Goal: Task Accomplishment & Management: Manage account settings

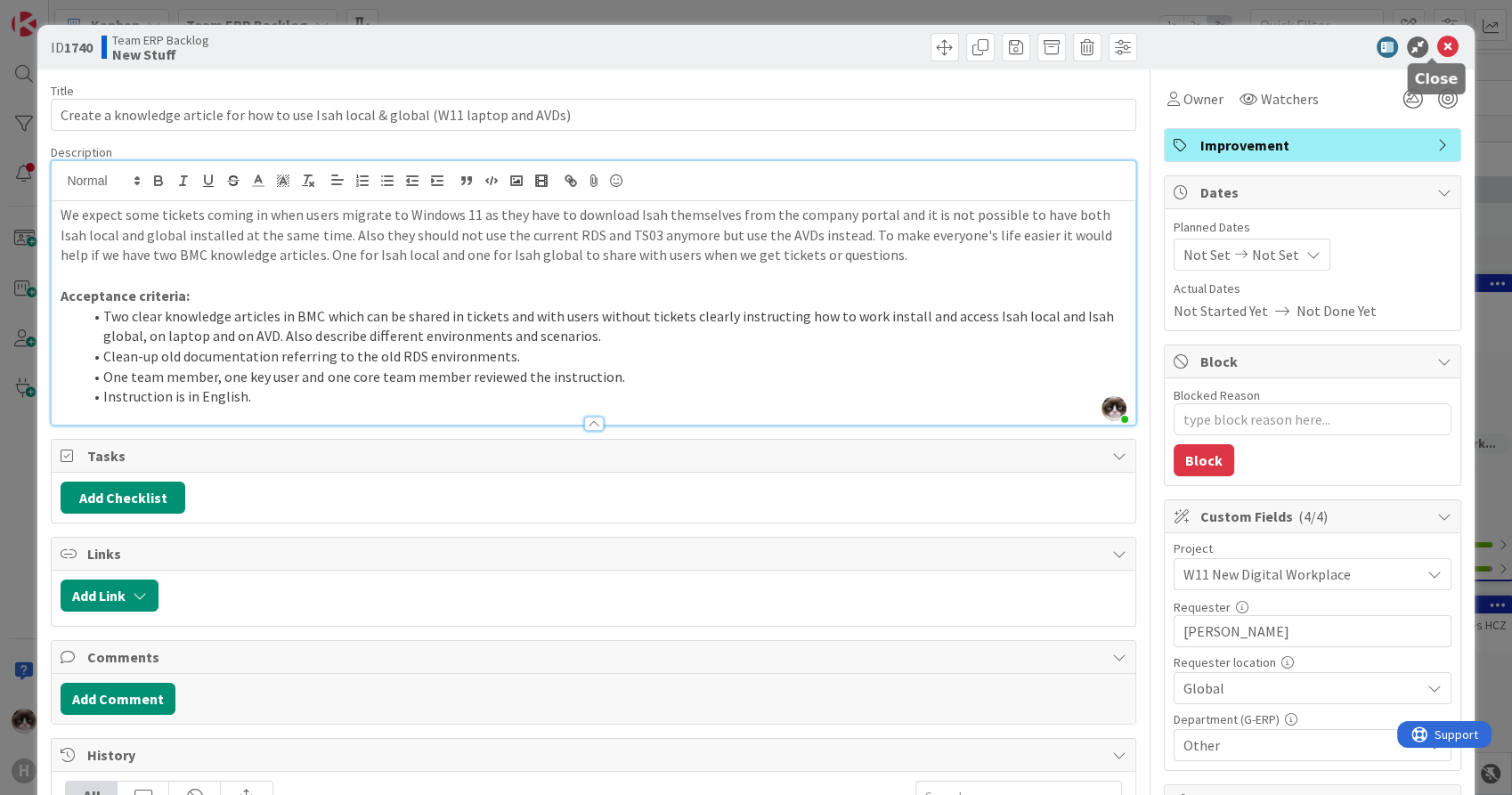
type textarea "x"
click at [1438, 43] on icon at bounding box center [1448, 48] width 22 height 22
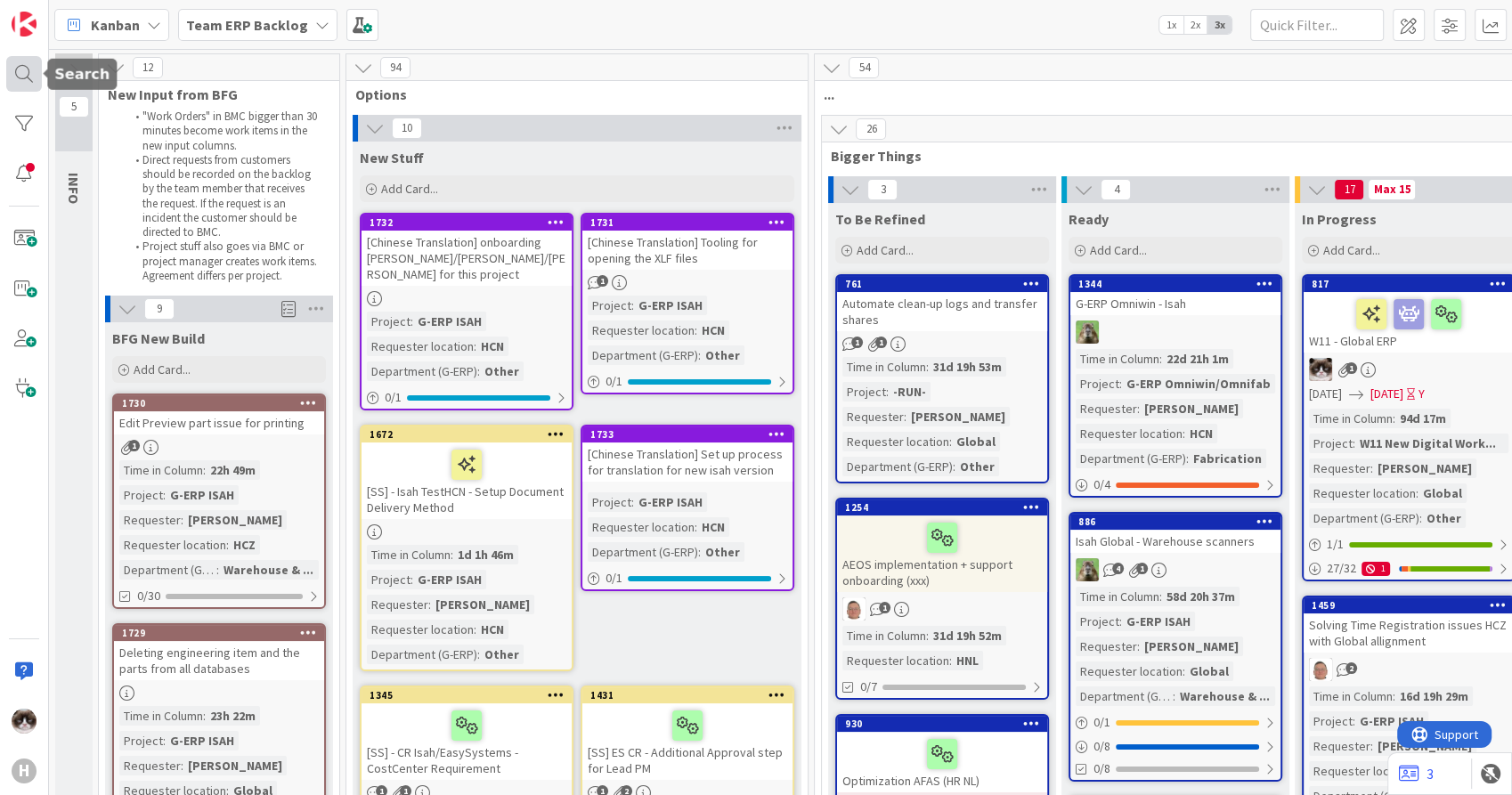
click at [25, 80] on div at bounding box center [24, 74] width 36 height 36
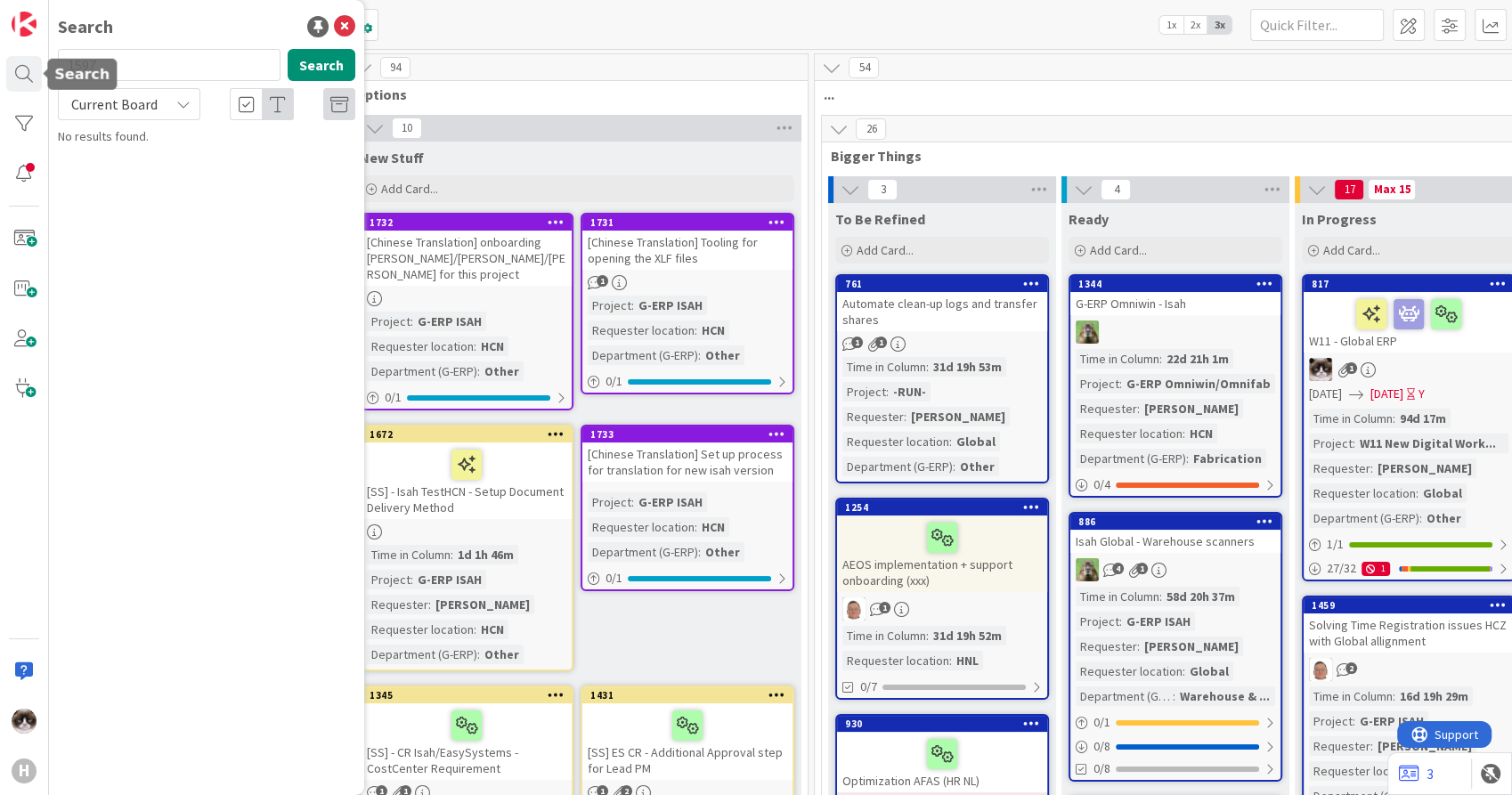
click at [115, 107] on span "Current Board" at bounding box center [114, 104] width 86 height 18
drag, startPoint x: 115, startPoint y: 176, endPoint x: 116, endPoint y: 160, distance: 16.0
click at [115, 176] on span "All Boards" at bounding box center [160, 178] width 186 height 27
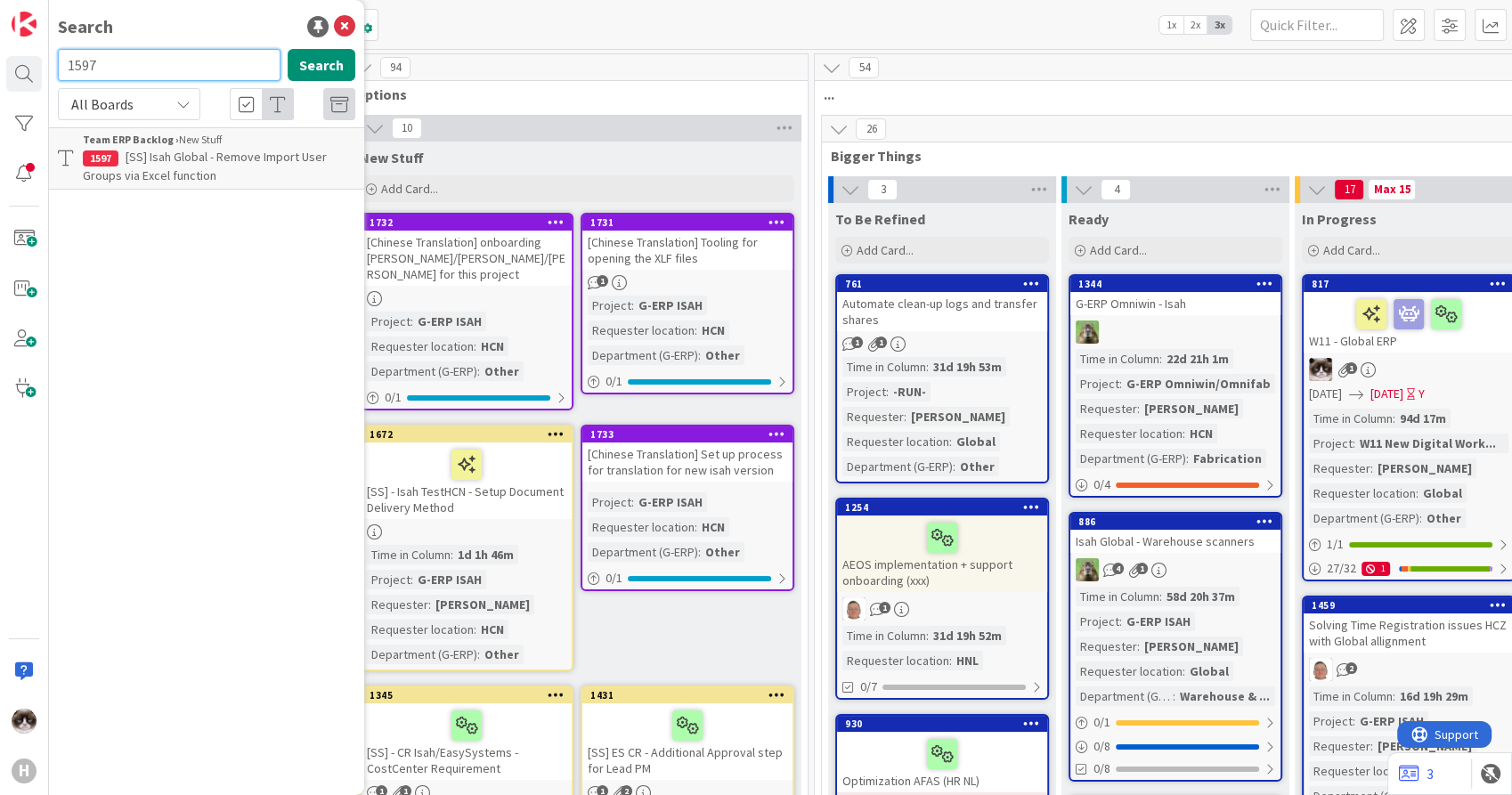
click at [125, 52] on input "1597" at bounding box center [169, 65] width 222 height 32
type input "1278"
click at [175, 151] on span "[SS] Isah ProdDB - Data export of Obsolete Employees that are configured as TPM…" at bounding box center [217, 166] width 270 height 35
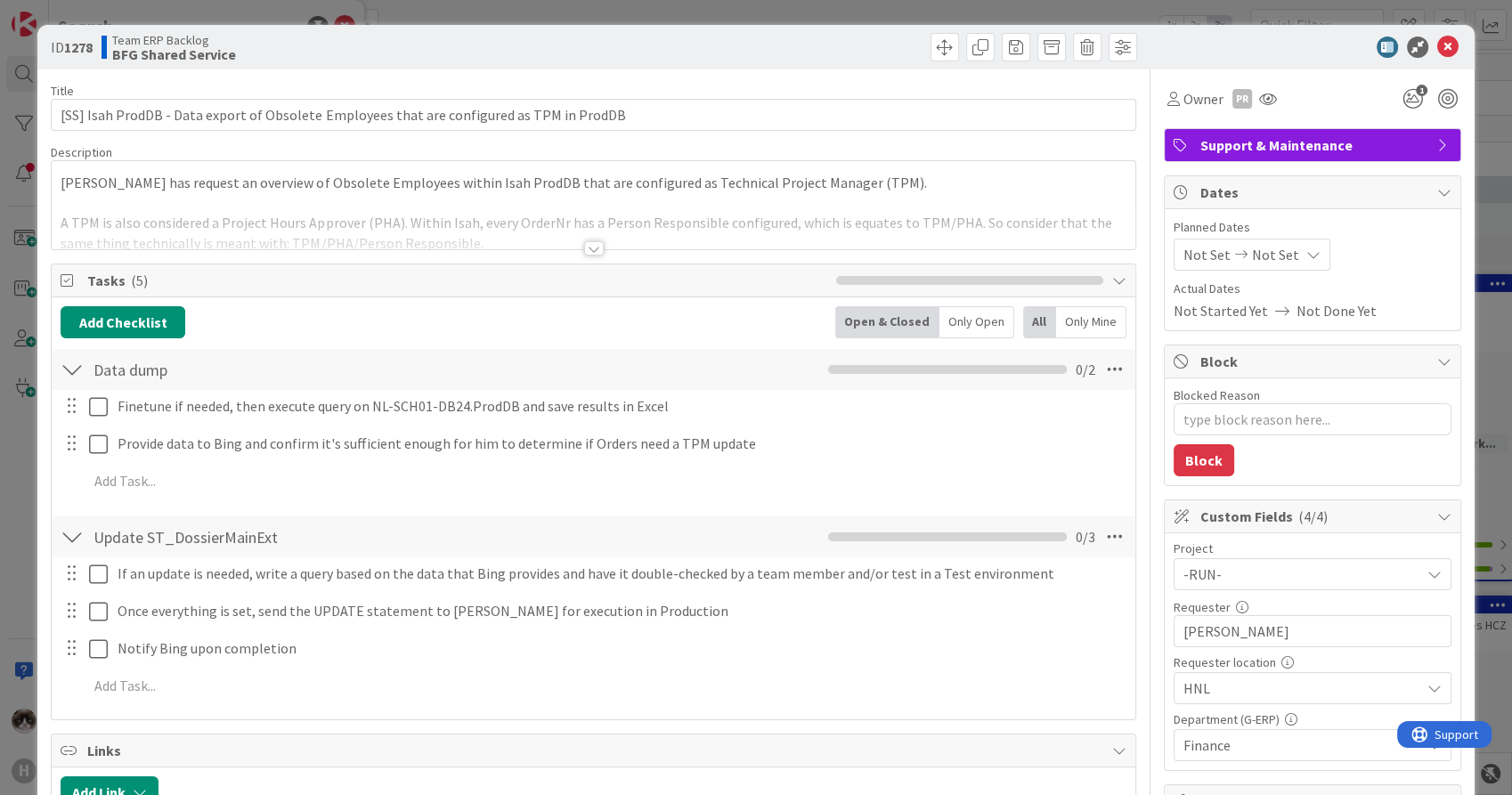
type textarea "x"
click at [1438, 41] on icon at bounding box center [1448, 48] width 22 height 22
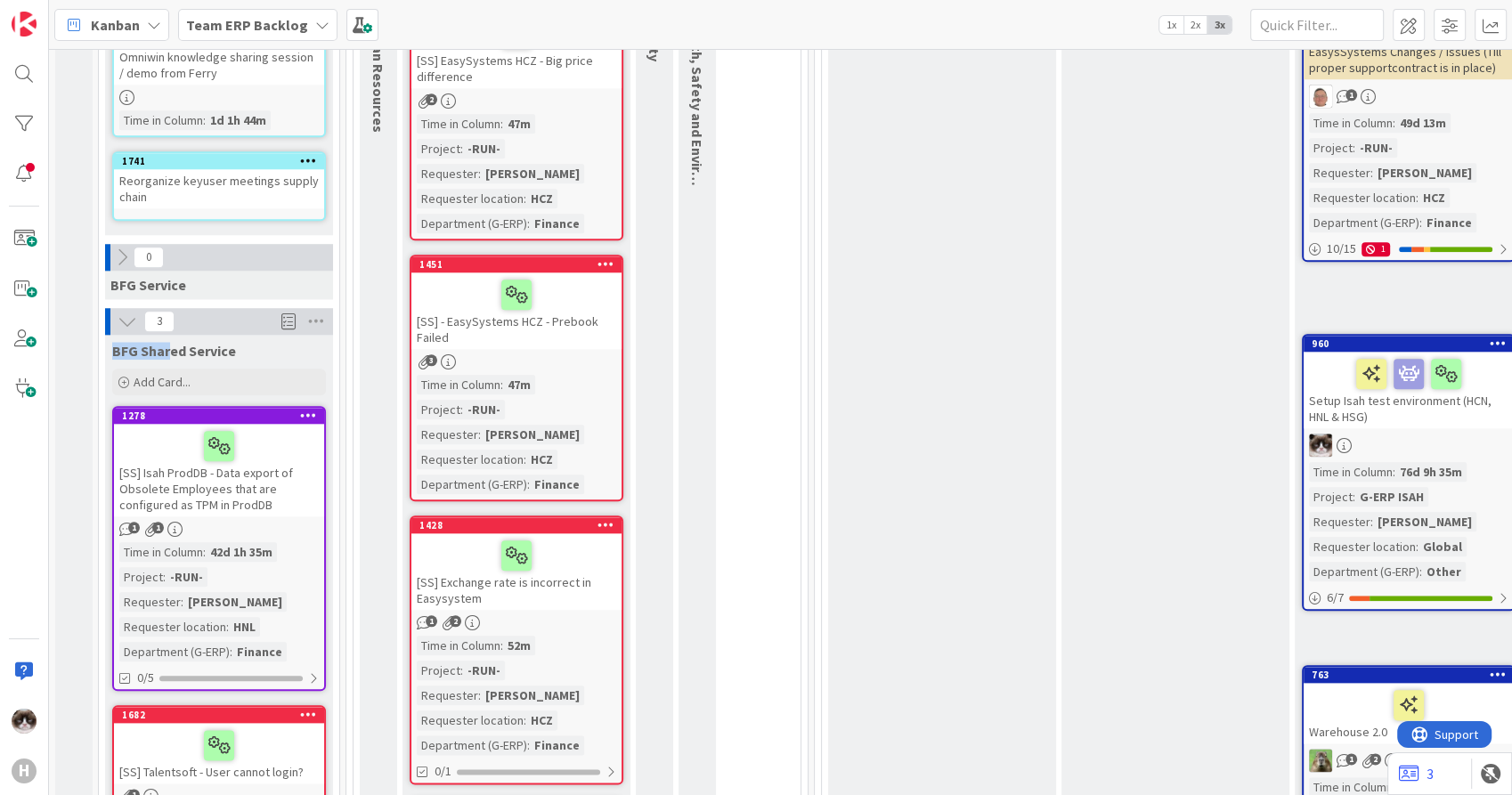
drag, startPoint x: 115, startPoint y: 330, endPoint x: 242, endPoint y: 331, distance: 127.0
click at [242, 341] on div "BFG Shared Service" at bounding box center [219, 350] width 213 height 18
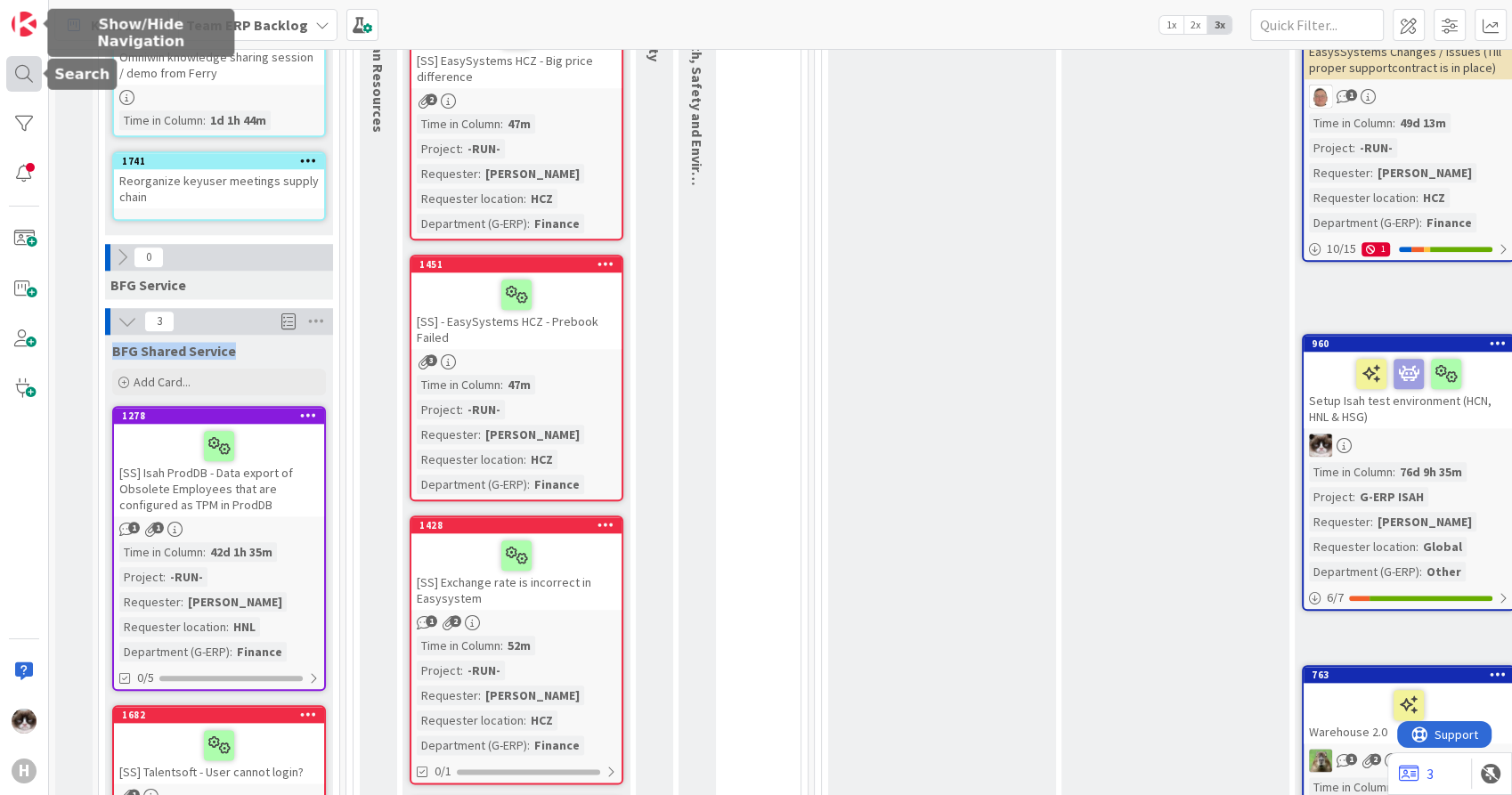
click at [29, 73] on div at bounding box center [24, 74] width 36 height 36
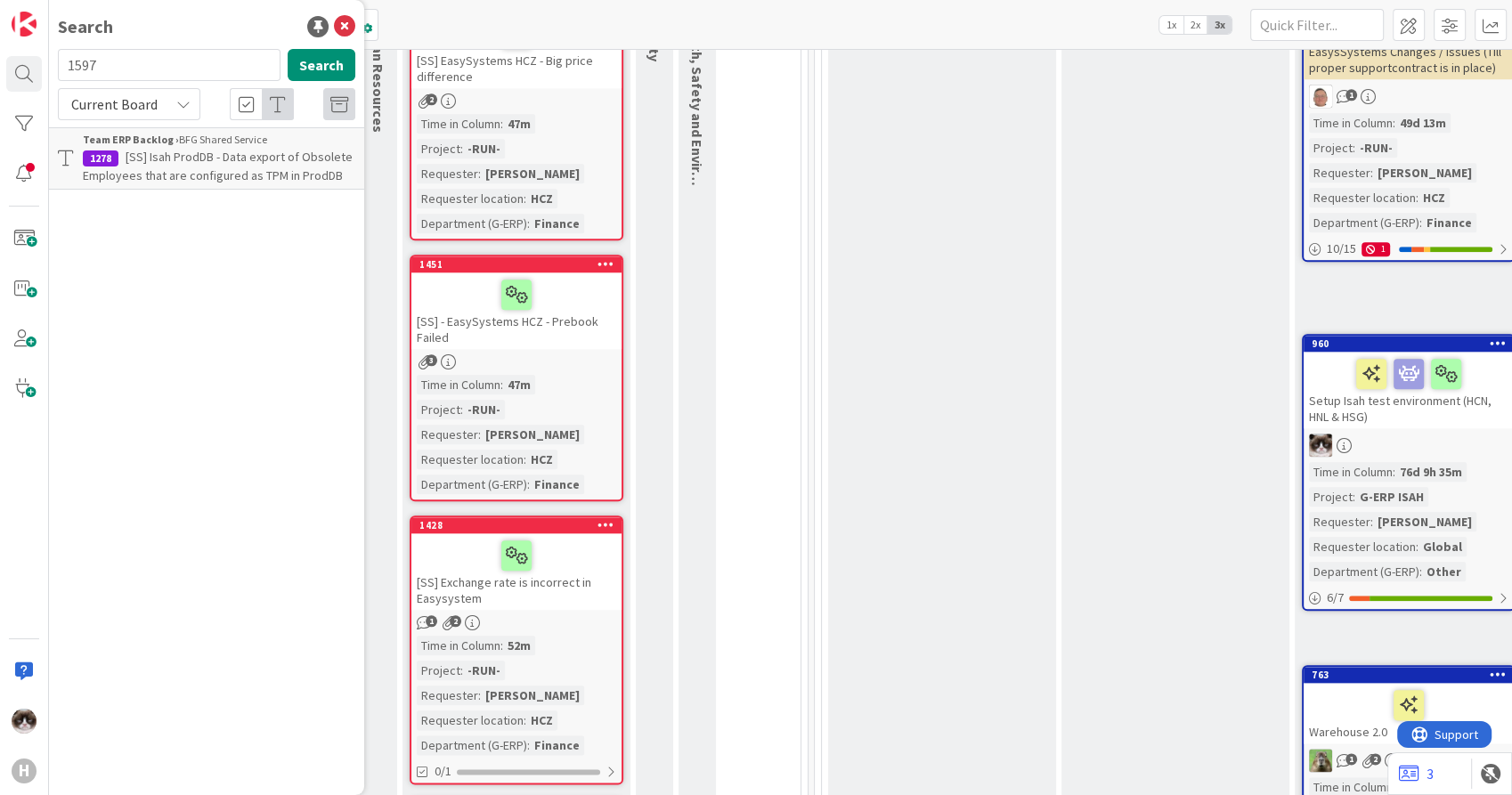
type input "1597"
click at [351, 25] on icon at bounding box center [344, 27] width 22 height 22
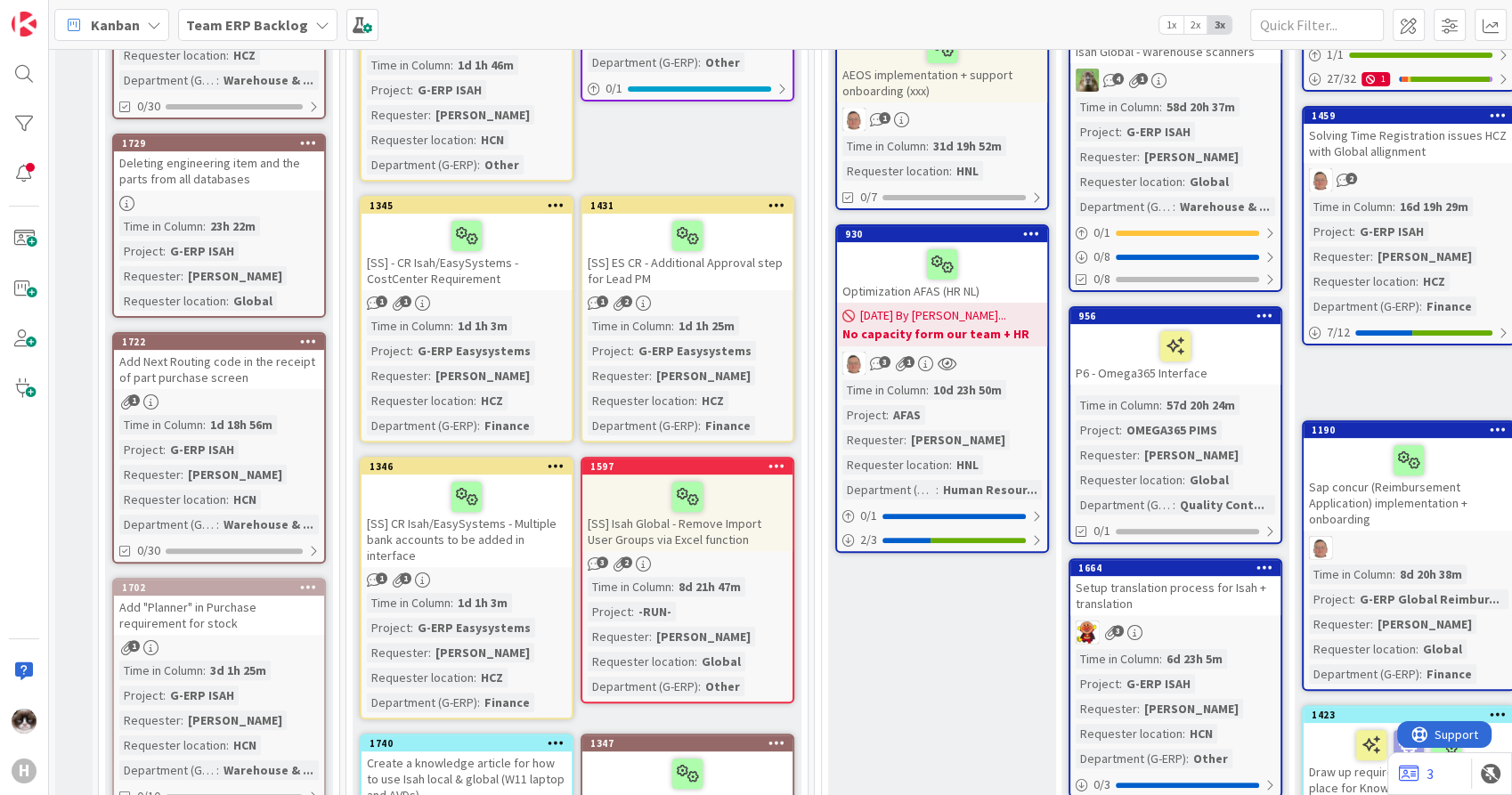
scroll to position [494, 0]
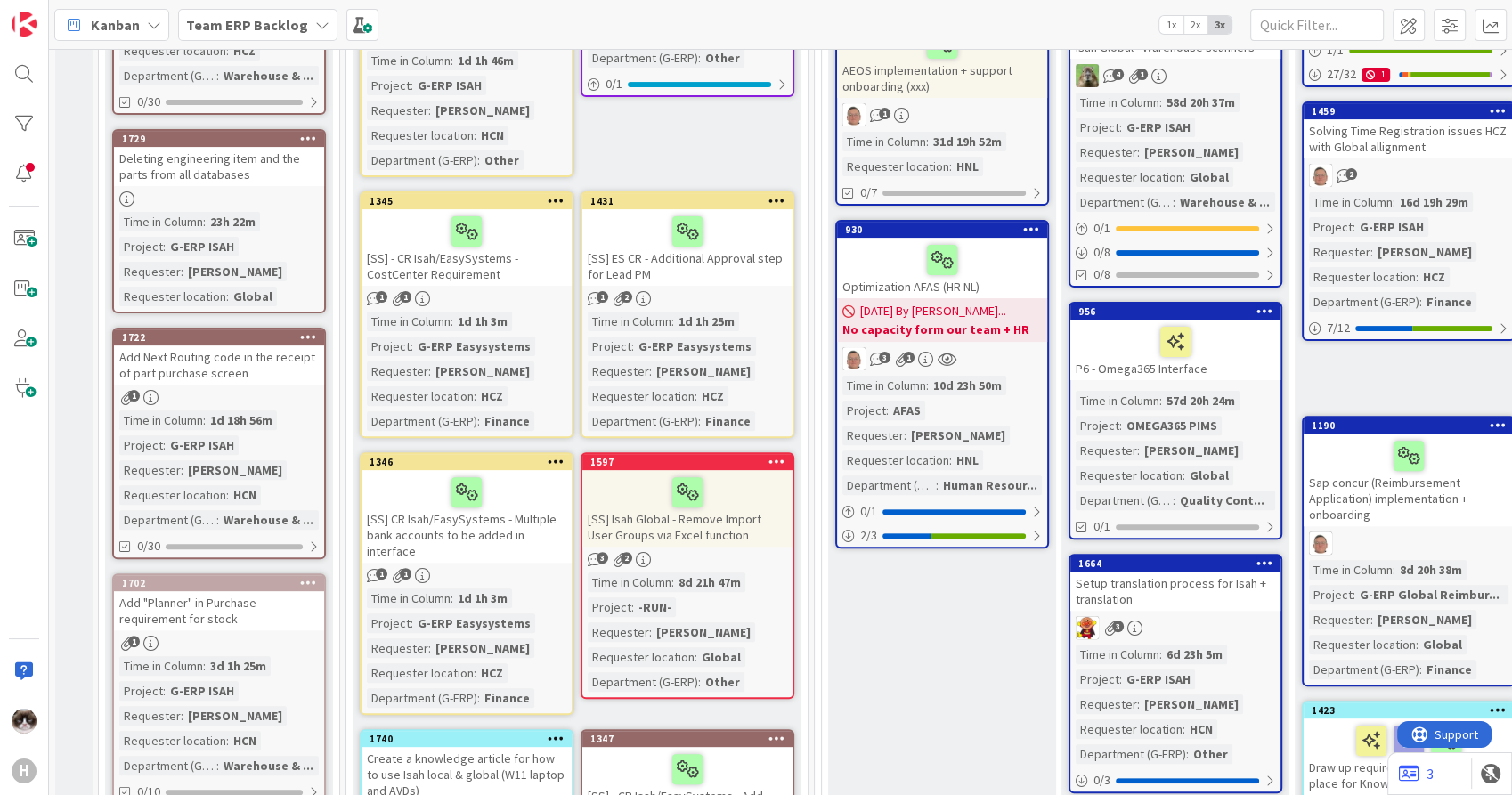
click at [723, 515] on div "[SS] Isah Global - Remove Import User Groups via Excel function" at bounding box center [687, 507] width 210 height 76
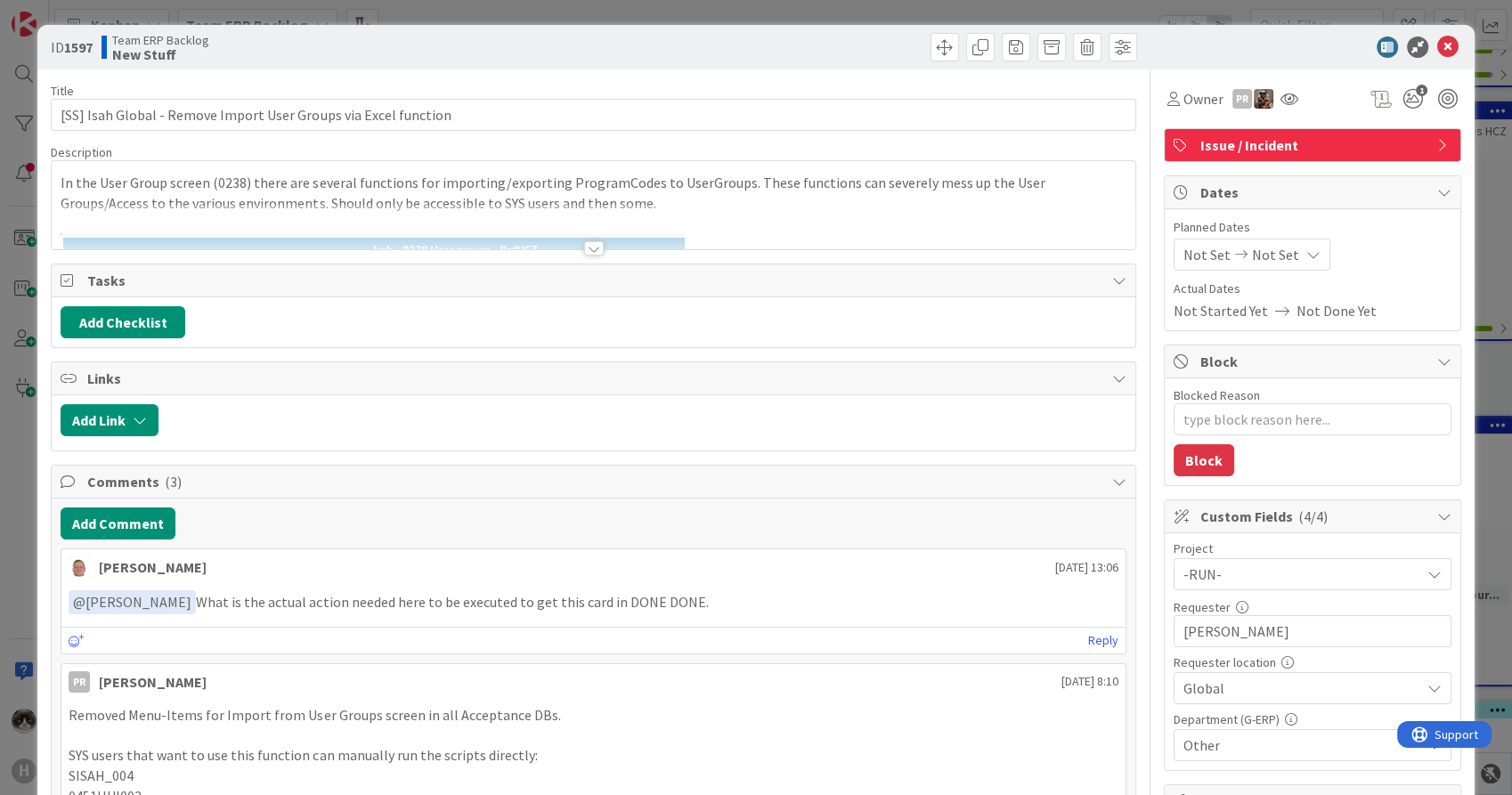
click at [584, 250] on div at bounding box center [594, 248] width 20 height 14
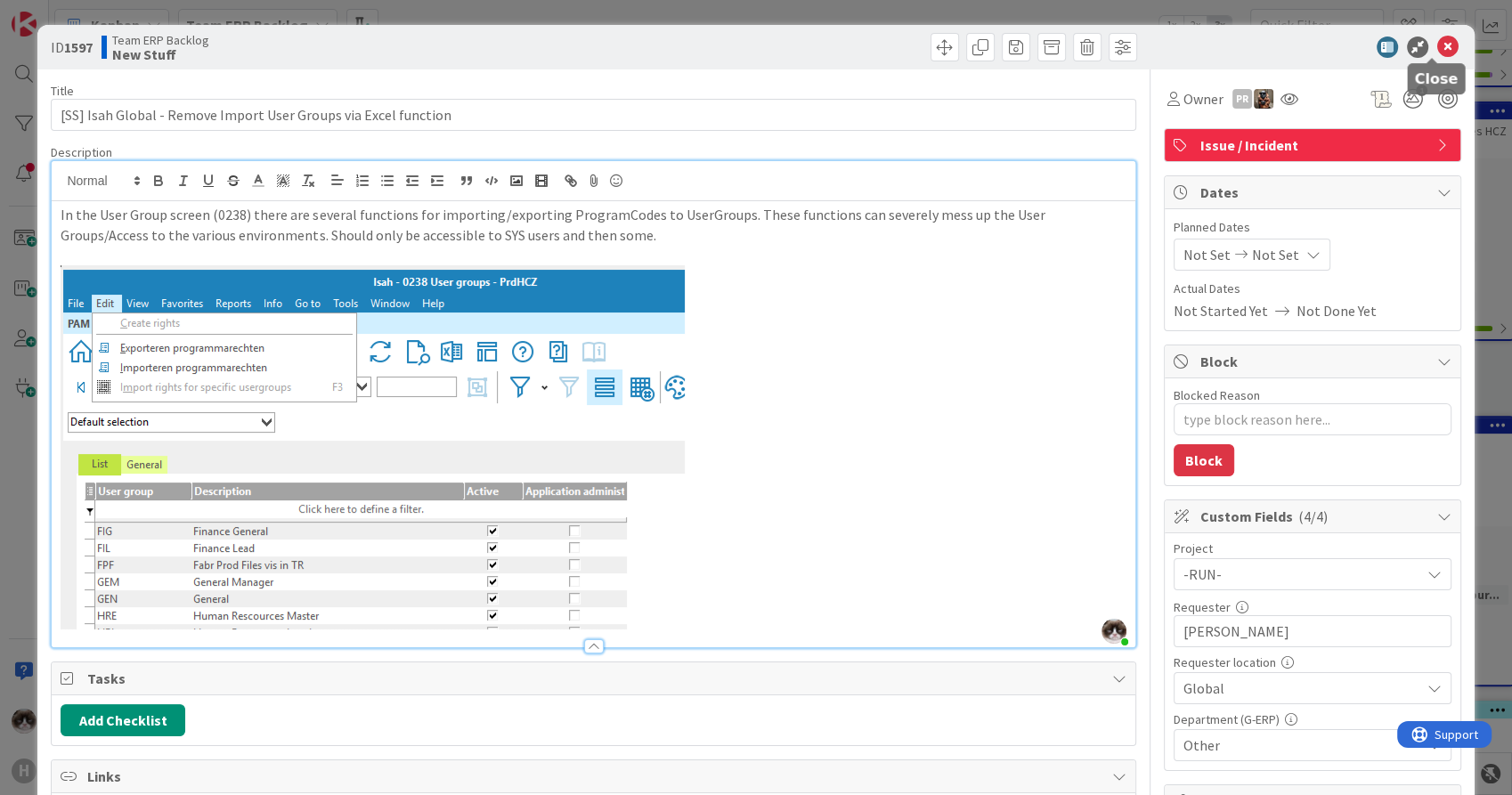
click at [1438, 44] on icon at bounding box center [1448, 48] width 22 height 22
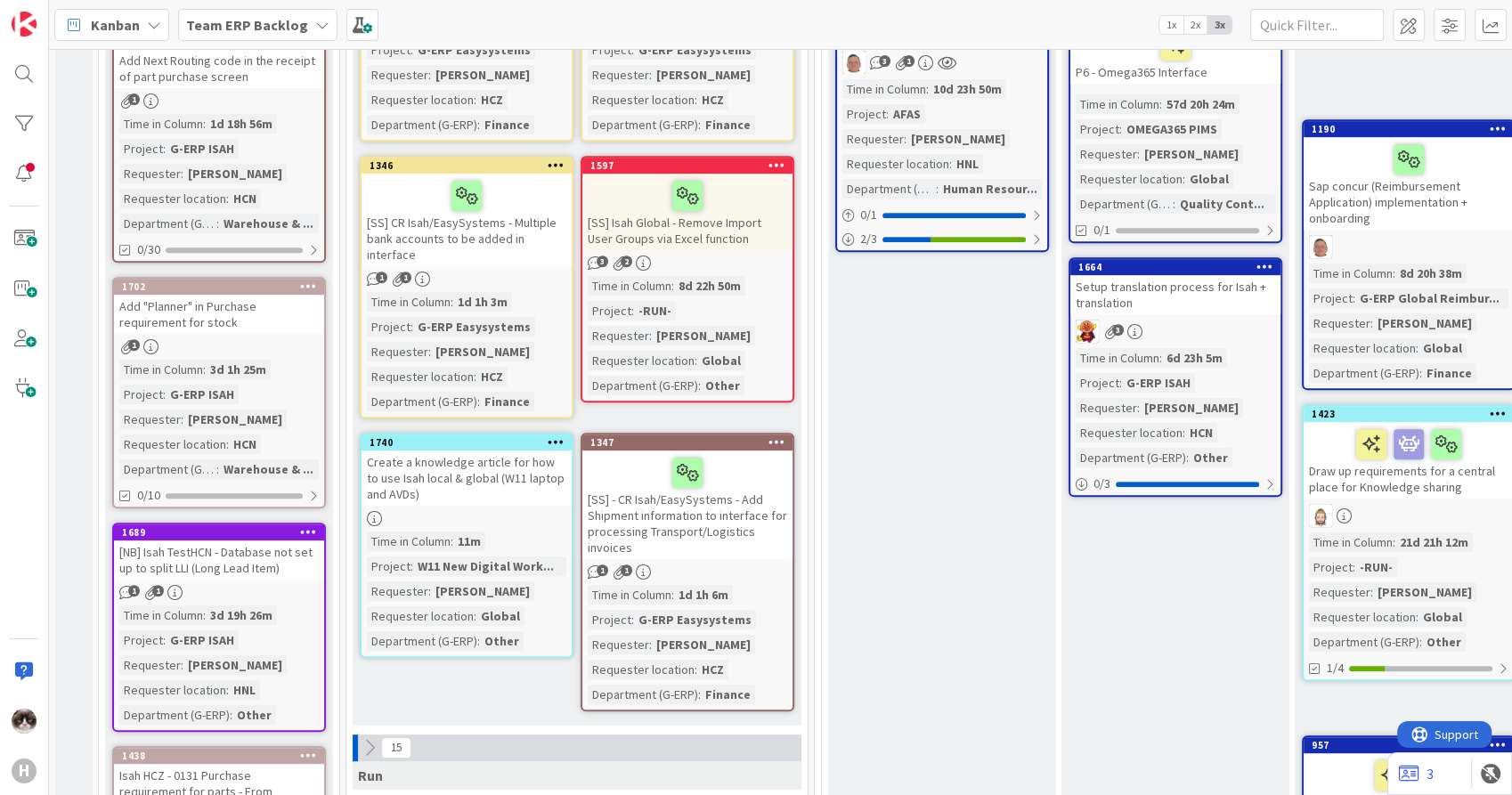
click at [782, 159] on icon at bounding box center [777, 165] width 17 height 13
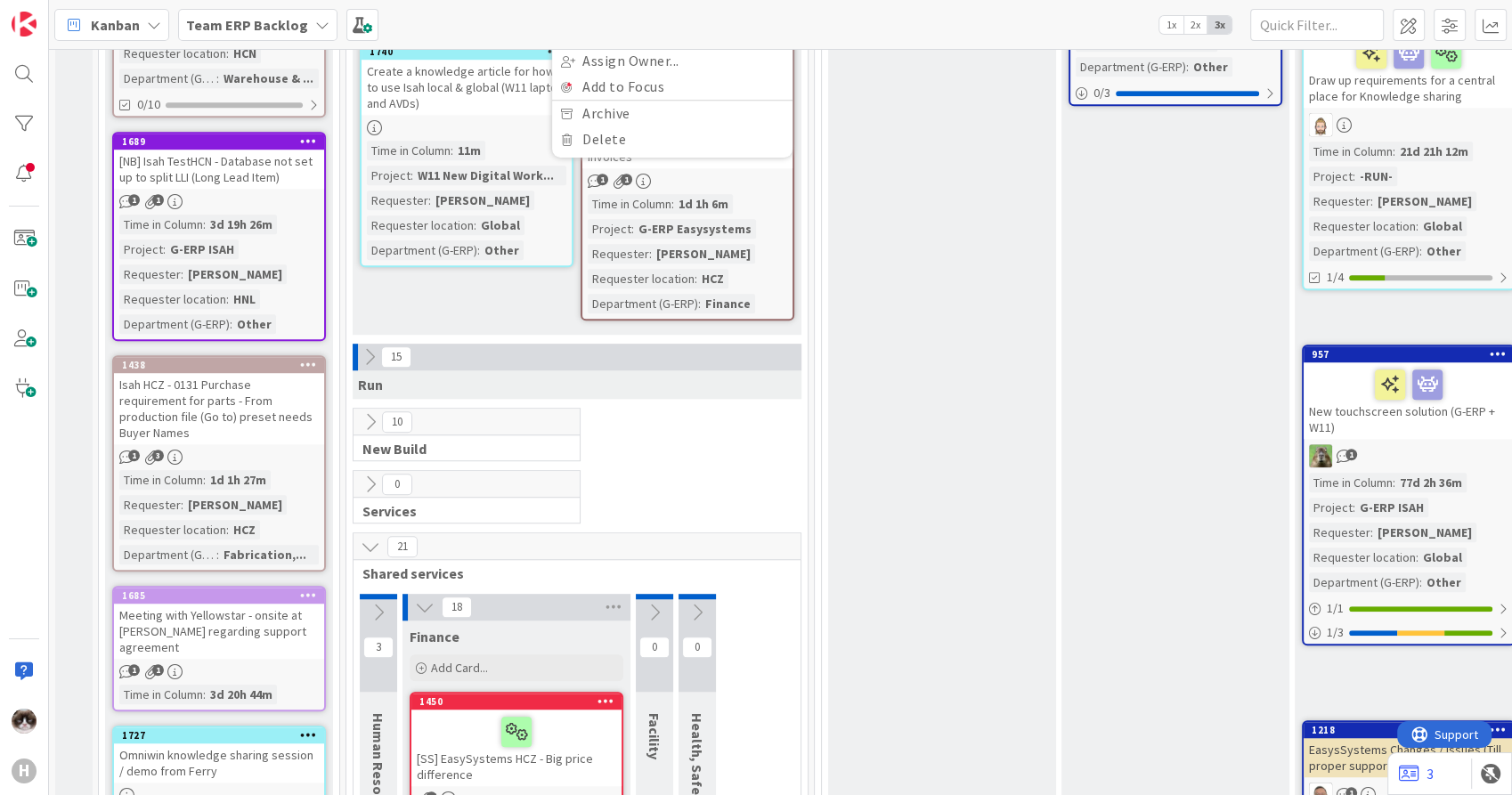
scroll to position [1187, 0]
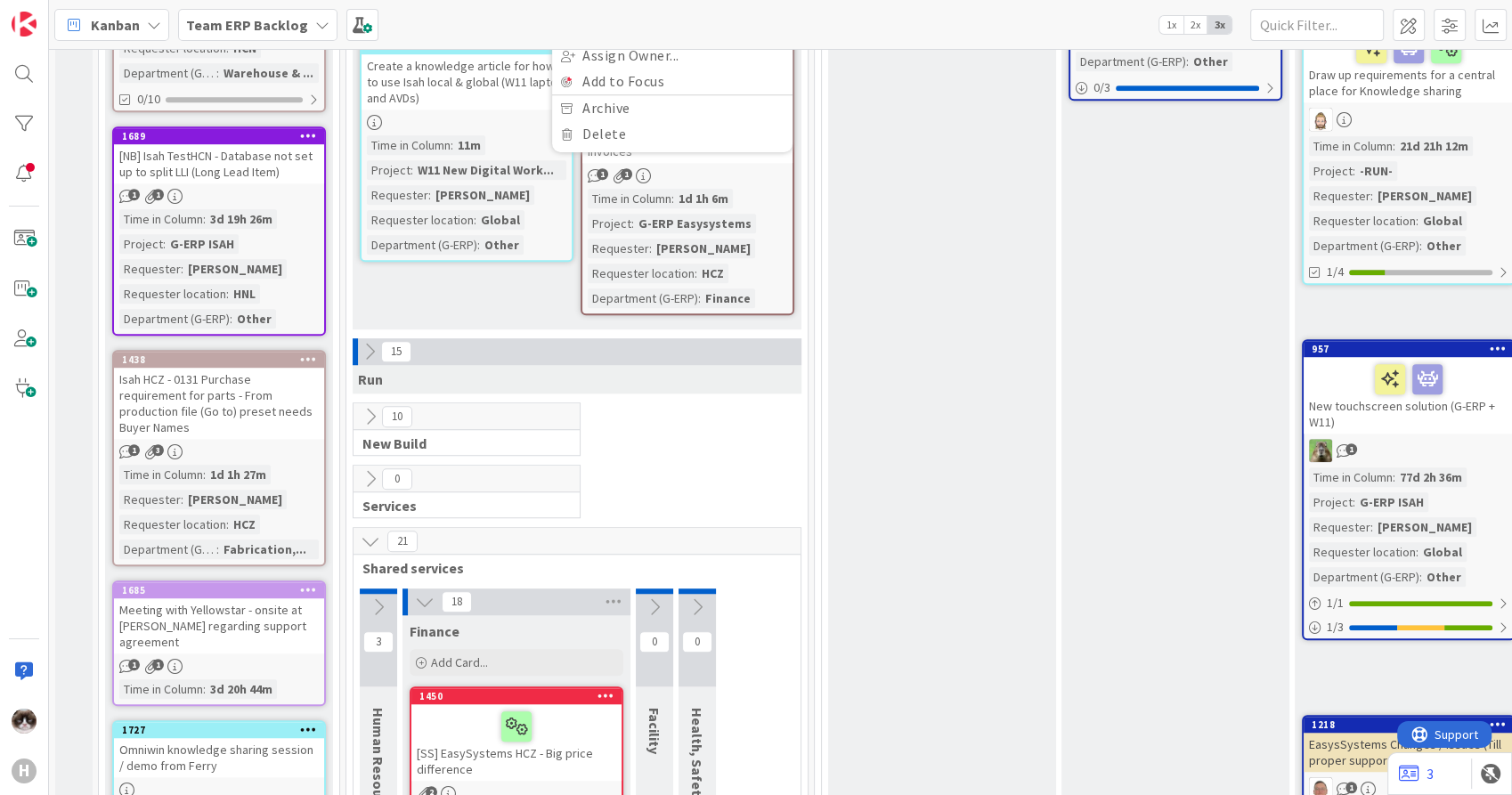
click at [370, 341] on icon at bounding box center [369, 351] width 20 height 20
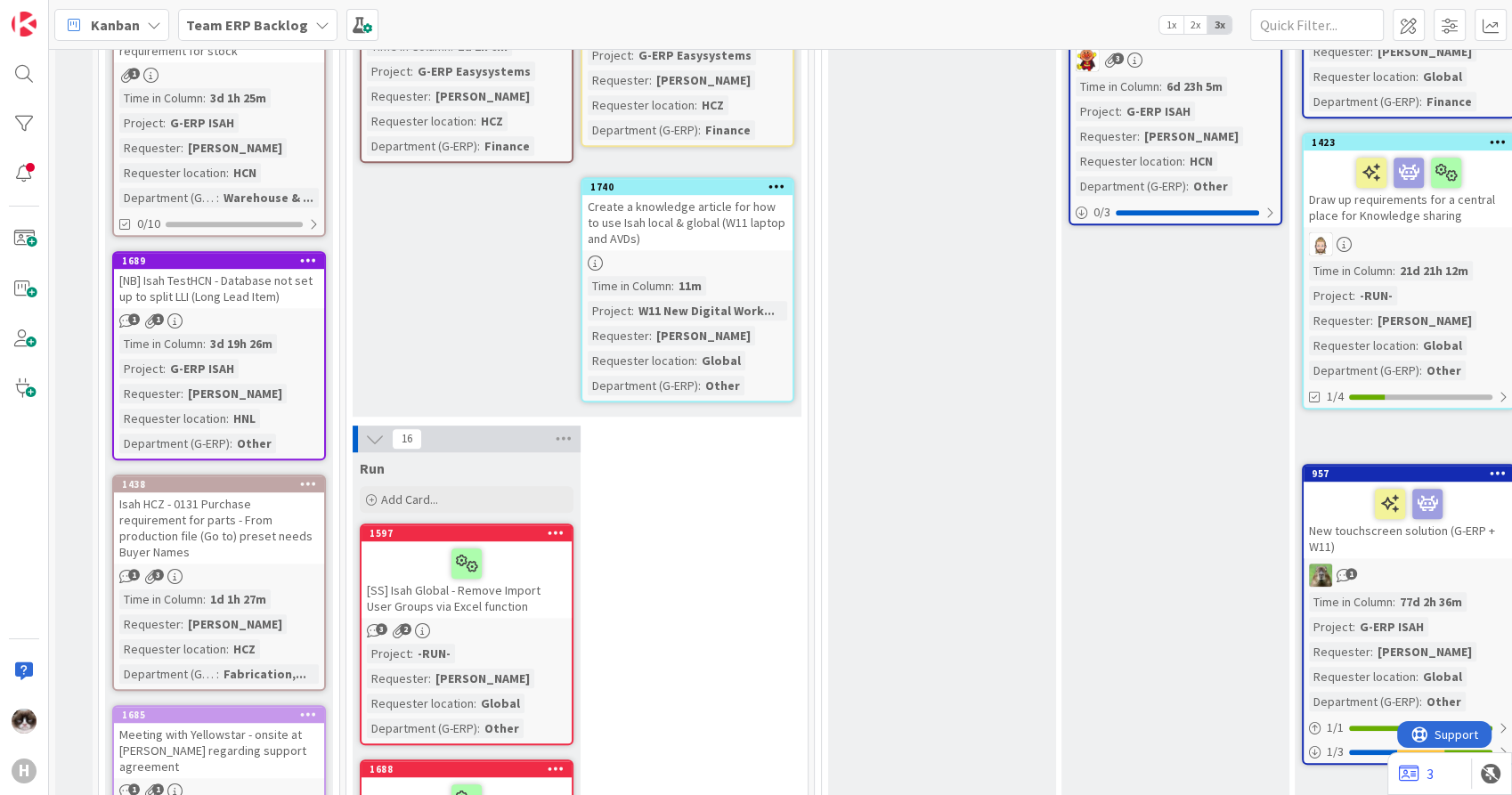
scroll to position [1161, 0]
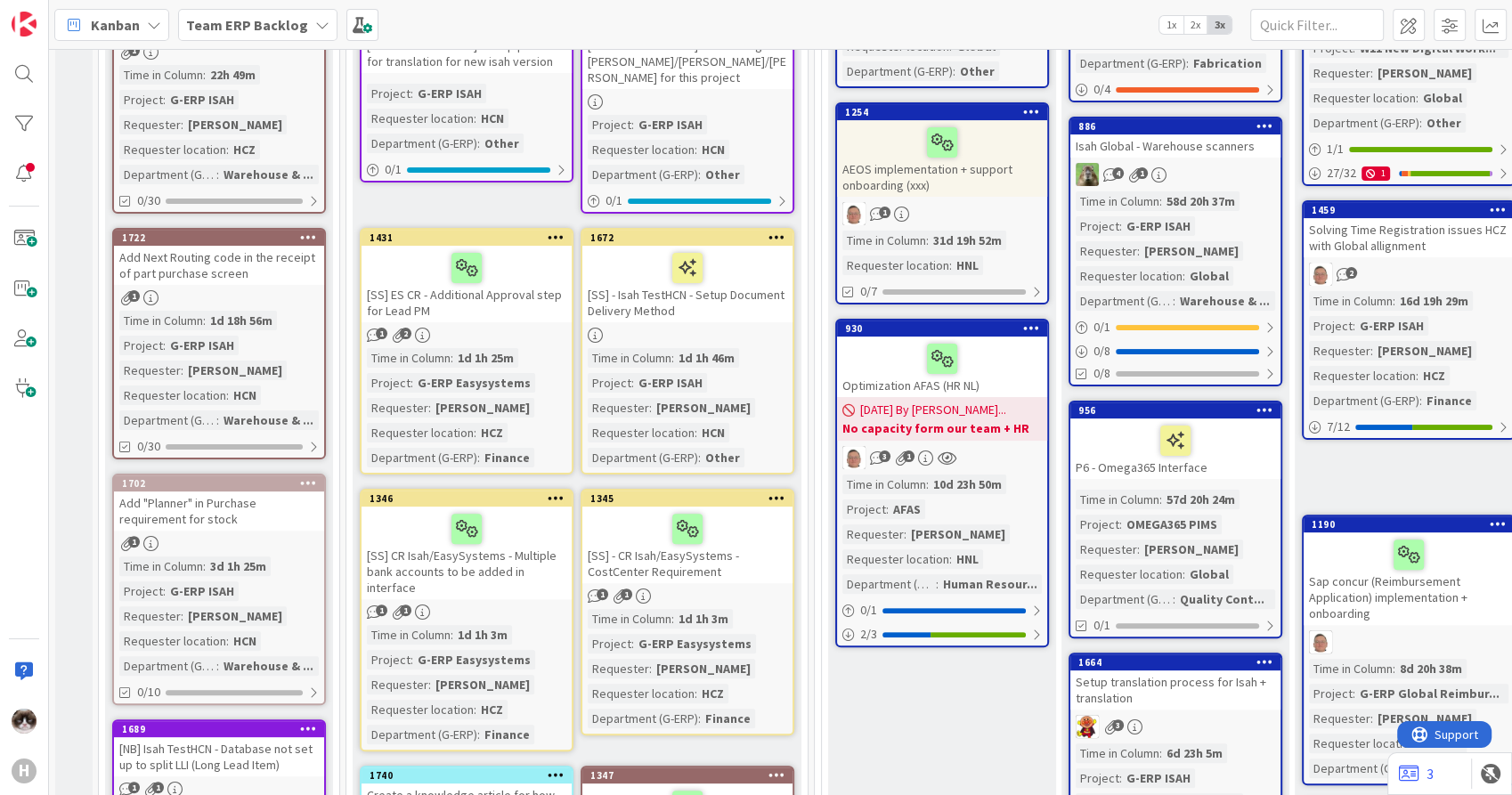
scroll to position [692, 0]
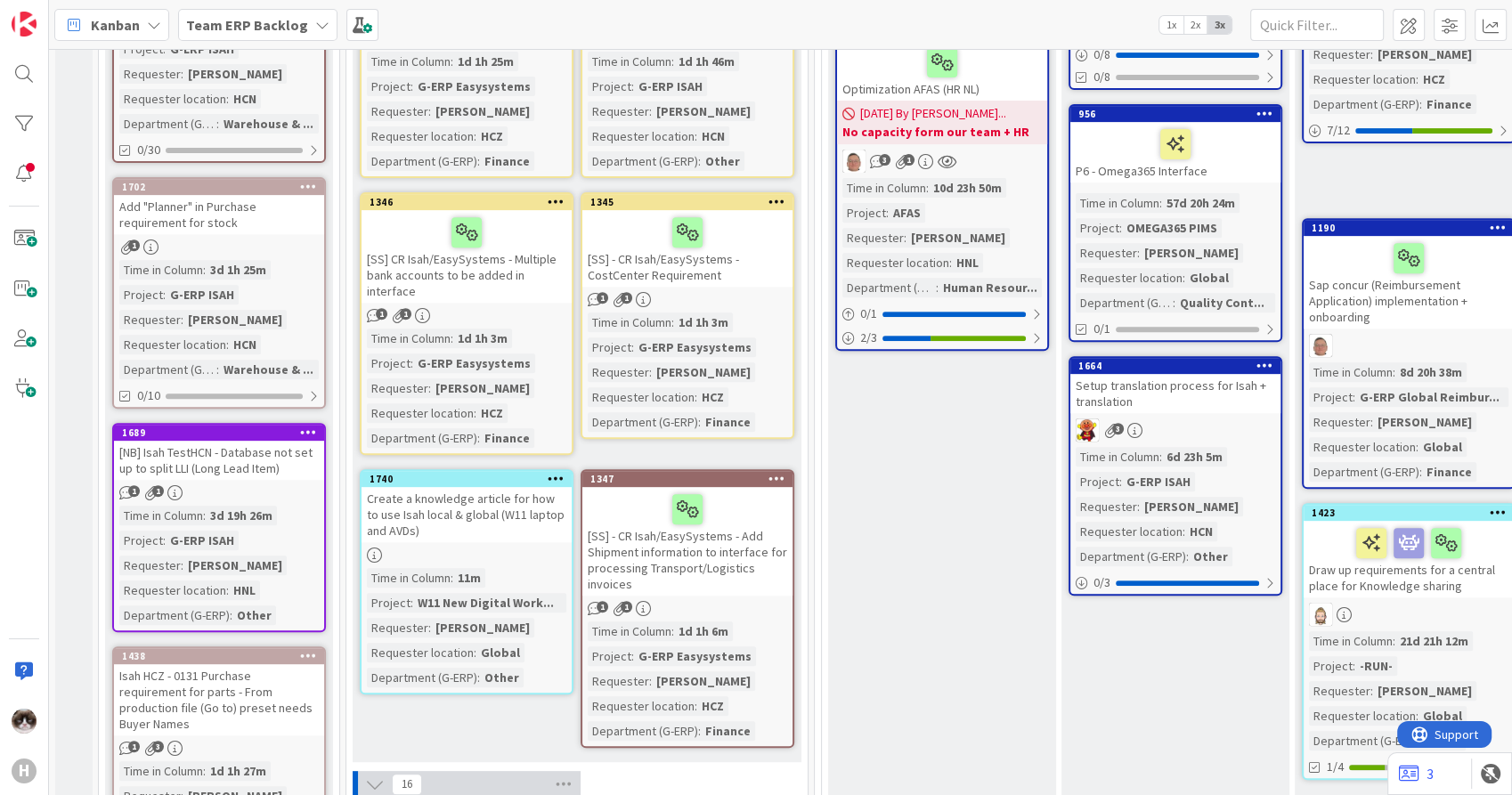
click at [528, 546] on link "1740 Create a knowledge article for how to use Isah local & global (W11 laptop …" at bounding box center [466, 581] width 213 height 225
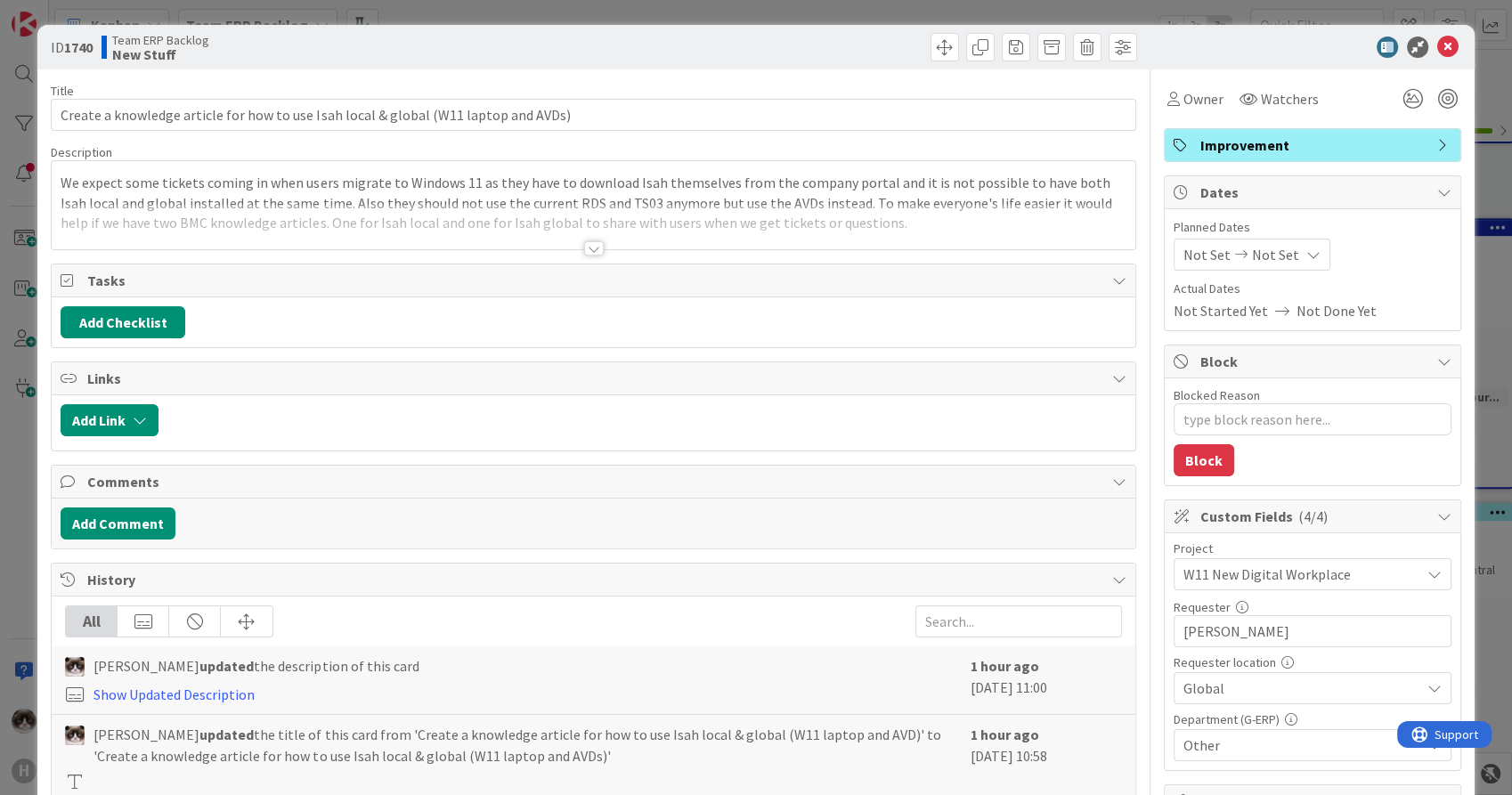
type textarea "x"
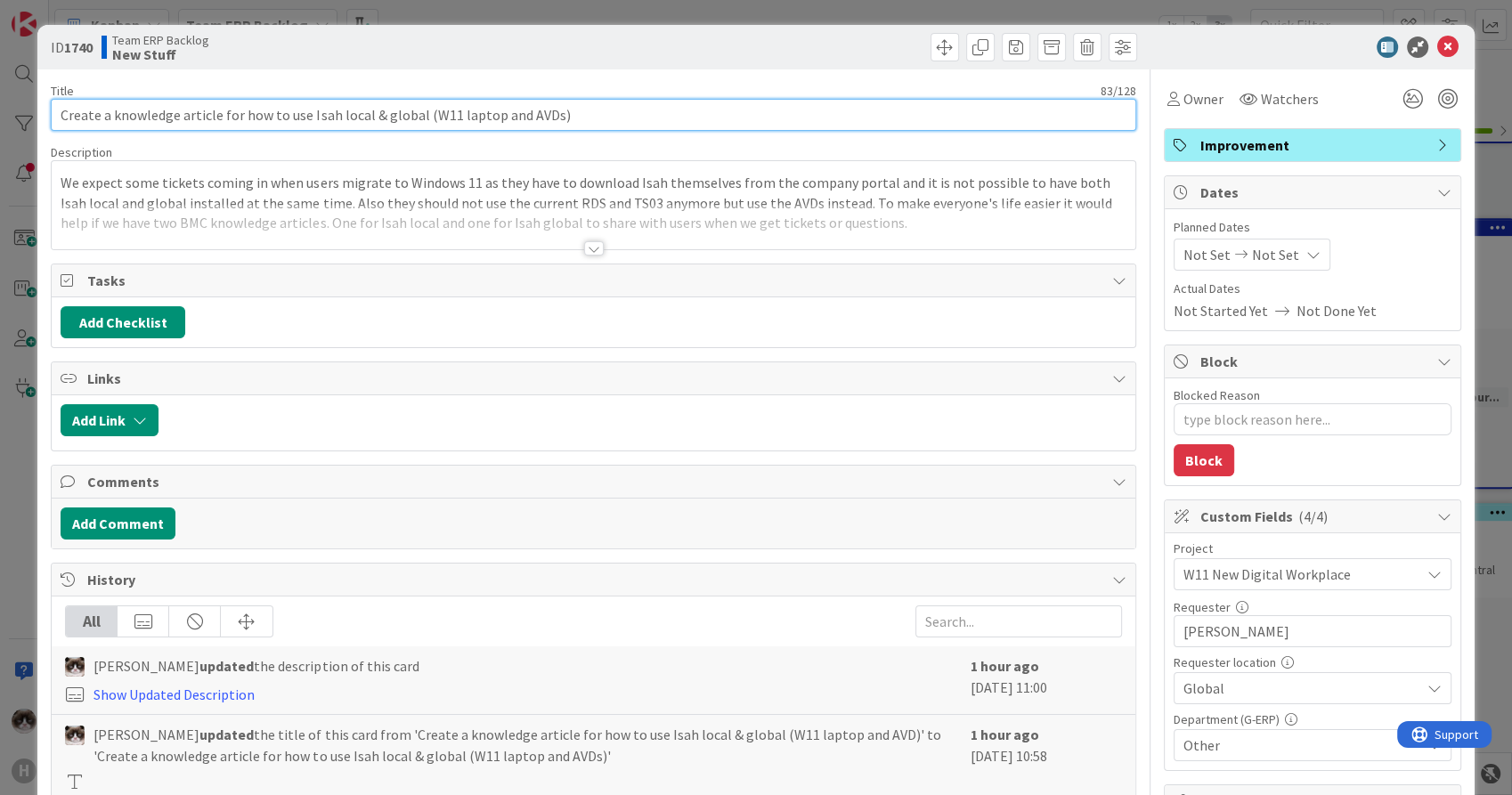
click at [595, 108] on input "Create a knowledge article for how to use Isah local & global (W11 laptop and A…" at bounding box center [594, 115] width 1085 height 32
type input "Create a knowledge article for how to use Isah local & global (W11 laptop and A…"
type textarea "x"
type input "Create a knowledge article for how to use Isah local & global (W11 laptop and A…"
type textarea "x"
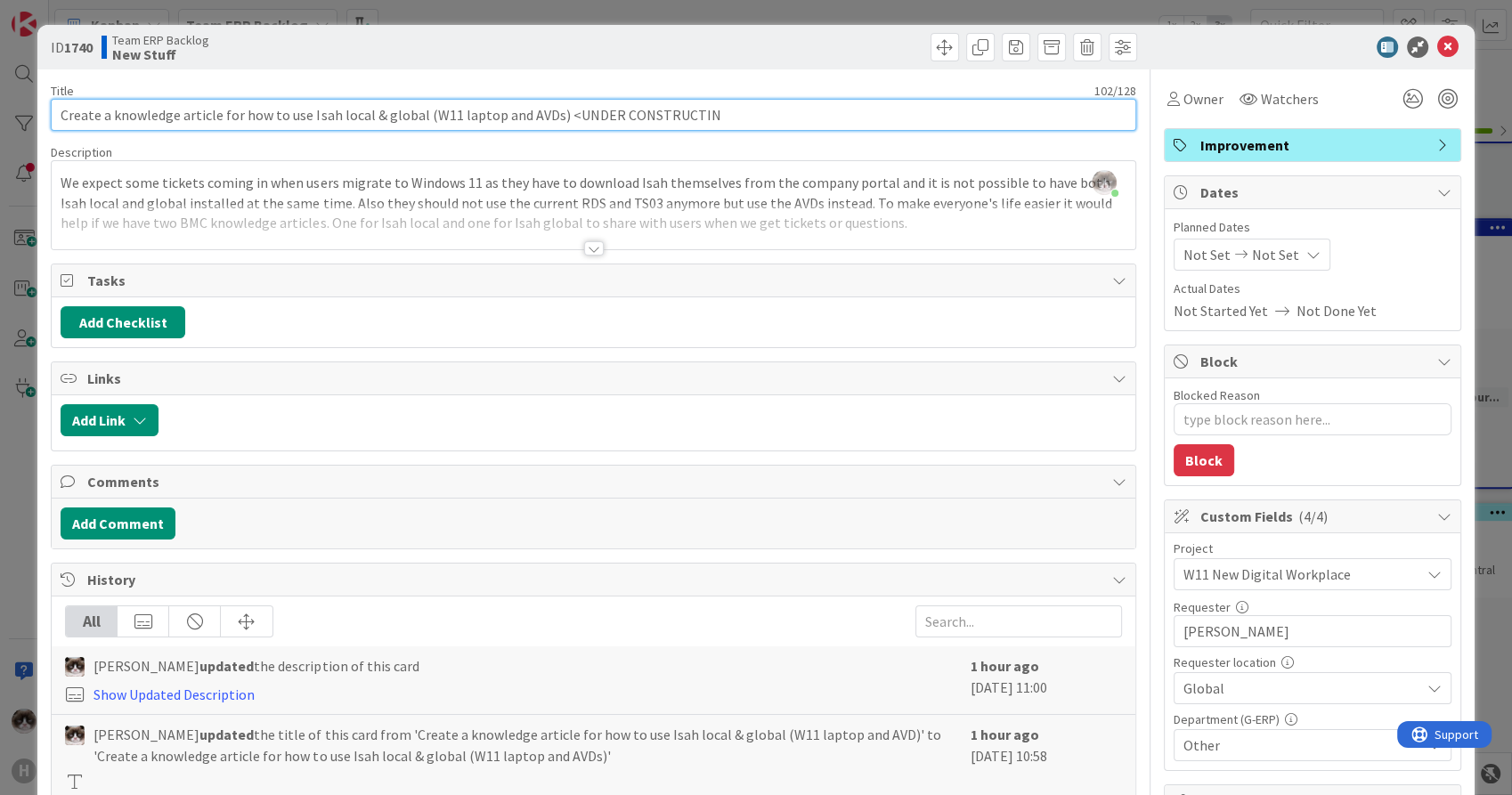
type input "Create a knowledge article for how to use Isah local & global (W11 laptop and A…"
type textarea "x"
type input "Create a knowledge article for how to use Isah local & global (W11 laptop and A…"
type textarea "x"
type input "Create a knowledge article for how to use Isah local & global (W11 laptop and A…"
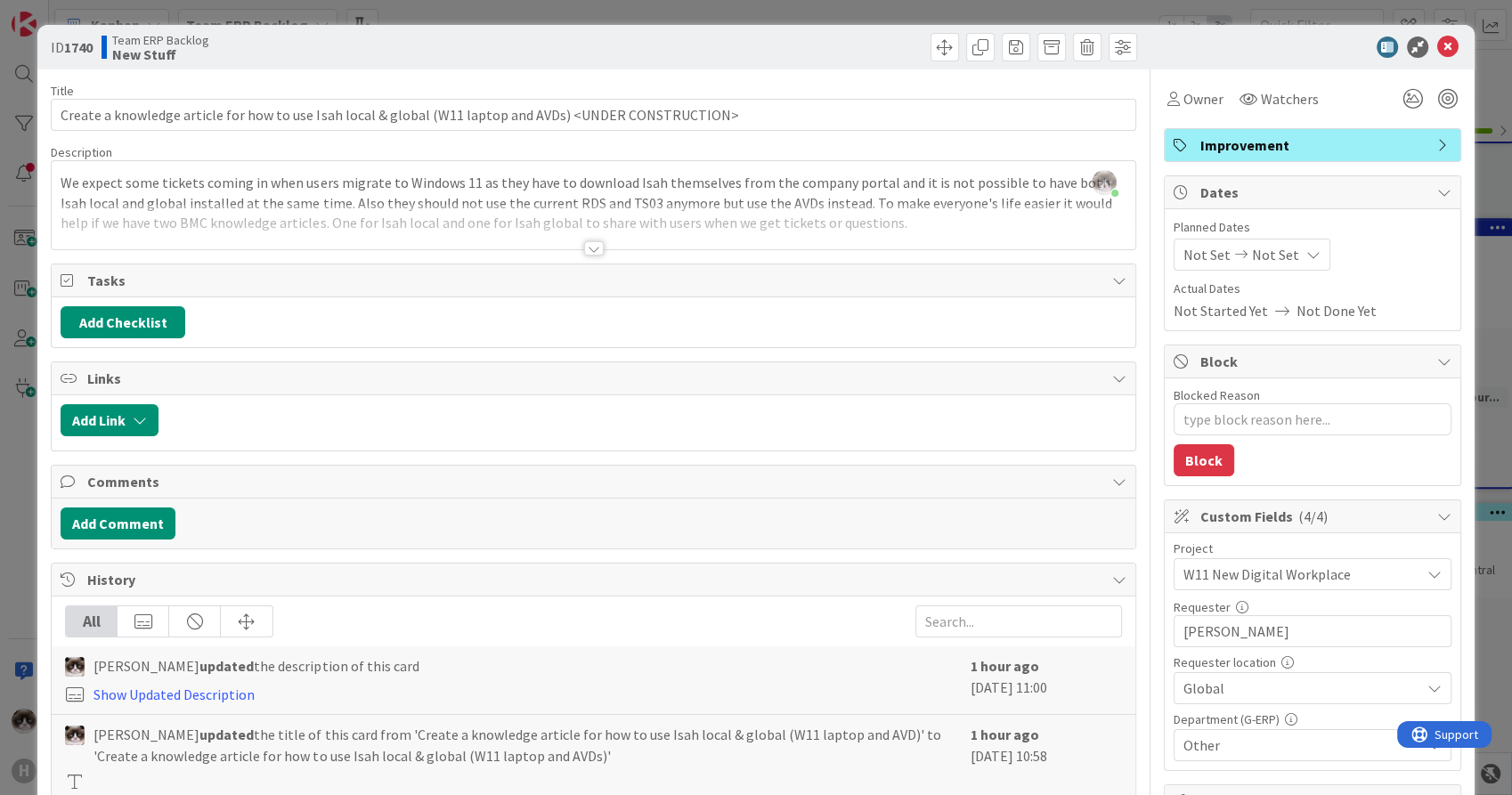
click at [661, 214] on div at bounding box center [594, 226] width 1083 height 46
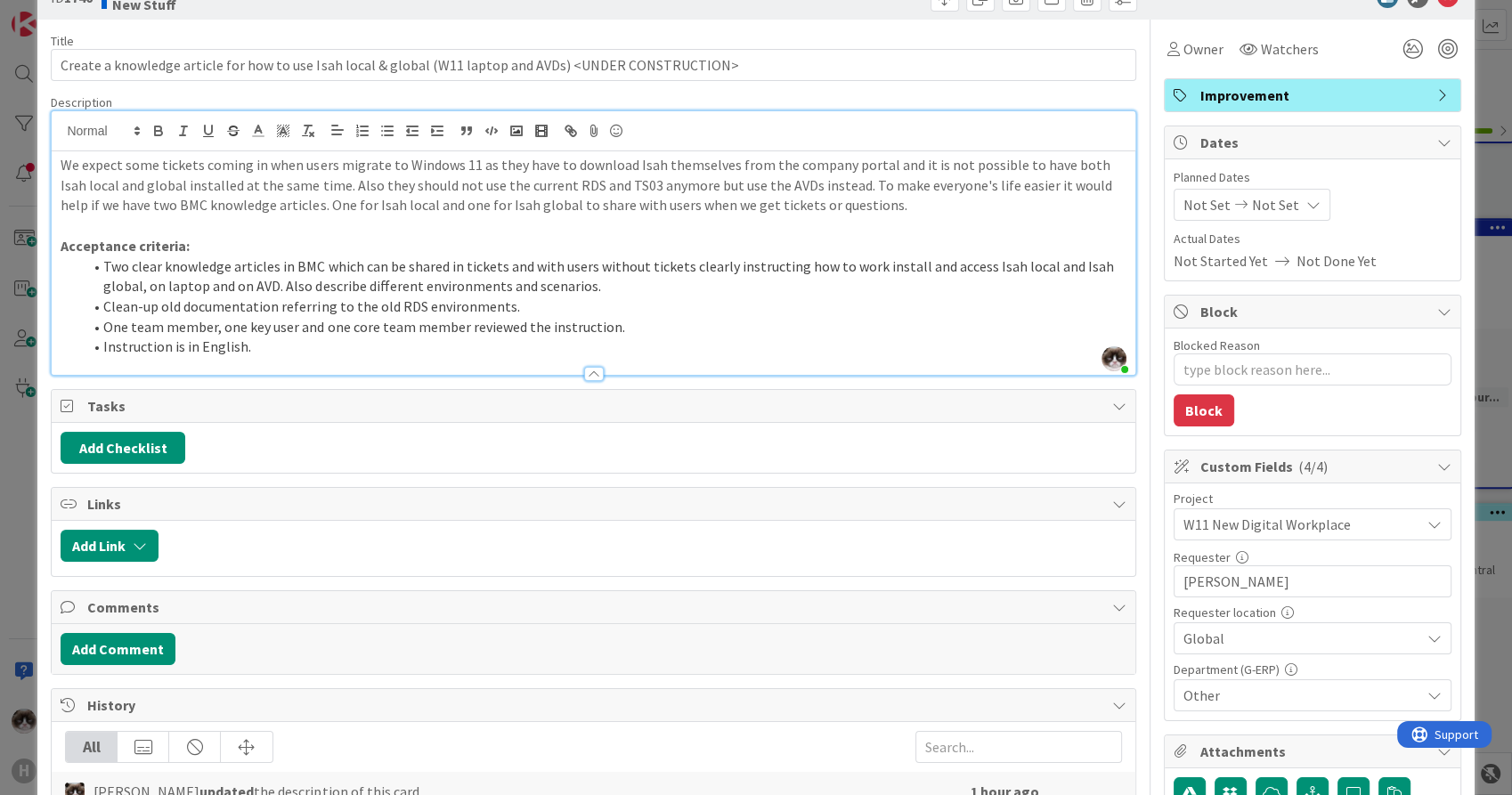
scroll to position [99, 0]
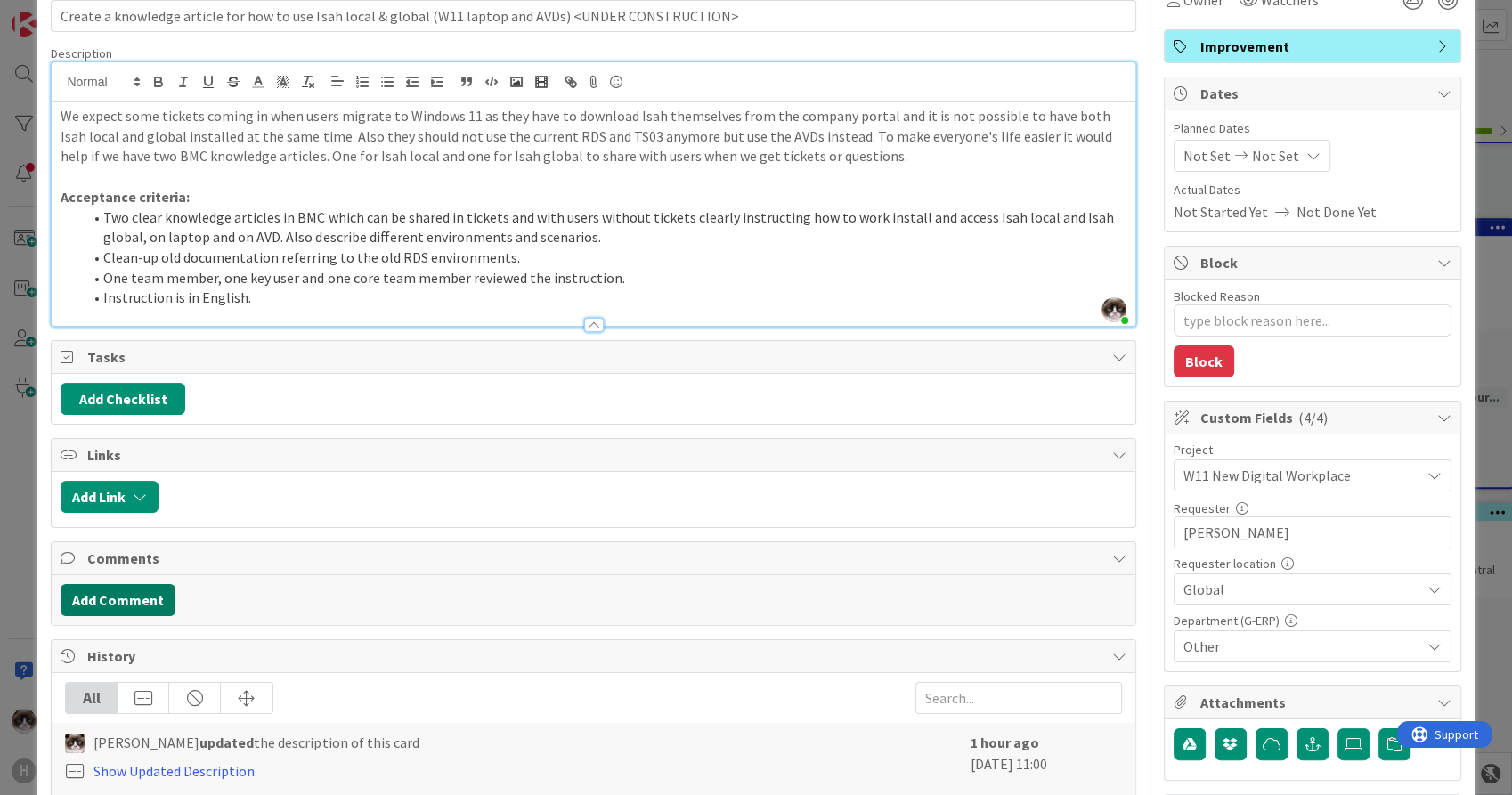
click at [151, 606] on button "Add Comment" at bounding box center [118, 600] width 115 height 32
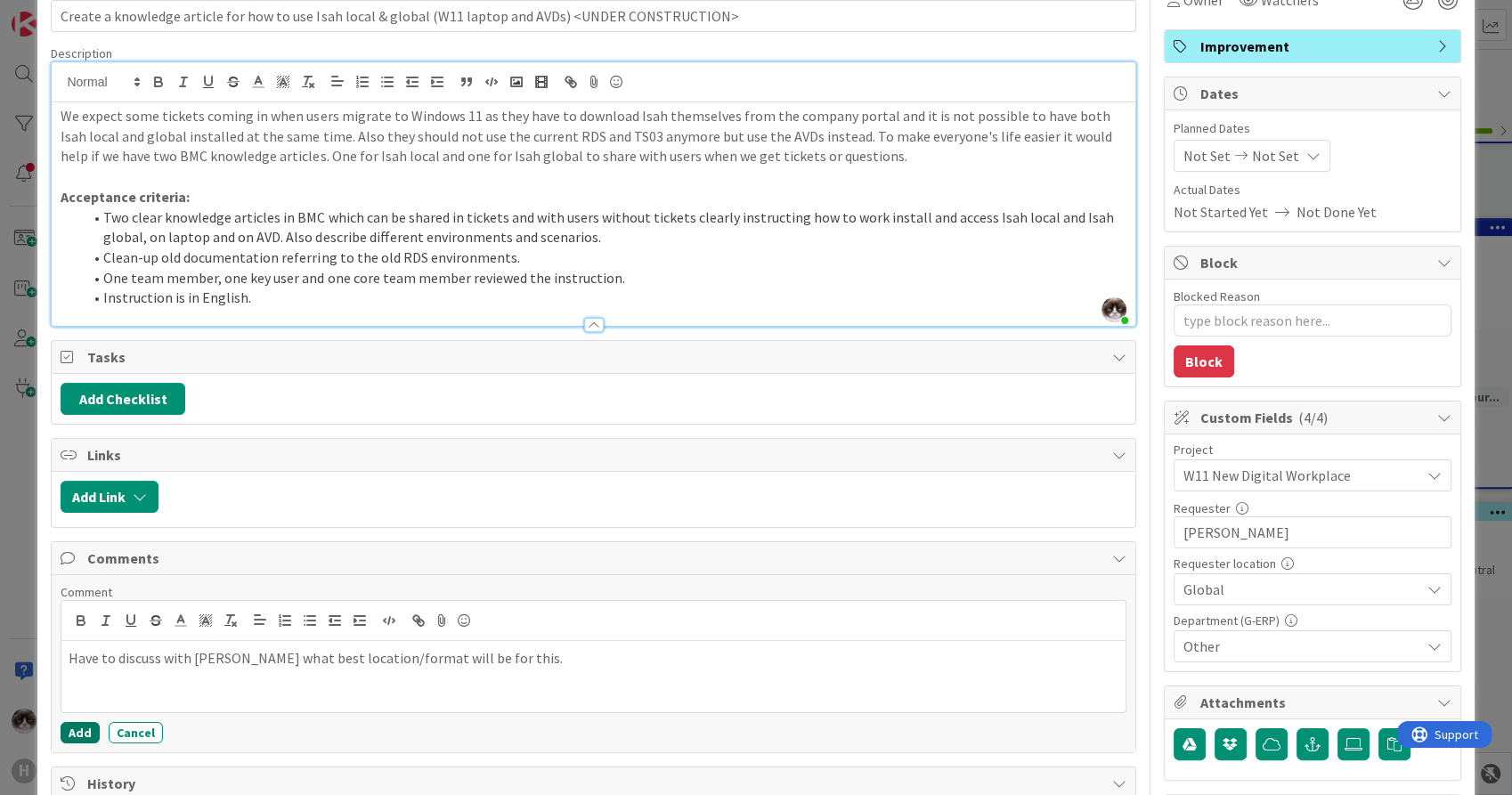
click at [68, 734] on button "Add" at bounding box center [81, 732] width 39 height 22
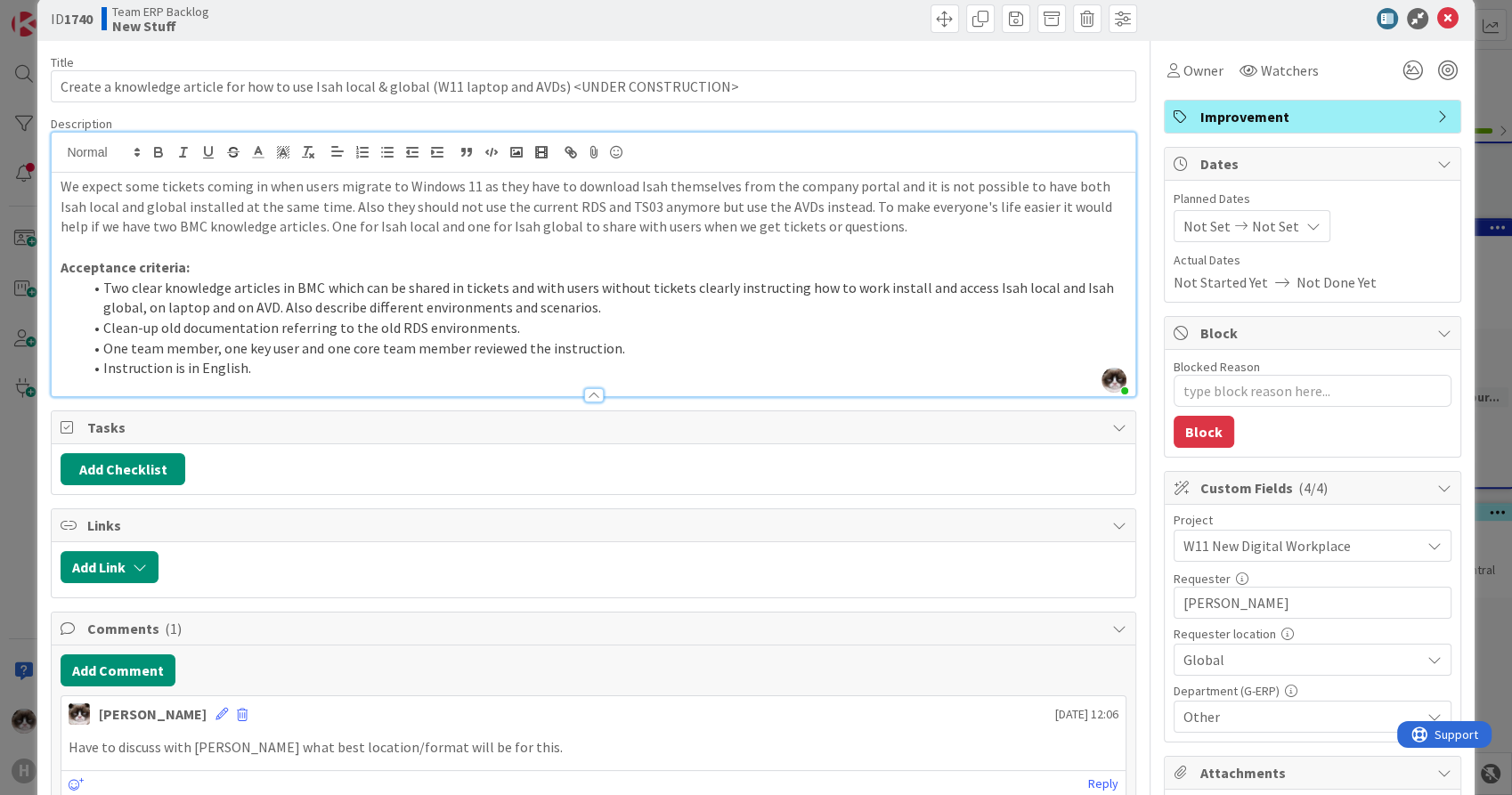
scroll to position [0, 0]
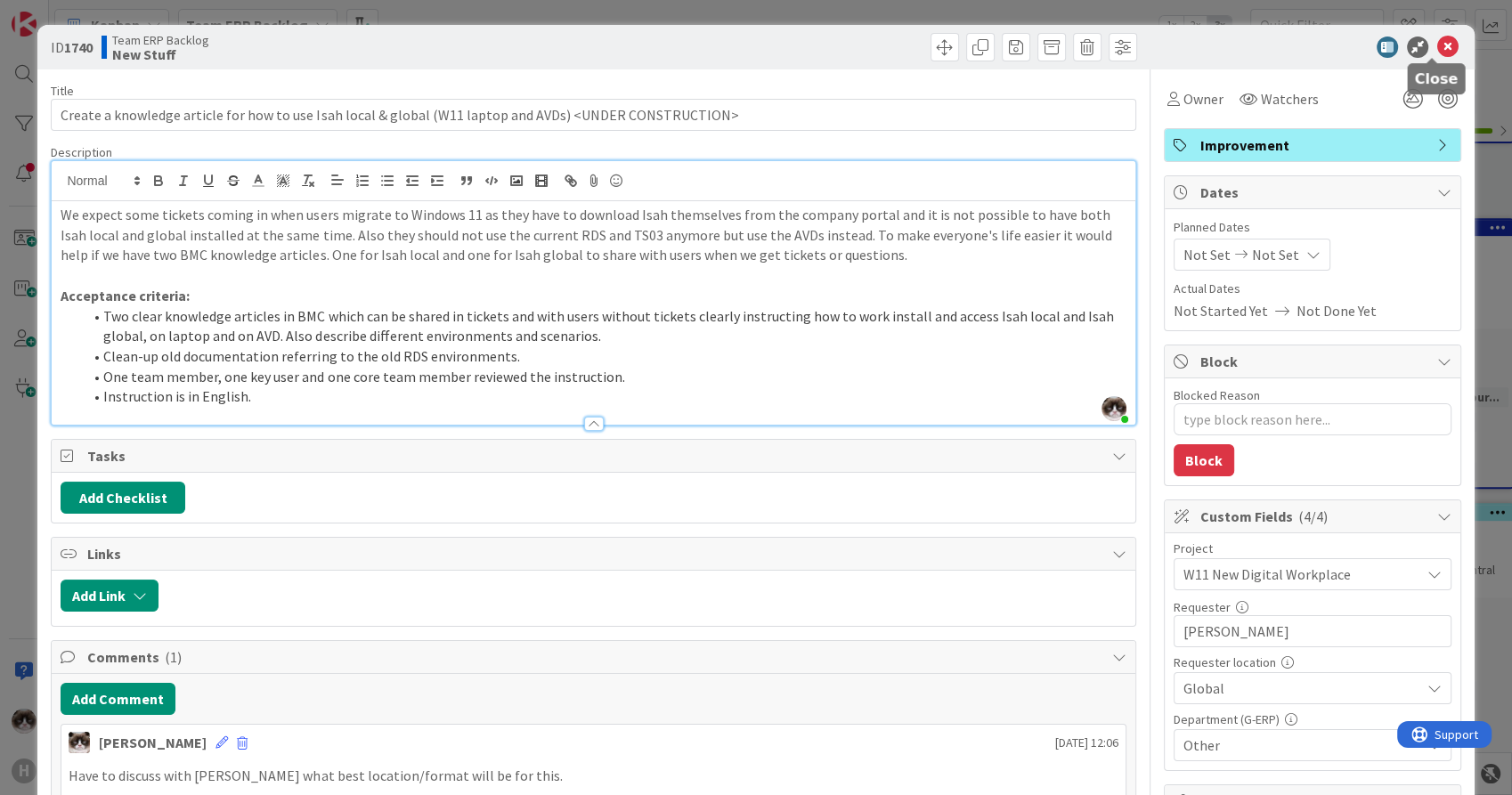
click at [1438, 42] on icon at bounding box center [1448, 48] width 22 height 22
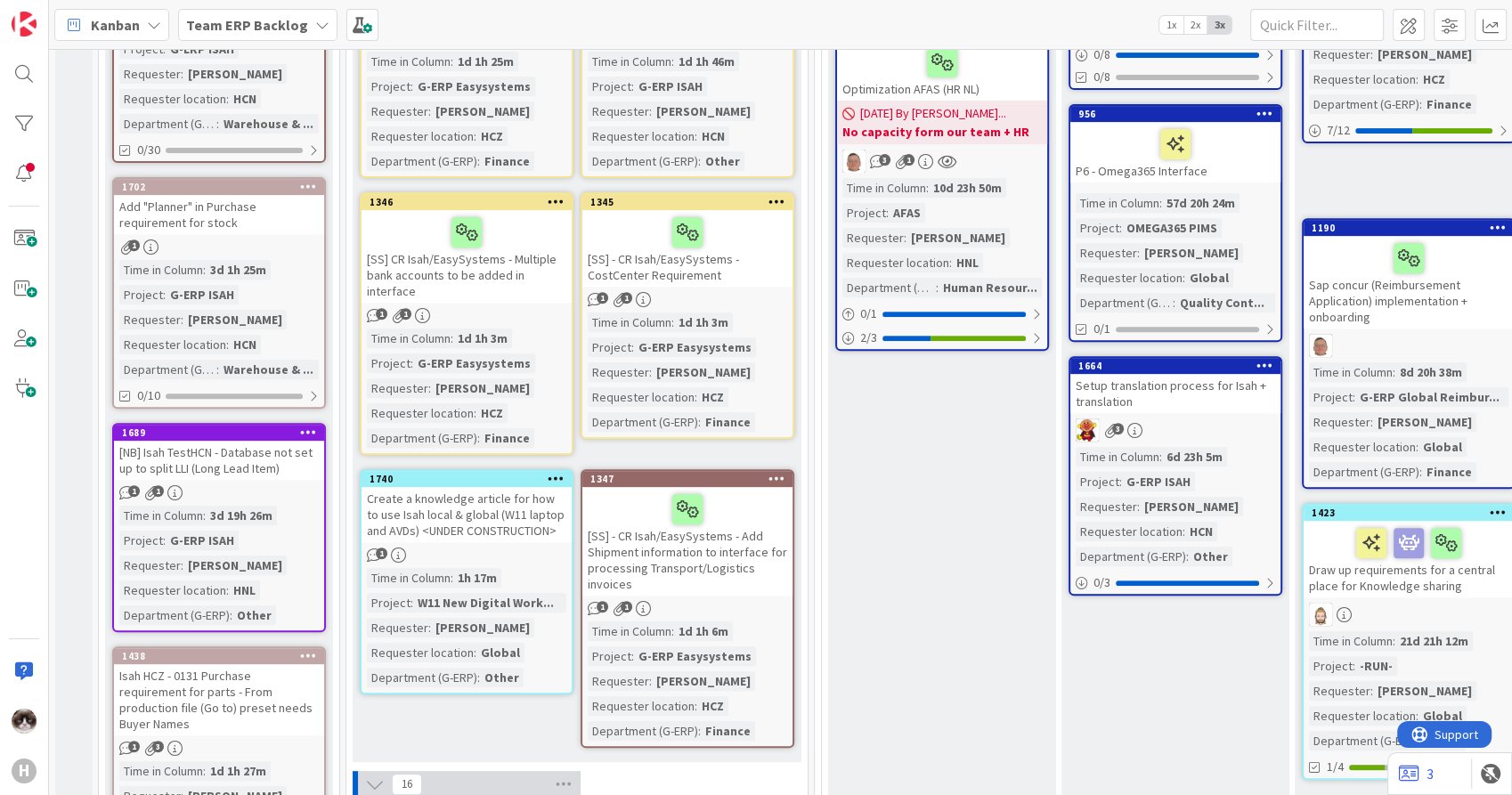
click at [549, 471] on icon at bounding box center [556, 478] width 17 height 13
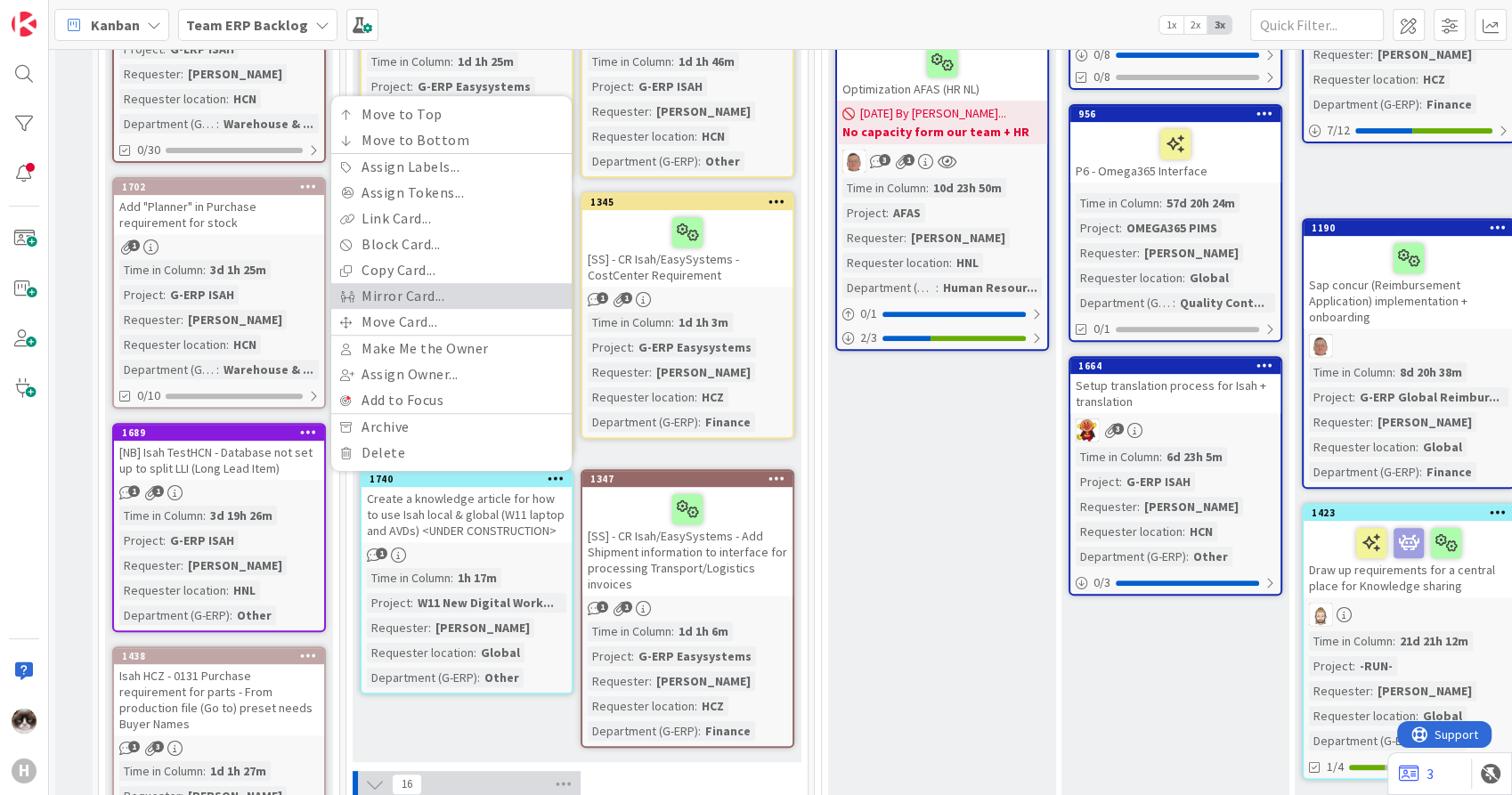
click at [440, 283] on link "Mirror Card..." at bounding box center [451, 296] width 240 height 26
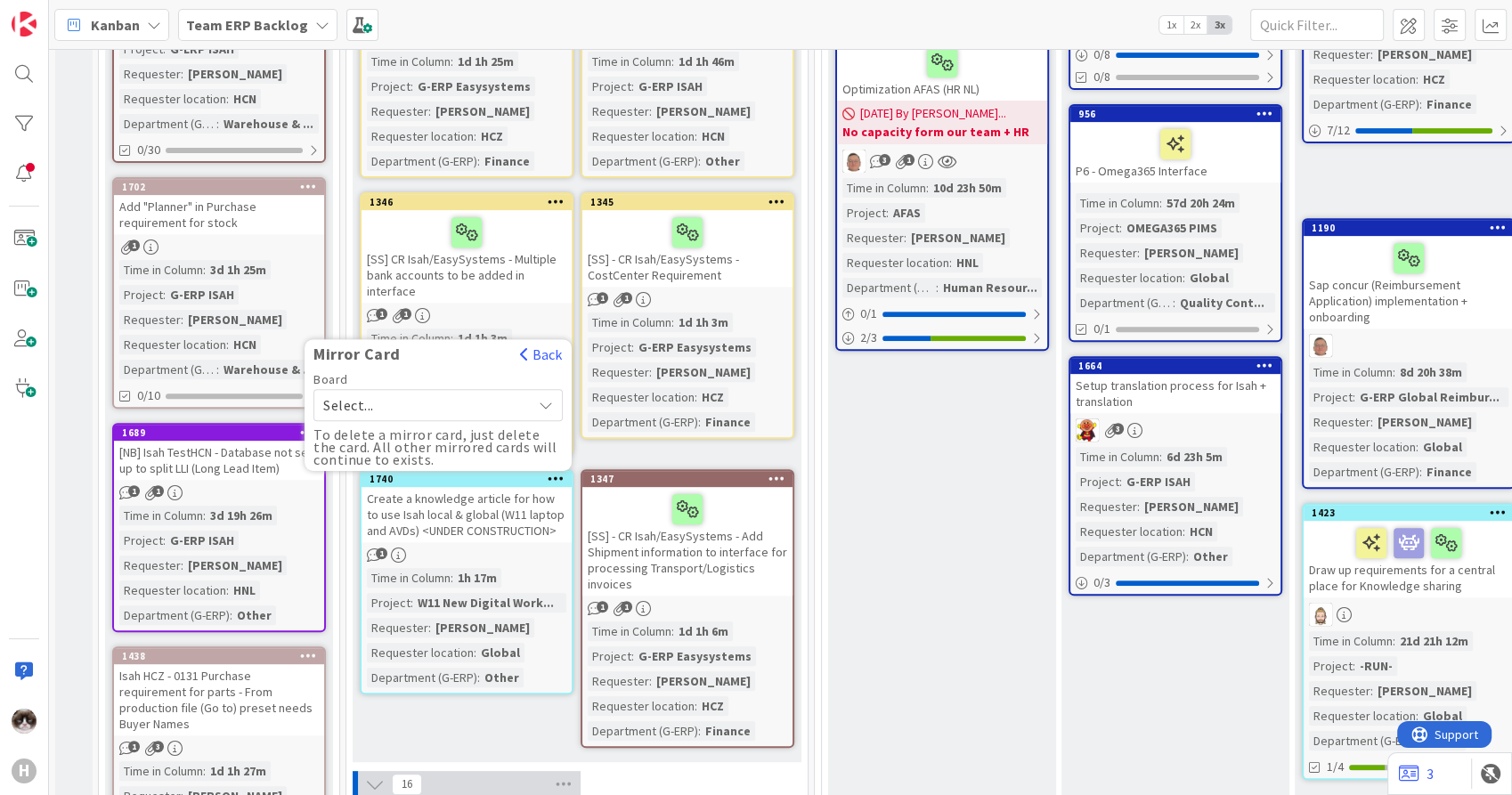
click at [468, 393] on span "Select..." at bounding box center [422, 405] width 199 height 25
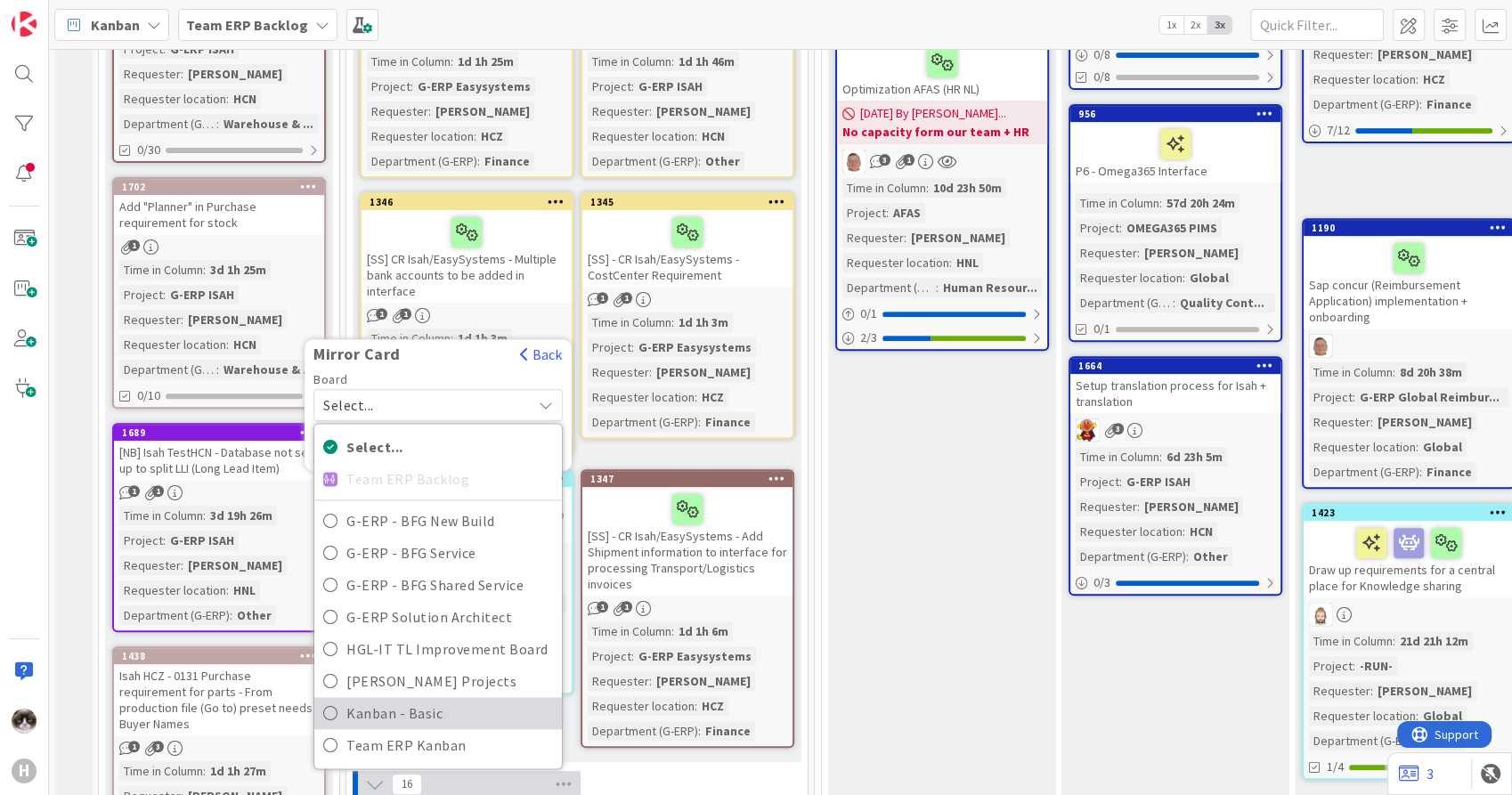
click at [439, 700] on span "Kanban - Basic" at bounding box center [449, 713] width 206 height 27
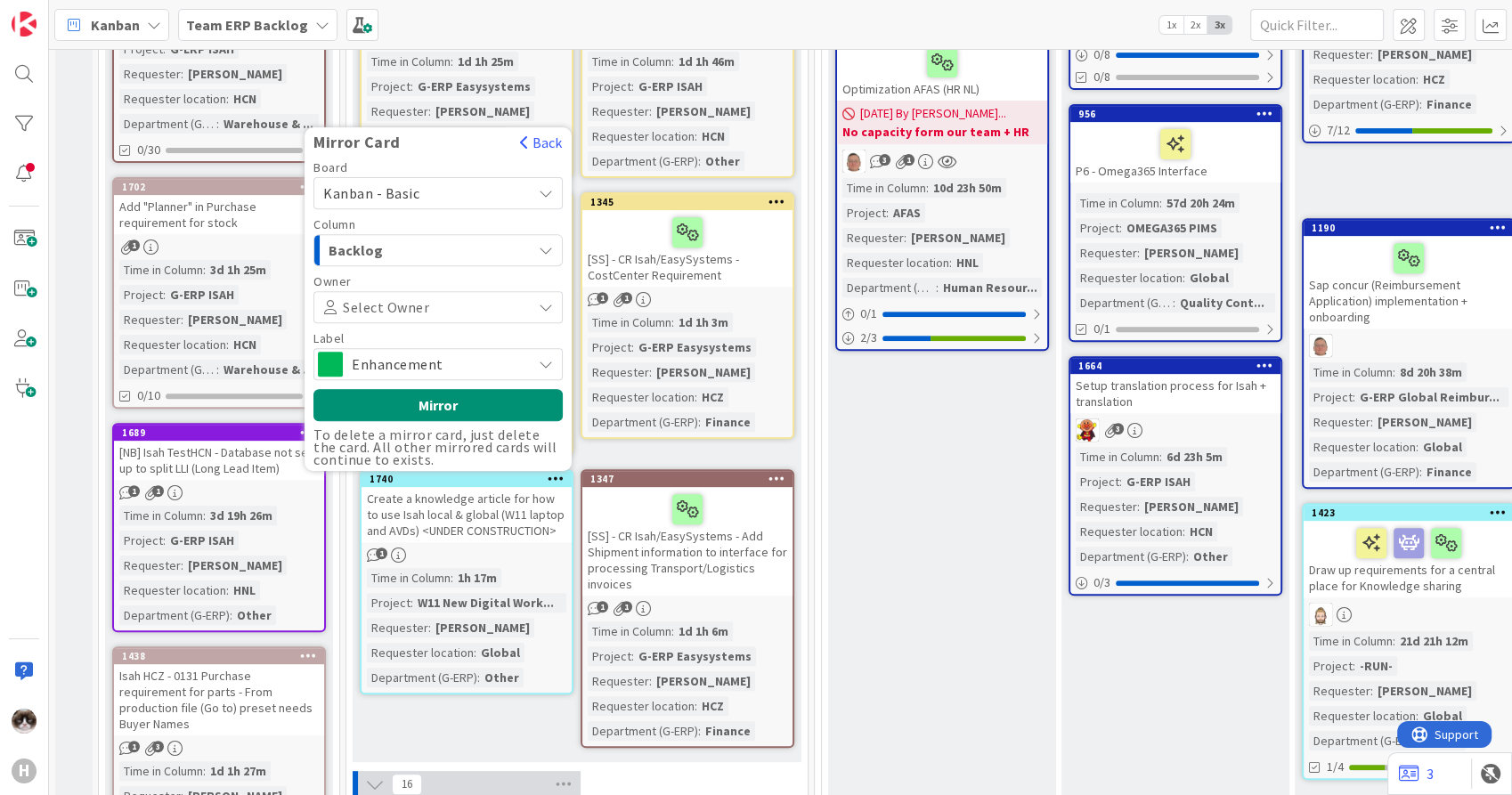
click at [441, 300] on span at bounding box center [478, 307] width 97 height 14
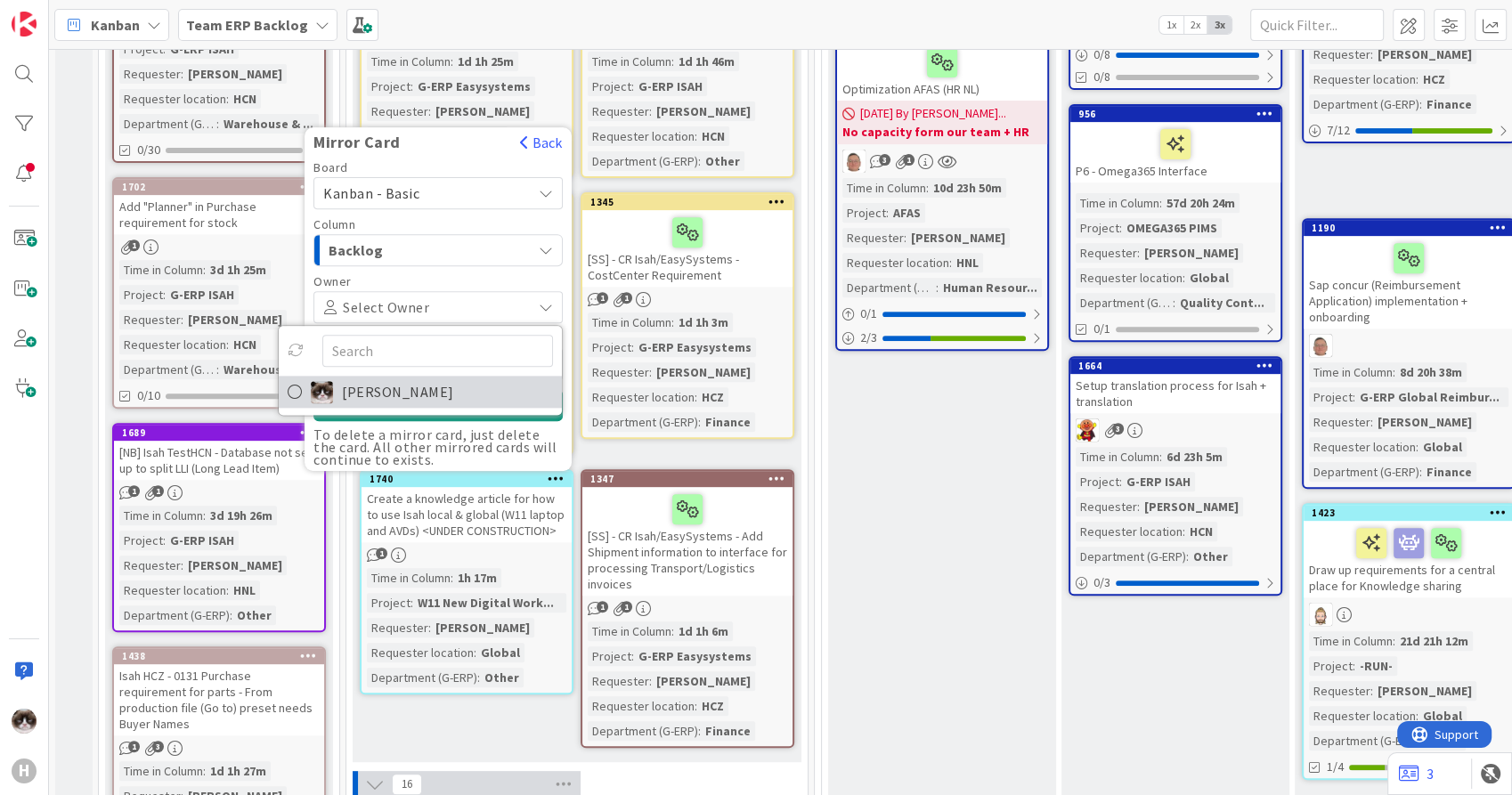
click at [409, 378] on span "[PERSON_NAME]" at bounding box center [397, 392] width 112 height 27
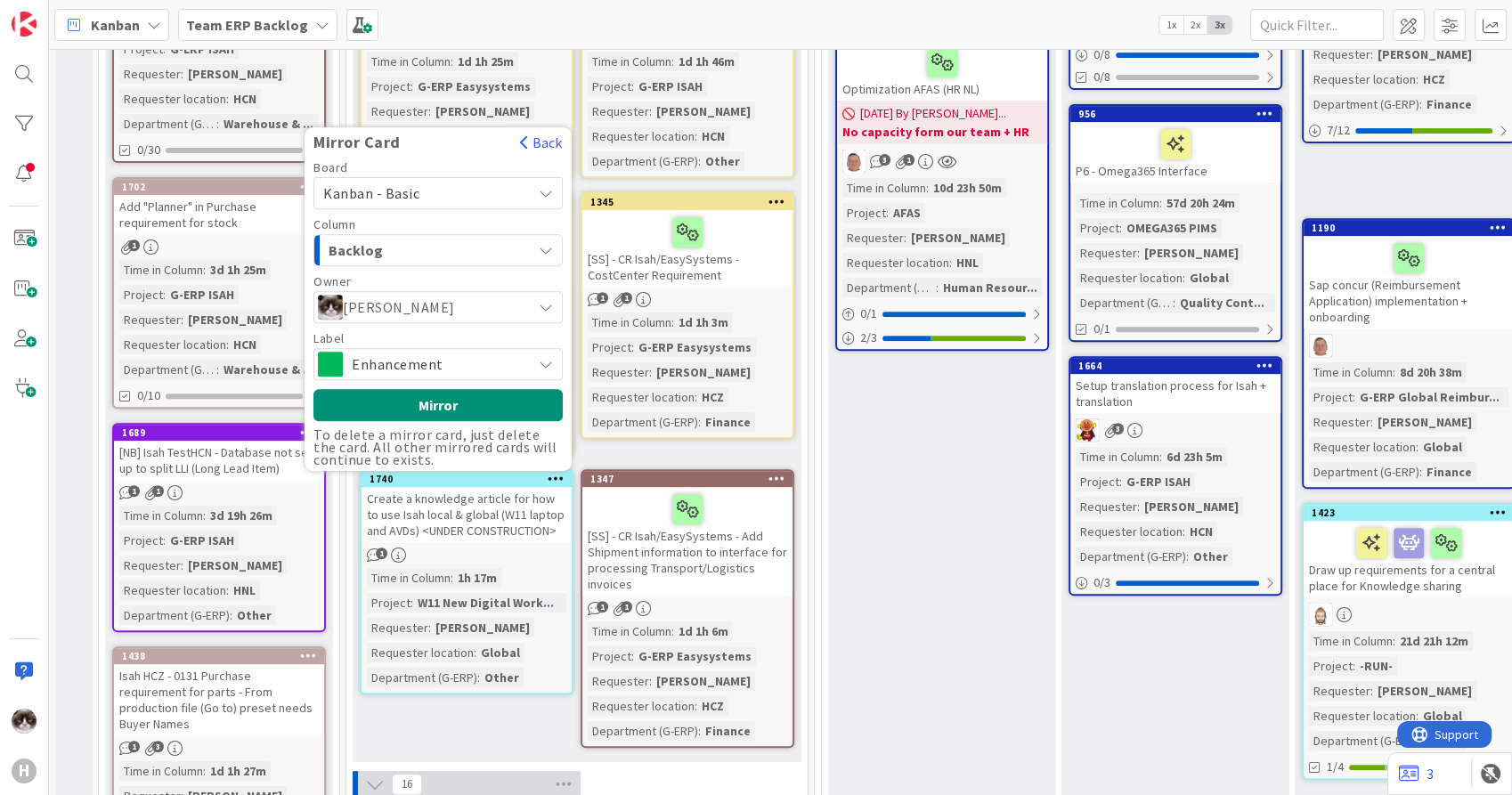
click at [440, 351] on span "Enhancement" at bounding box center [437, 364] width 171 height 25
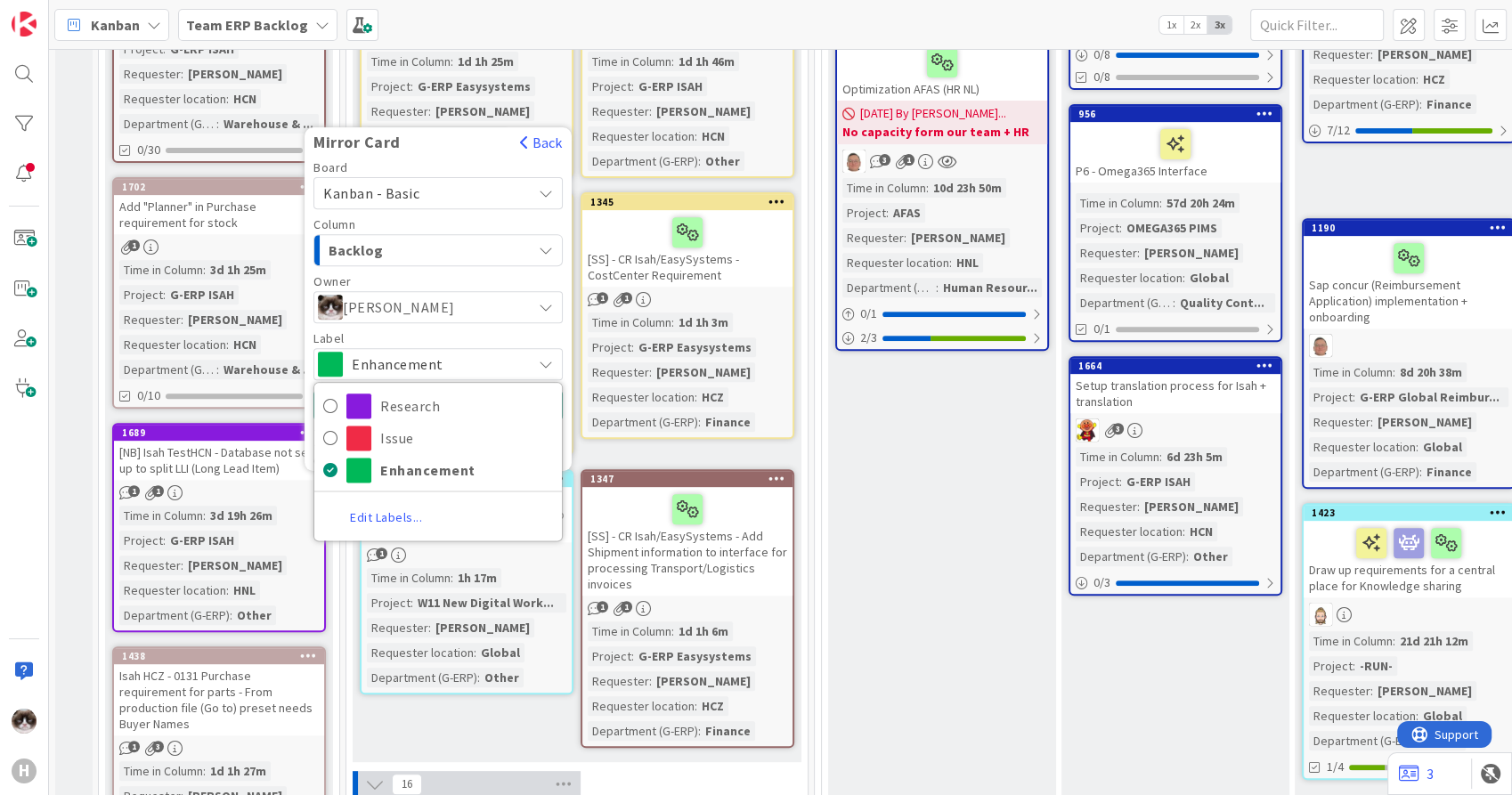
click at [448, 351] on span "Enhancement" at bounding box center [437, 364] width 171 height 25
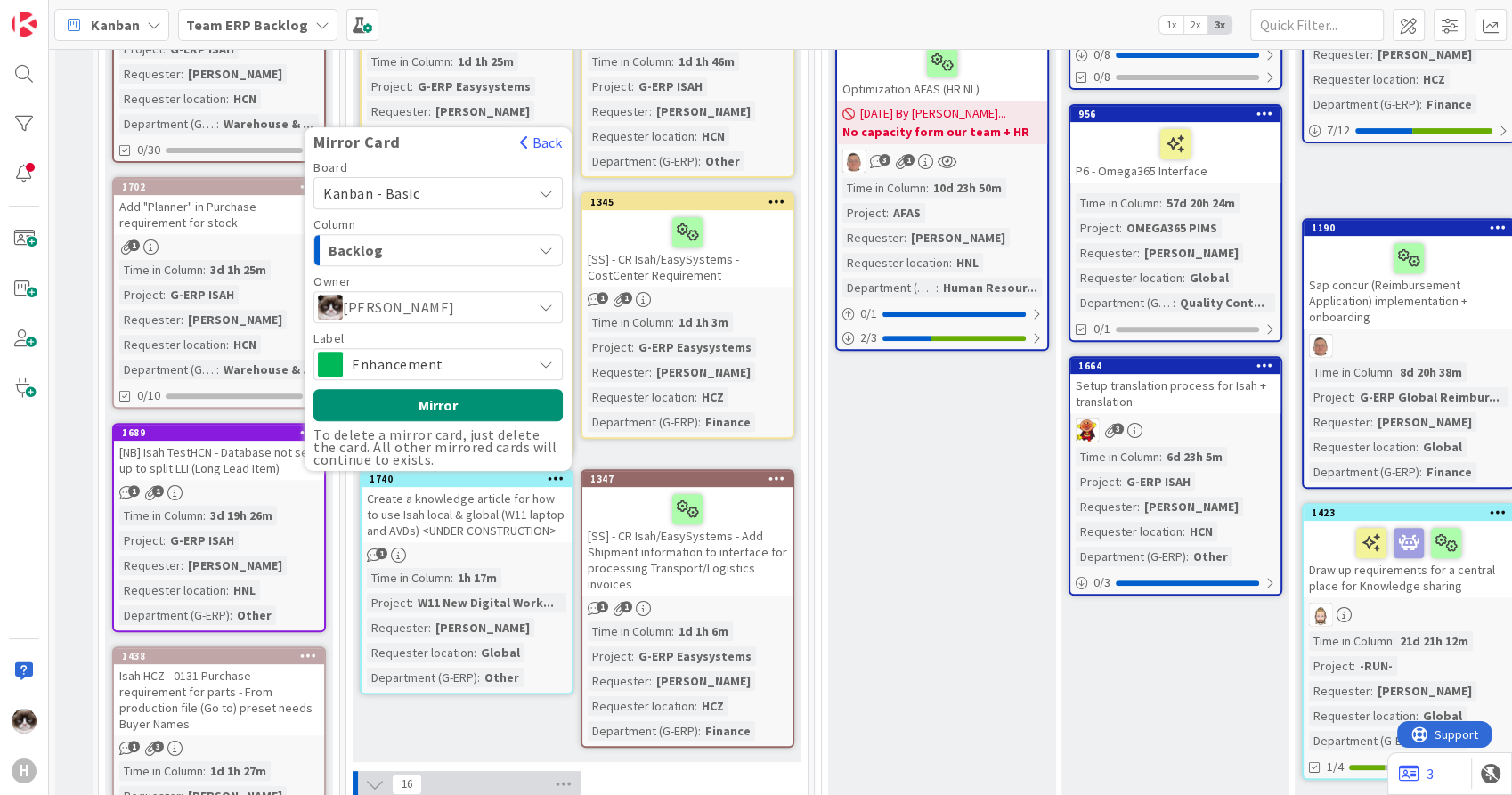
click at [499, 236] on div "Backlog" at bounding box center [427, 250] width 207 height 29
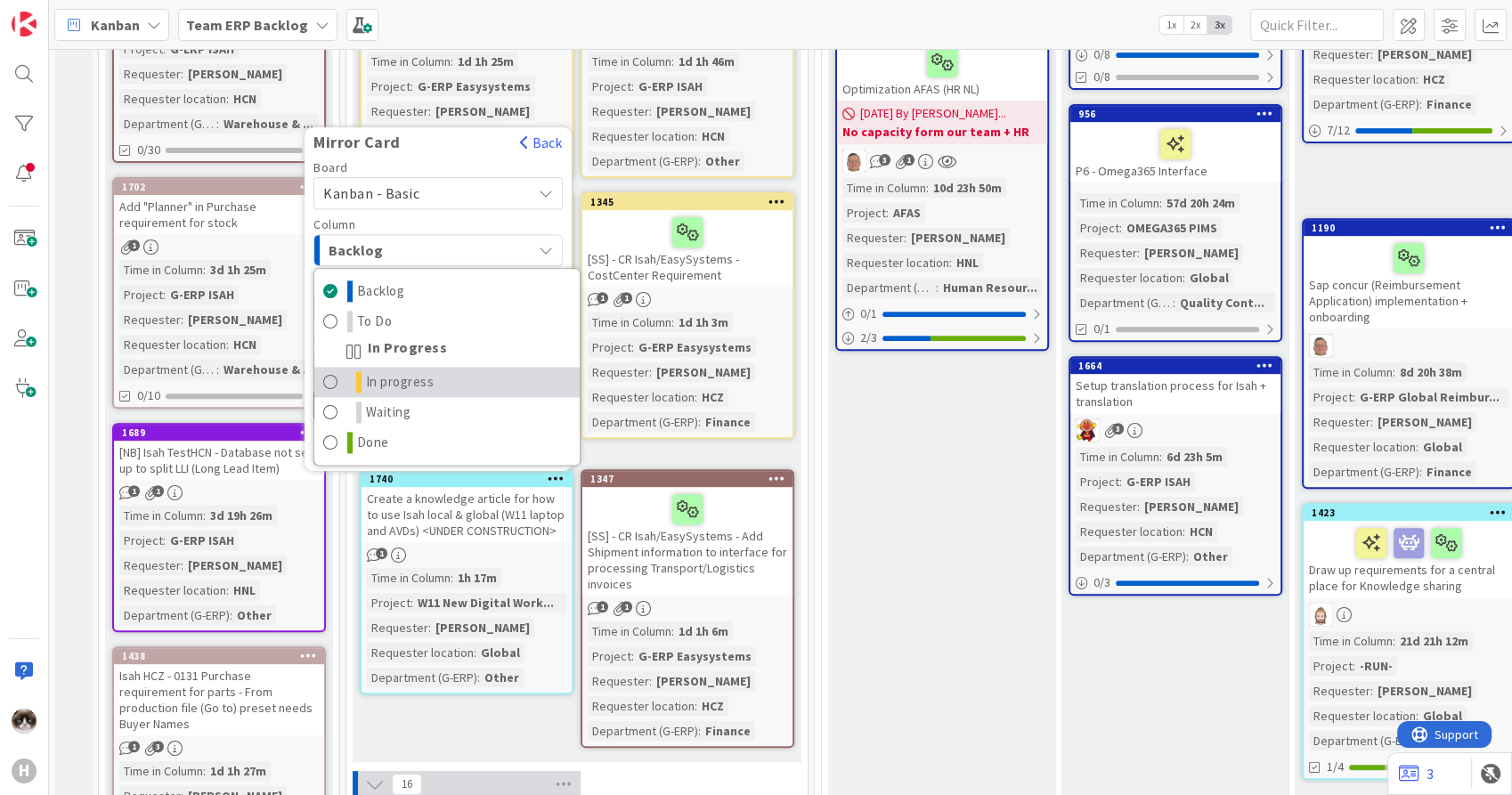
click at [448, 367] on link "In progress" at bounding box center [448, 382] width 265 height 30
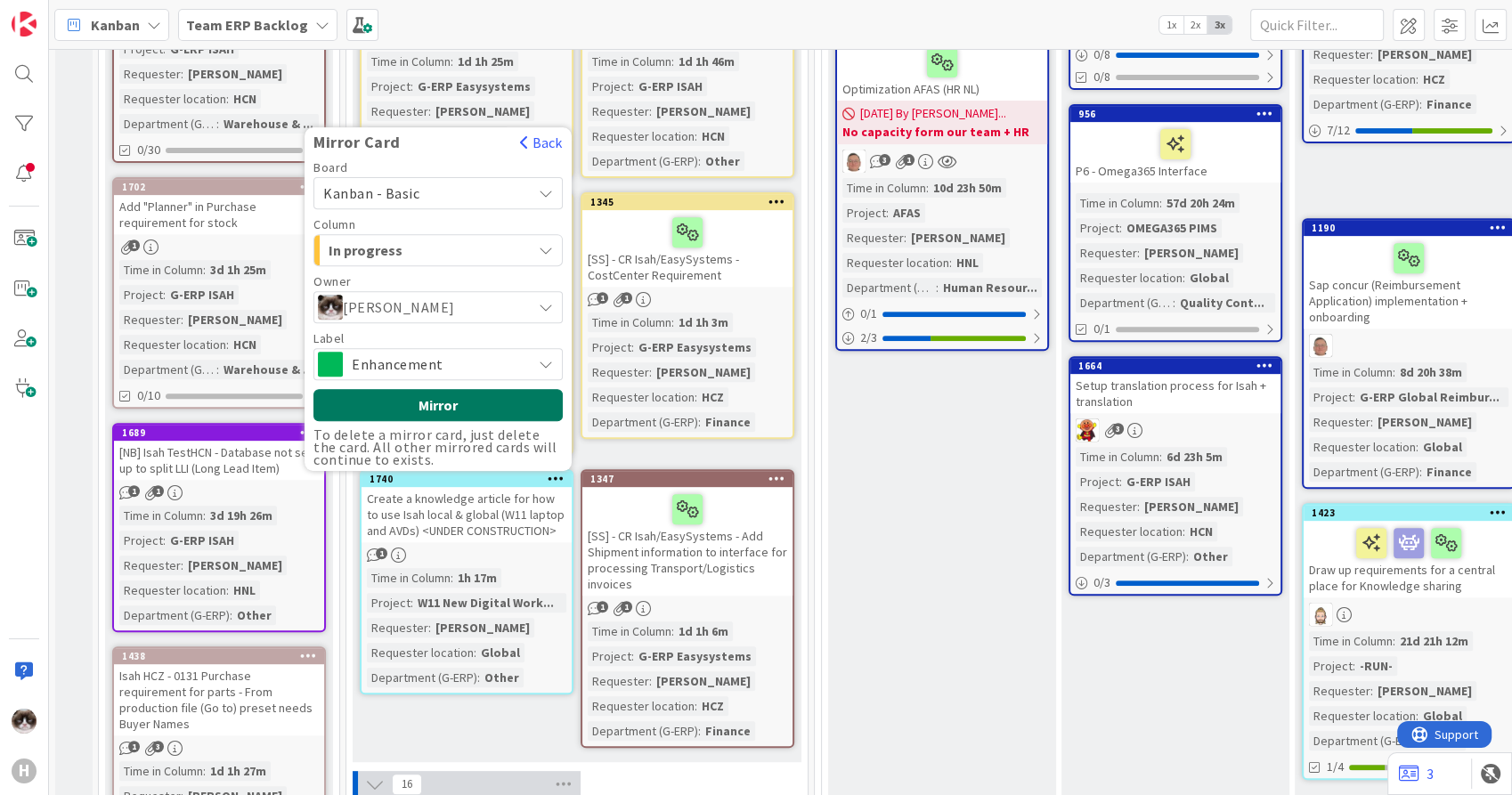
click at [428, 389] on button "Mirror" at bounding box center [439, 405] width 249 height 32
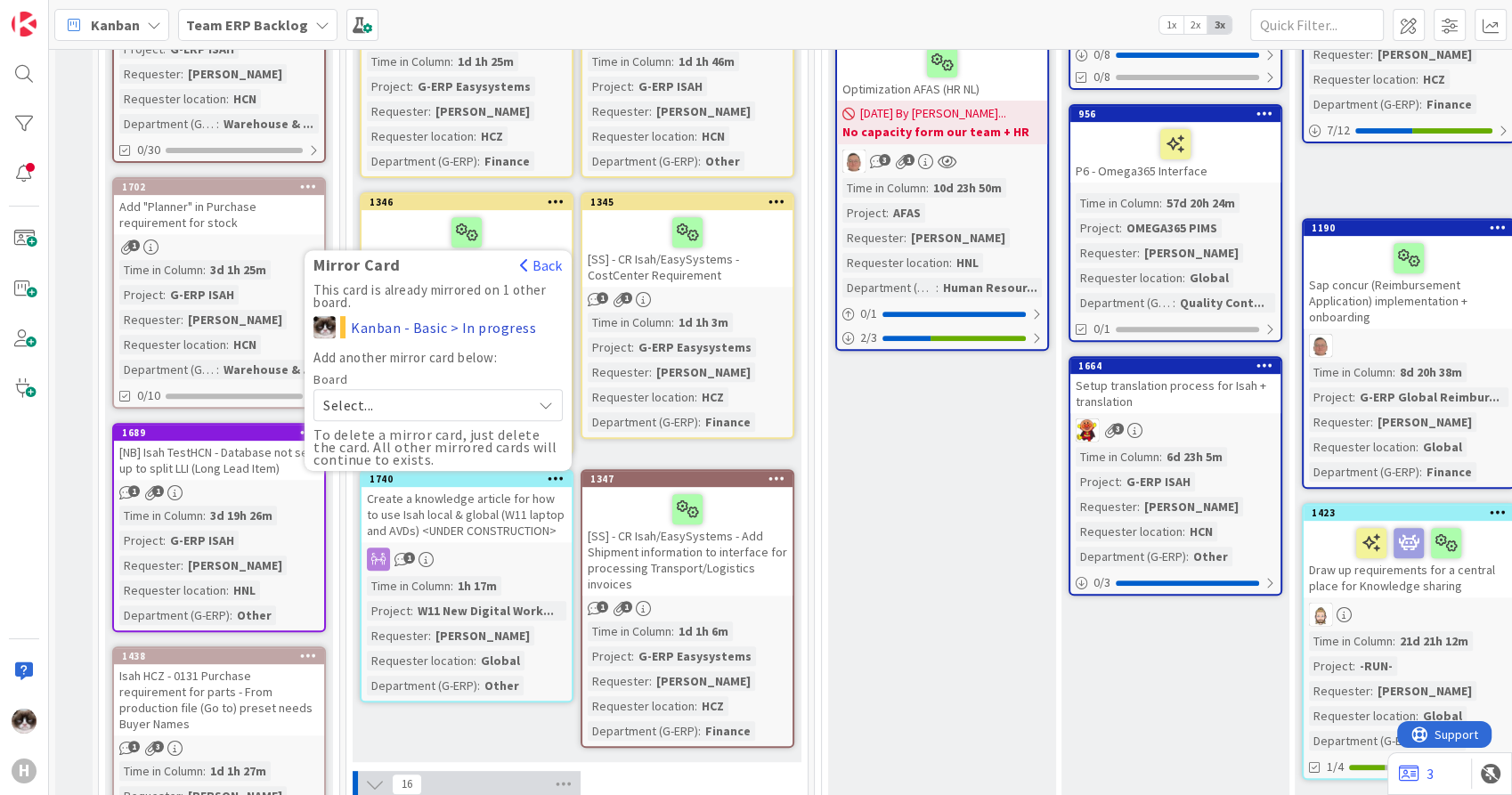
click at [464, 707] on div "New Stuff Add Card... Template Not Set Title 0 / 128 Label Improvement General …" at bounding box center [577, 106] width 448 height 1312
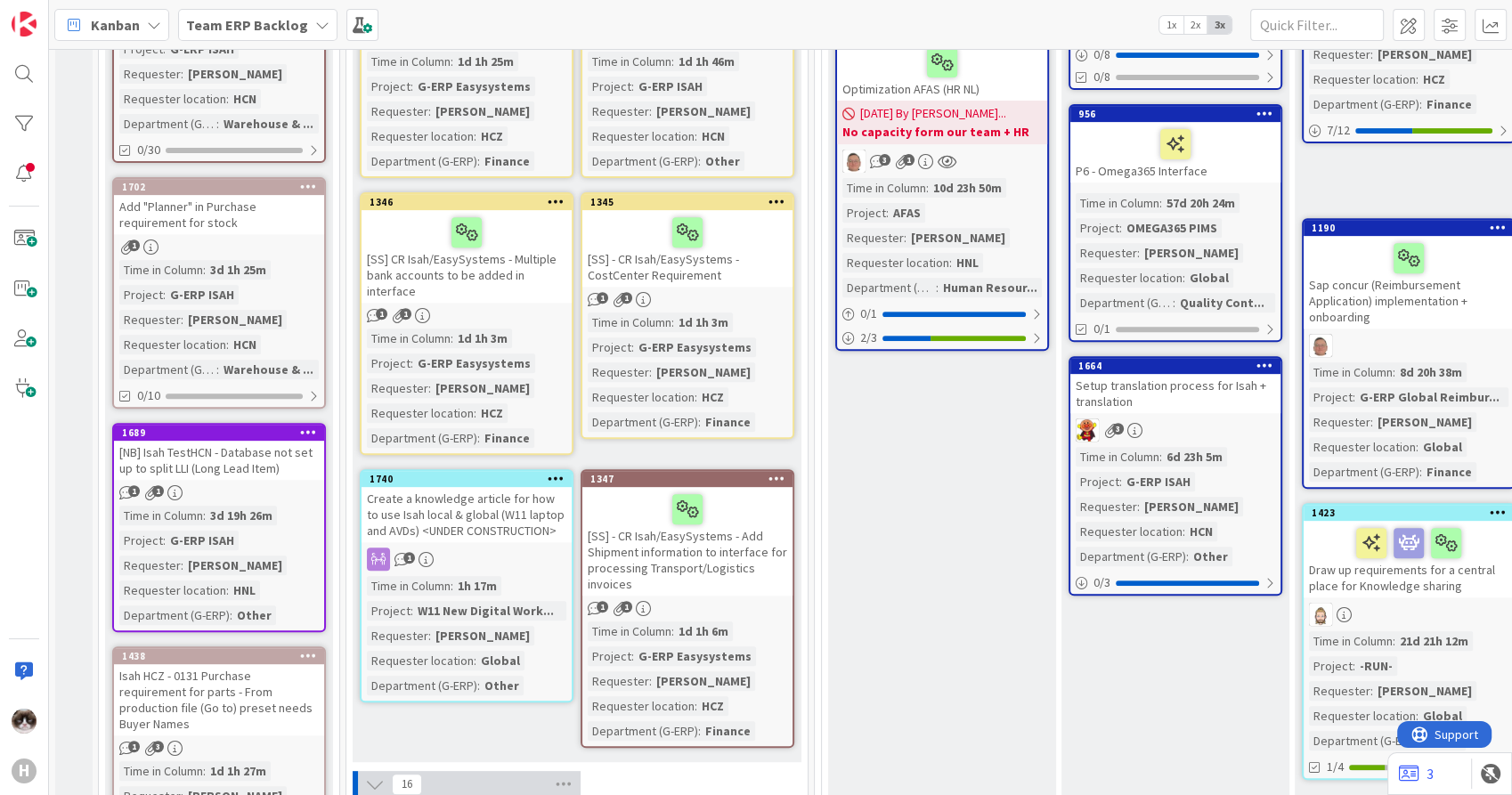
click at [213, 17] on b "Team ERP Backlog" at bounding box center [248, 25] width 122 height 18
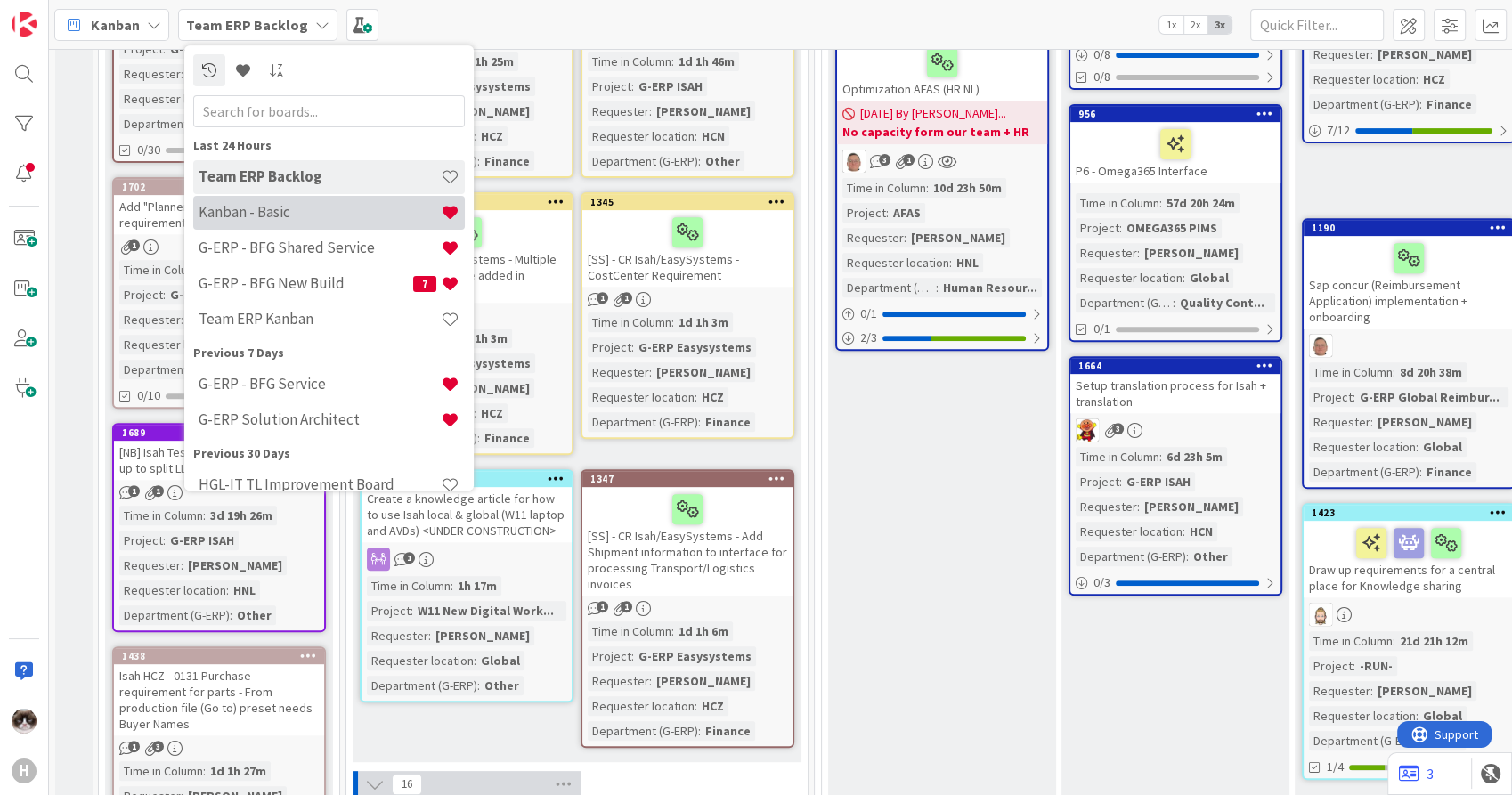
click at [304, 215] on h4 "Kanban - Basic" at bounding box center [319, 212] width 242 height 18
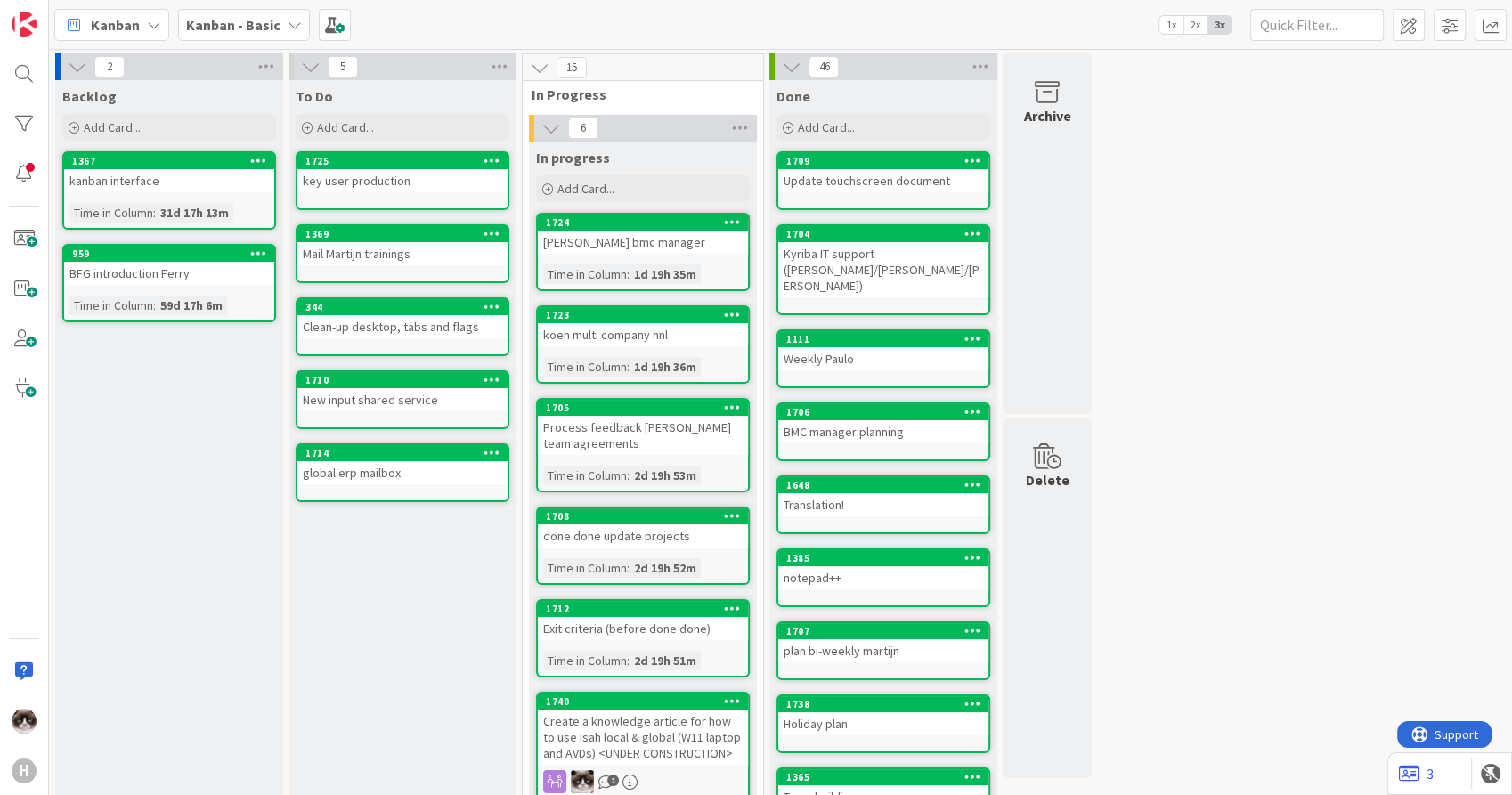
drag, startPoint x: 380, startPoint y: 130, endPoint x: 398, endPoint y: 141, distance: 21.1
click at [380, 130] on div "Add Card..." at bounding box center [403, 127] width 213 height 27
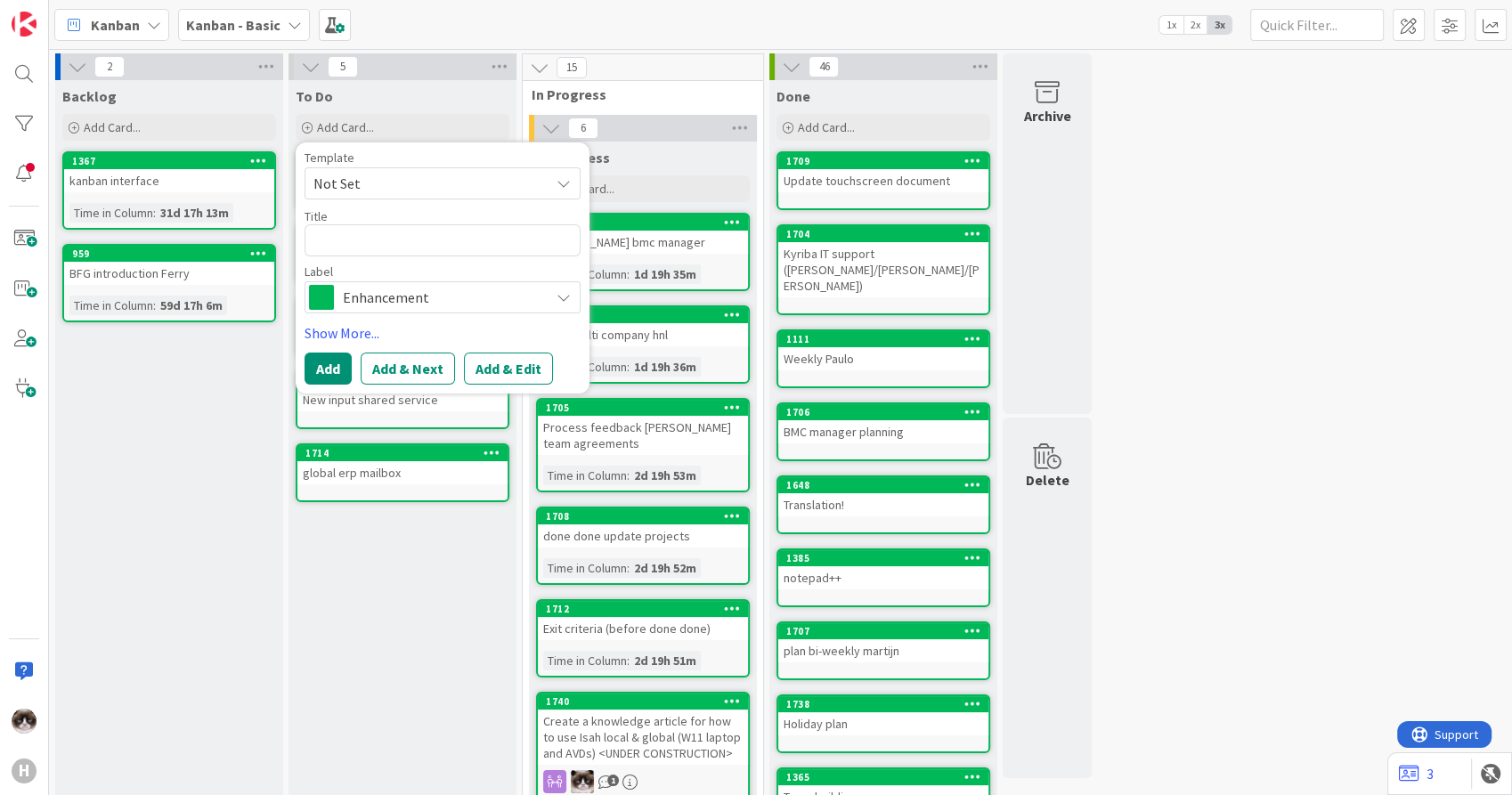
type textarea "x"
type textarea "J"
type textarea "x"
type textarea "Je"
type textarea "x"
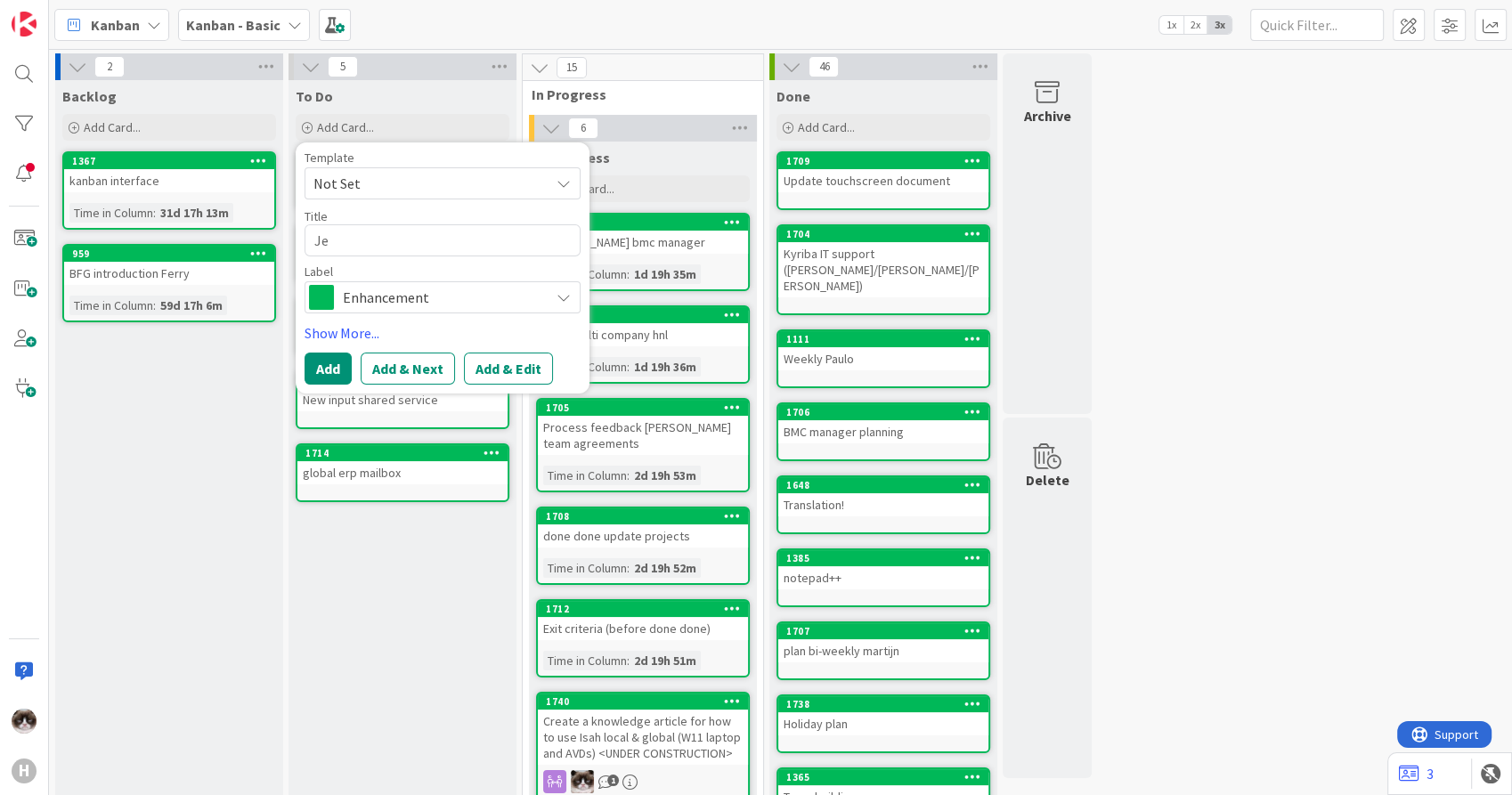
type textarea "Jel"
type textarea "x"
type textarea "Jell"
type textarea "x"
type textarea "Jelle"
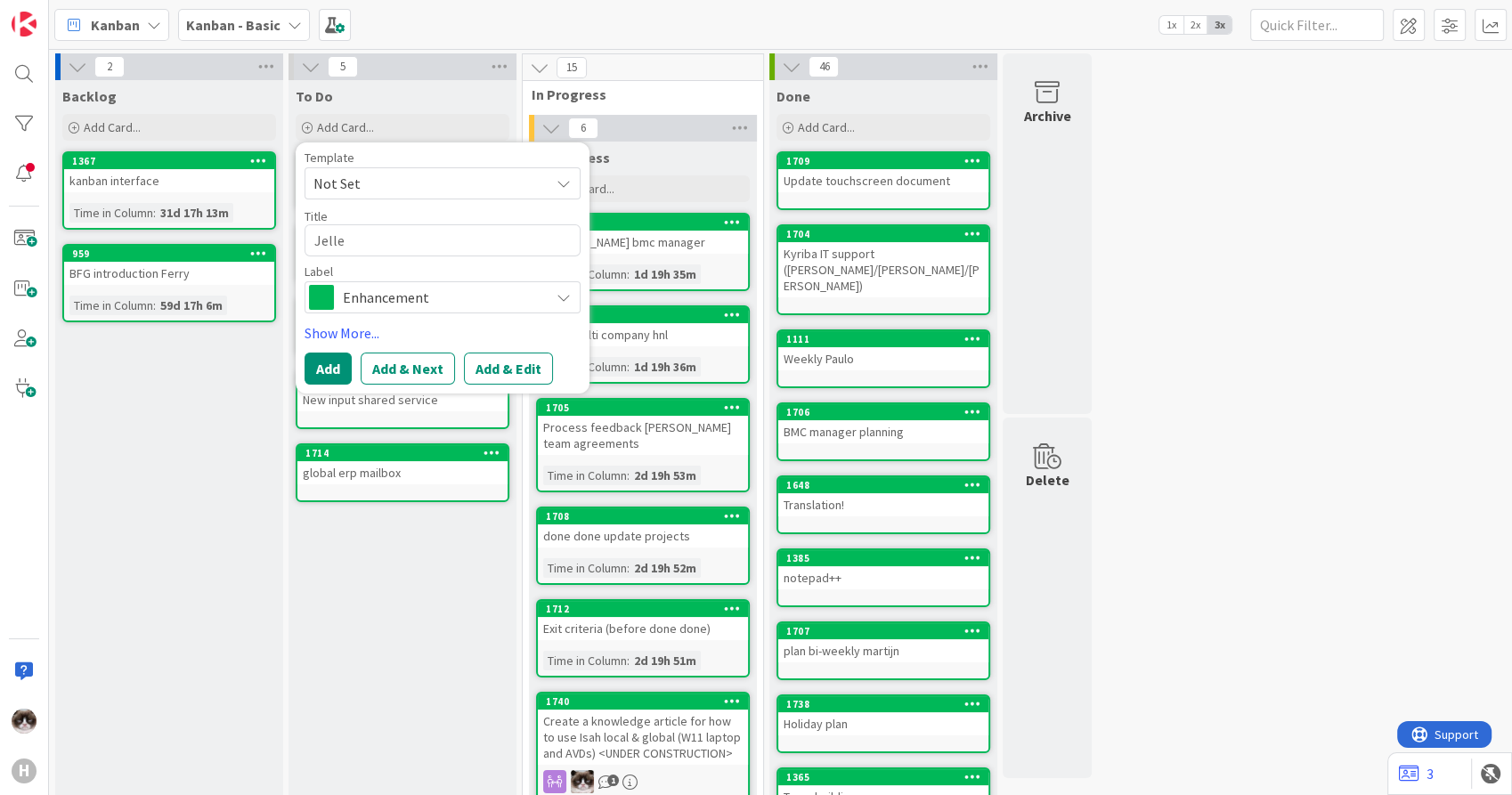
type textarea "x"
type textarea "Jelle"
type textarea "x"
type textarea "Jelle i"
type textarea "x"
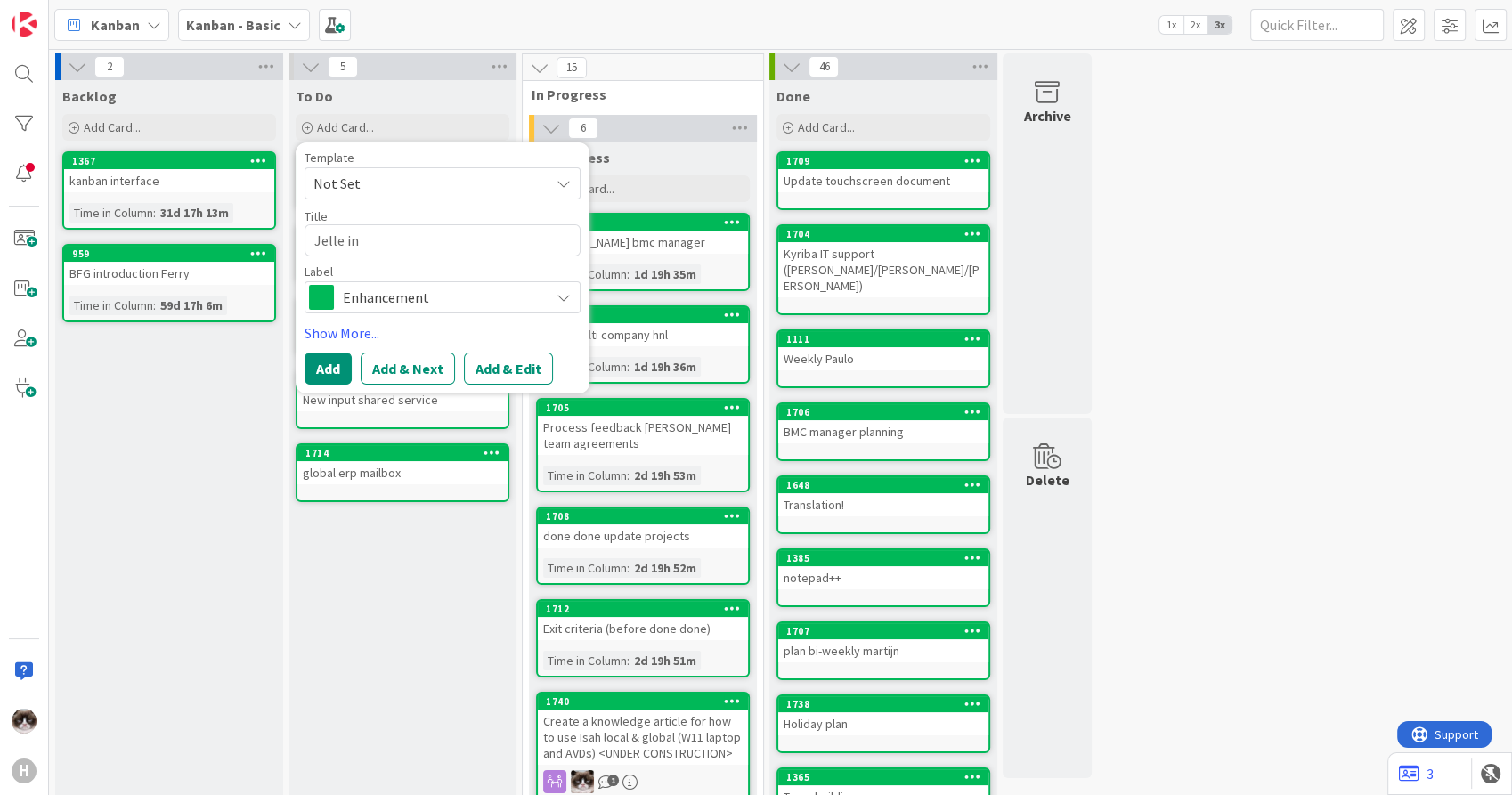
type textarea "Jelle in"
type textarea "x"
type textarea "Jelle in S"
type textarea "x"
type textarea "Jelle in SS"
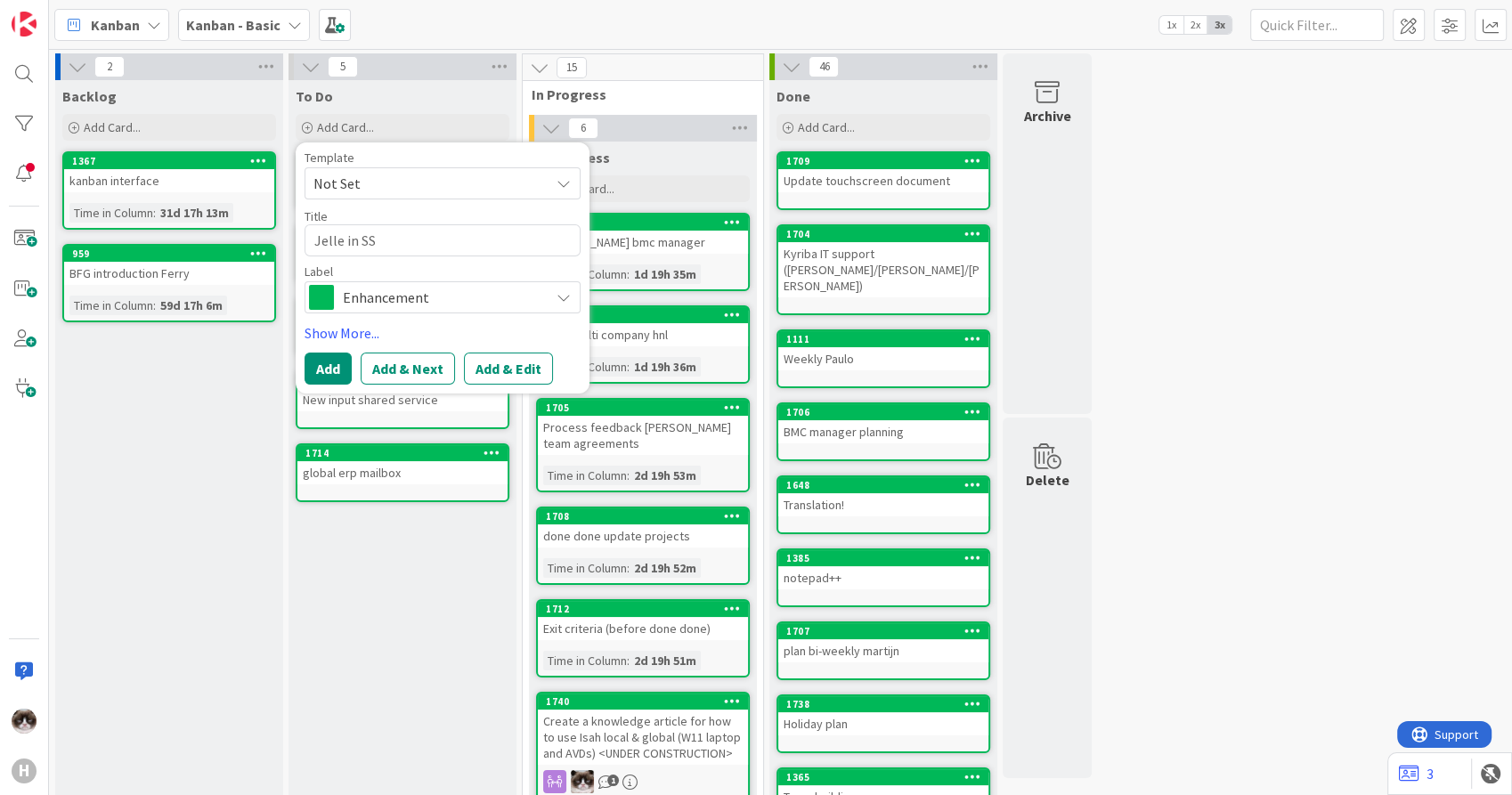
type textarea "x"
type textarea "Jelle in SS>"
type textarea "x"
type textarea "Jelle in SS"
type textarea "x"
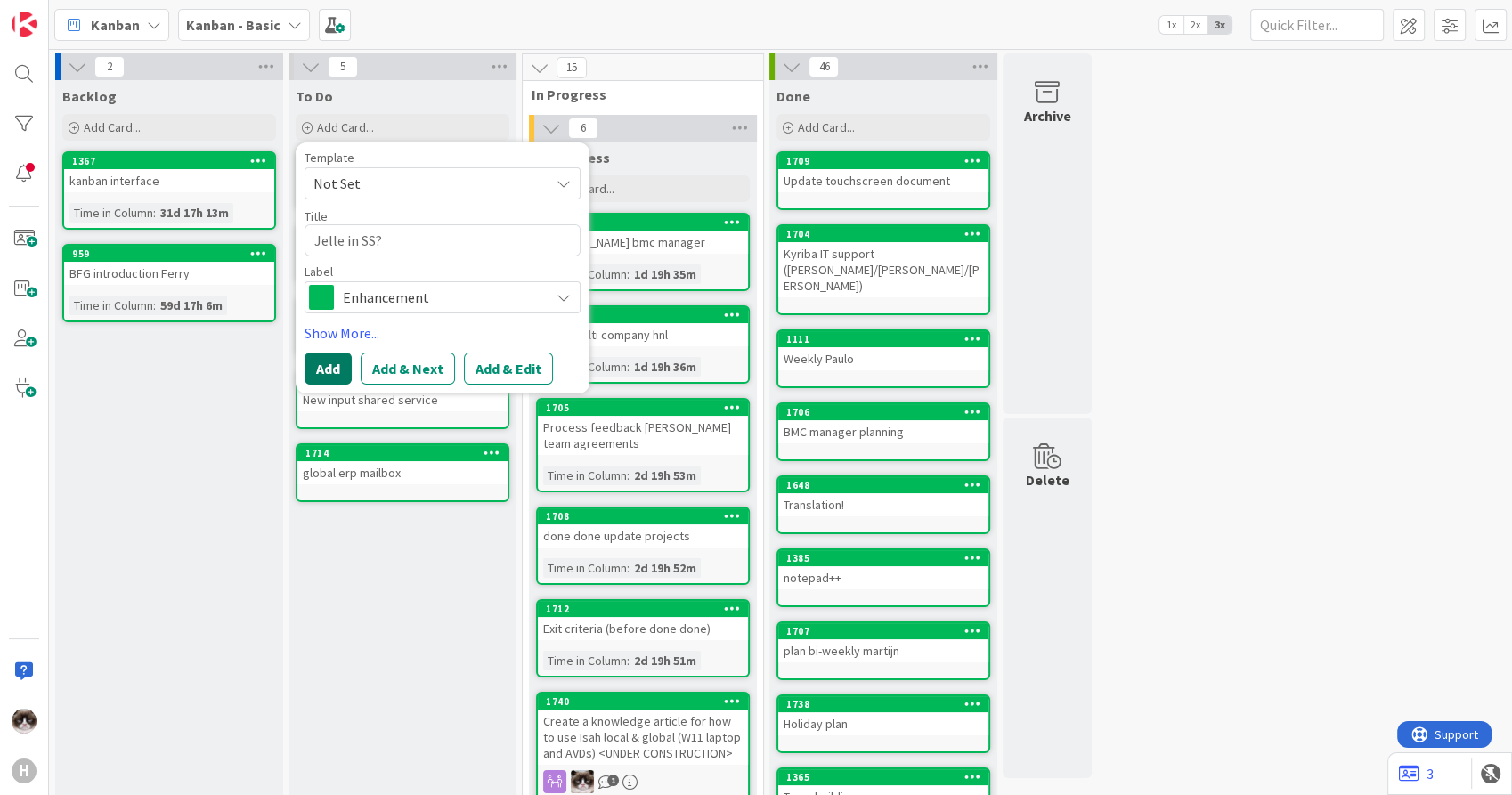
type textarea "Jelle in SS?"
click at [339, 362] on button "Add" at bounding box center [328, 368] width 48 height 32
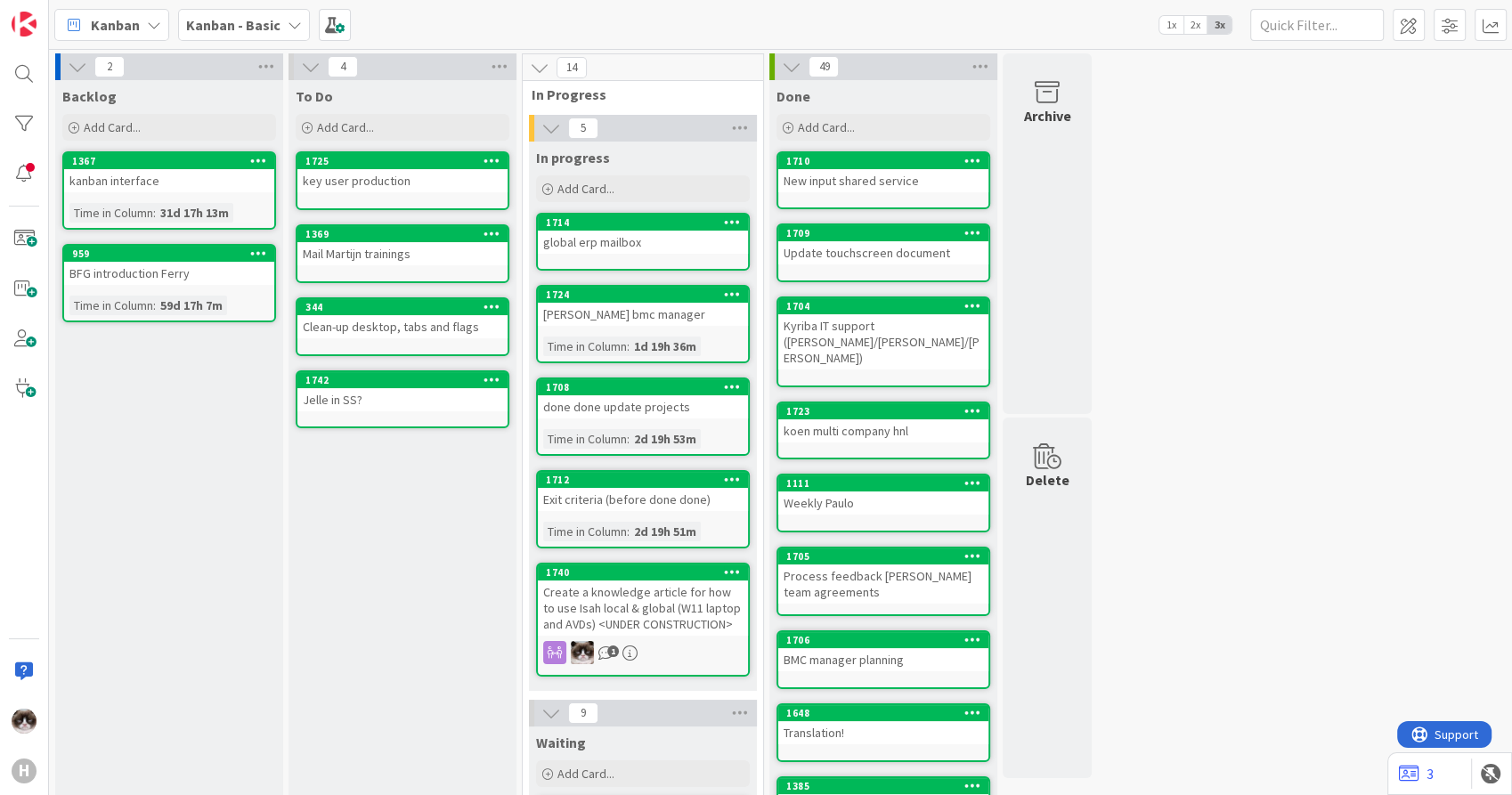
click at [244, 25] on b "Kanban - Basic" at bounding box center [233, 25] width 94 height 18
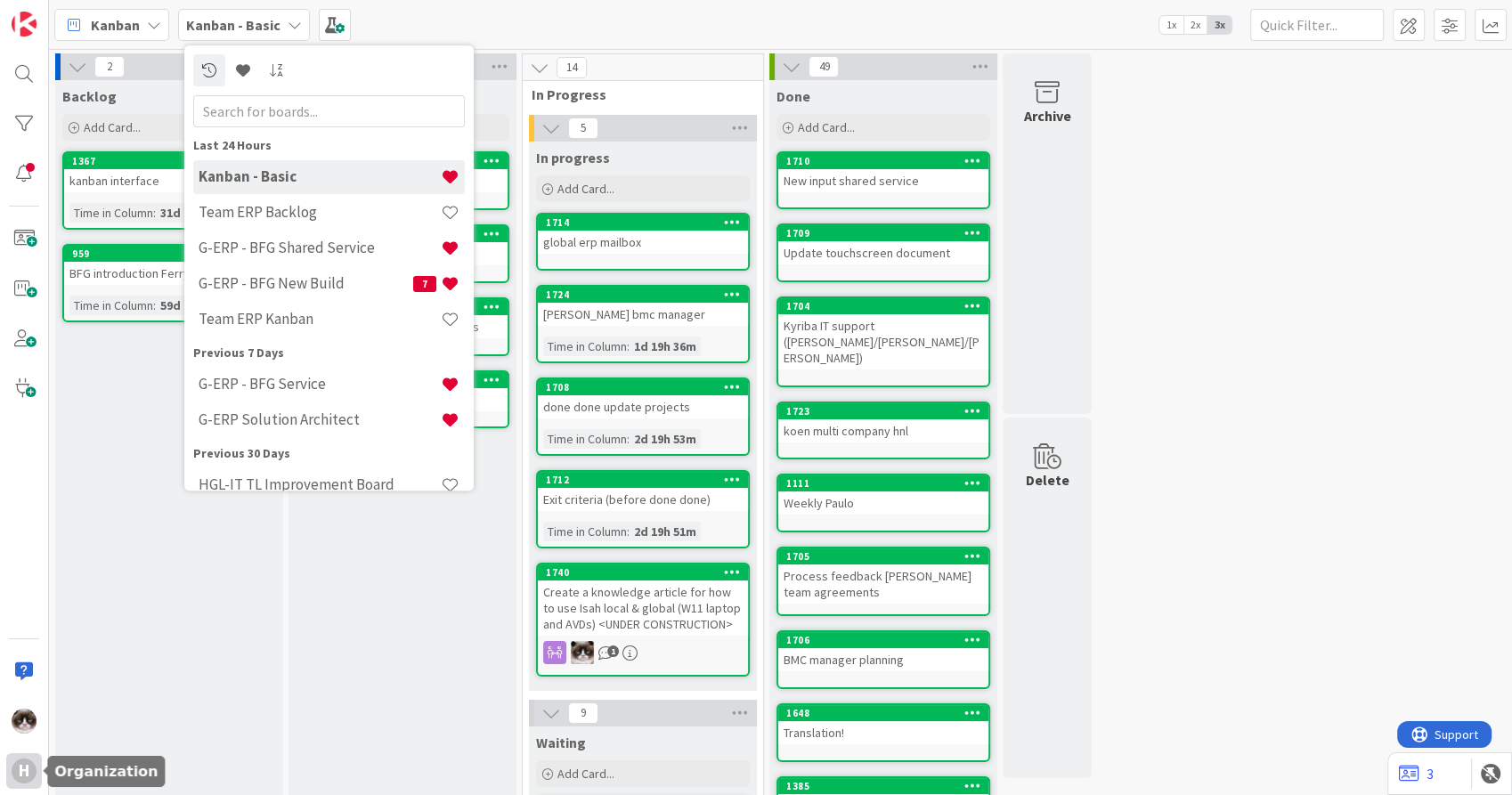
click at [25, 770] on div "H" at bounding box center [24, 771] width 25 height 25
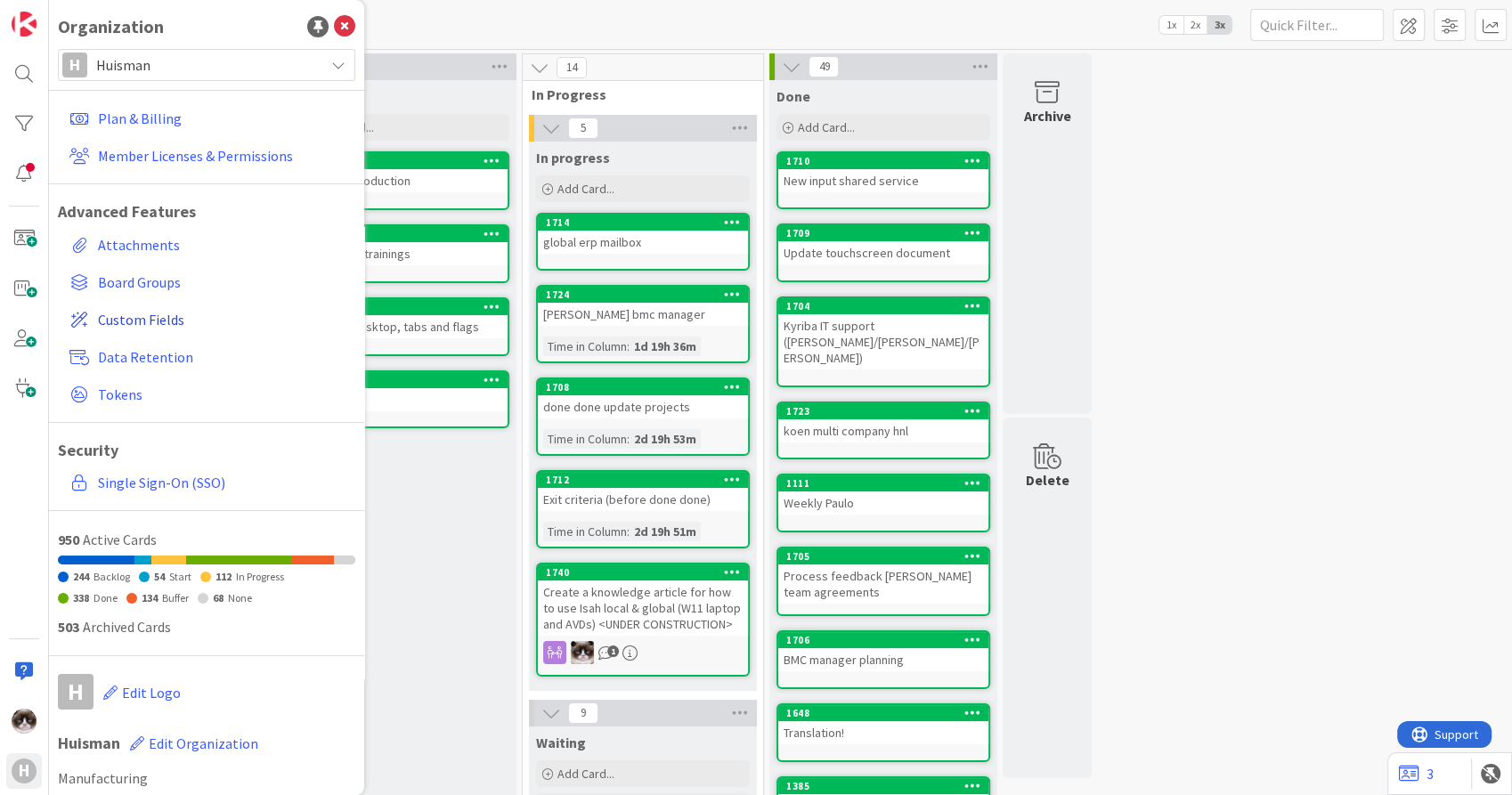
click at [151, 315] on span "Custom Fields" at bounding box center [222, 320] width 250 height 22
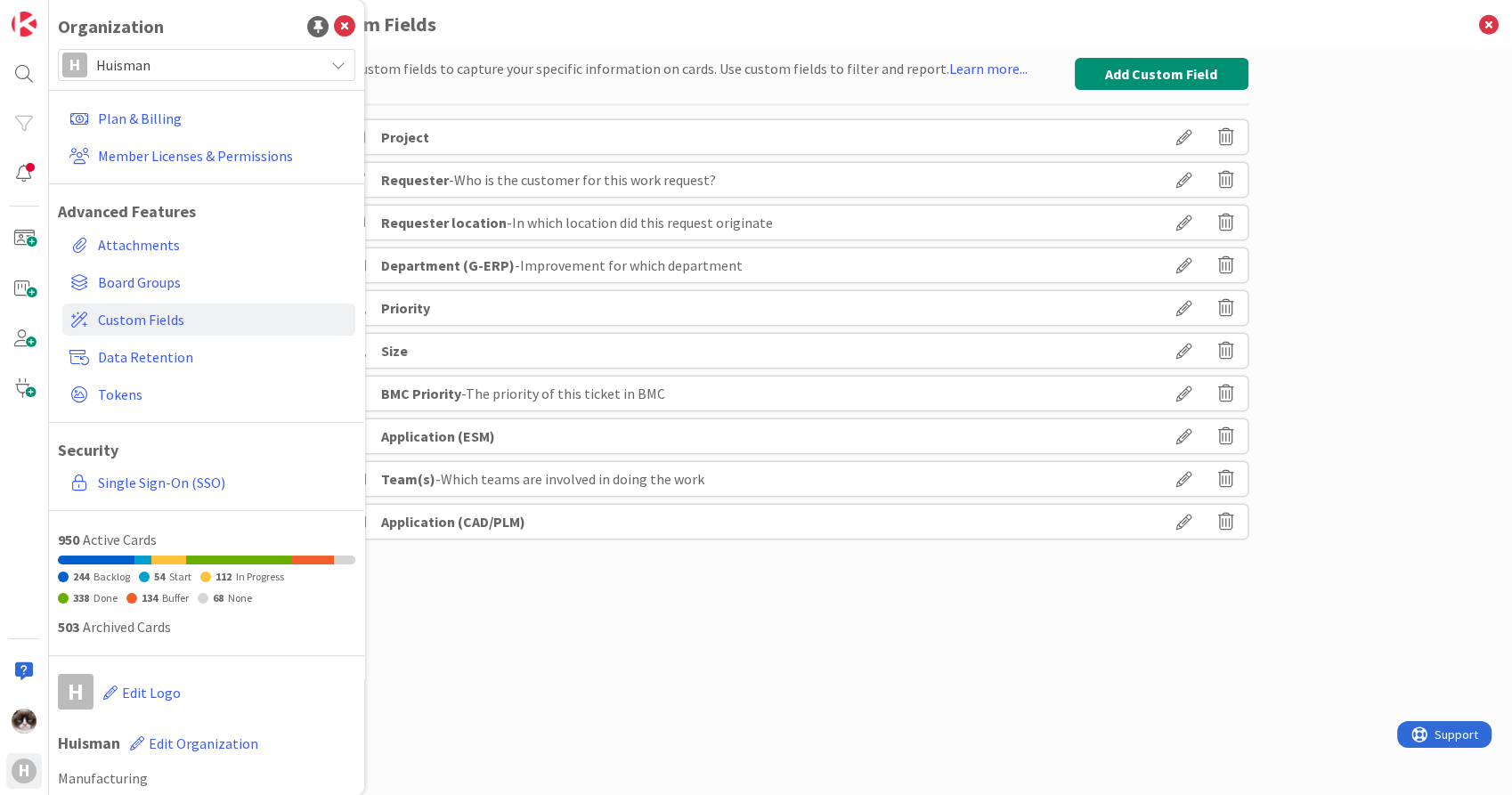
click at [579, 638] on div "Set up custom fields to capture your specific information on cards. Use custom …" at bounding box center [781, 404] width 935 height 693
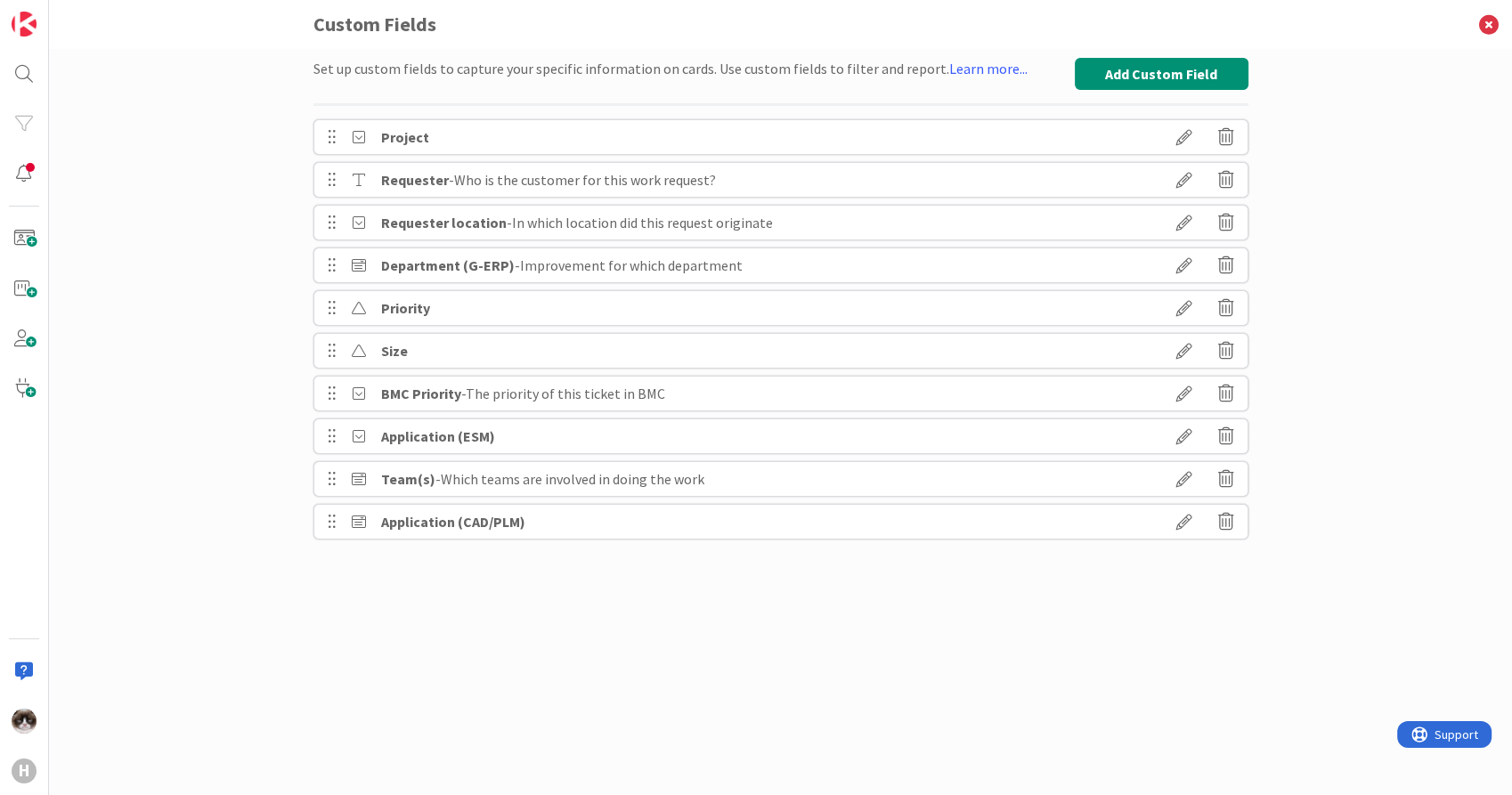
click at [1176, 265] on icon at bounding box center [1185, 265] width 50 height 30
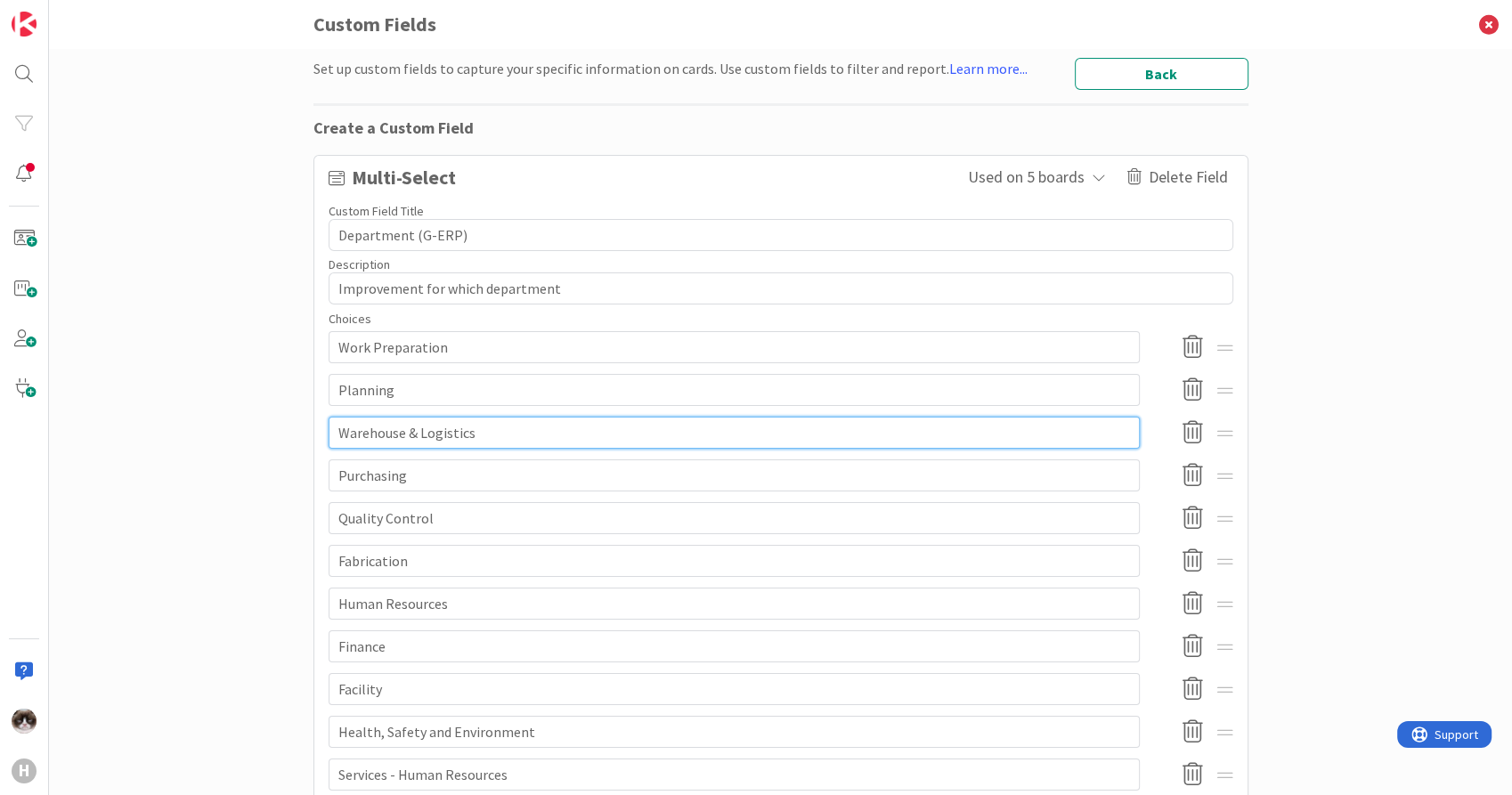
drag, startPoint x: 480, startPoint y: 438, endPoint x: 305, endPoint y: 420, distance: 175.9
click at [314, 420] on div "Multi-Select Used on 5 boards Delete Field Custom Field Title 18 / 25 Departmen…" at bounding box center [781, 677] width 935 height 1044
type textarea "x"
type input "S"
type textarea "x"
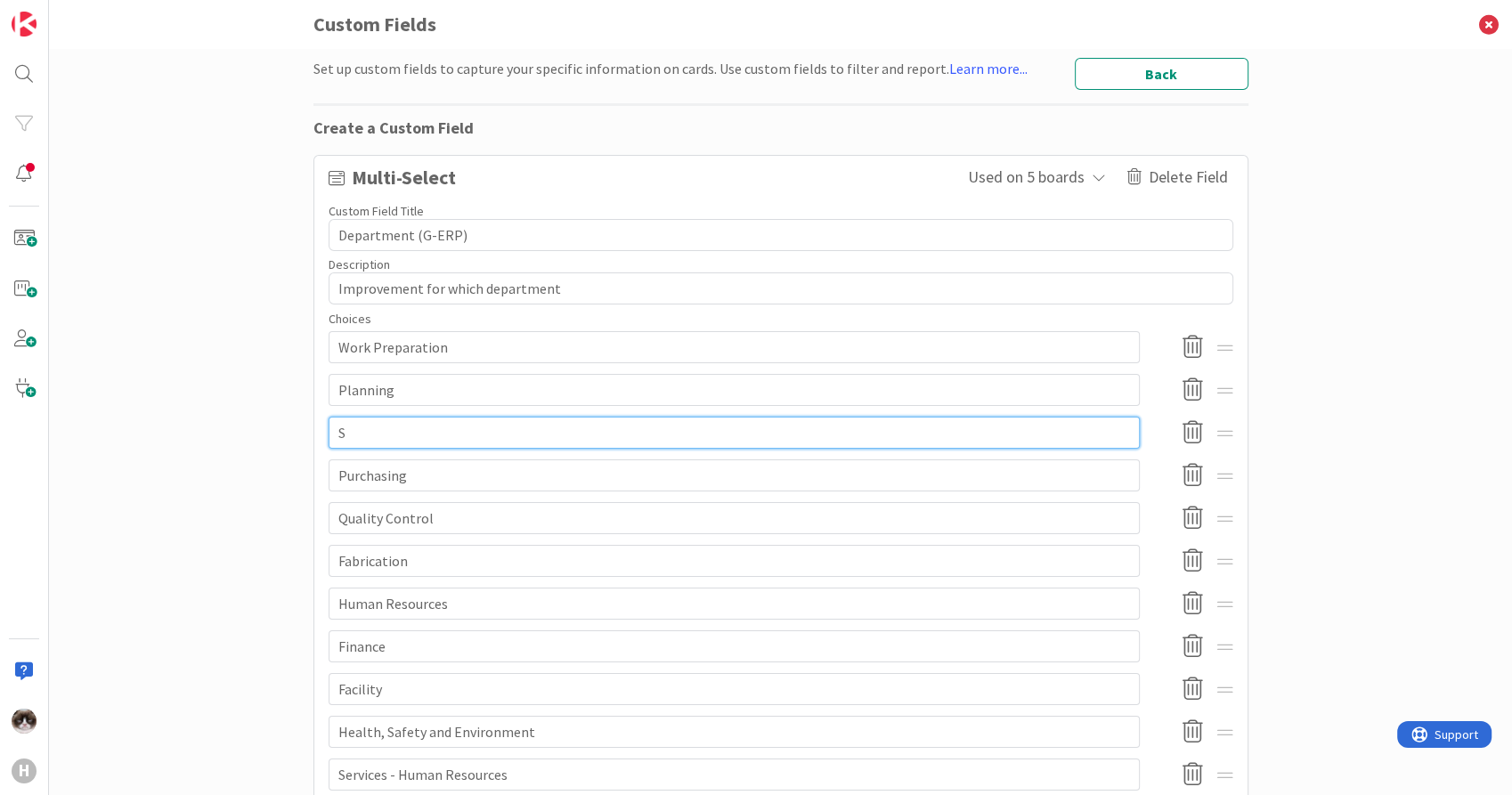
type input "Su"
type textarea "x"
type input "Sup"
type textarea "x"
type input "Supp"
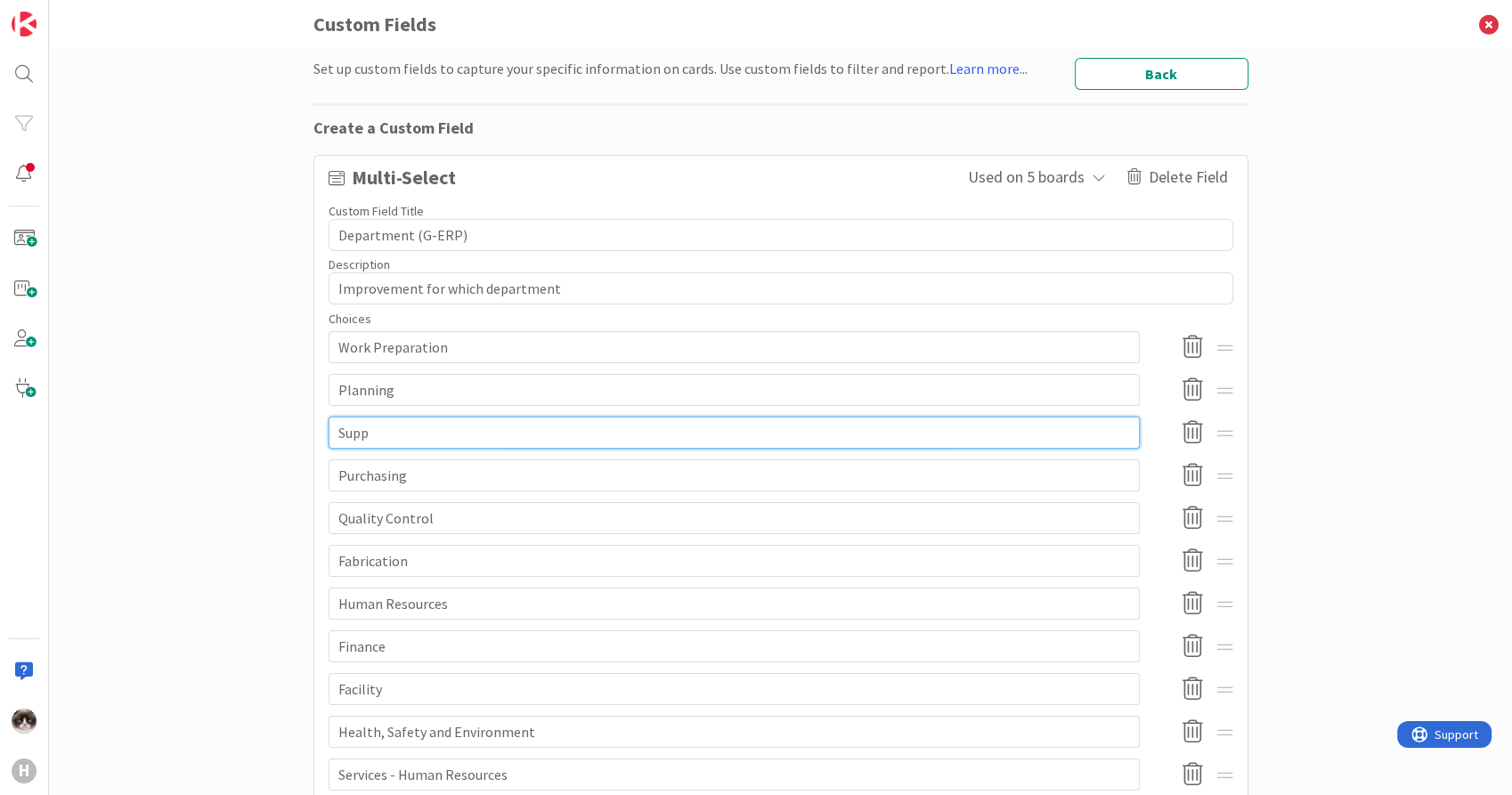
type textarea "x"
type input "Suppl"
type textarea "x"
type input "Supply"
type textarea "x"
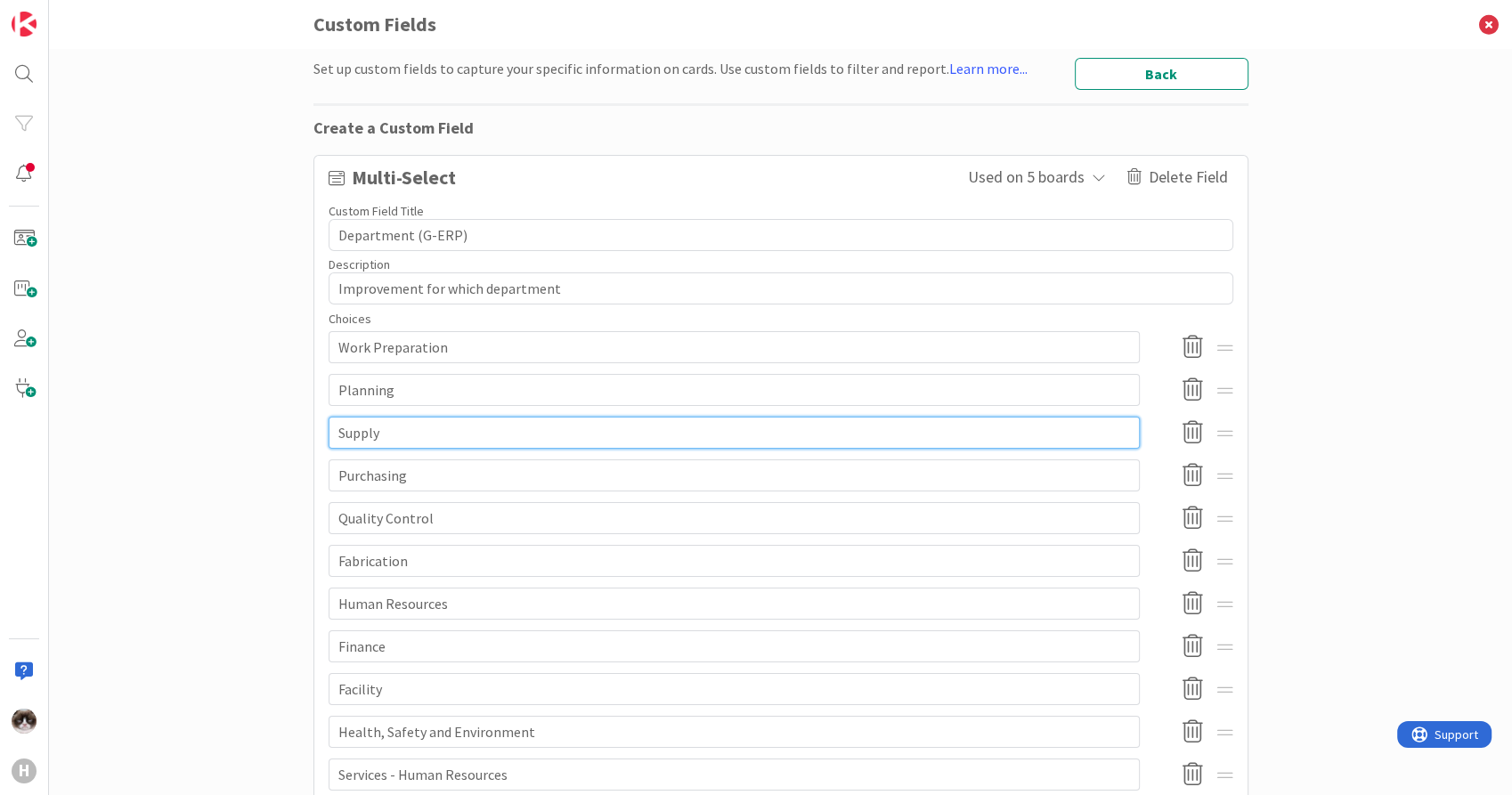
type input "Supply"
type textarea "x"
type input "Supply C"
type textarea "x"
type input "Supply Ch"
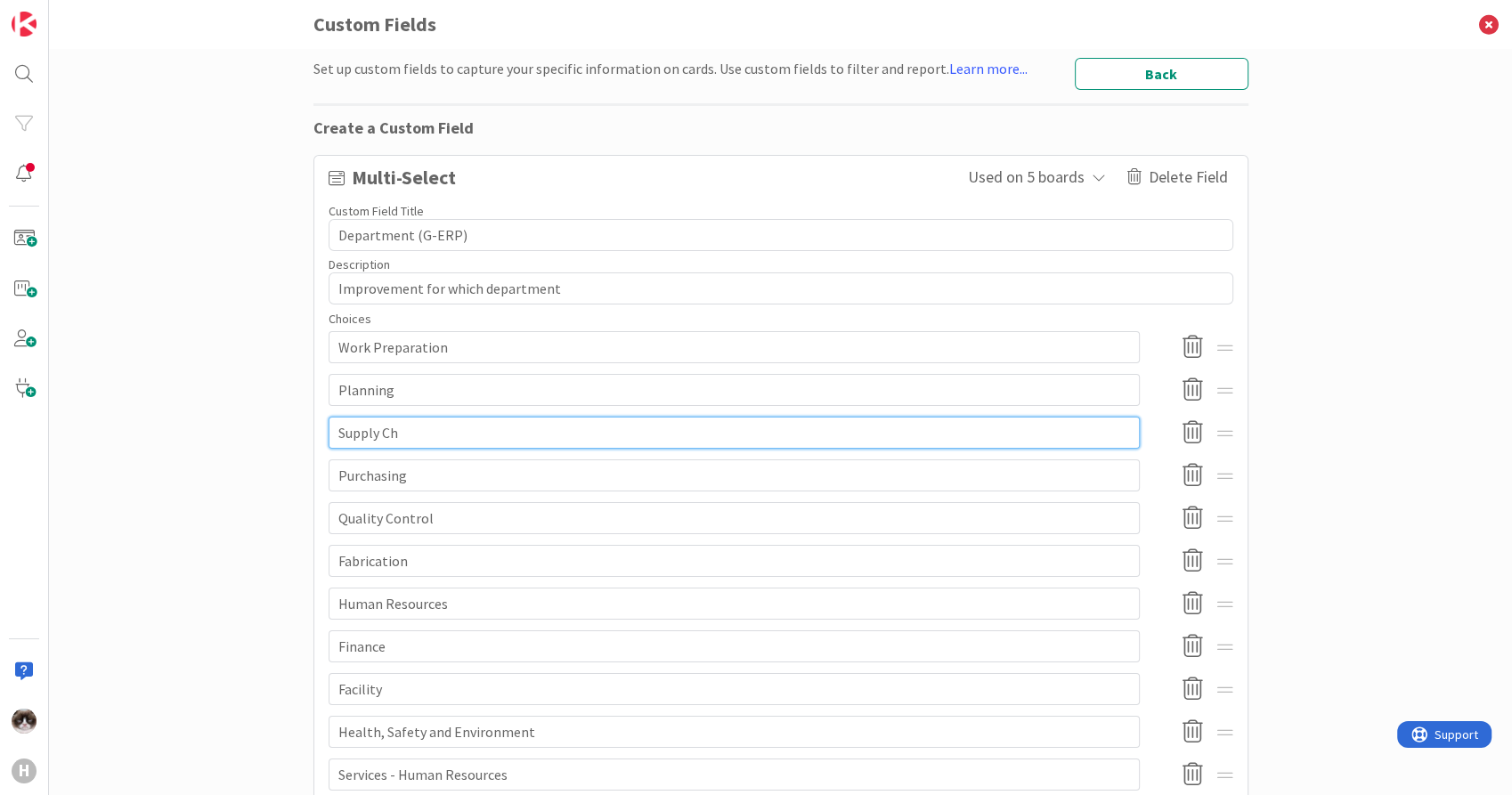
type textarea "x"
type input "Supply Cha"
type textarea "x"
type input "Supply Chai"
type textarea "x"
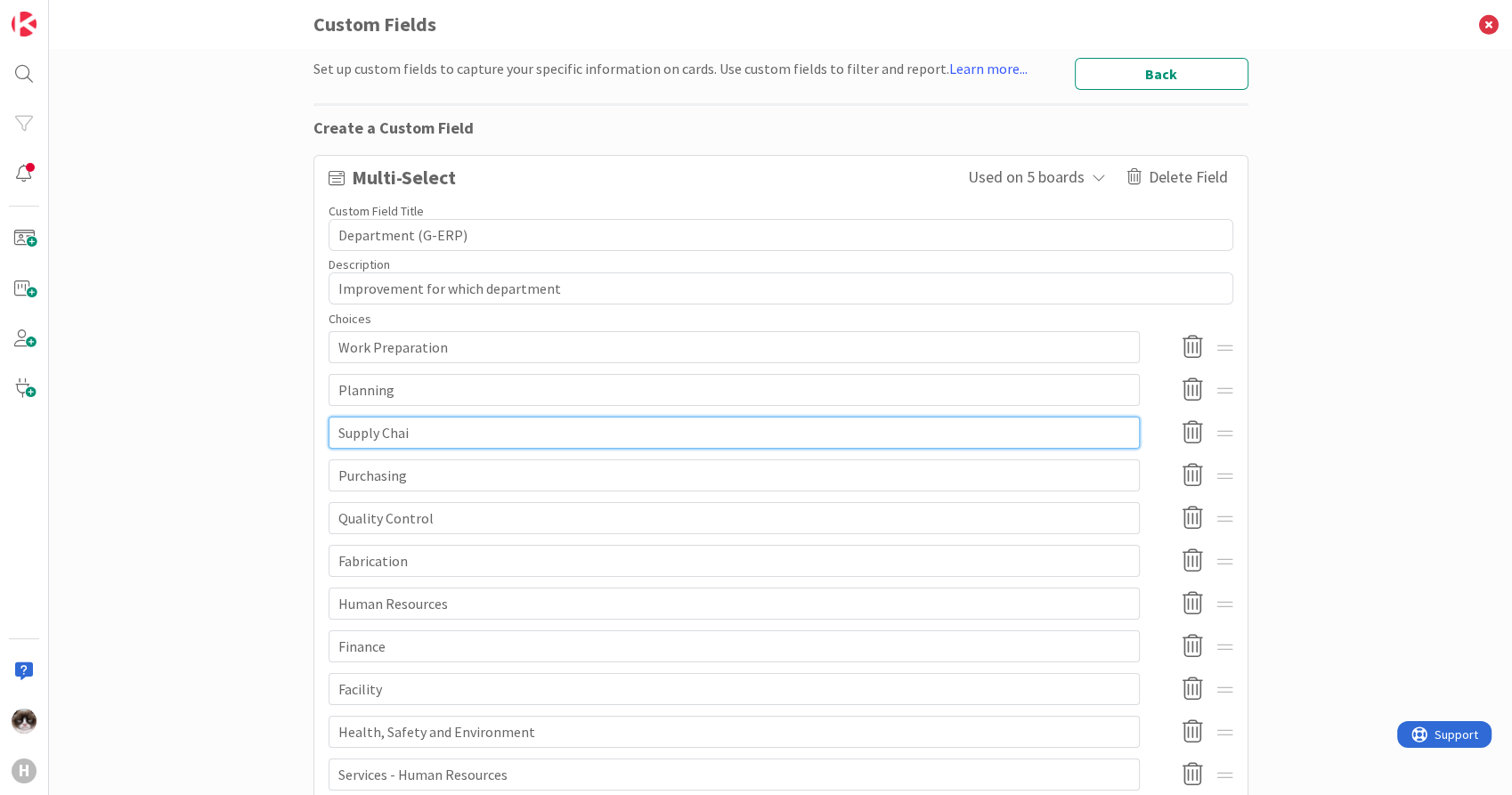
type input "Supply Chain"
type textarea "x"
type input "Supply Chain M"
type textarea "x"
type input "Supply Chain Ma"
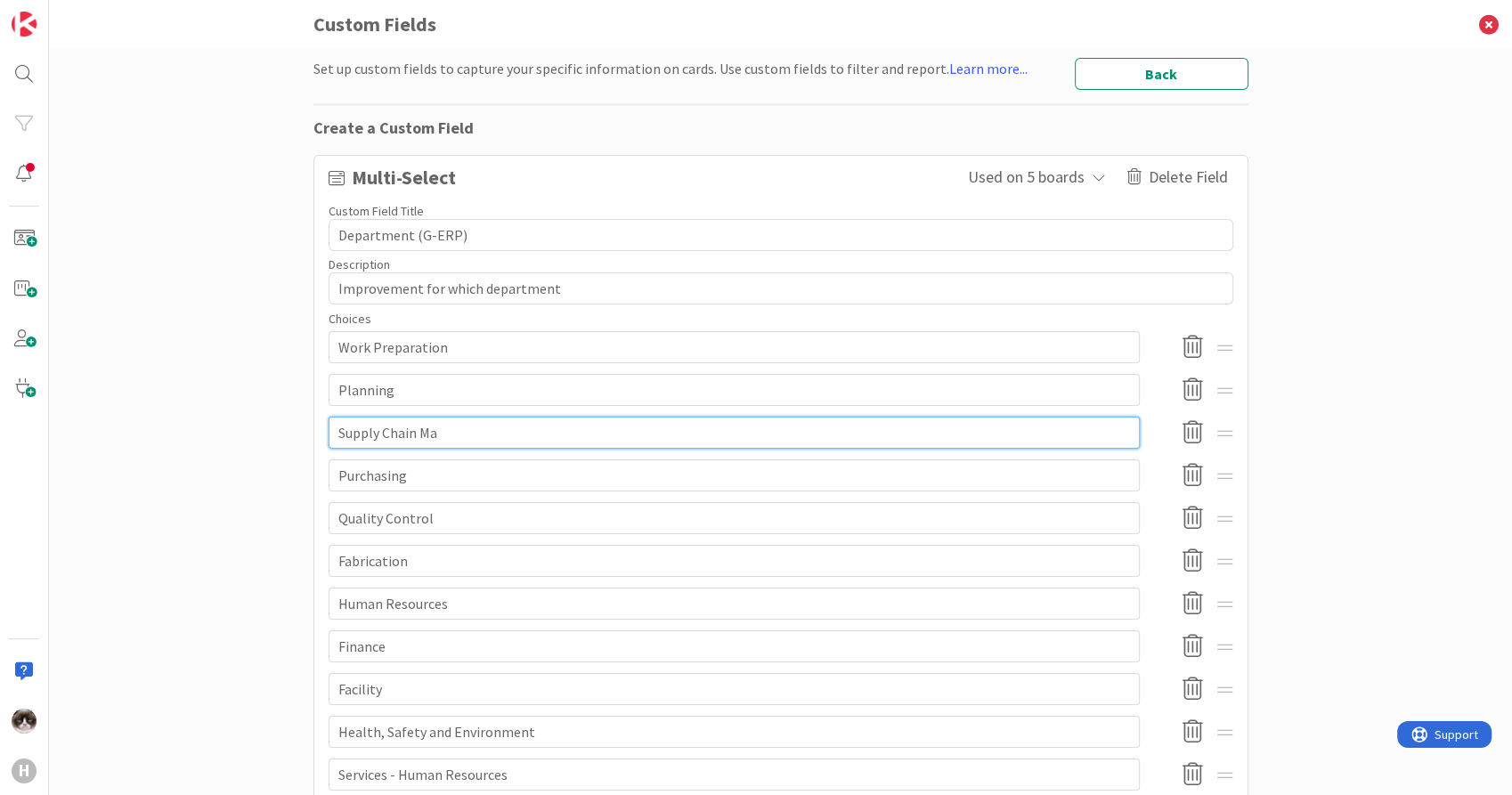
type textarea "x"
type input "Supply Chain Man"
type textarea "x"
type input "Supply Chain Mana"
type textarea "x"
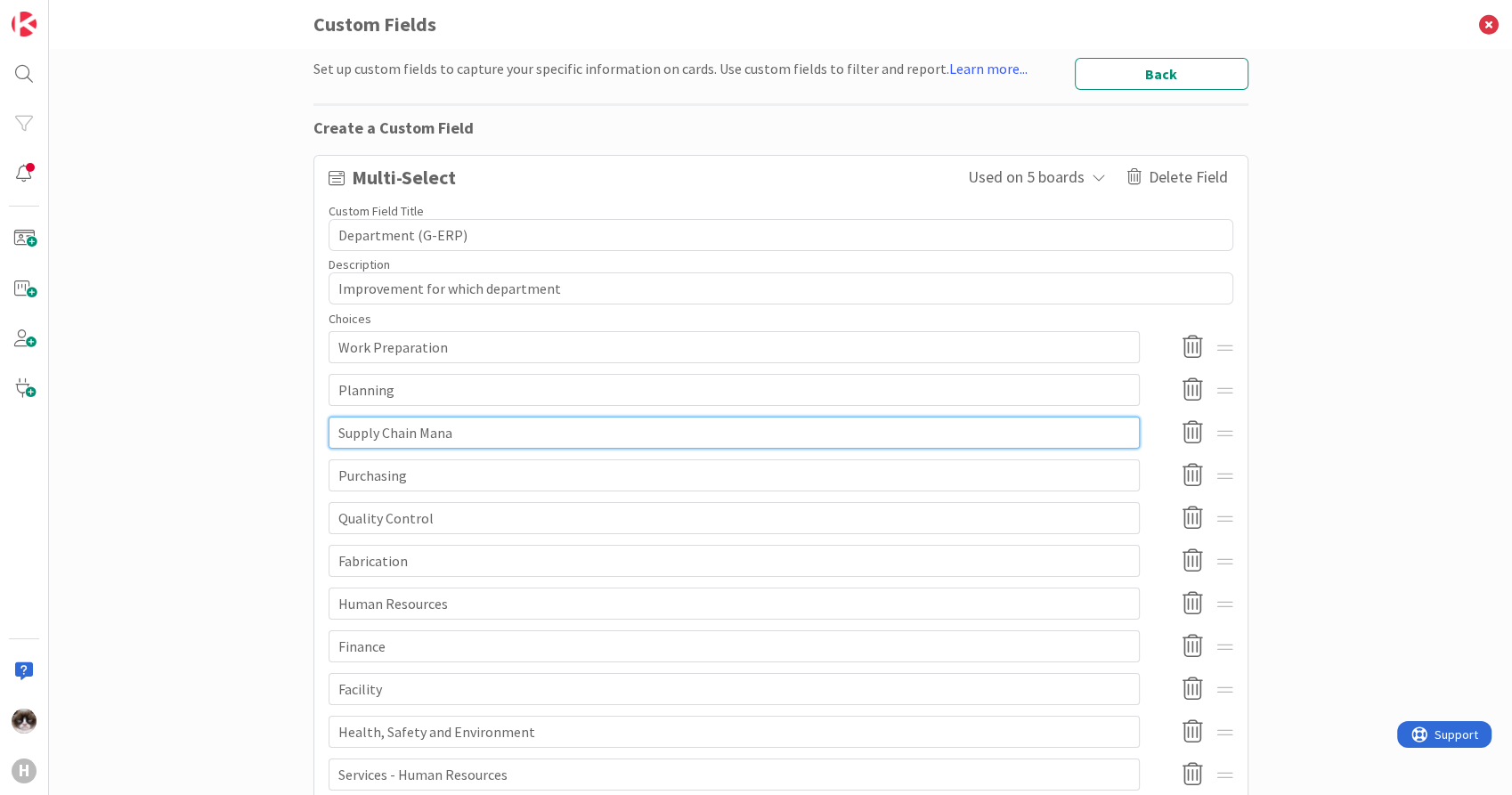
type input "Supply Chain Manag"
type textarea "x"
type input "Supply Chain Manage"
type textarea "x"
type input "Supply Chain Managem"
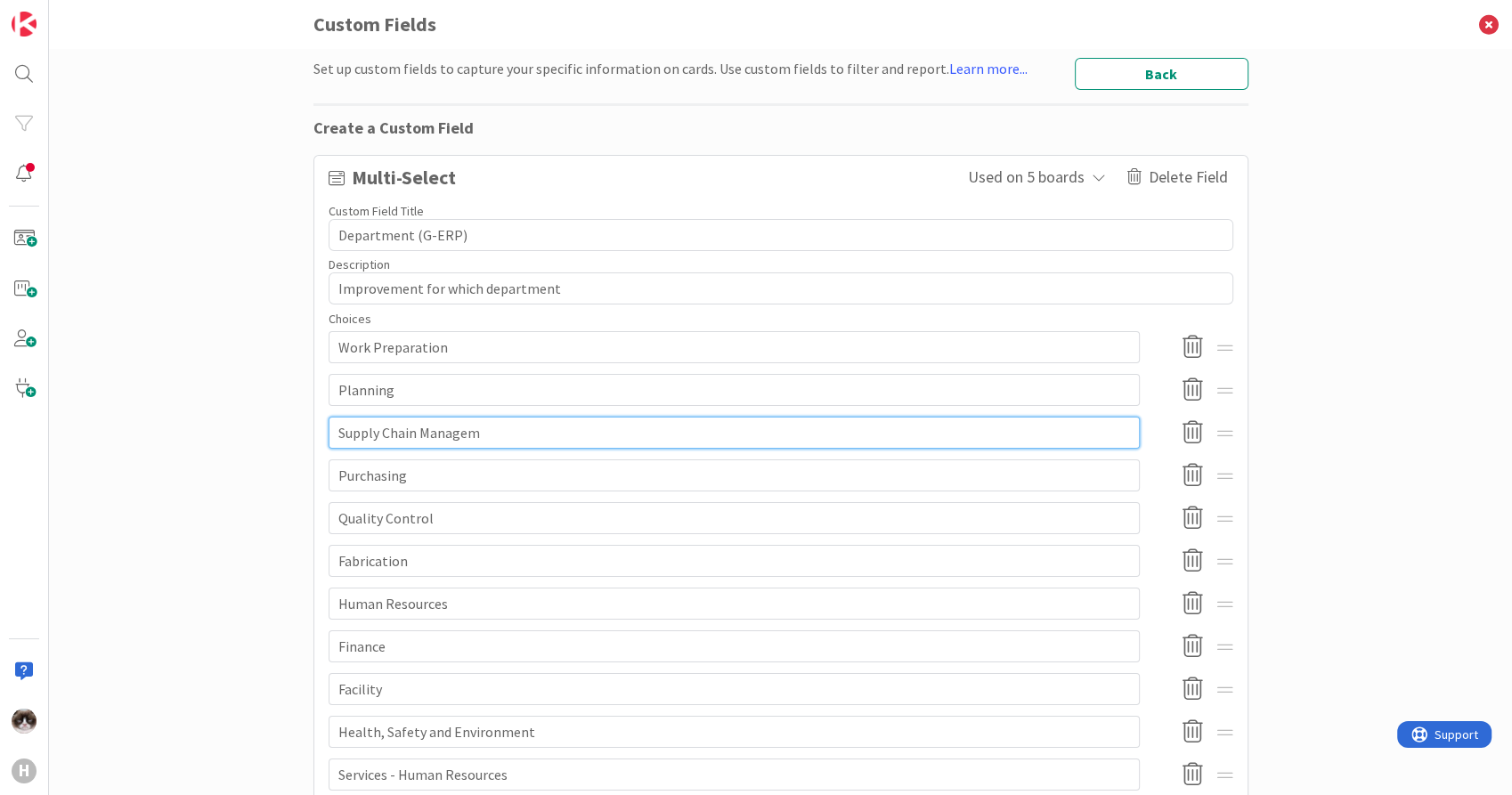
type textarea "x"
type input "Supply Chain Manageme"
type textarea "x"
type input "Supply Chain Managemen"
type textarea "x"
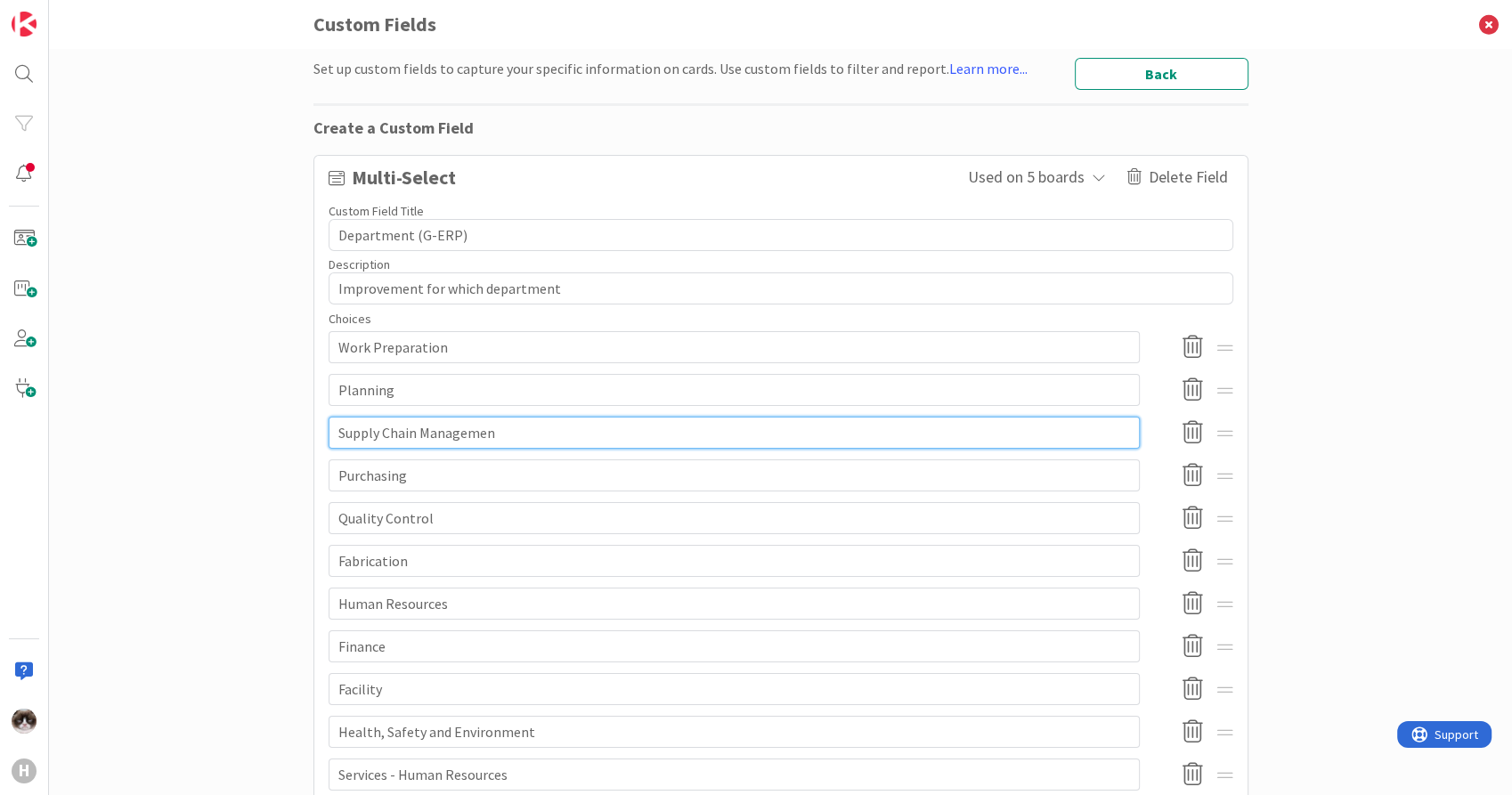
type input "Supply Chain Management"
type textarea "x"
type input "Supply Chain Management"
type textarea "x"
type input "Supply Chain Management"
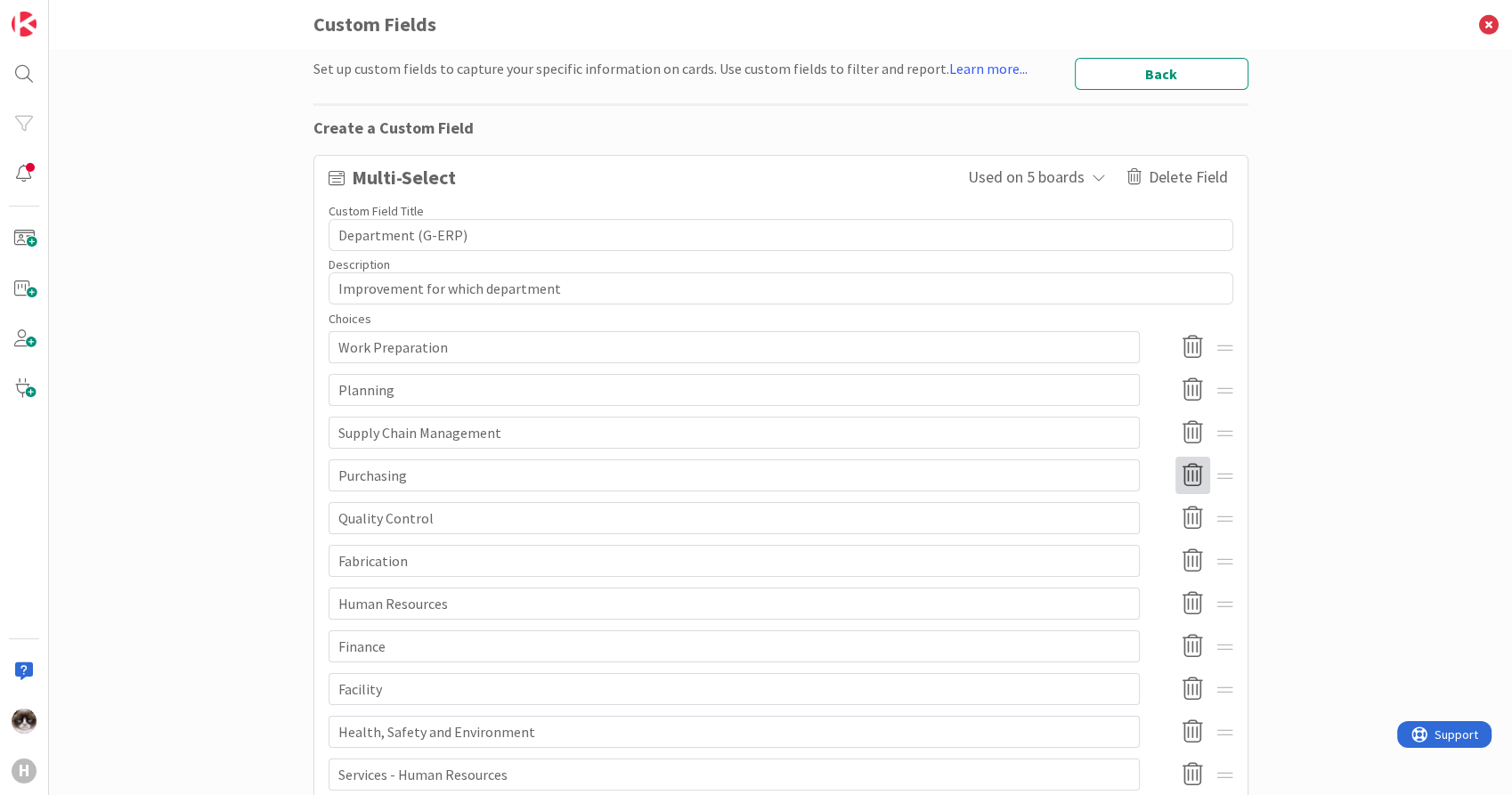
click at [1188, 482] on icon at bounding box center [1193, 475] width 35 height 38
click at [1023, 569] on button "Delete" at bounding box center [1031, 567] width 66 height 32
click at [1125, 80] on button "Back" at bounding box center [1162, 74] width 174 height 32
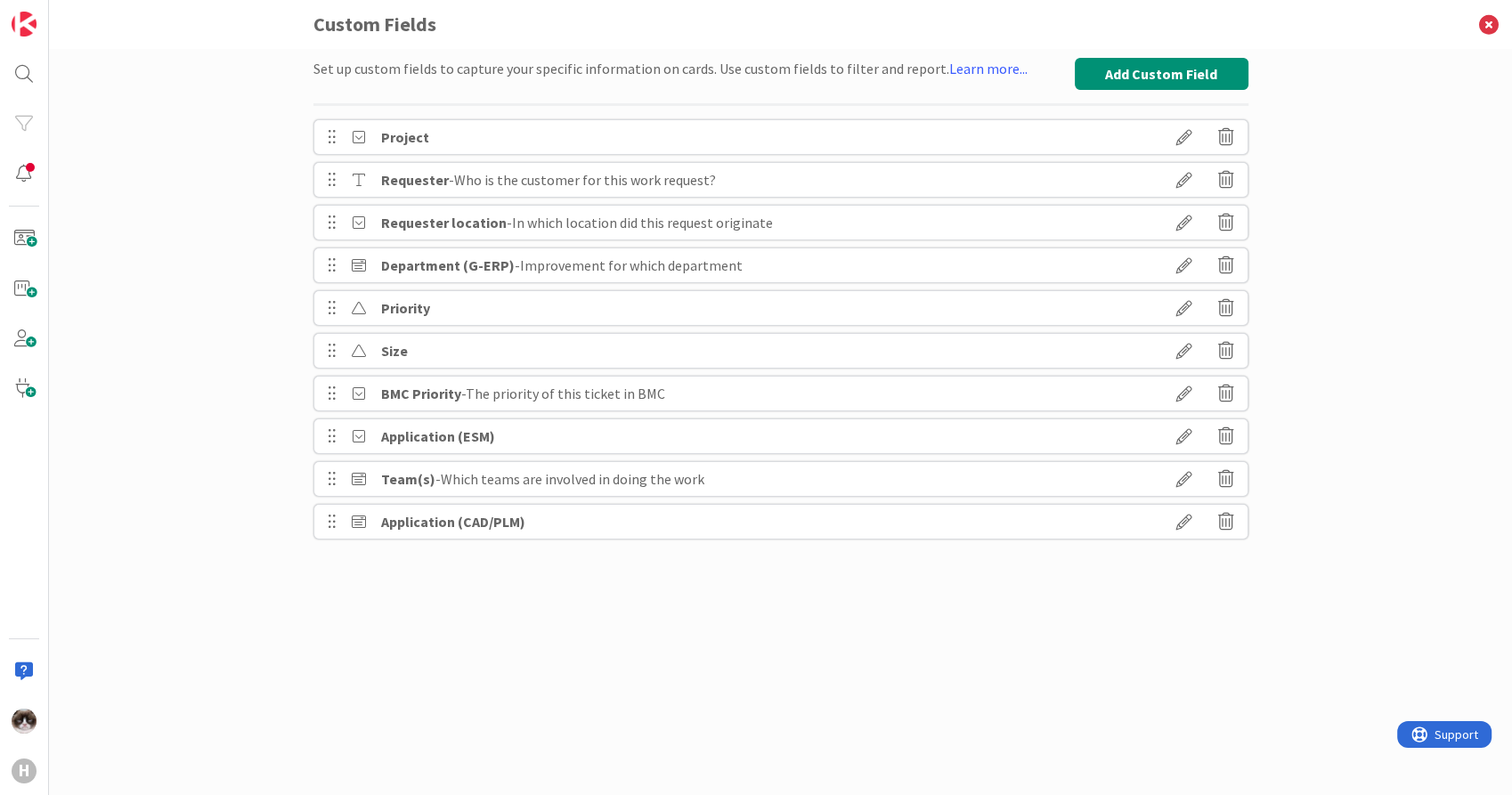
click at [1184, 258] on icon at bounding box center [1185, 265] width 50 height 30
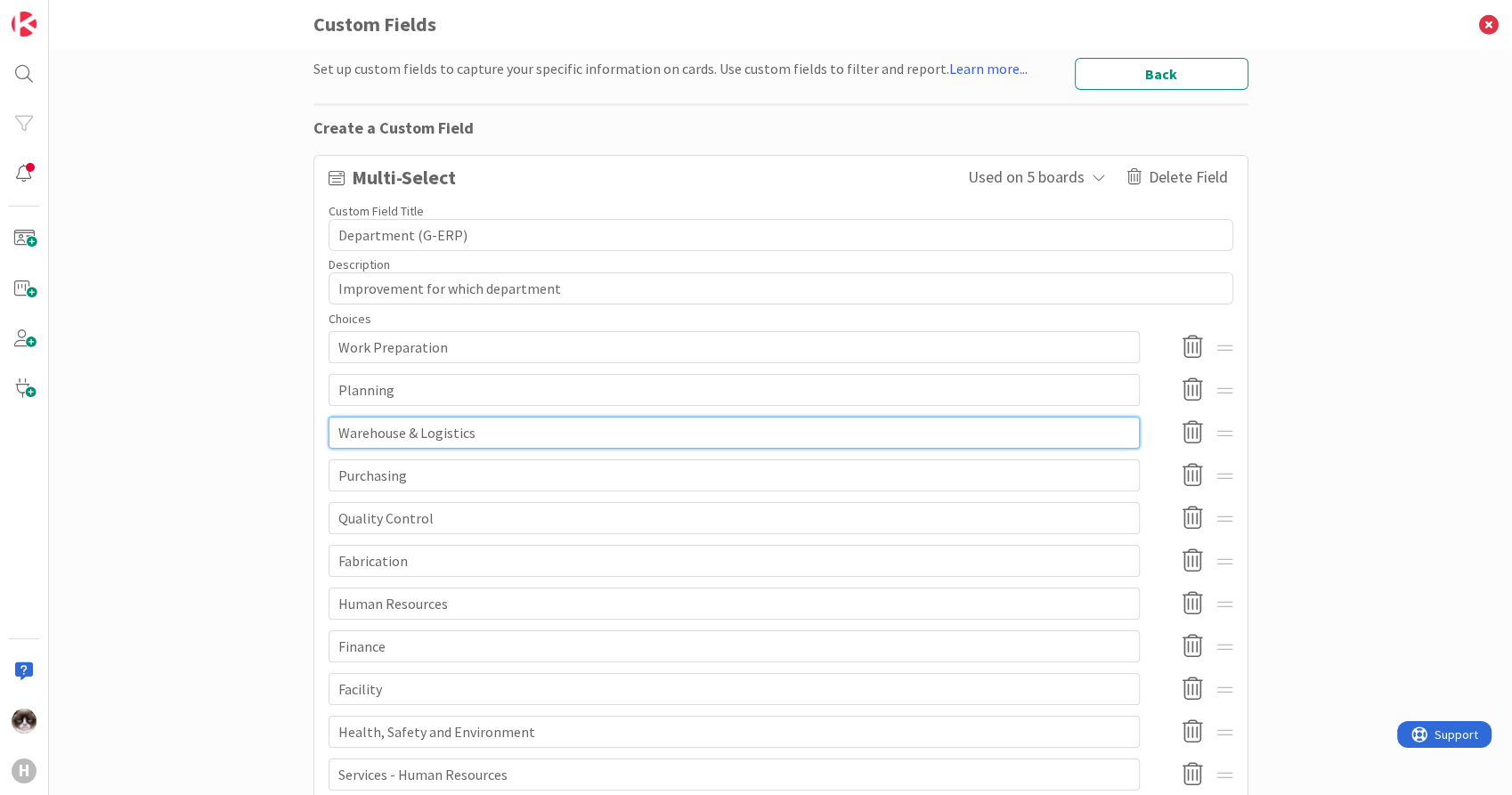
drag, startPoint x: 474, startPoint y: 433, endPoint x: 289, endPoint y: 413, distance: 186.1
click at [289, 413] on div "Set up custom fields to capture your specific information on cards. Use custom …" at bounding box center [781, 422] width 1464 height 746
type textarea "x"
type input "S"
type textarea "x"
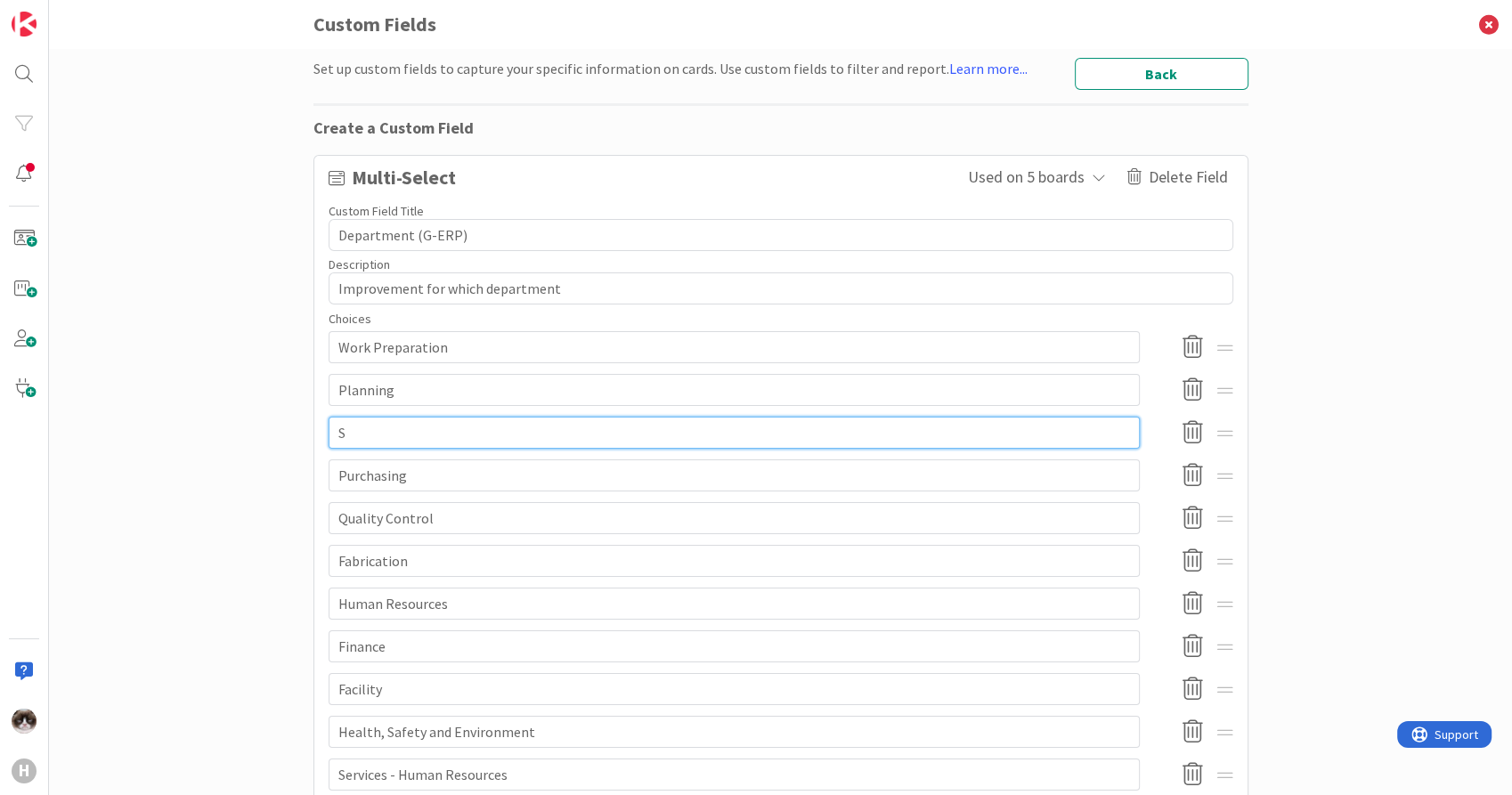
type input "Su"
type textarea "x"
type input "Sup"
type textarea "x"
type input "Supp"
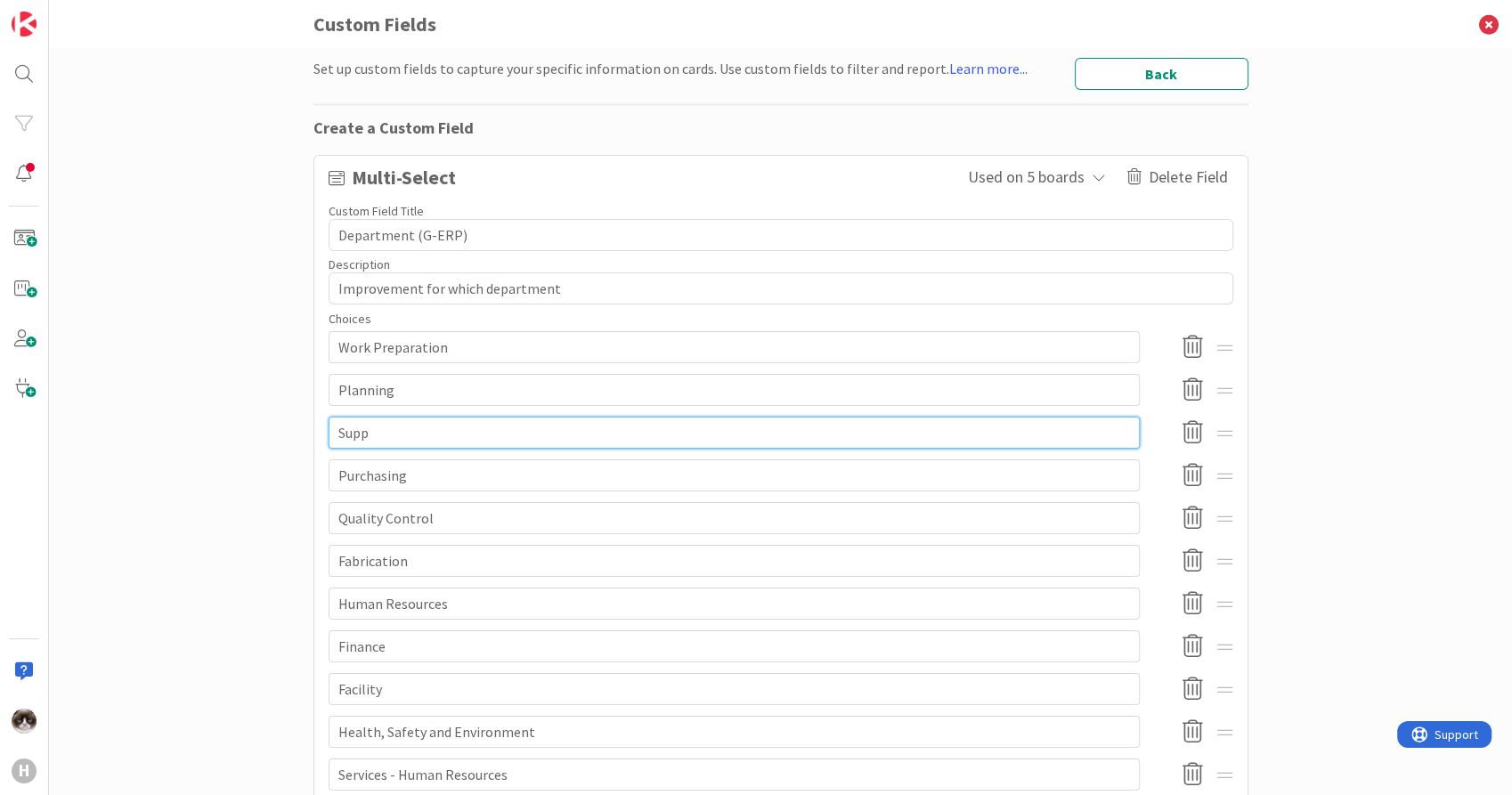
type textarea "x"
type input "Supply"
type textarea "x"
type input "Supply"
type textarea "x"
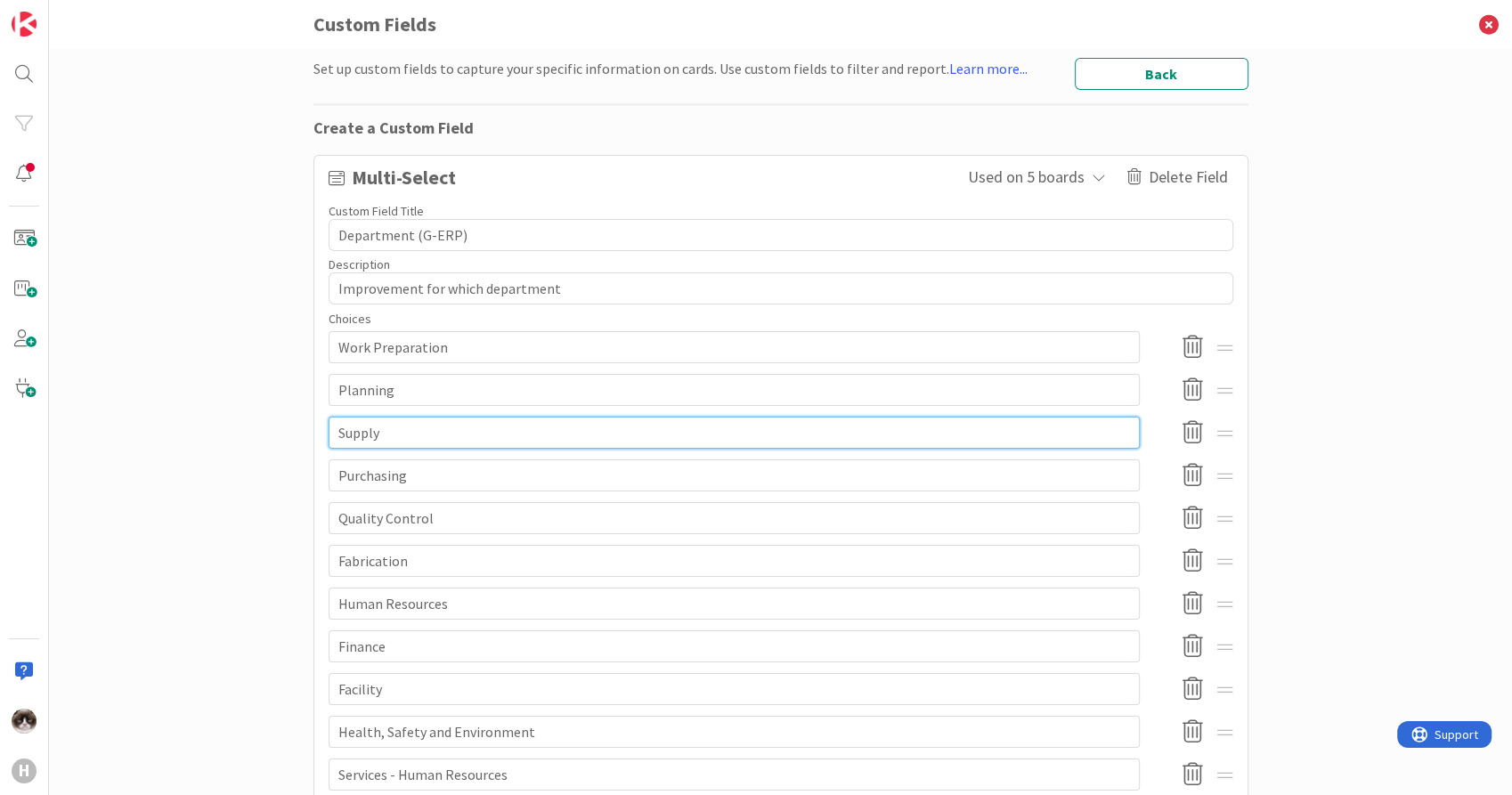
type input "Supply C"
type textarea "x"
type input "Supply Ch"
type textarea "x"
type input "Supply Chai"
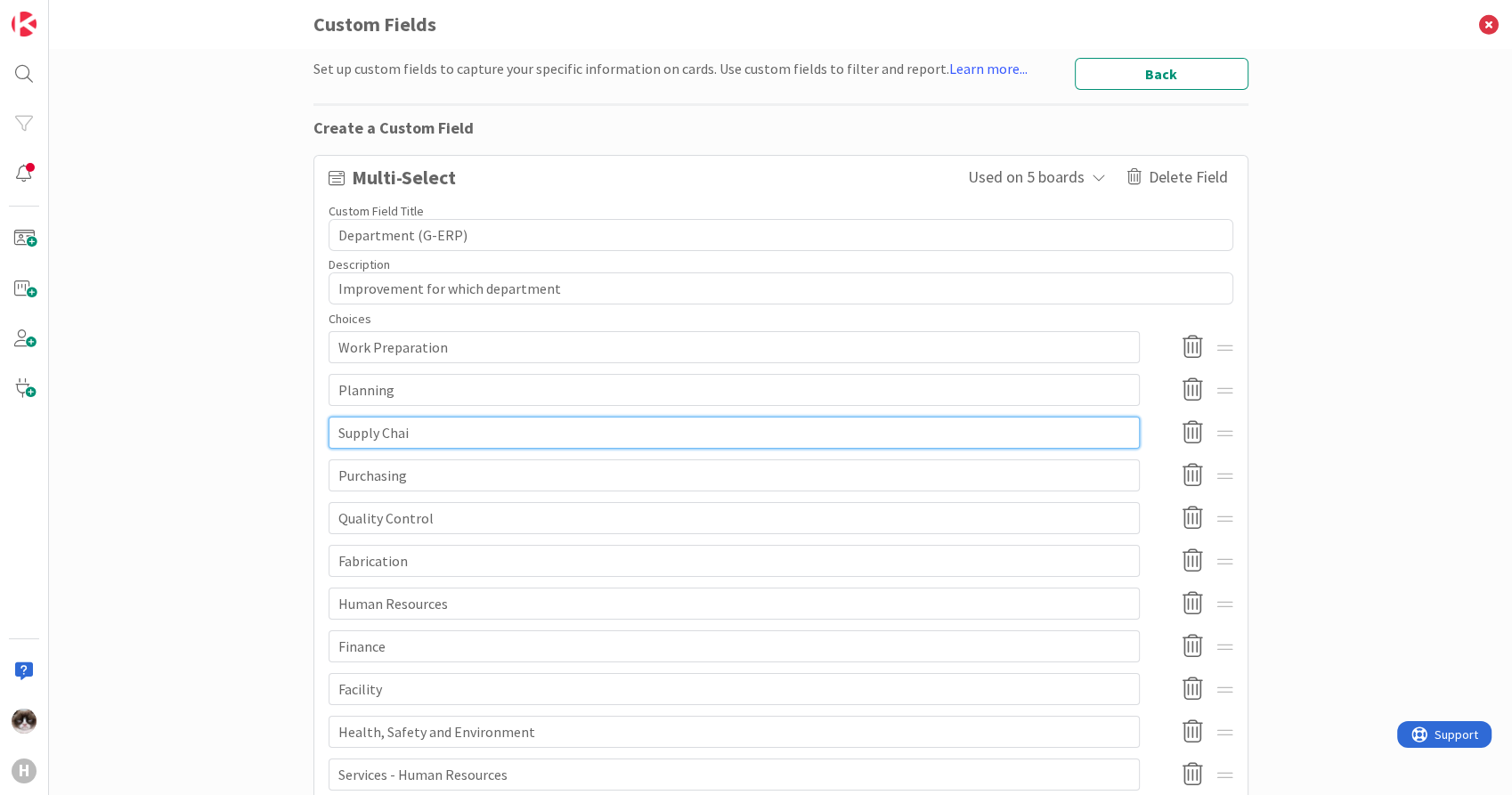
type textarea "x"
type input "Supply Chain"
type textarea "x"
type input "Supply Chain"
type textarea "x"
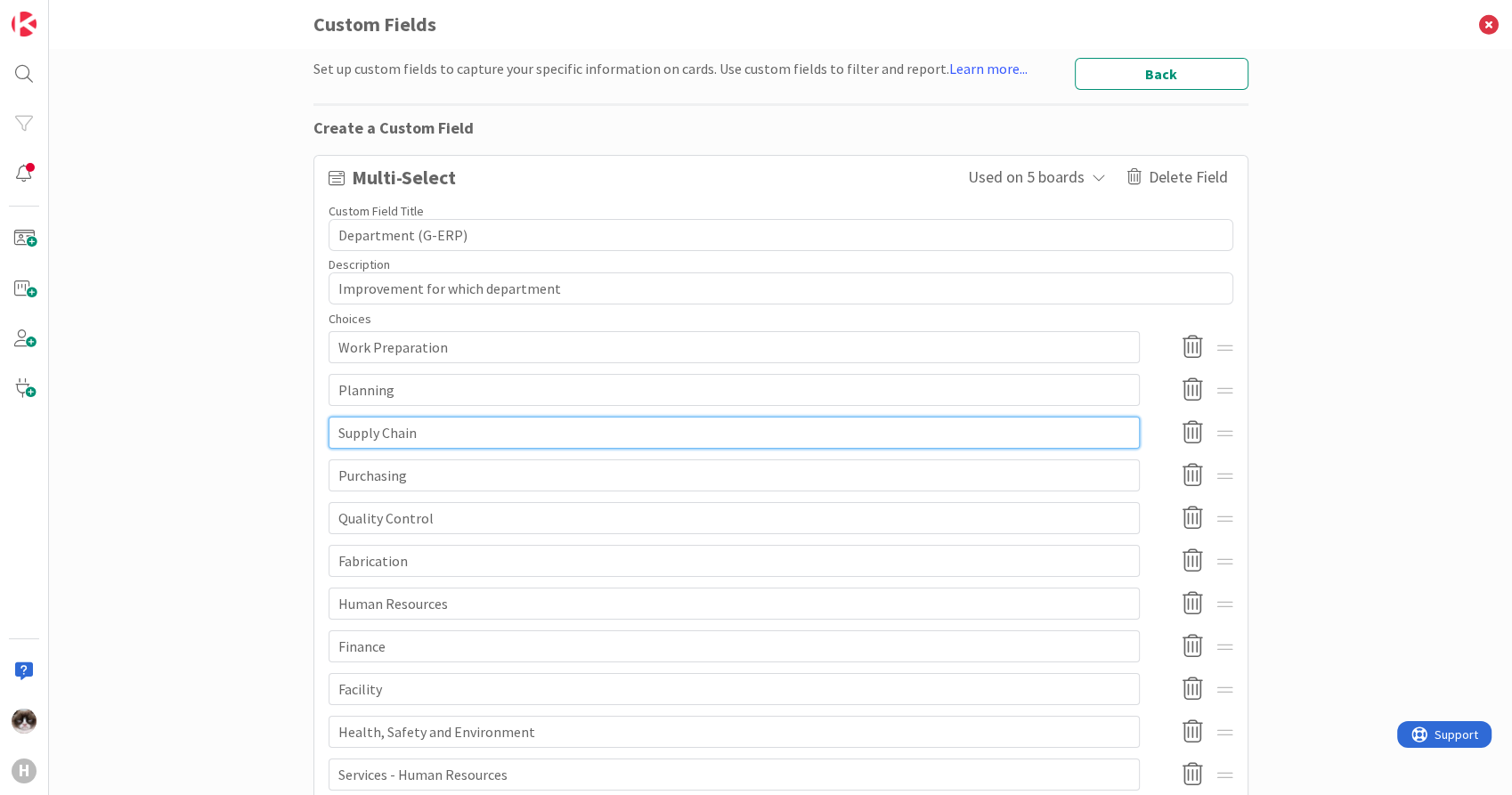
type input "Supply Chain M"
type textarea "x"
type input "Supply Chain Ma"
type textarea "x"
type input "Supply Chain Mana"
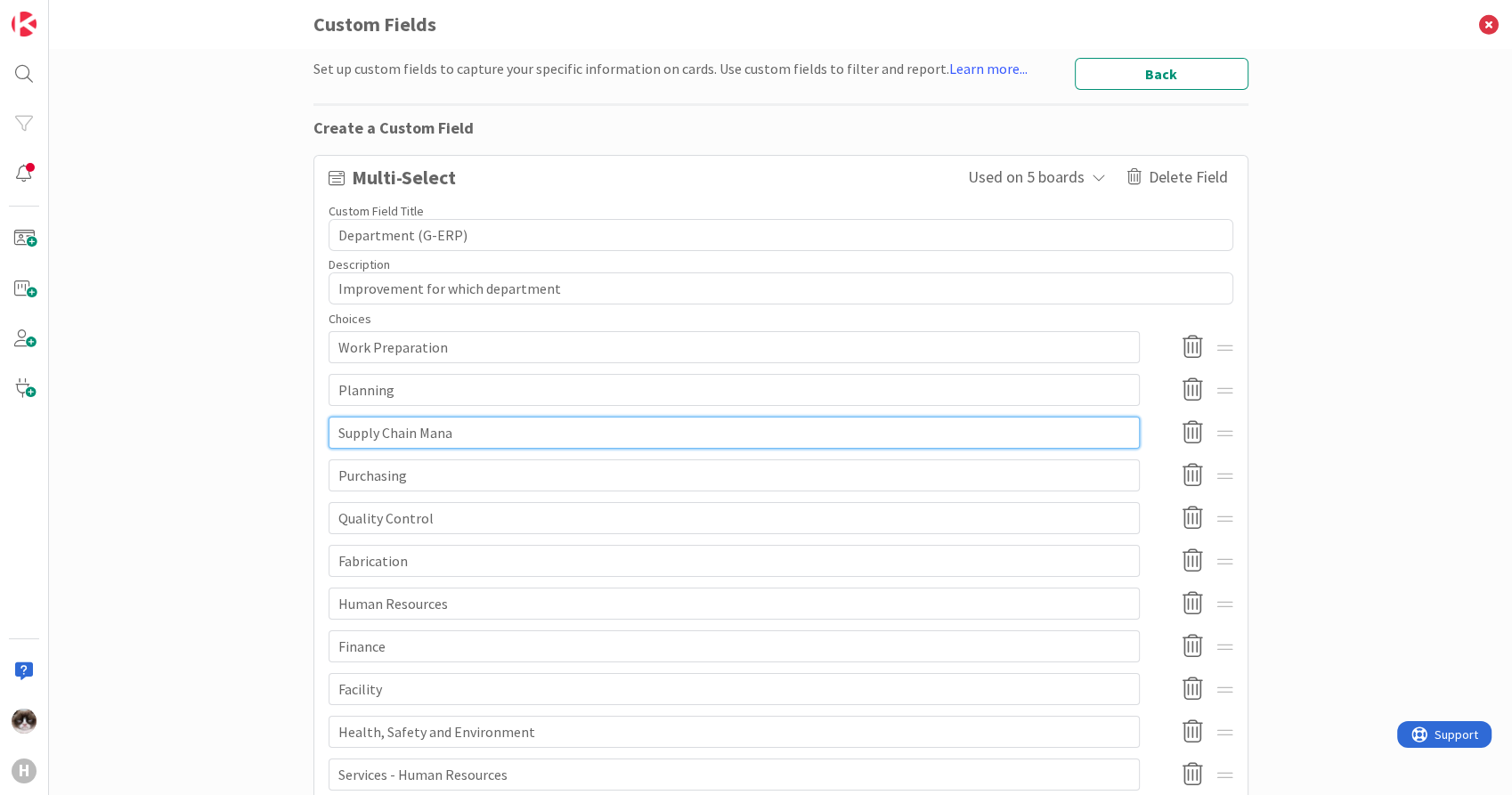
type textarea "x"
type input "Supply Chain Manag"
type textarea "x"
type input "Supply Chain Manage"
type textarea "x"
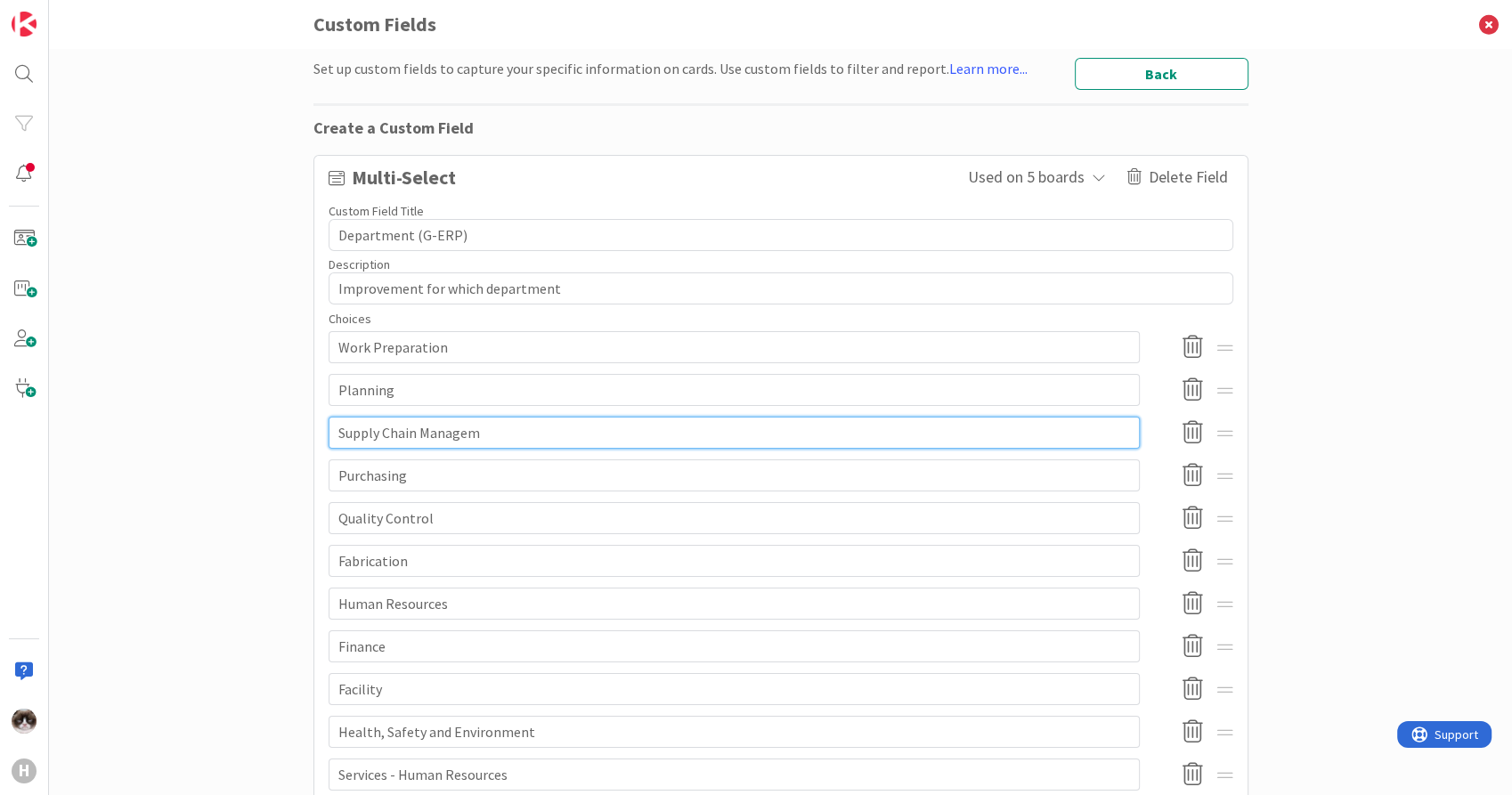
type input "Supply Chain Manageme"
type textarea "x"
type input "Supply Chain Managemen"
type textarea "x"
type input "Supply Chain Management"
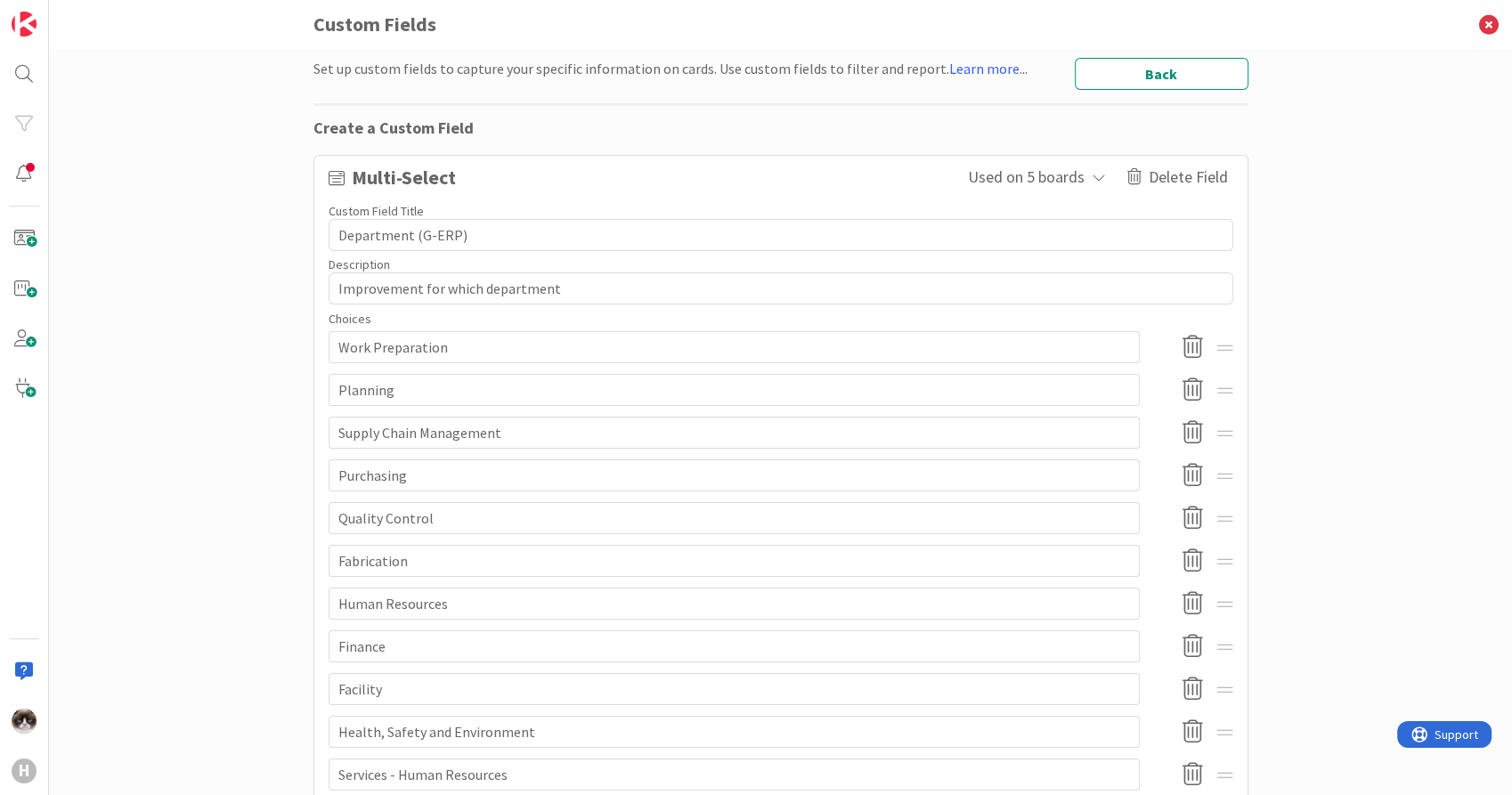
click at [1439, 402] on div "Set up custom fields to capture your specific information on cards. Use custom …" at bounding box center [781, 422] width 1464 height 746
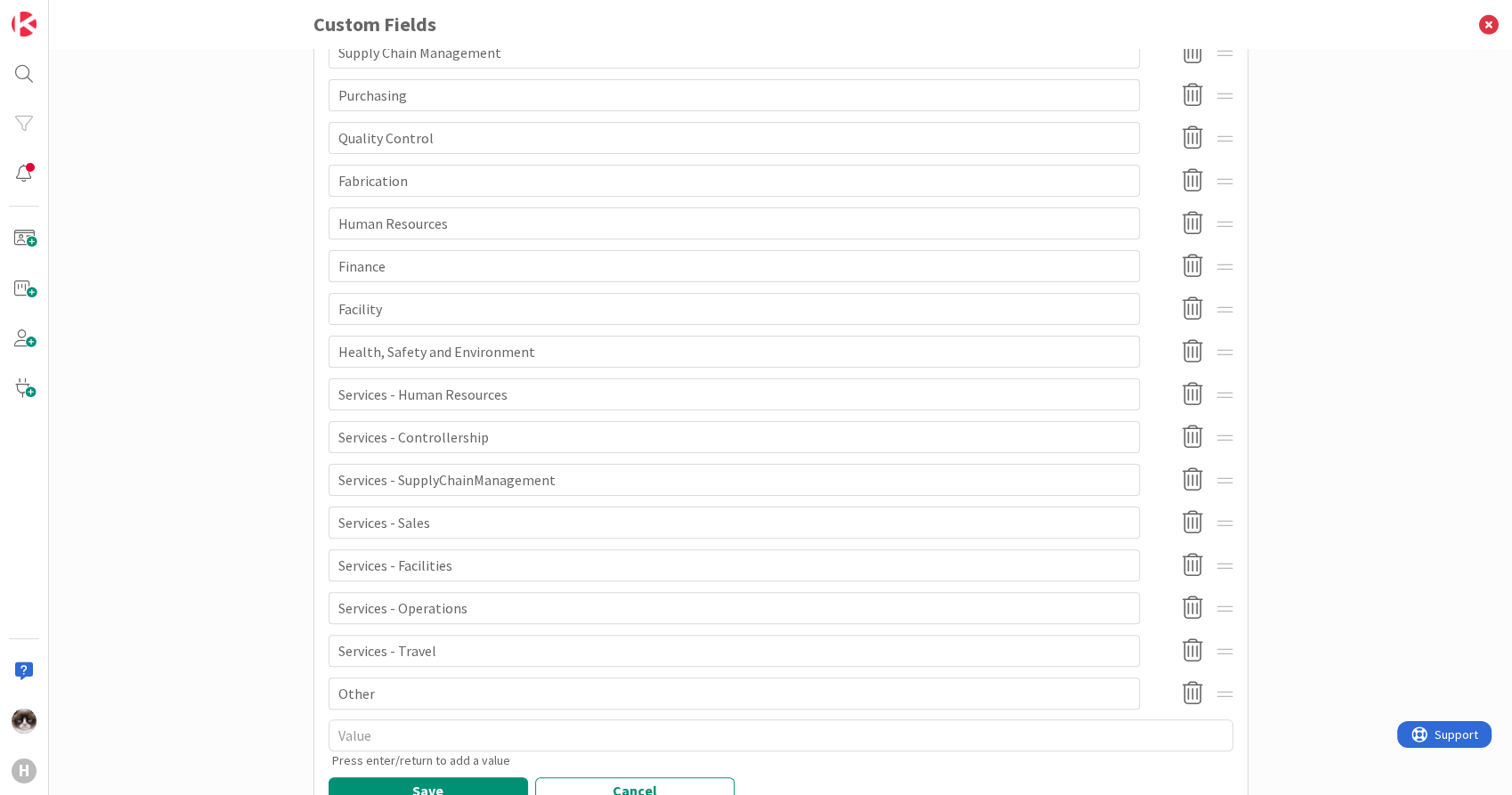
scroll to position [349, 0]
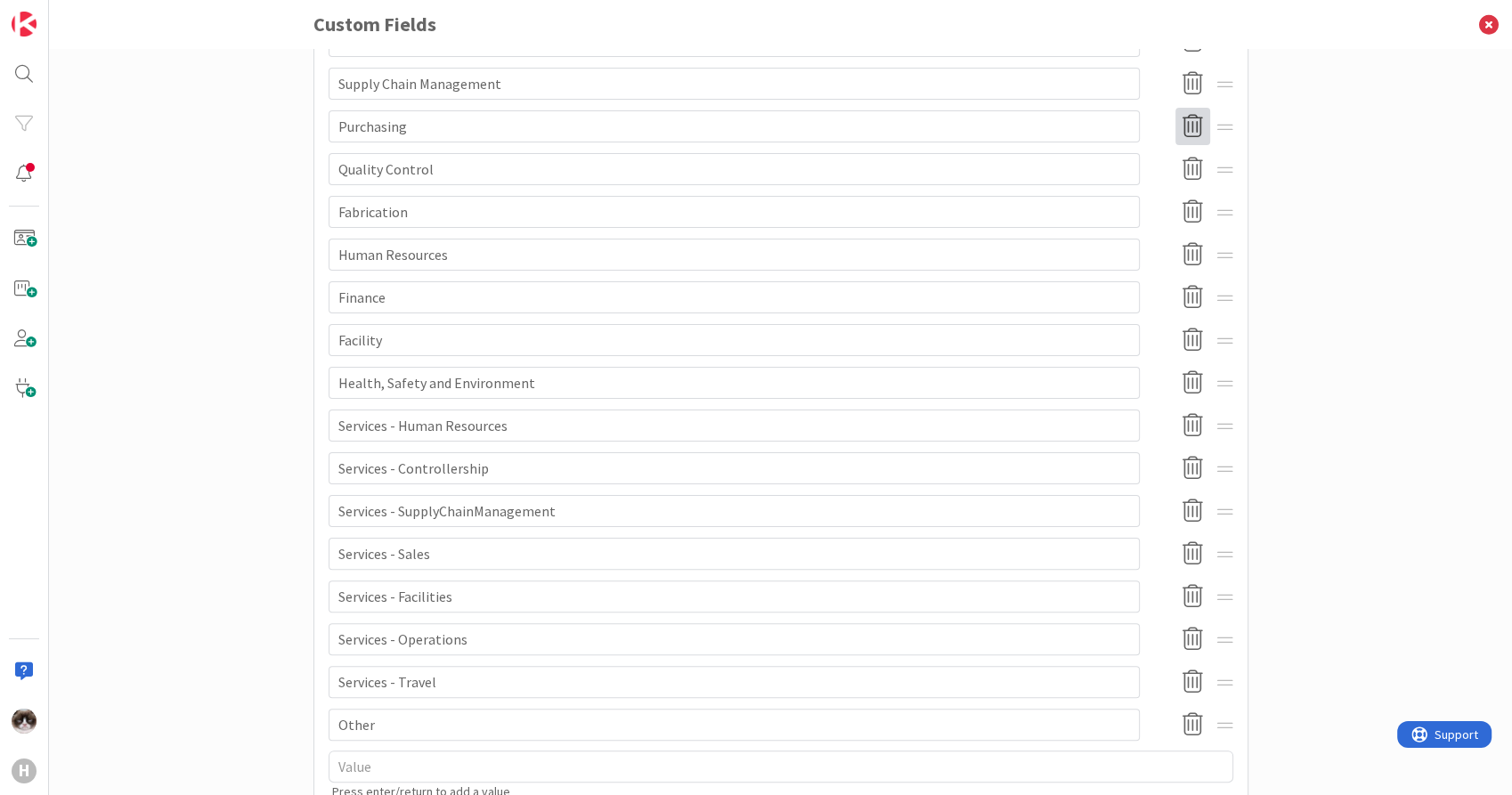
click at [1177, 131] on icon at bounding box center [1193, 126] width 35 height 38
click at [1024, 225] on button "Delete" at bounding box center [1031, 218] width 66 height 32
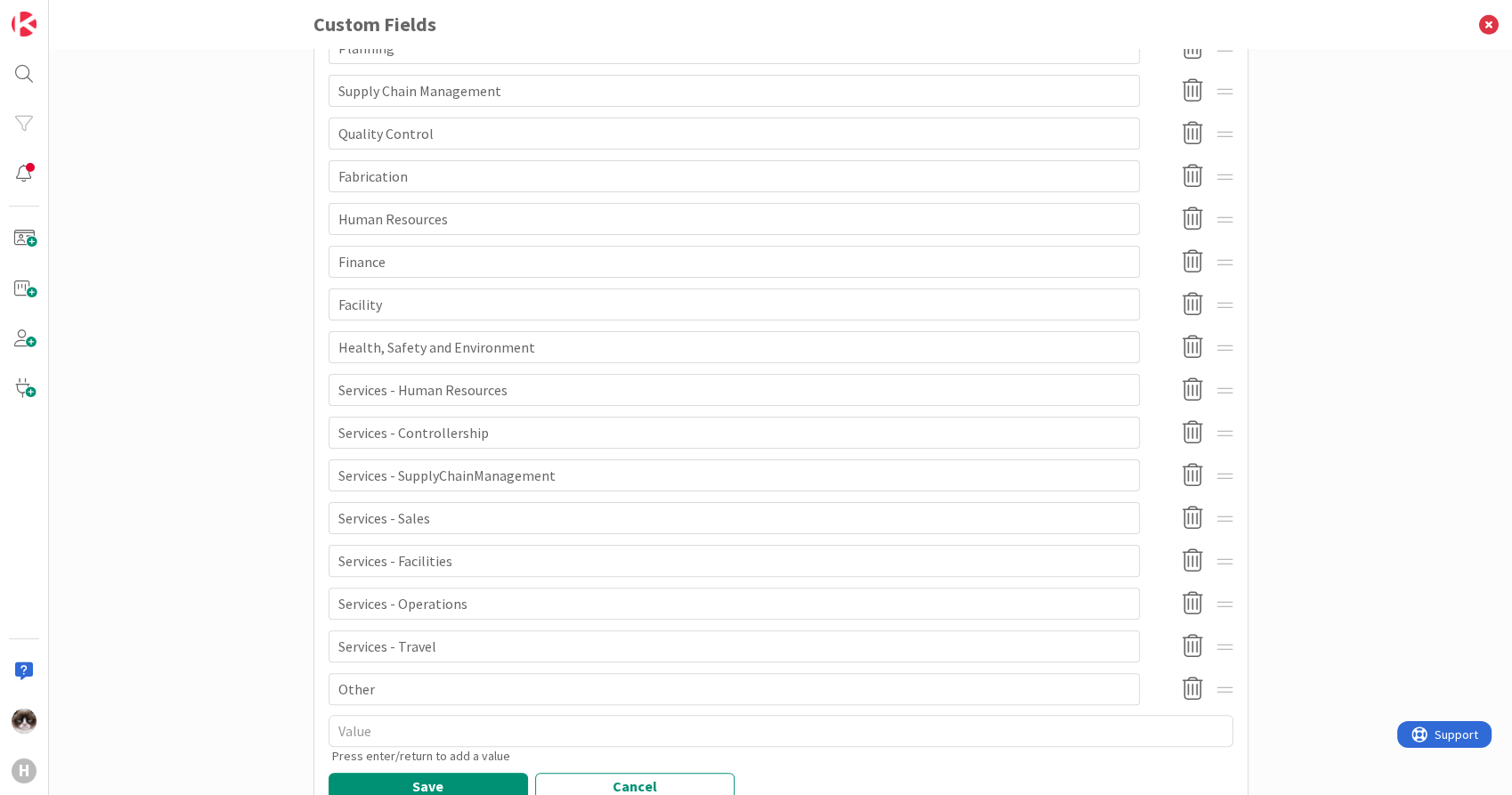
scroll to position [406, 0]
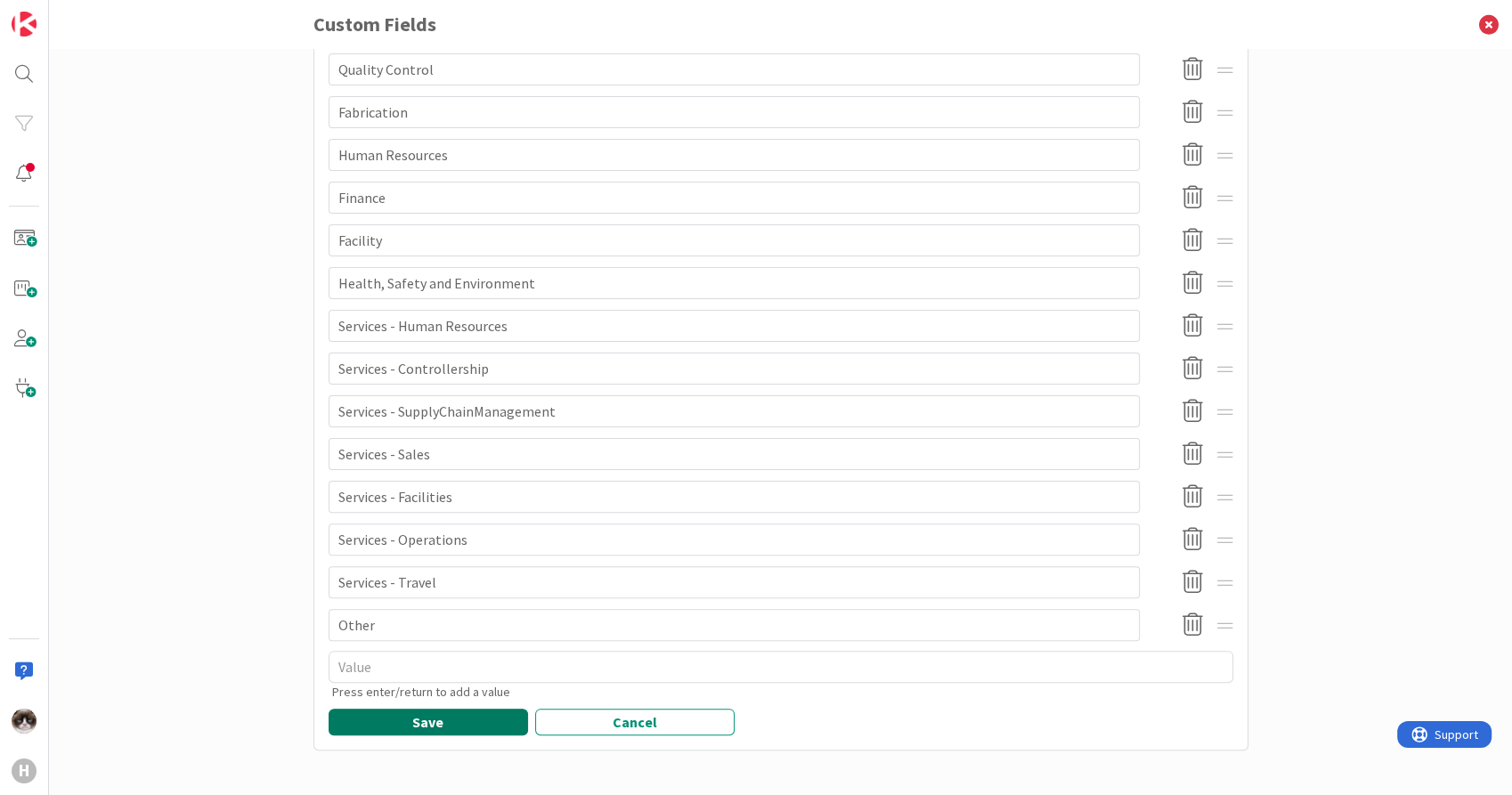
click at [445, 726] on button "Save" at bounding box center [428, 722] width 199 height 27
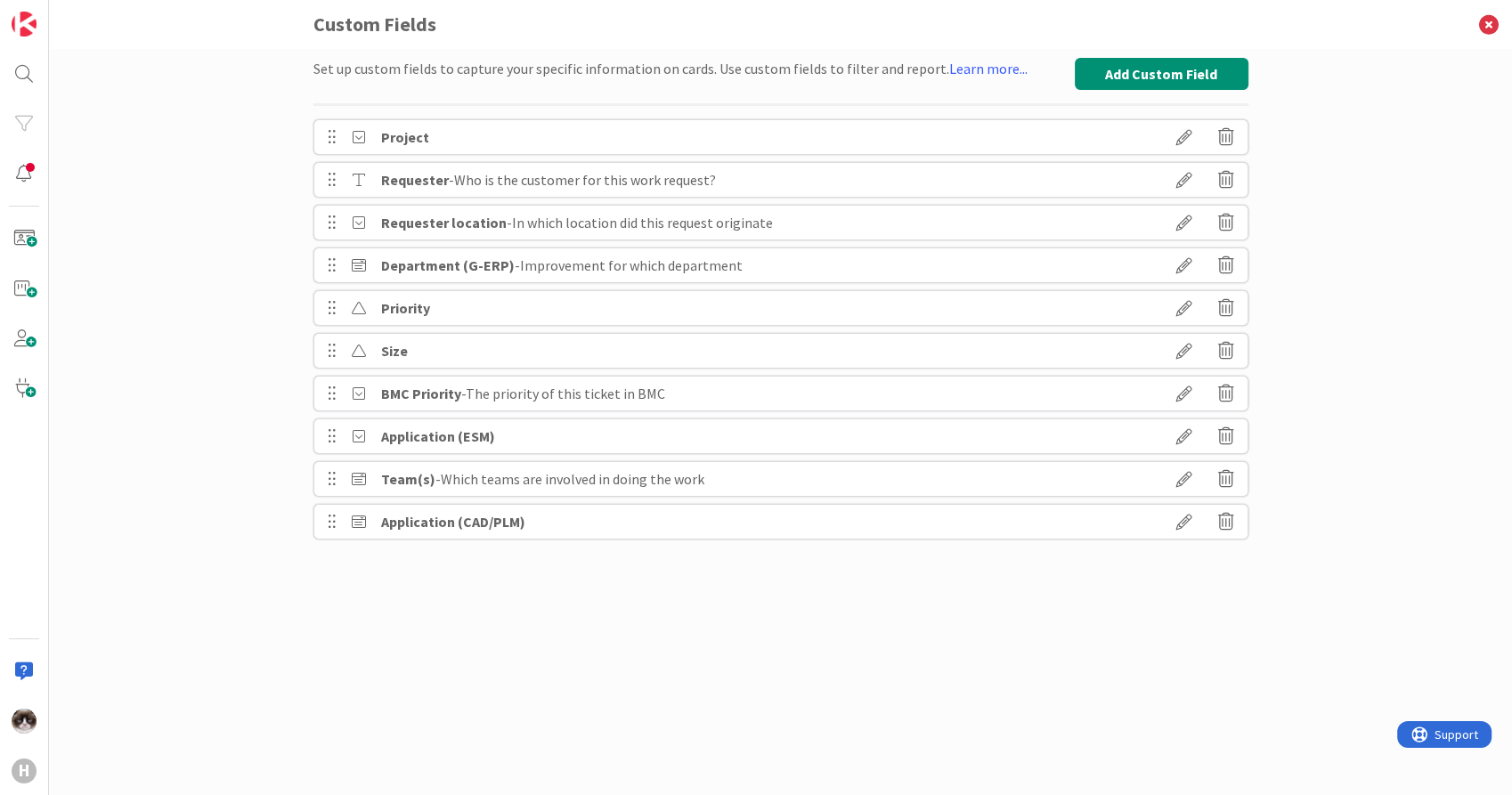
click at [1182, 261] on icon at bounding box center [1185, 265] width 50 height 30
type textarea "x"
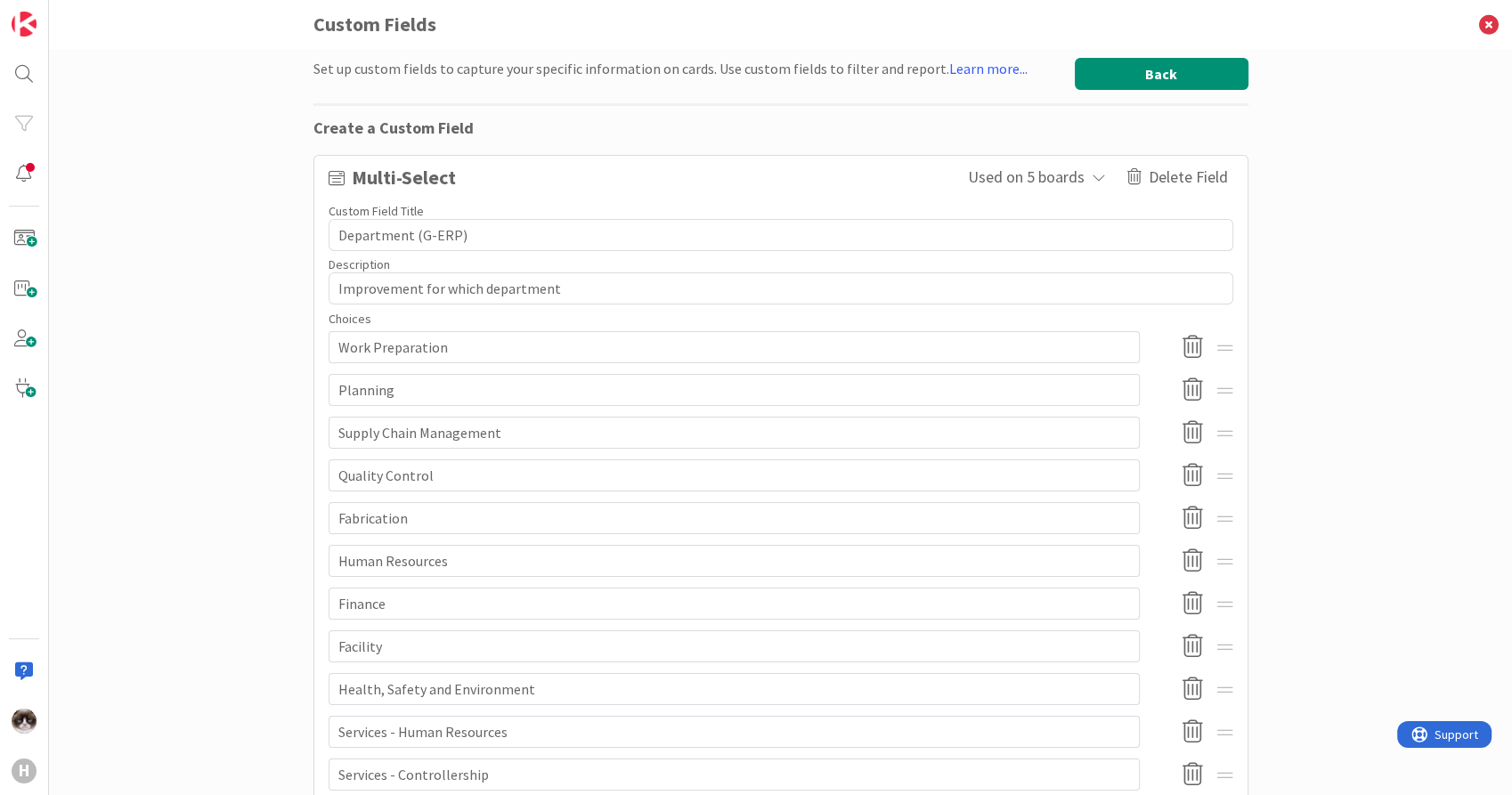
click at [1129, 78] on button "Back" at bounding box center [1162, 74] width 174 height 32
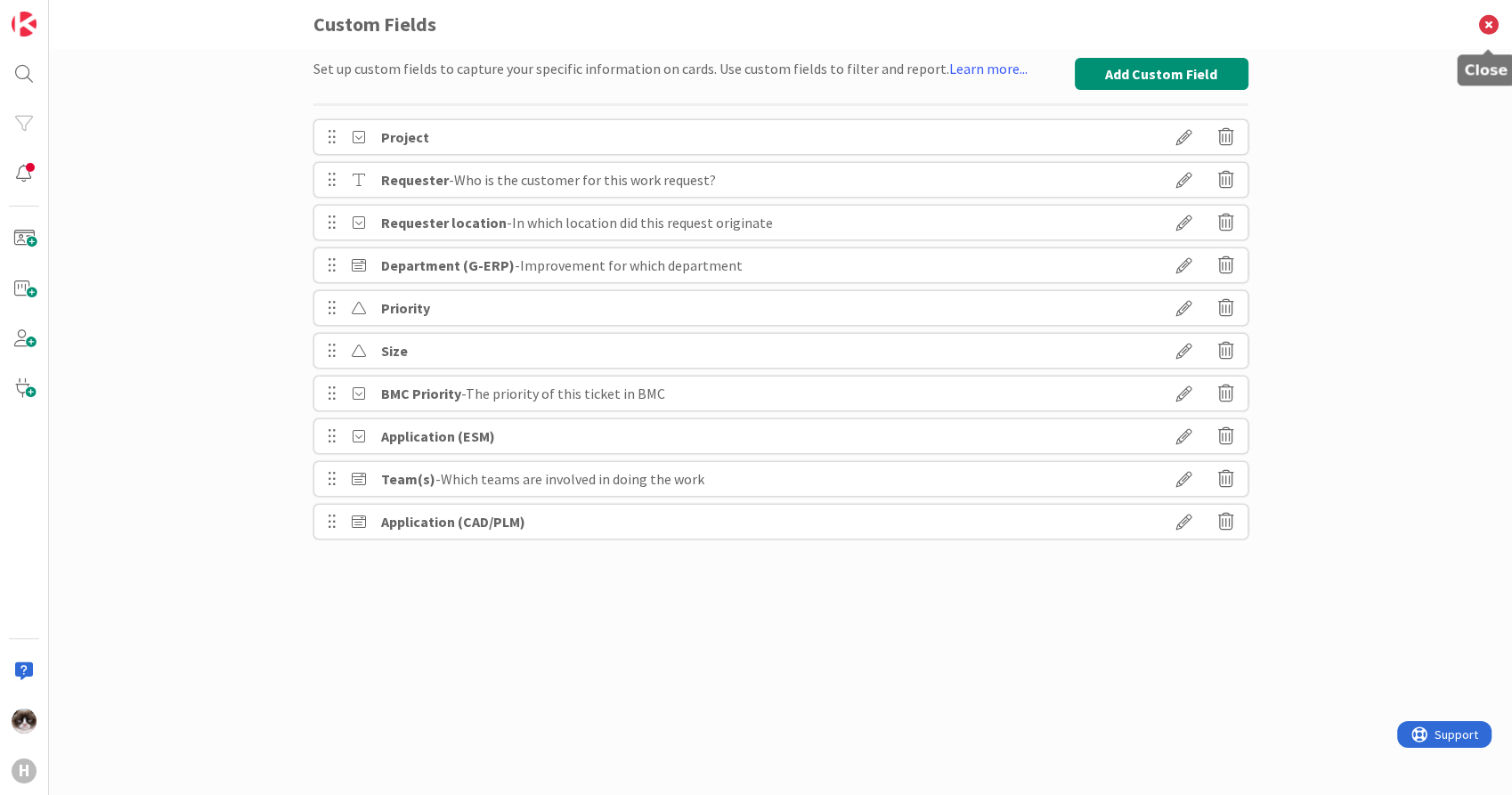
click at [1493, 19] on icon at bounding box center [1490, 24] width 47 height 49
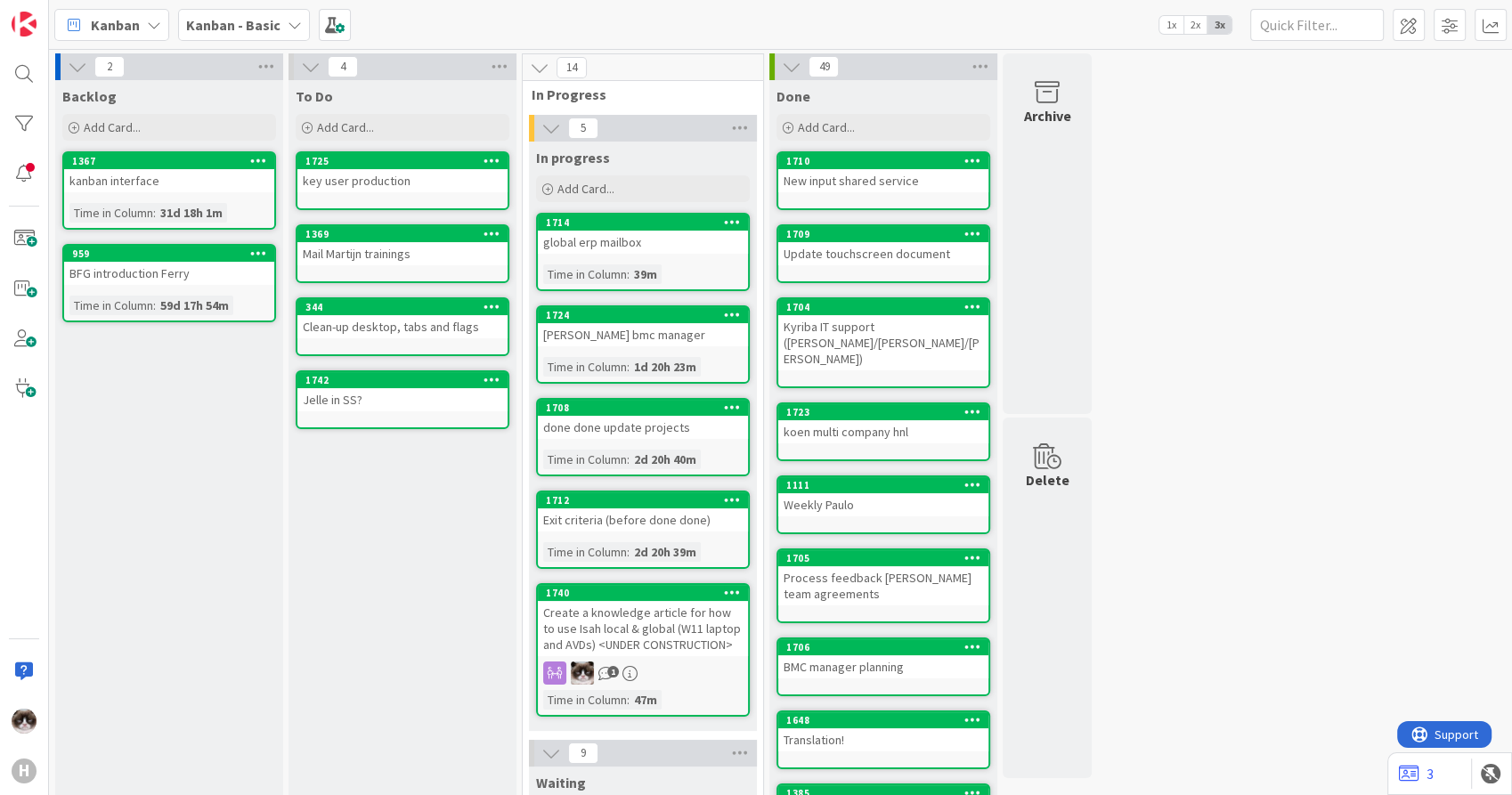
click at [157, 35] on div "Kanban" at bounding box center [112, 25] width 115 height 32
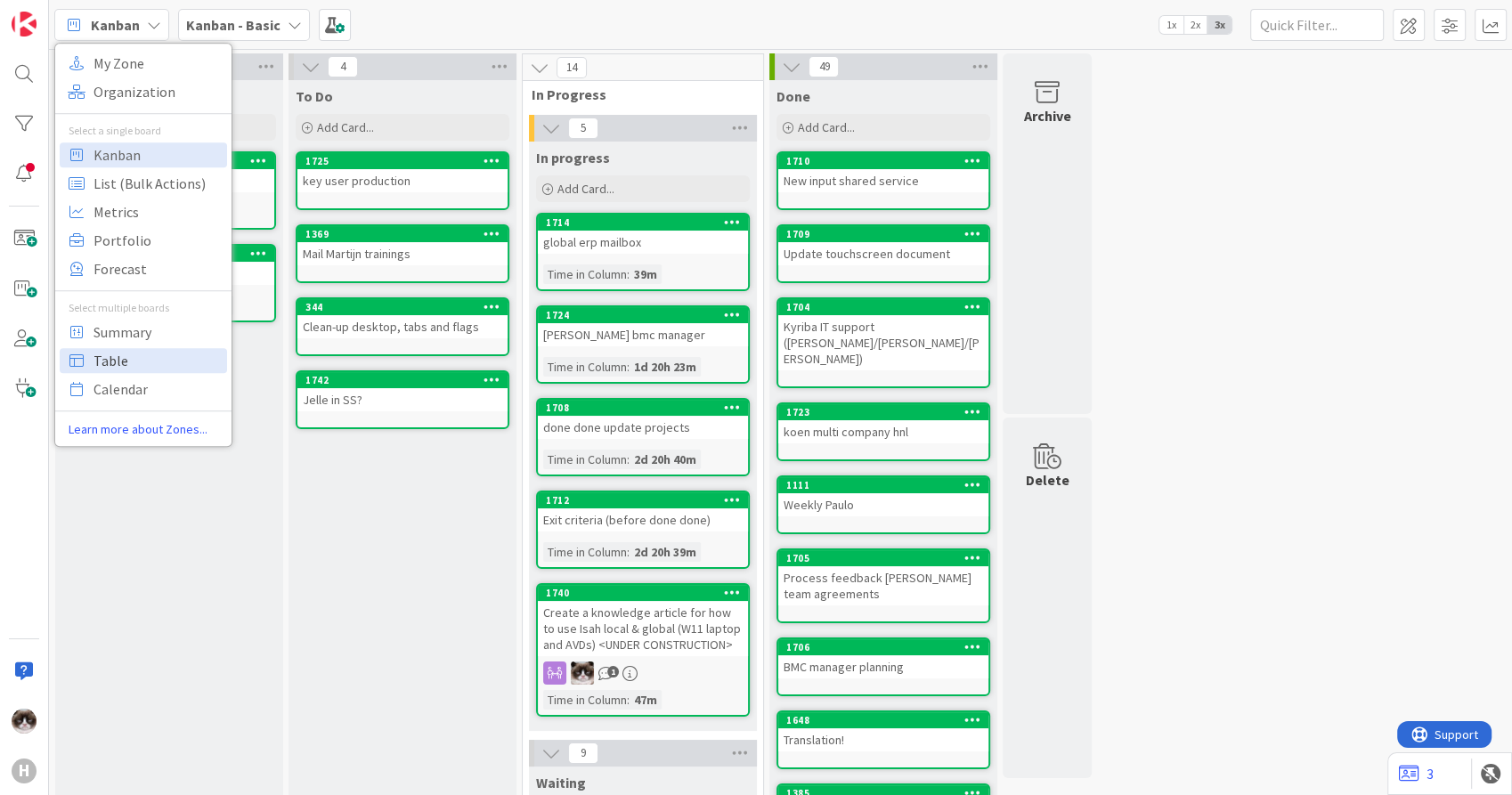
click at [171, 350] on span "Table" at bounding box center [157, 360] width 128 height 27
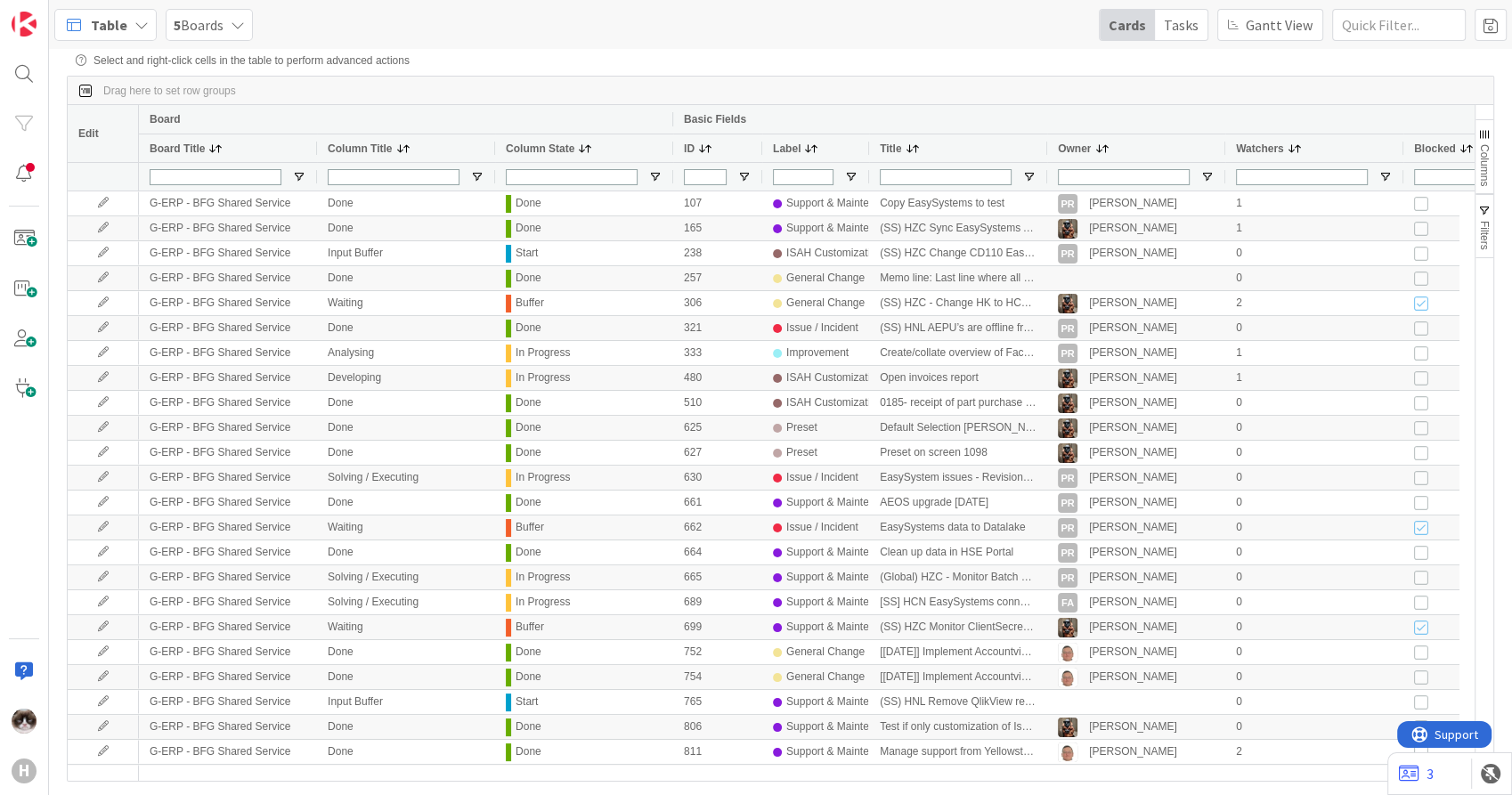
click at [209, 21] on span "5 Boards" at bounding box center [199, 25] width 50 height 22
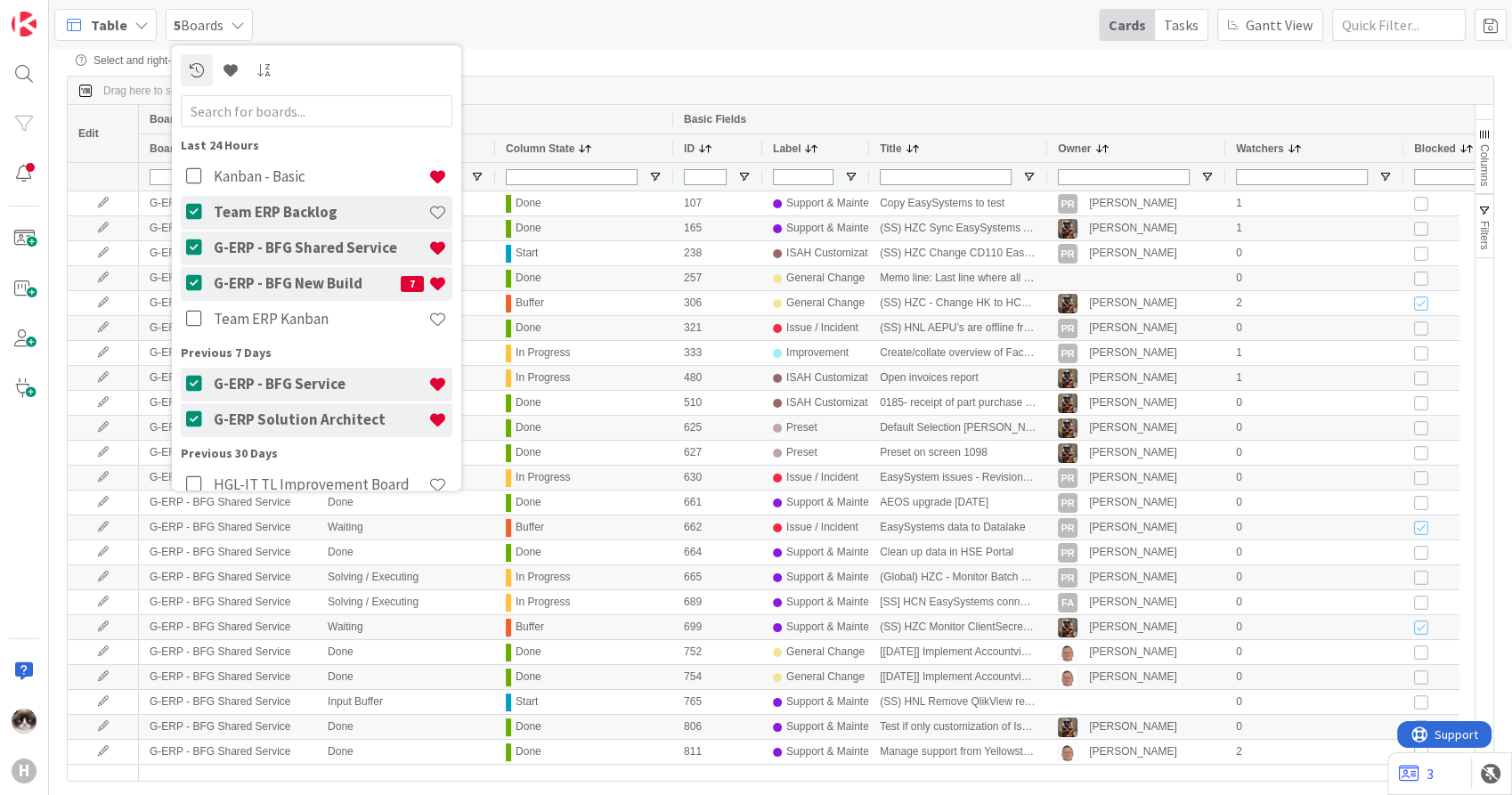
click at [209, 21] on span "5 Boards" at bounding box center [199, 25] width 50 height 22
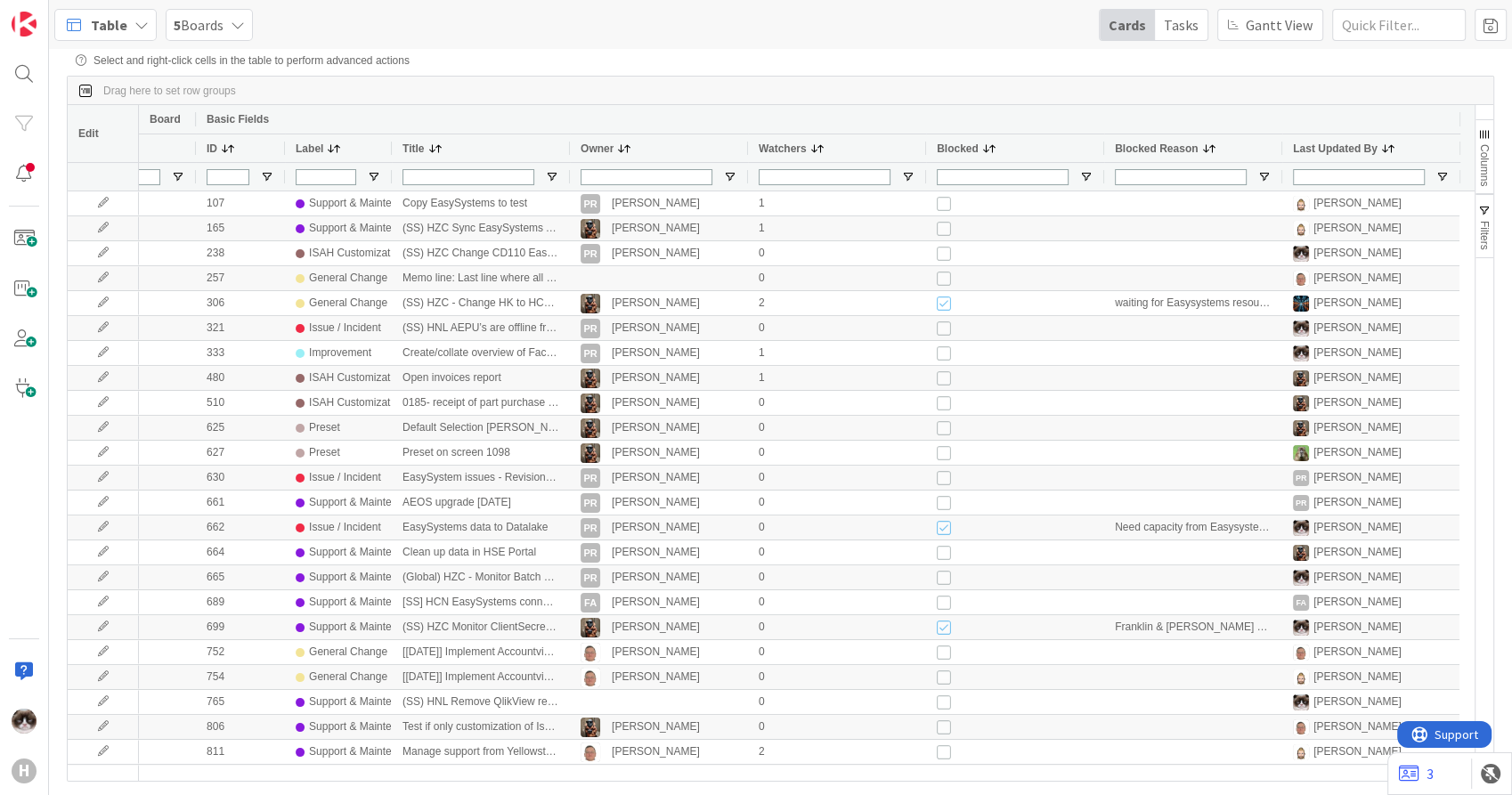
click at [1482, 150] on span "Columns" at bounding box center [1484, 165] width 13 height 42
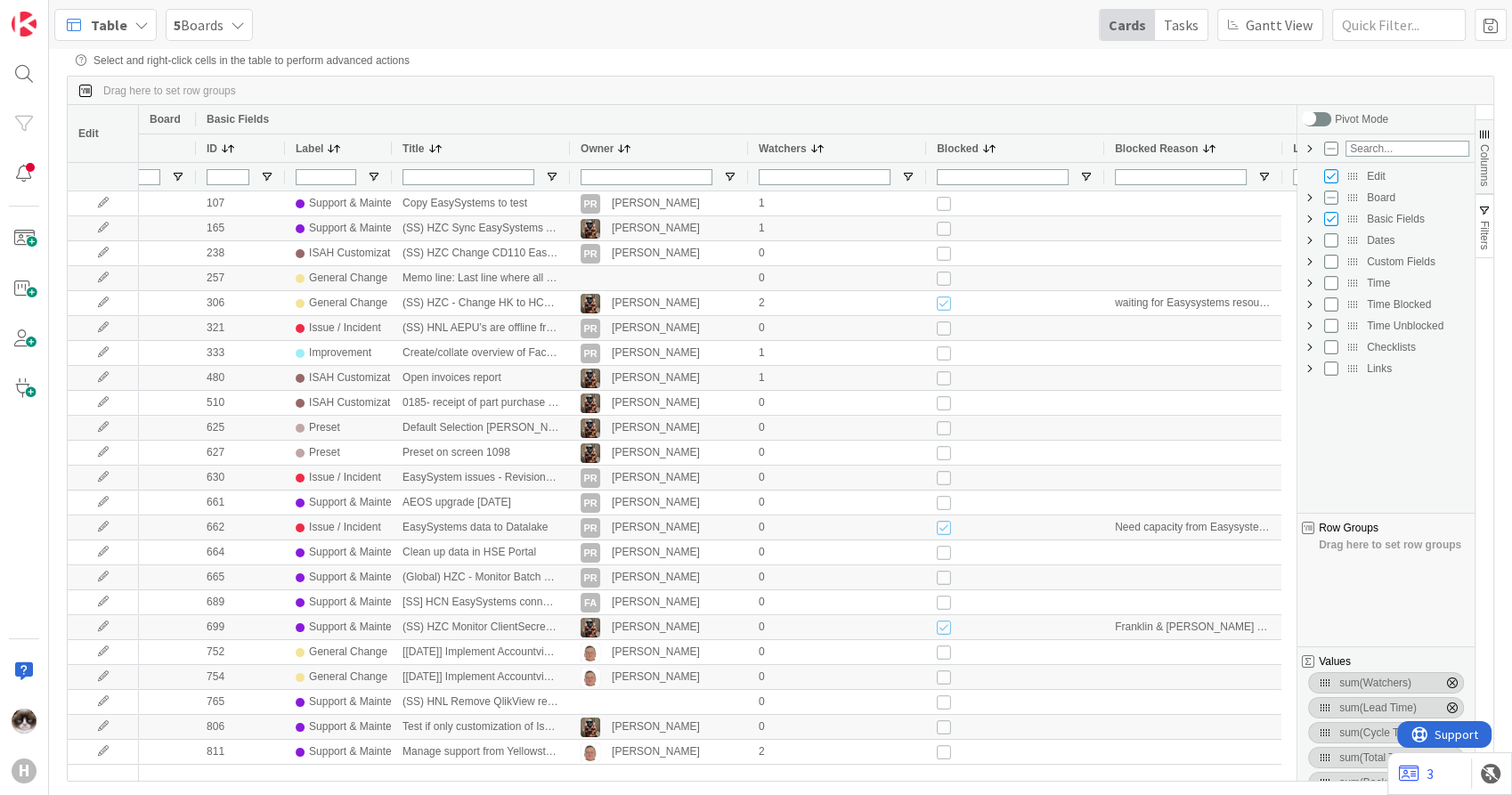
click at [1308, 262] on span "Custom Fields Column Group" at bounding box center [1310, 262] width 14 height 14
click at [1348, 388] on input "Press SPACE to toggle visibility (hidden)" at bounding box center [1350, 390] width 14 height 14
checkbox input "true"
checkbox input "false"
click at [1481, 164] on span "Columns" at bounding box center [1484, 165] width 13 height 42
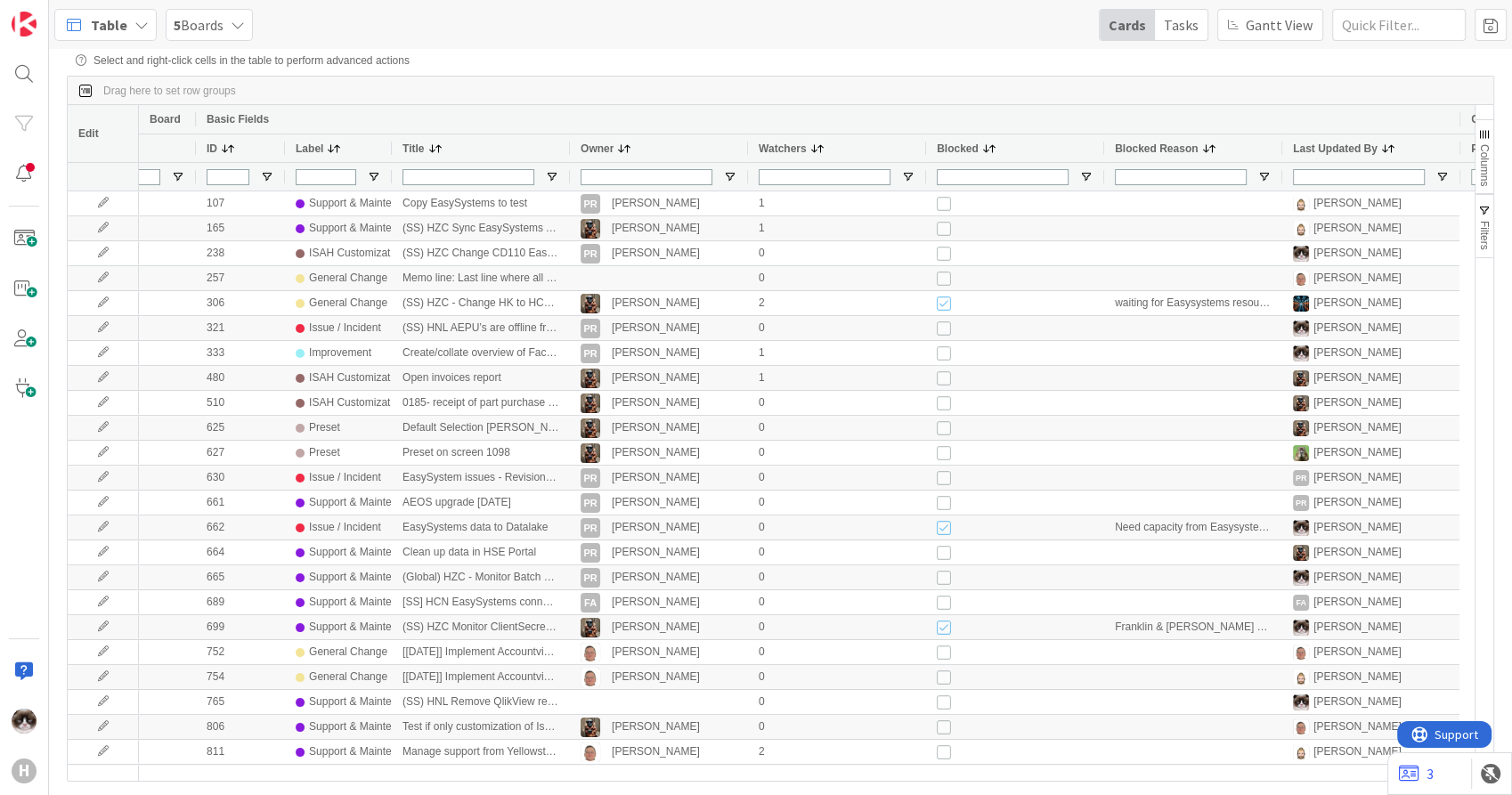
scroll to position [0, 656]
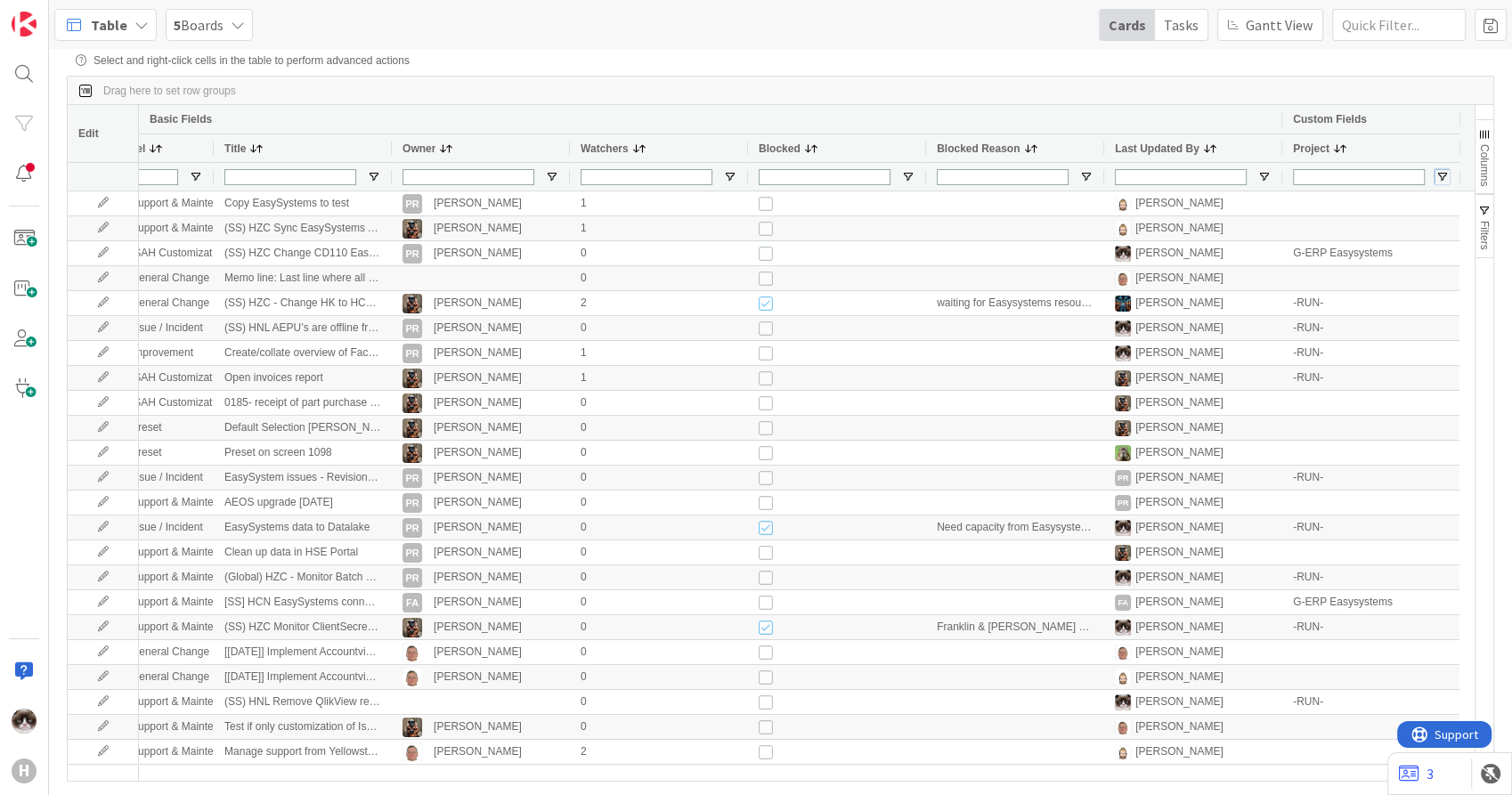
click at [1437, 178] on span "Open Filter Menu" at bounding box center [1443, 177] width 14 height 14
click at [1327, 279] on input "Filter List" at bounding box center [1326, 272] width 14 height 14
checkbox input "false"
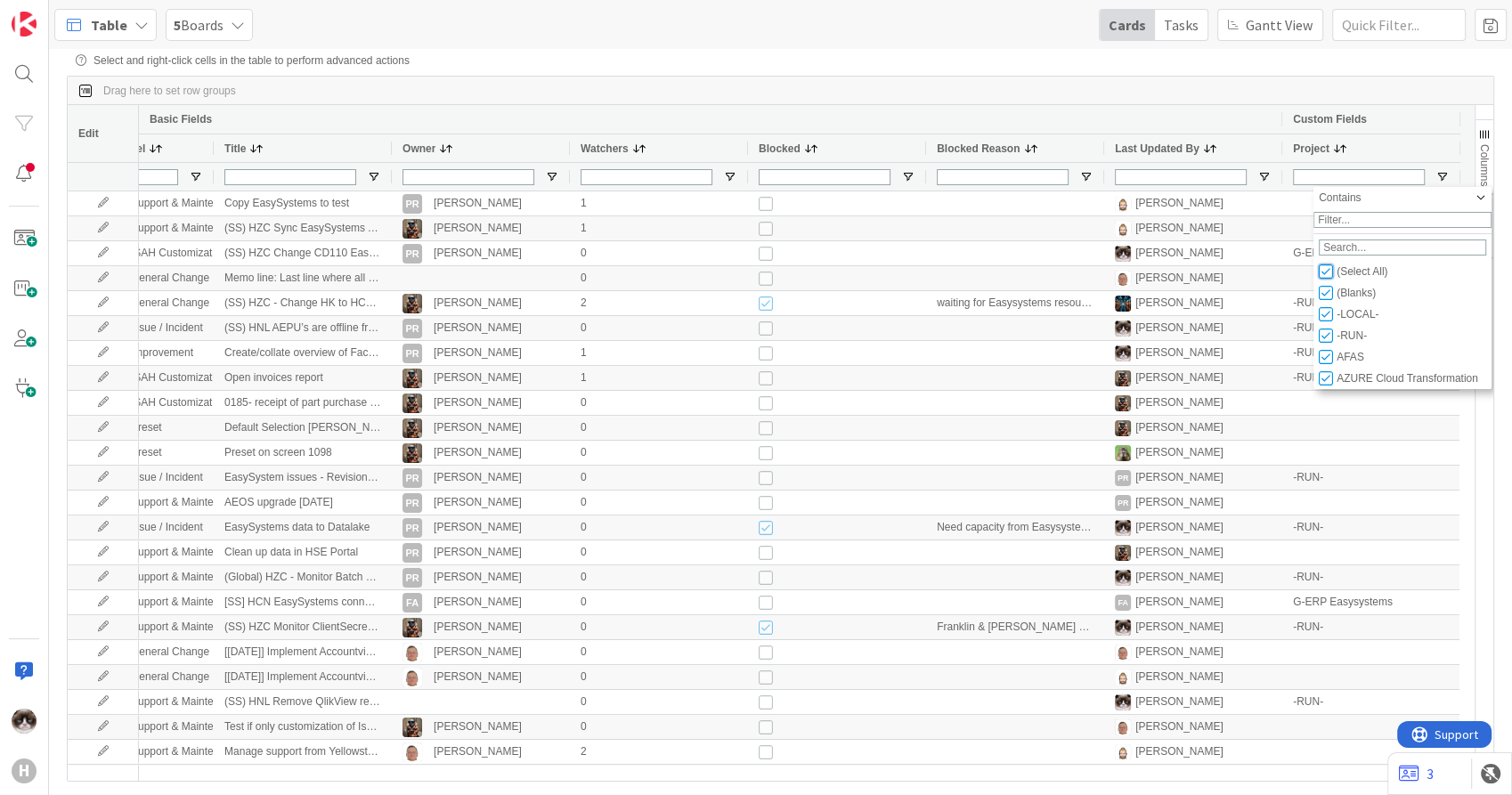
checkbox input "false"
type input "(0)"
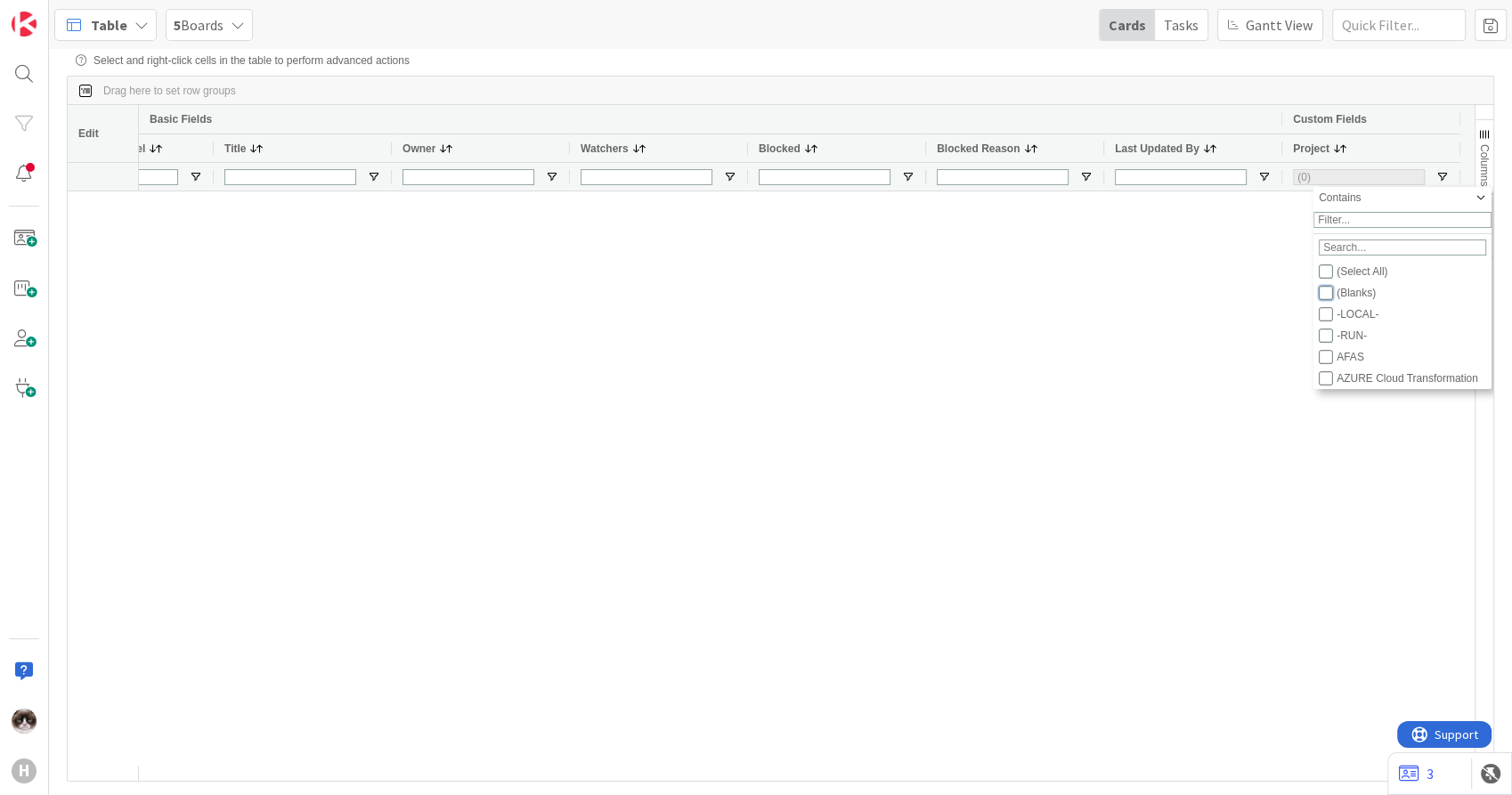
click at [1328, 299] on input "Filter List" at bounding box center [1326, 293] width 14 height 14
checkbox input "true"
checkbox input "false"
type input "(1) (Blanks)"
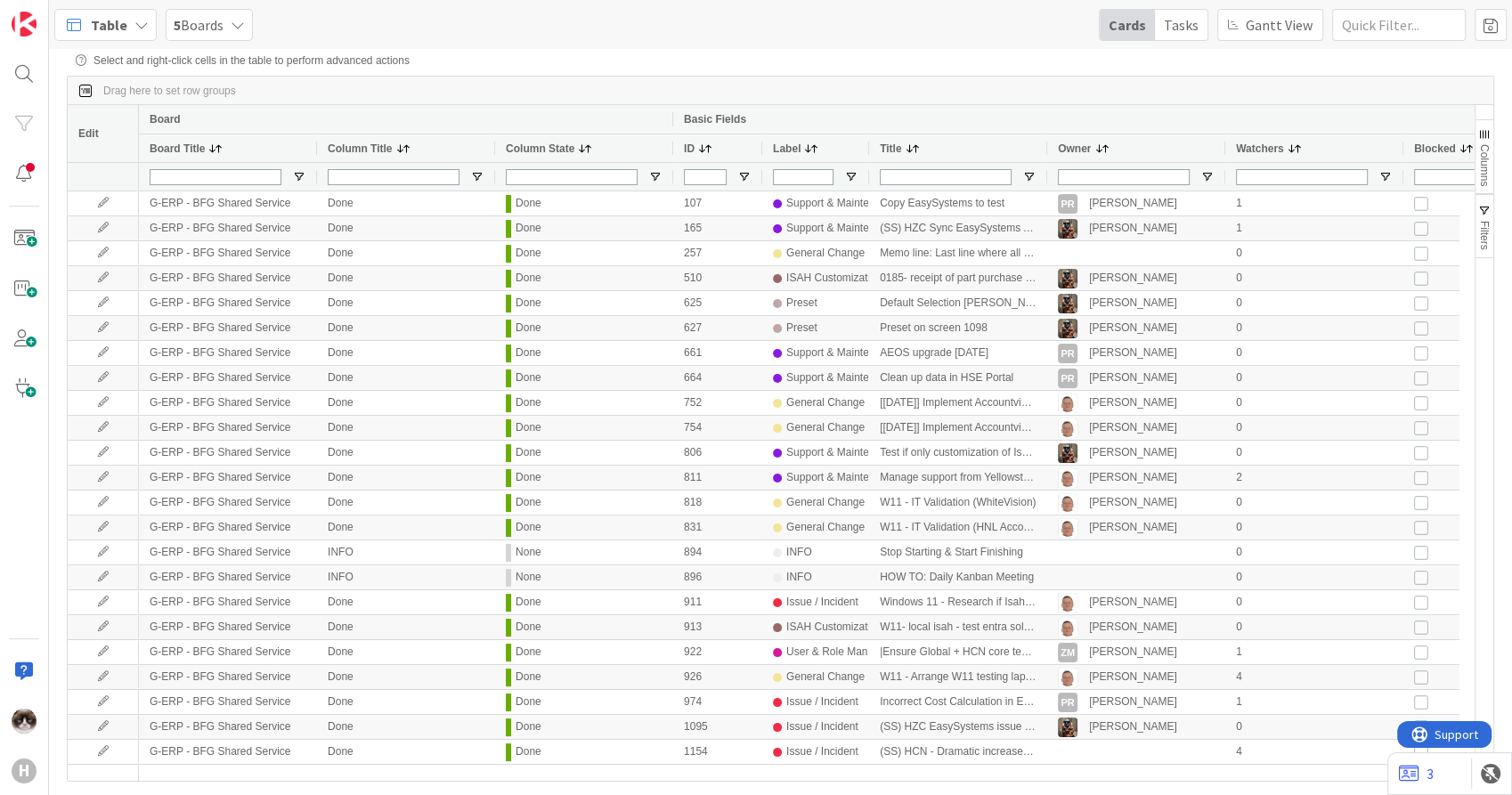
click at [117, 20] on span "Table" at bounding box center [109, 25] width 37 height 22
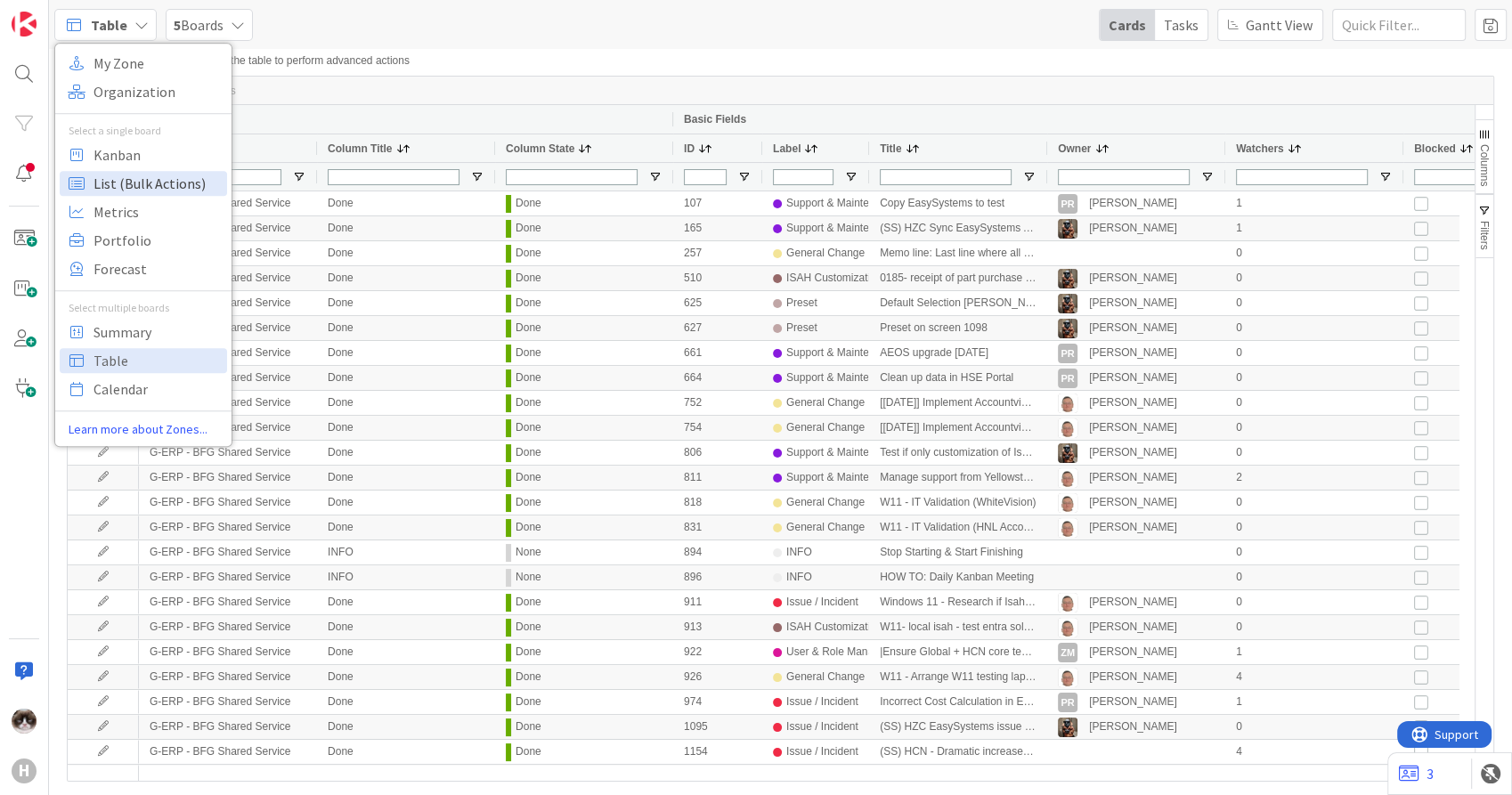
click at [164, 186] on span "List (Bulk Actions)" at bounding box center [157, 184] width 128 height 27
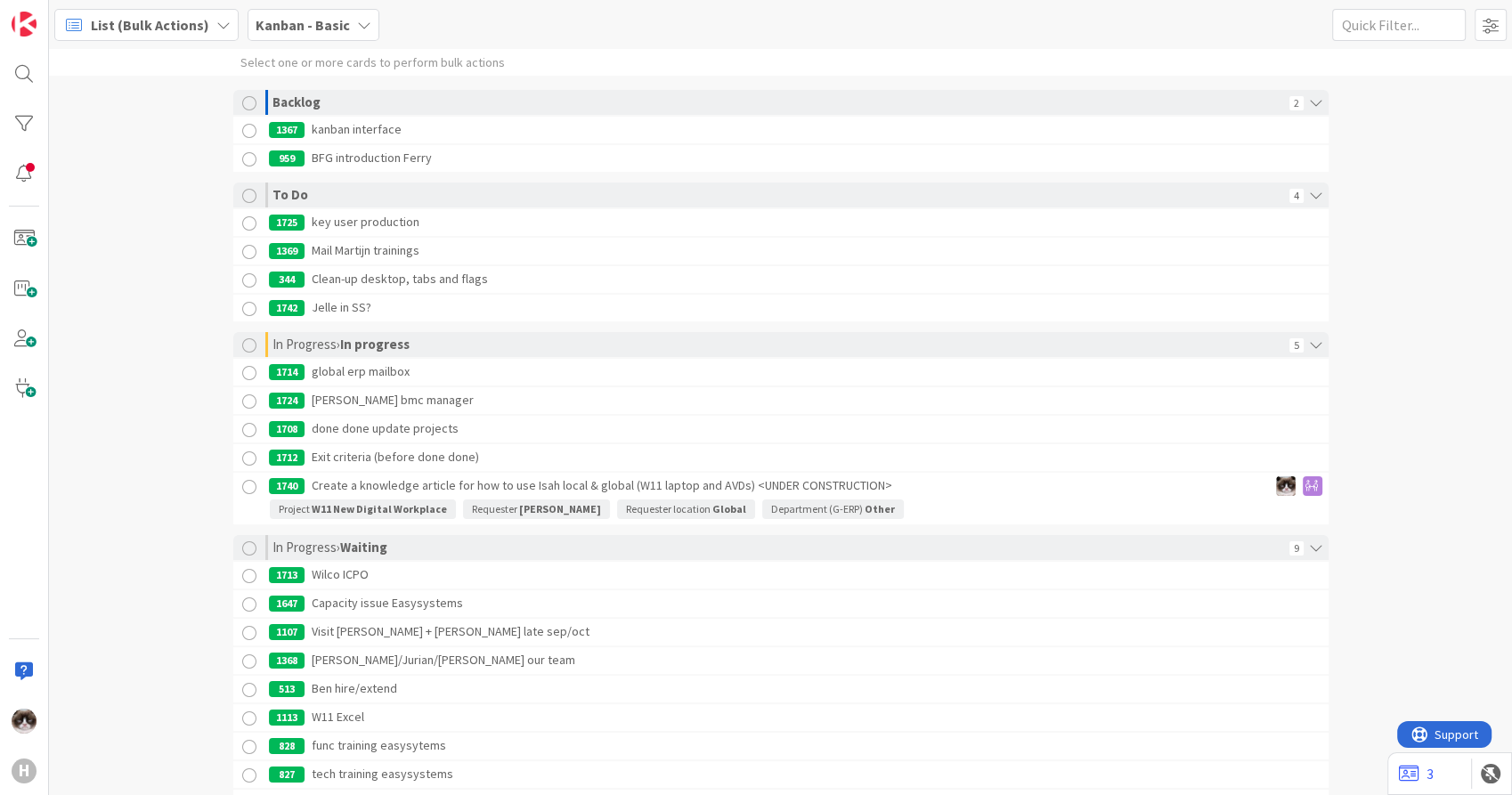
click at [314, 30] on b "Kanban - Basic" at bounding box center [302, 25] width 94 height 18
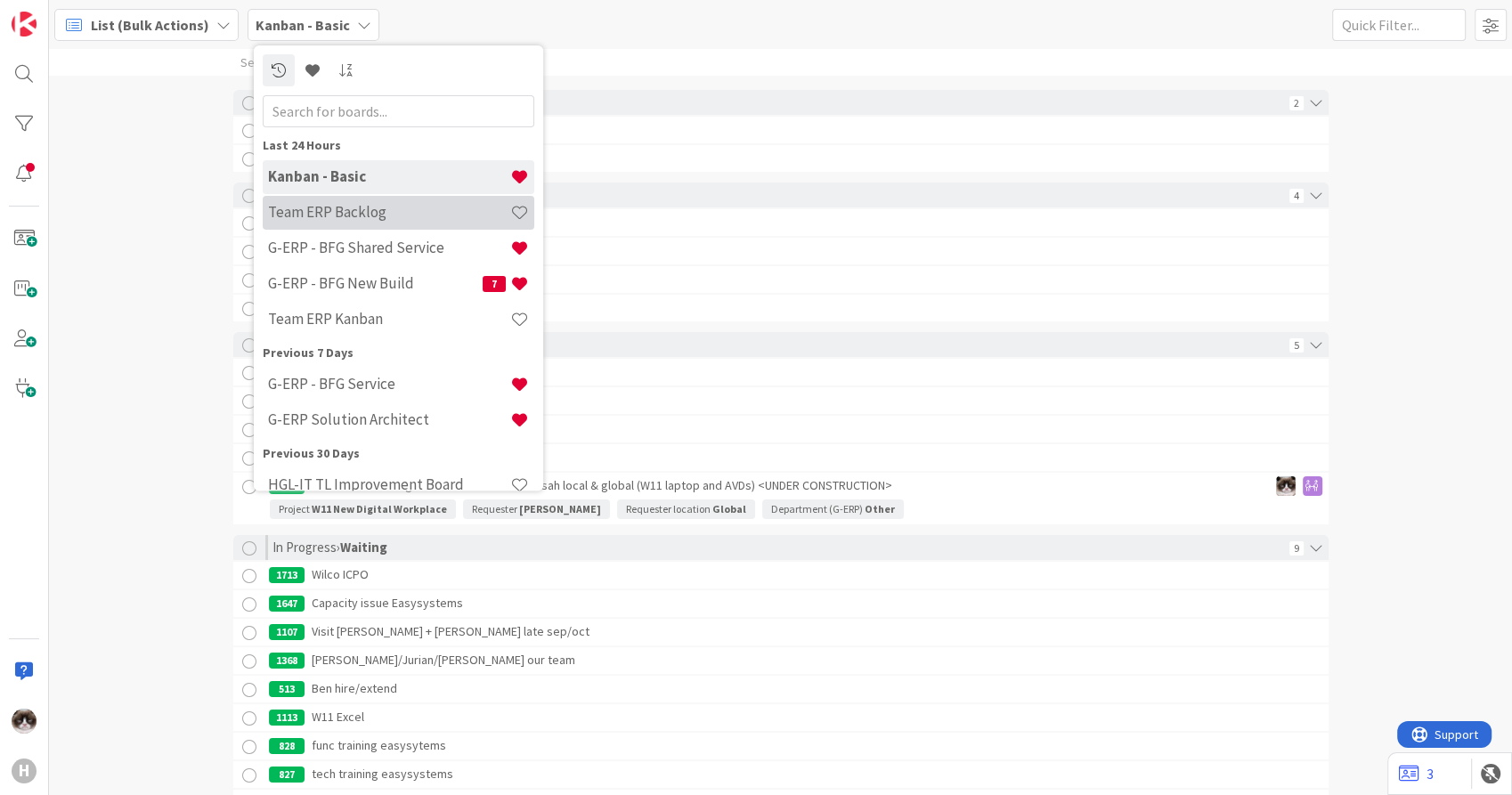
click at [378, 218] on h4 "Team ERP Backlog" at bounding box center [389, 212] width 242 height 18
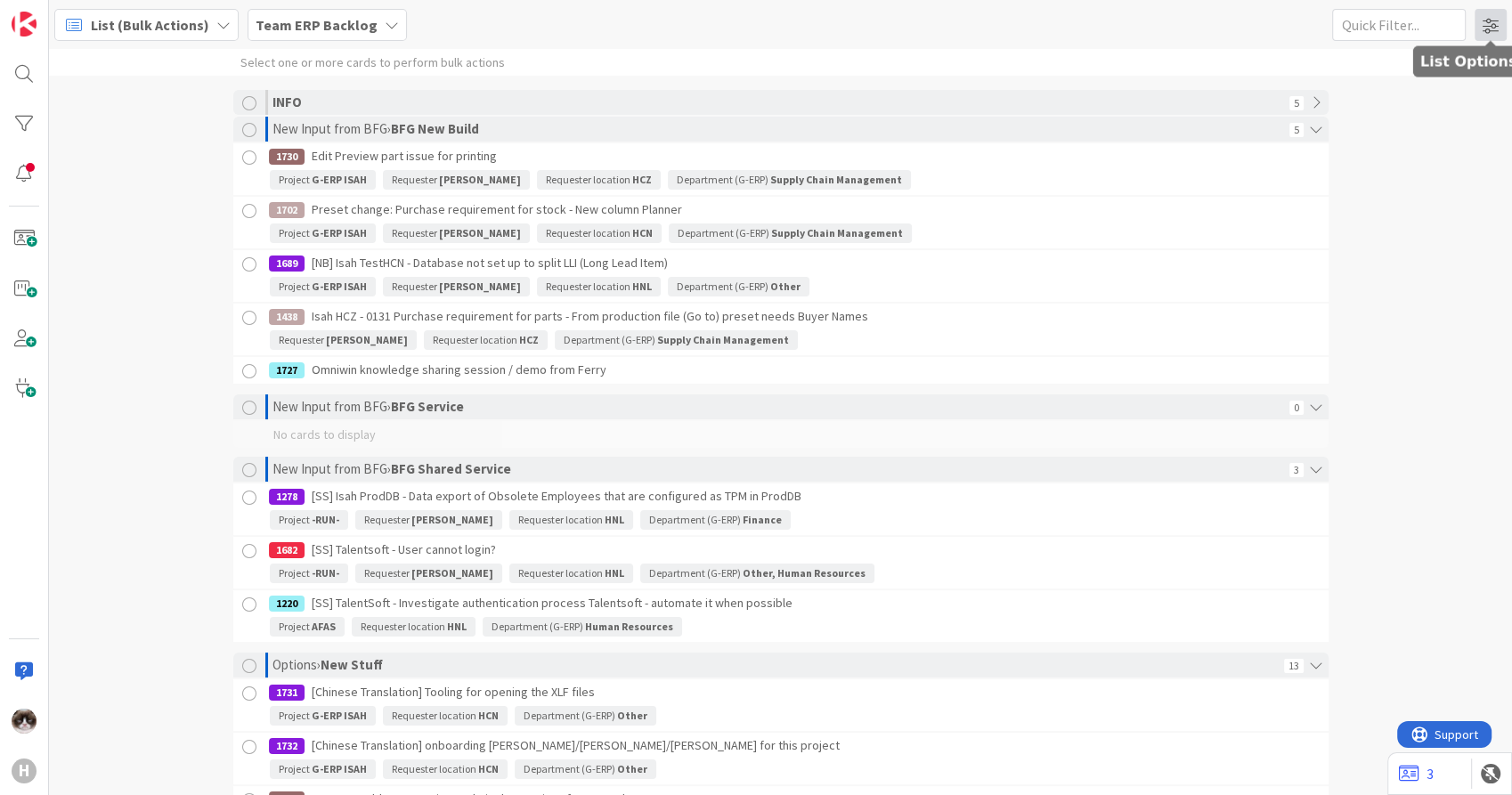
click at [1488, 21] on span at bounding box center [1490, 25] width 32 height 32
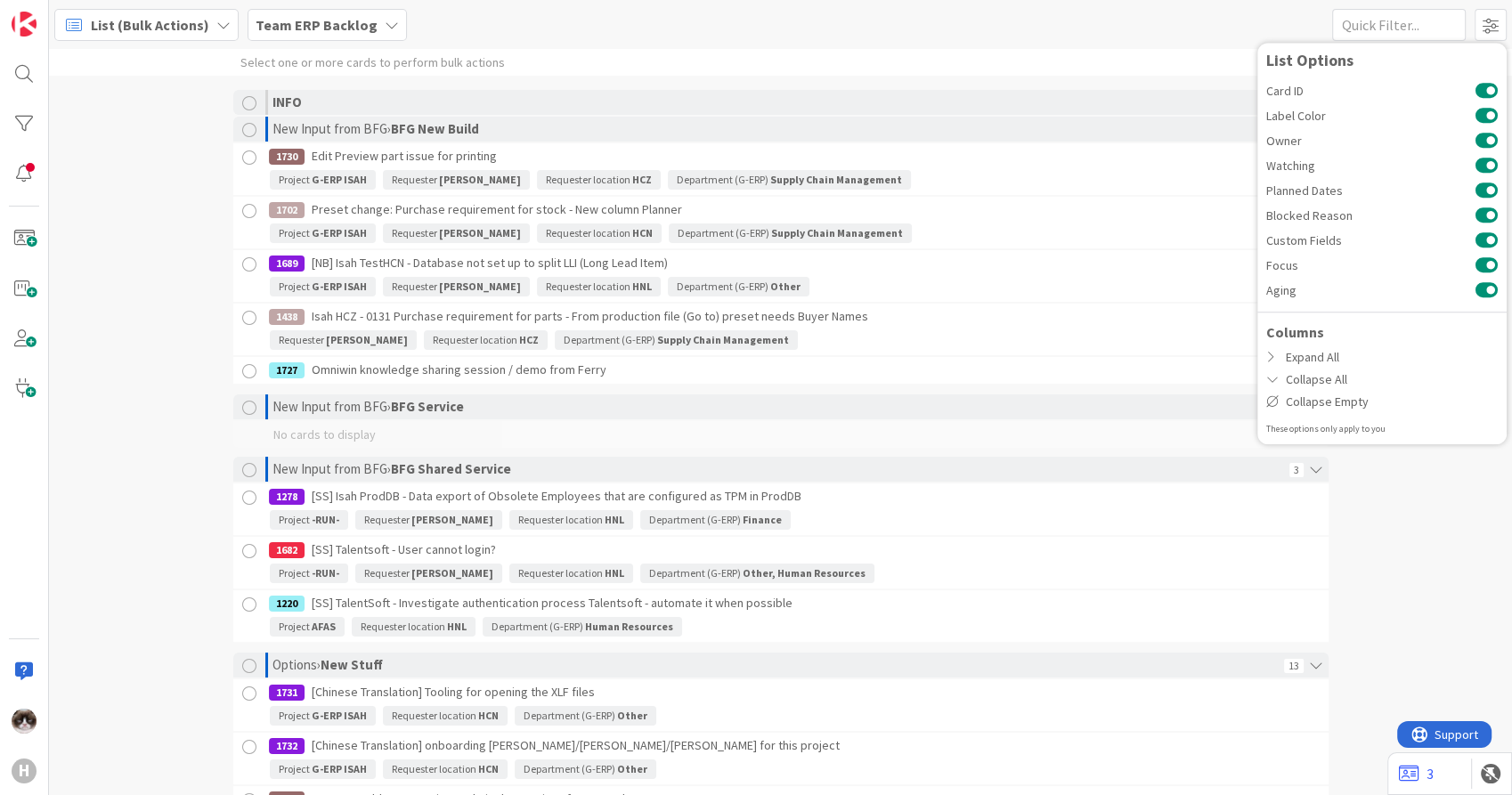
click at [1451, 521] on div "Select one or more cards to perform bulk actions INFO 5 New Input from BFG › BF…" at bounding box center [781, 422] width 1464 height 746
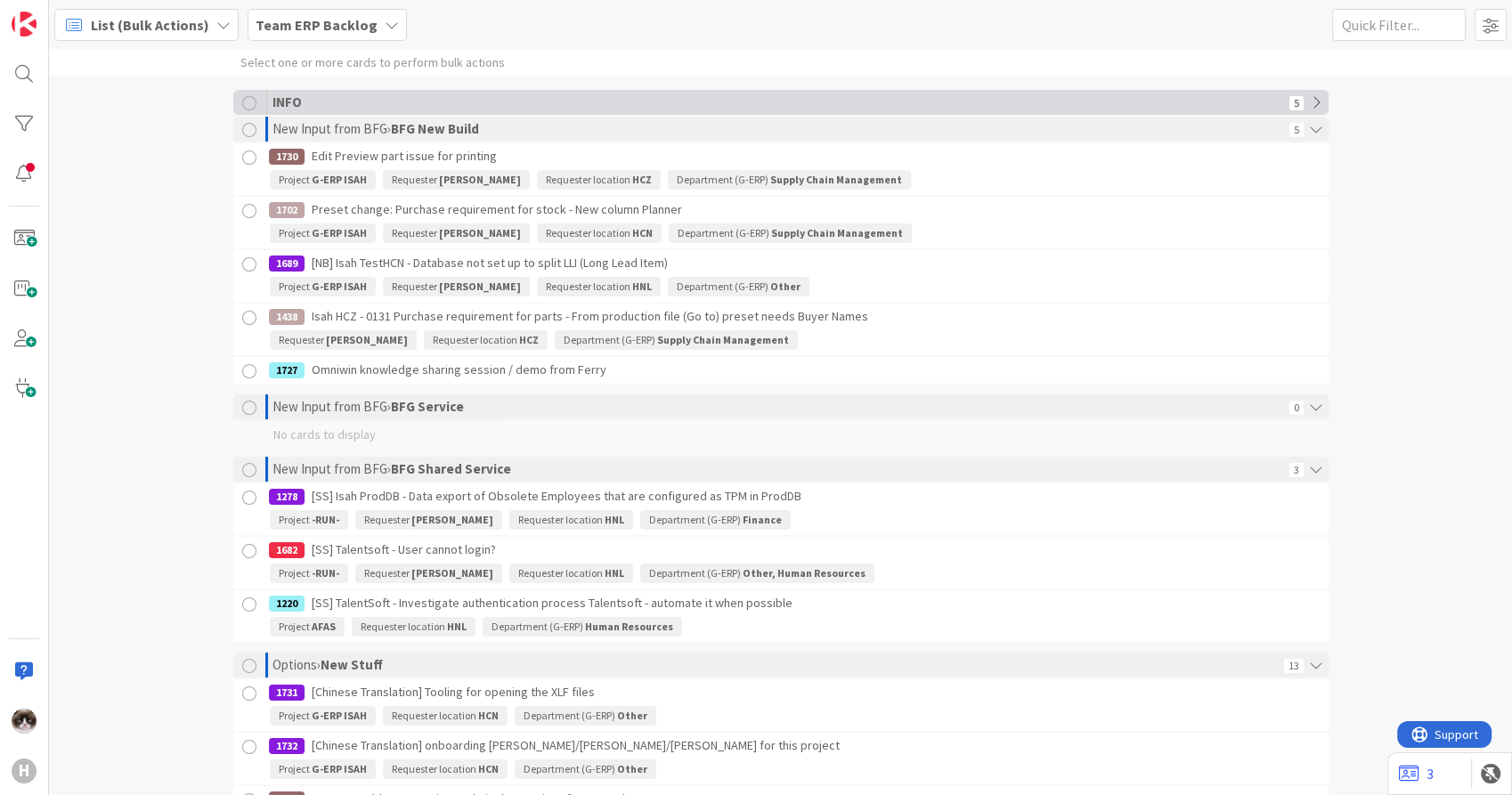
click at [1312, 93] on icon at bounding box center [1316, 102] width 25 height 25
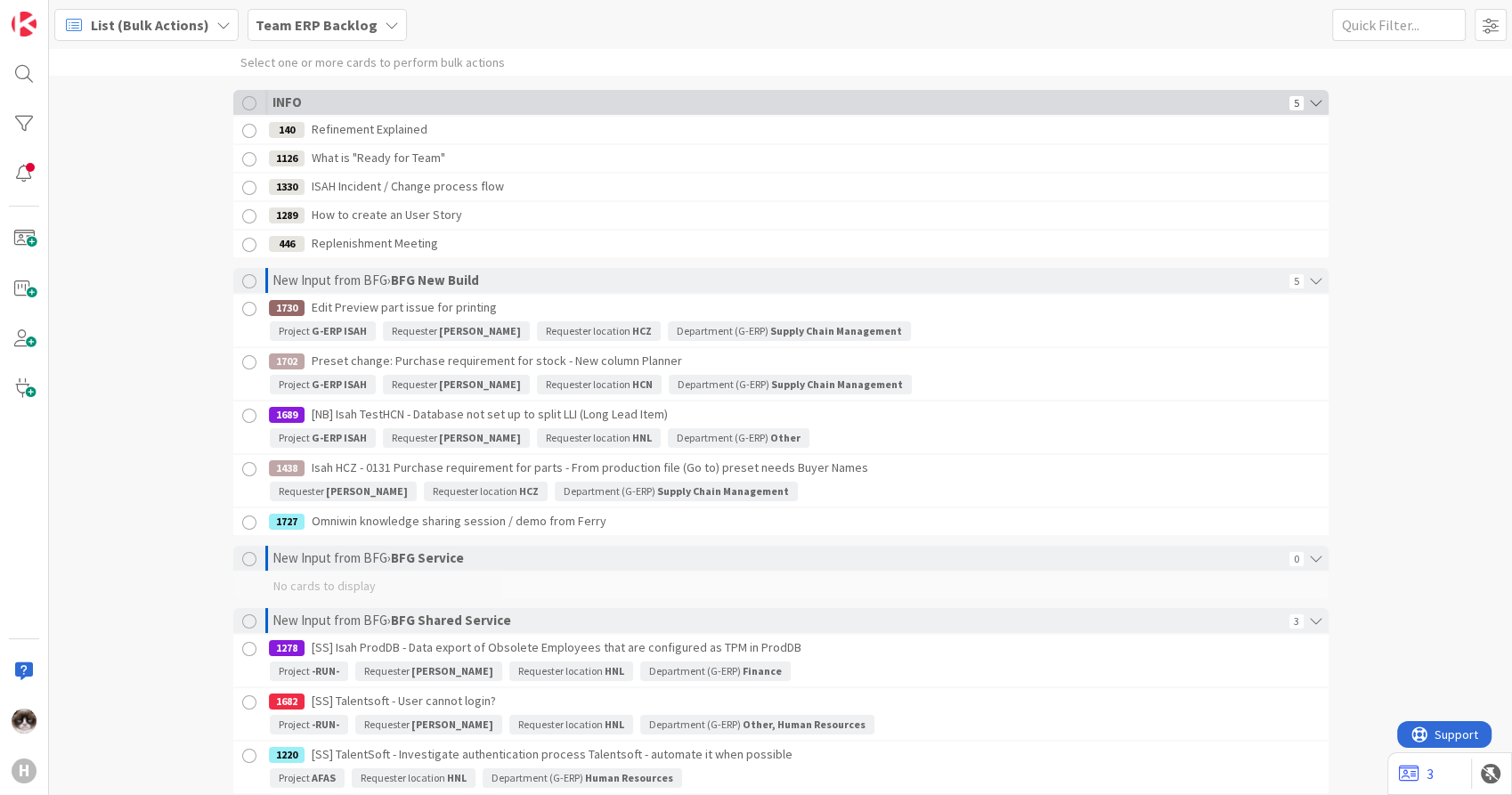
click at [1312, 99] on icon at bounding box center [1316, 102] width 25 height 25
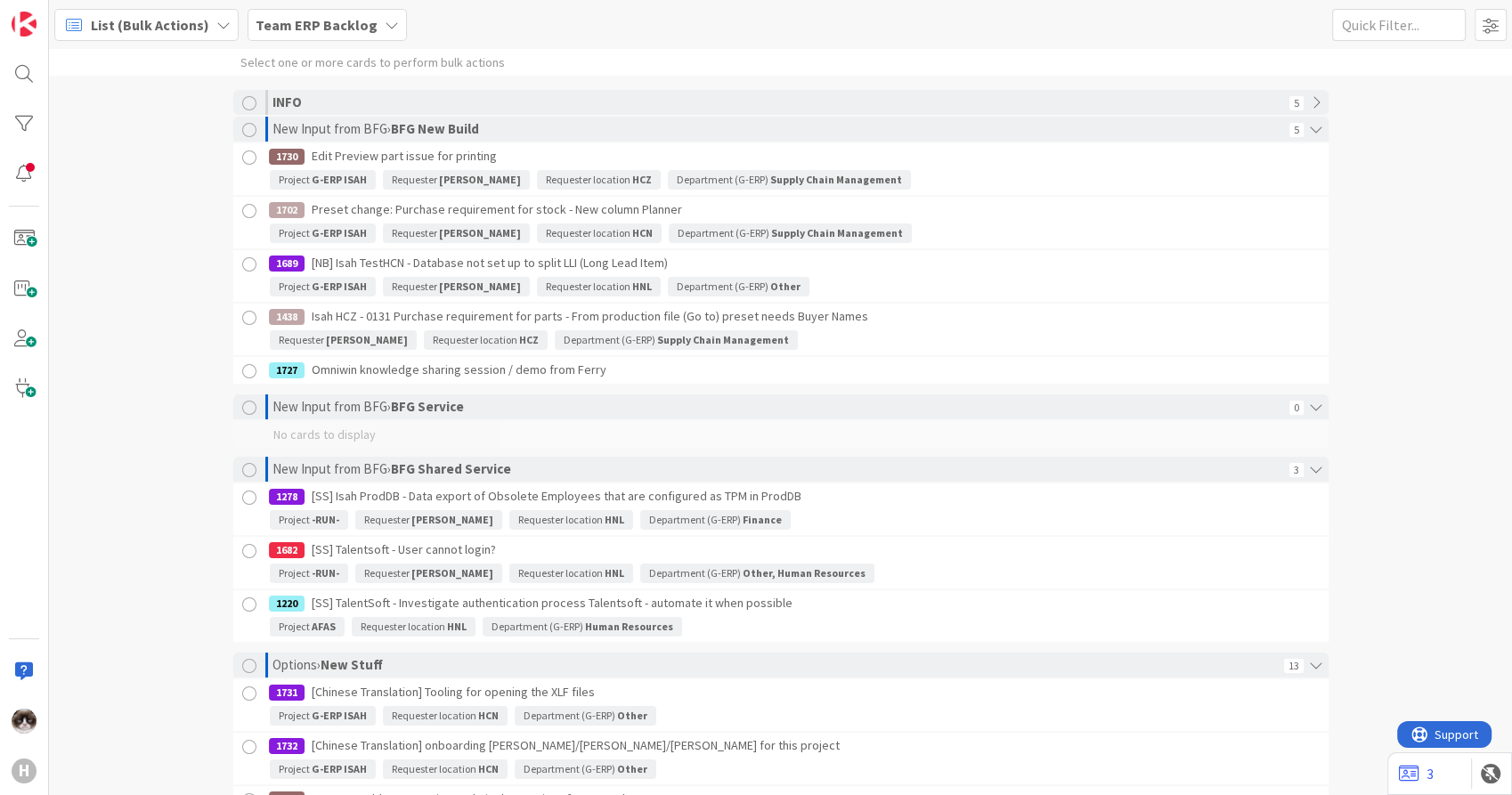
click at [242, 155] on div at bounding box center [249, 158] width 22 height 22
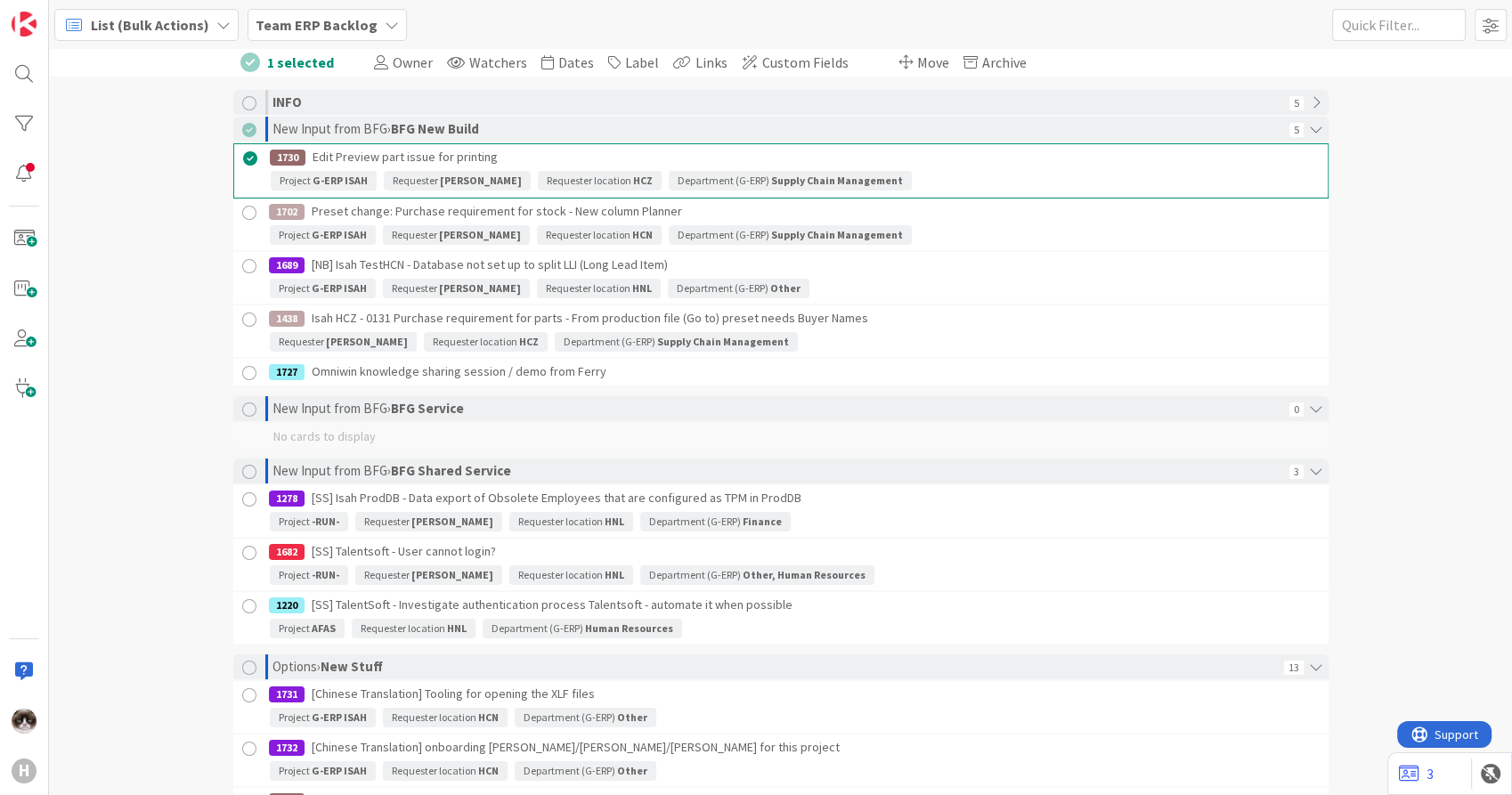
click at [242, 155] on div at bounding box center [250, 159] width 22 height 22
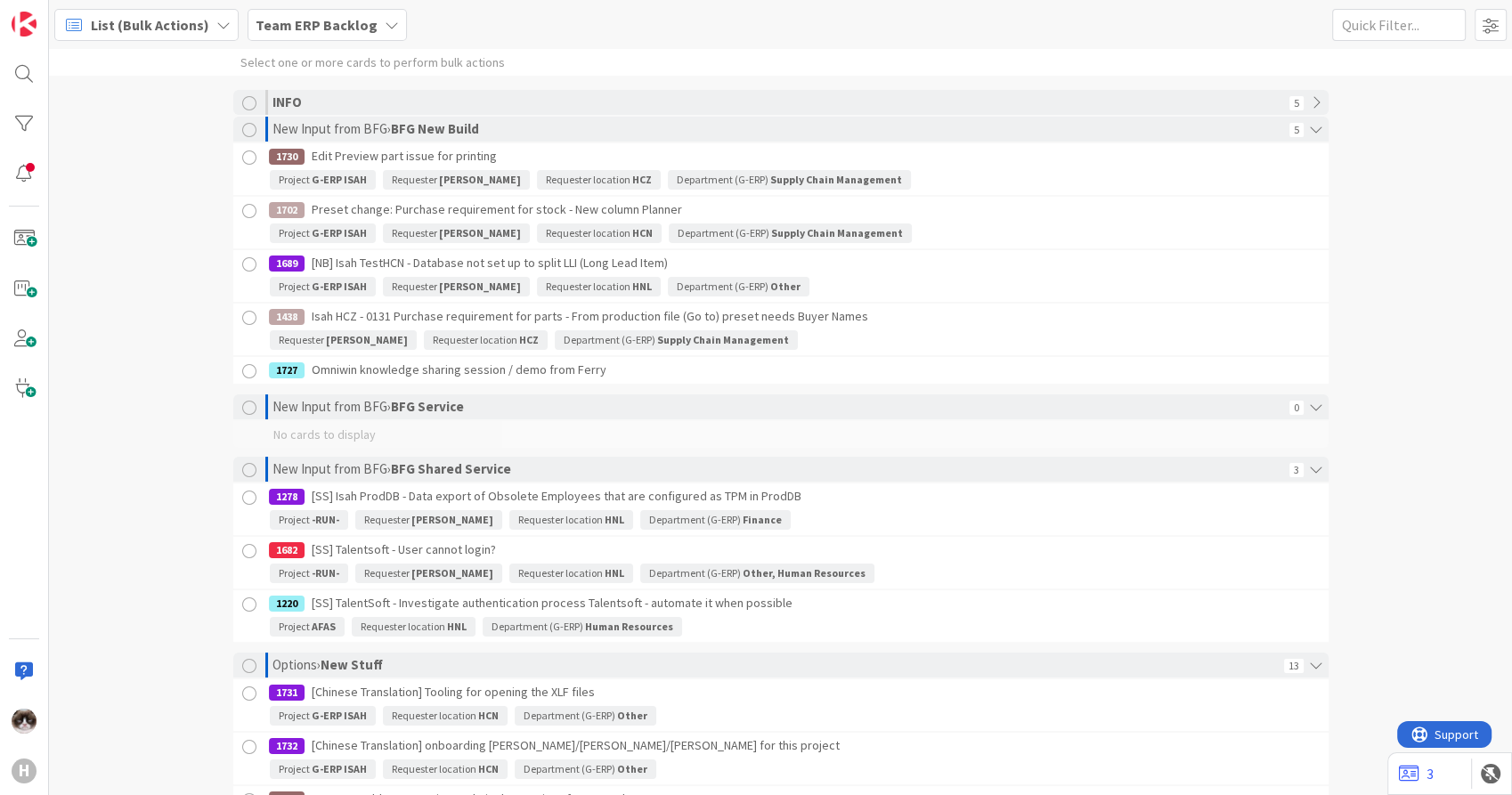
click at [1467, 22] on div "List (Bulk Actions) Team ERP Backlog 1x 2x 3x List Options Card ID Label Color …" at bounding box center [781, 24] width 1464 height 49
click at [1438, 21] on input "text" at bounding box center [1399, 25] width 134 height 32
click at [1477, 21] on span at bounding box center [1490, 25] width 32 height 32
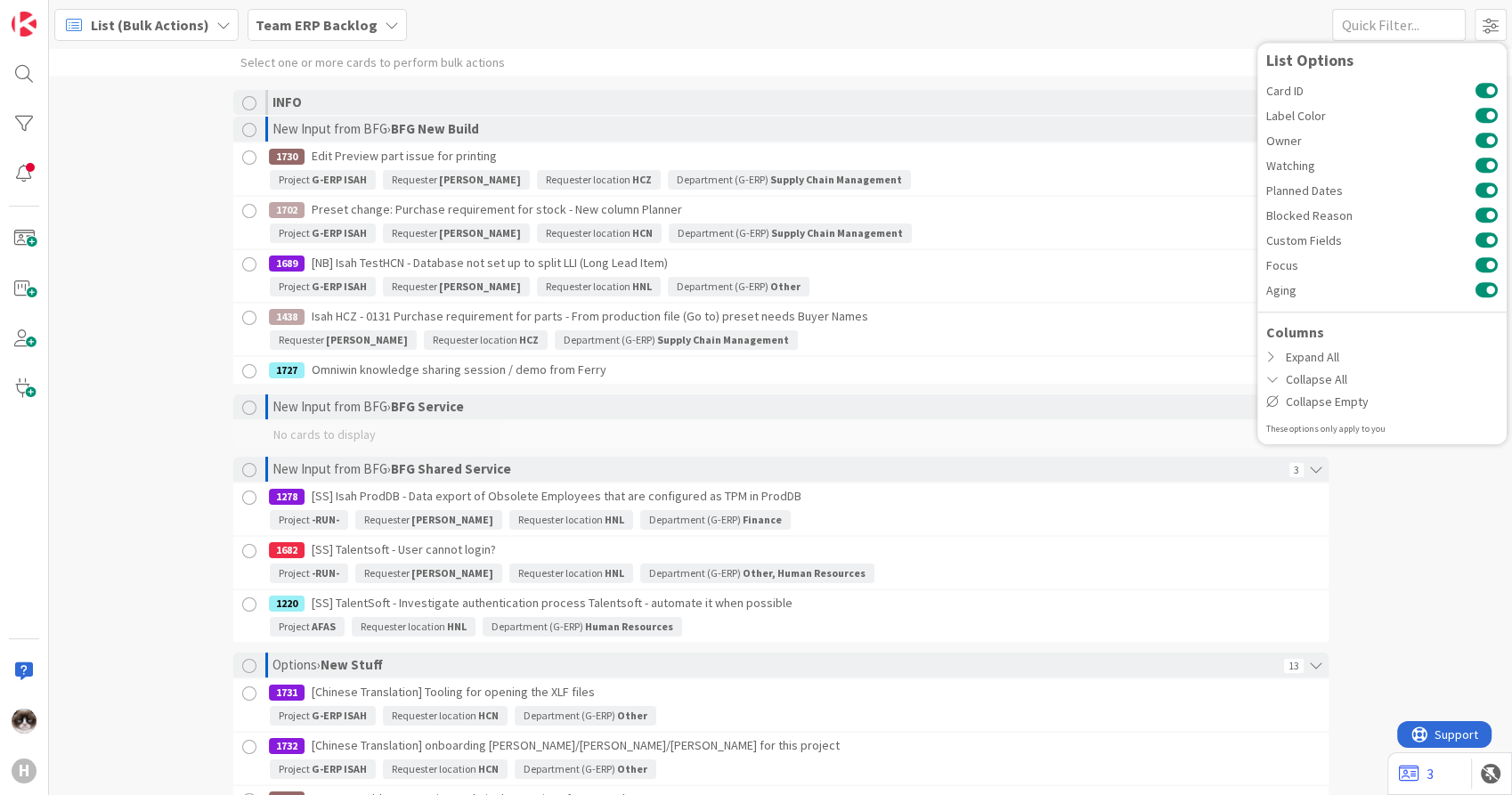
click at [1447, 488] on div "Select one or more cards to perform bulk actions INFO 5 New Input from BFG › BF…" at bounding box center [781, 422] width 1464 height 746
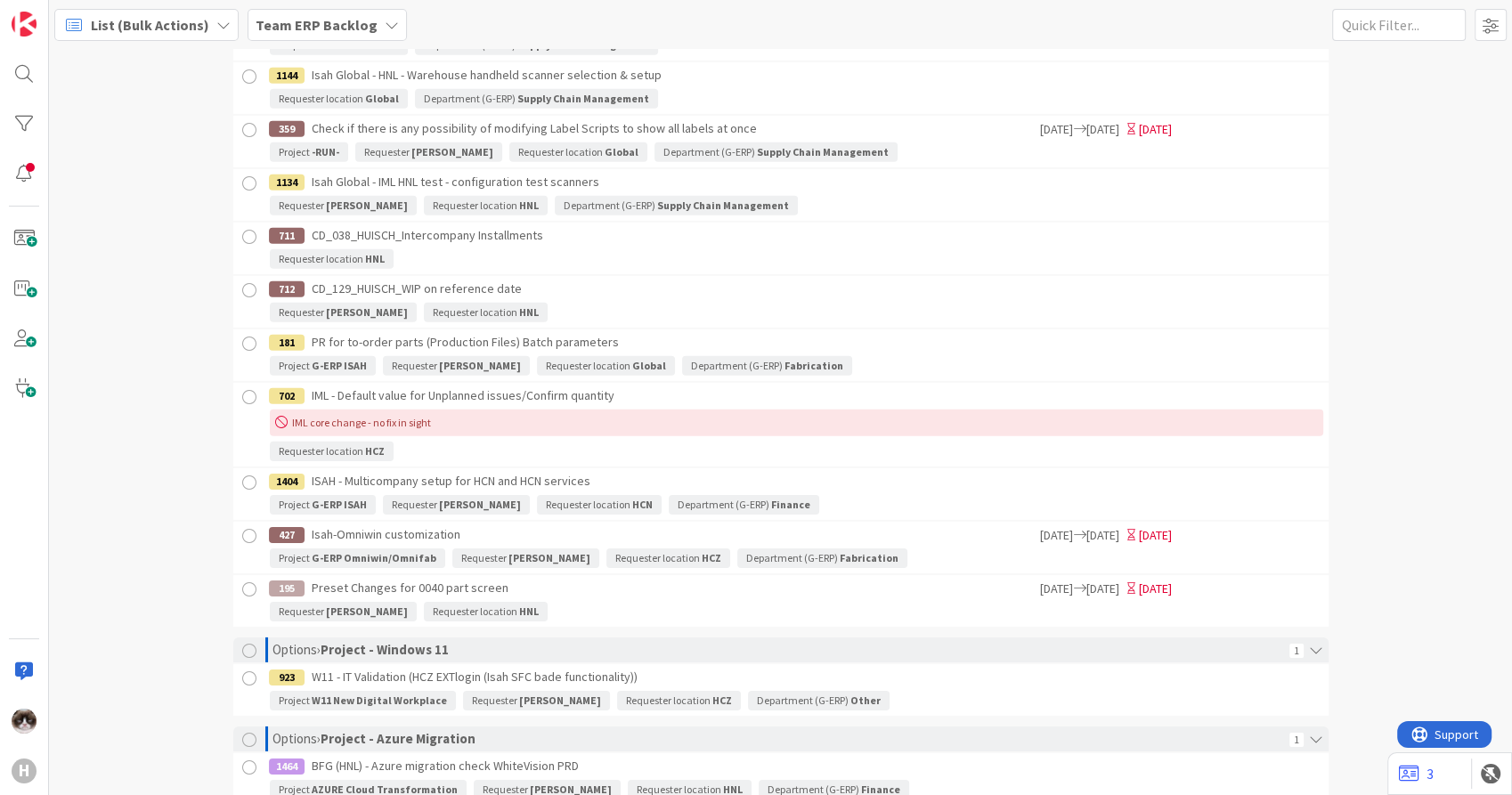
scroll to position [5543, 0]
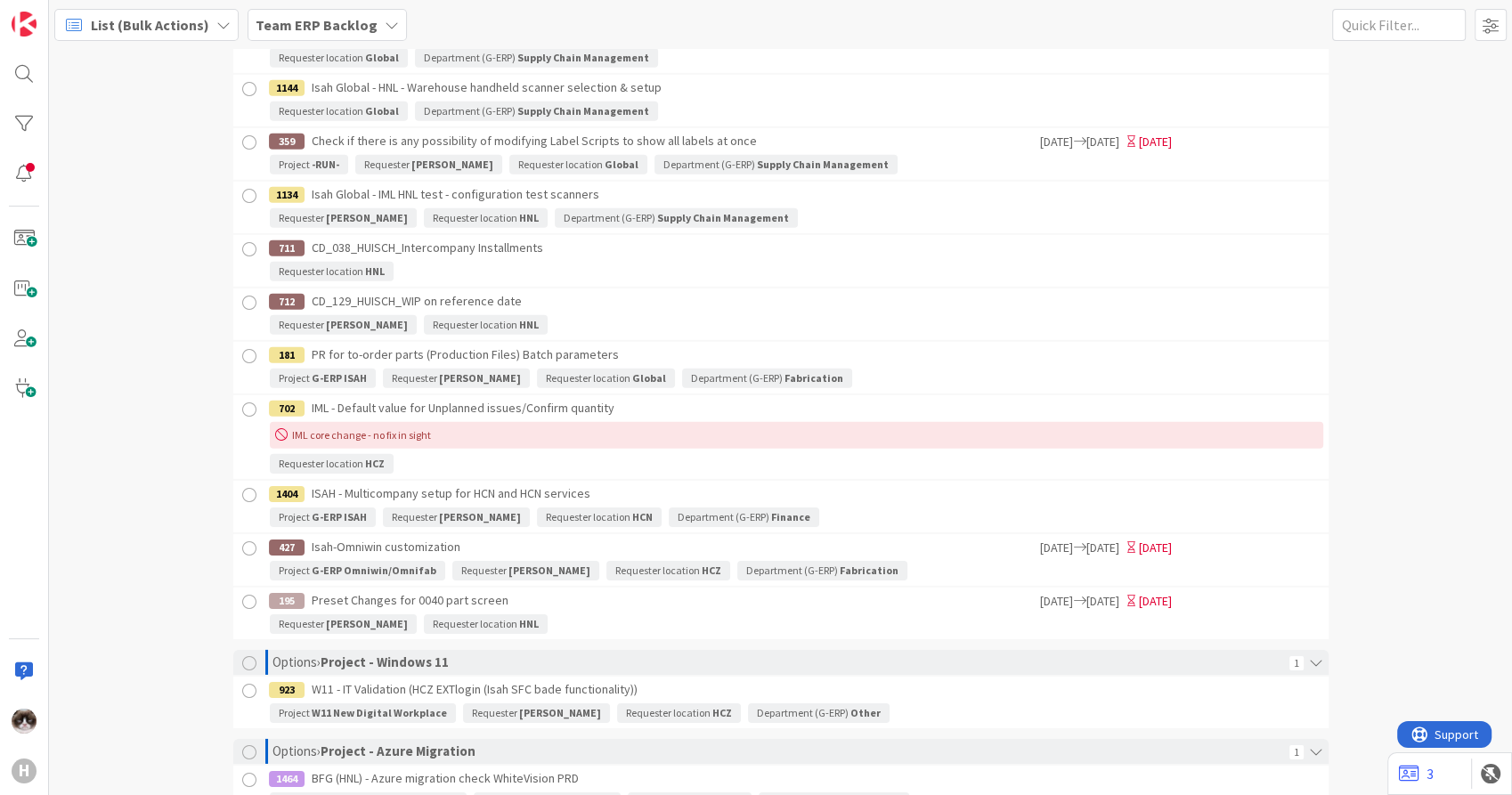
click at [1370, 4] on div "List (Bulk Actions) Team ERP Backlog 1x 2x 3x List Options Card ID Label Color …" at bounding box center [781, 24] width 1464 height 49
click at [1370, 25] on input "text" at bounding box center [1399, 25] width 134 height 32
type input "project"
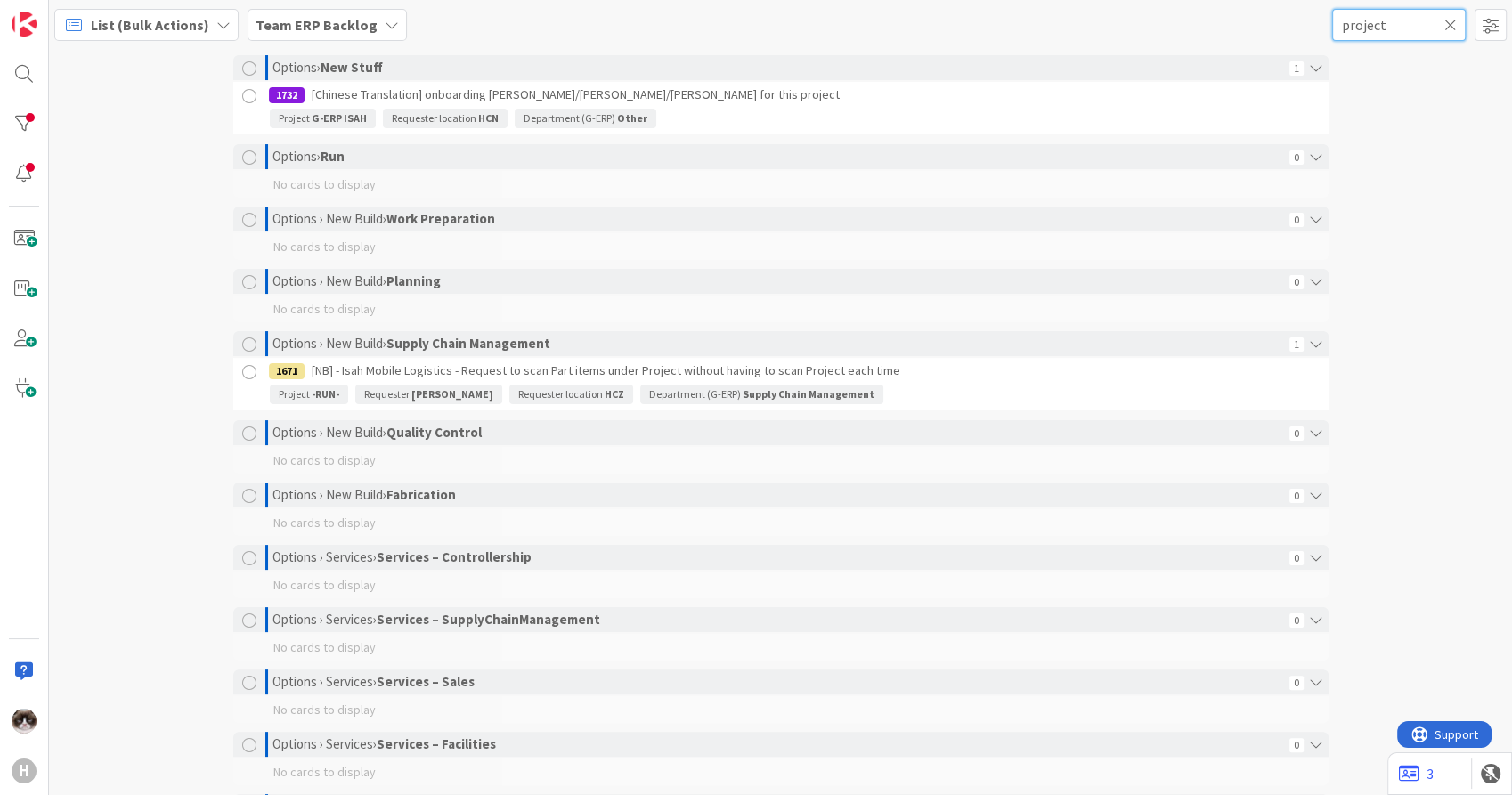
scroll to position [0, 0]
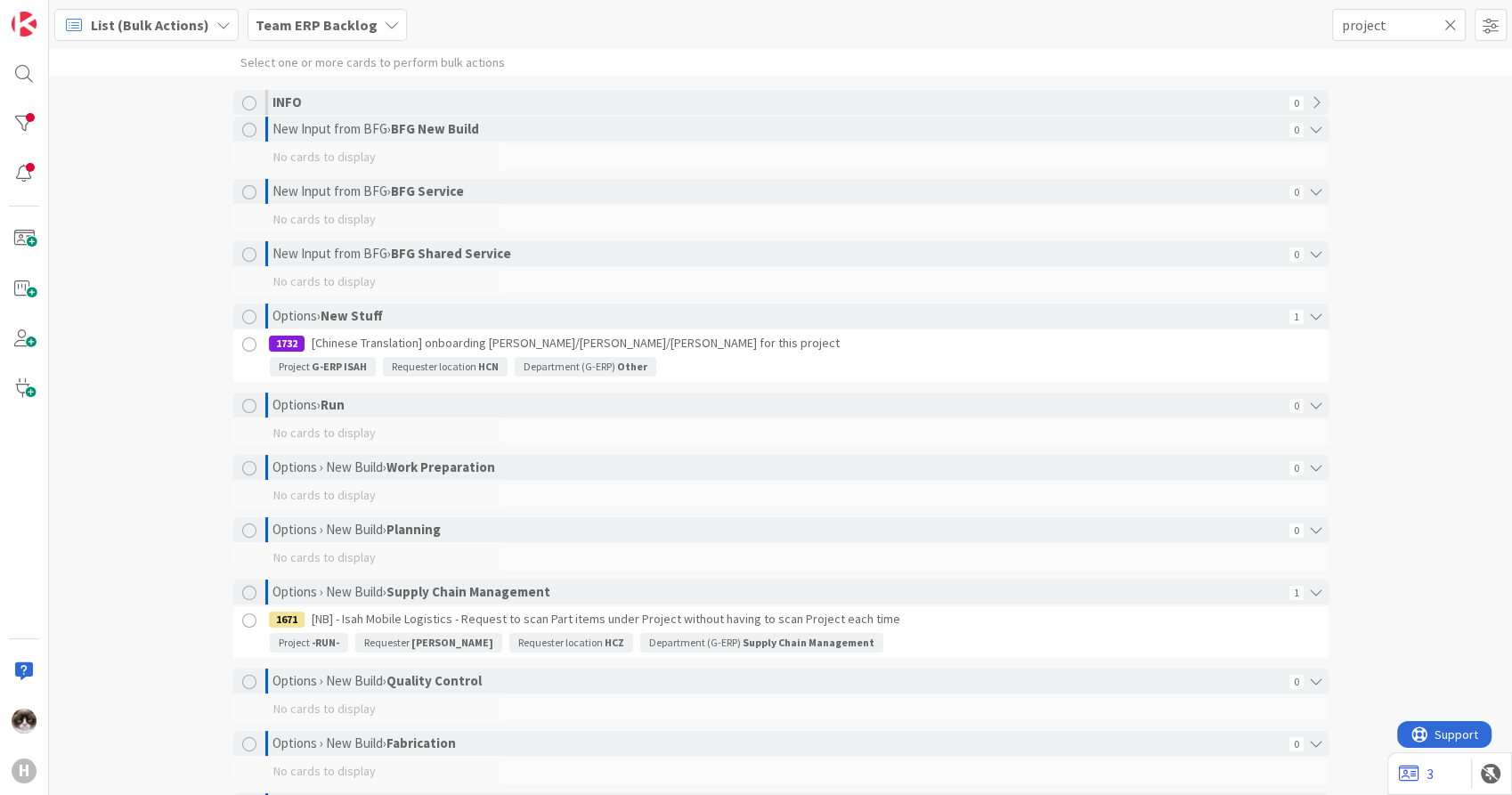
click at [1446, 27] on icon at bounding box center [1451, 25] width 13 height 16
click at [1489, 28] on span at bounding box center [1490, 25] width 32 height 32
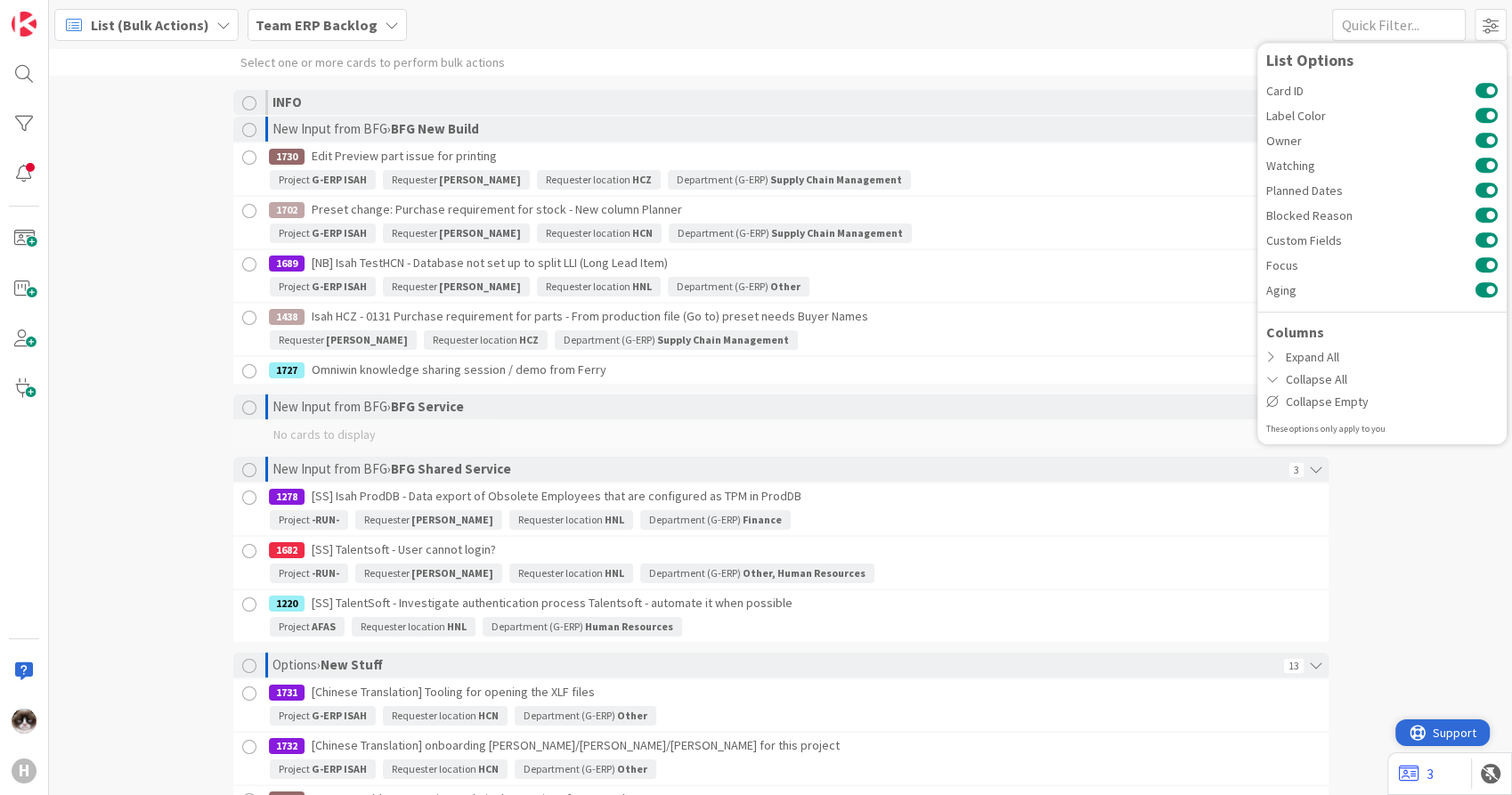
click at [1429, 737] on div "Support" at bounding box center [1443, 732] width 66 height 22
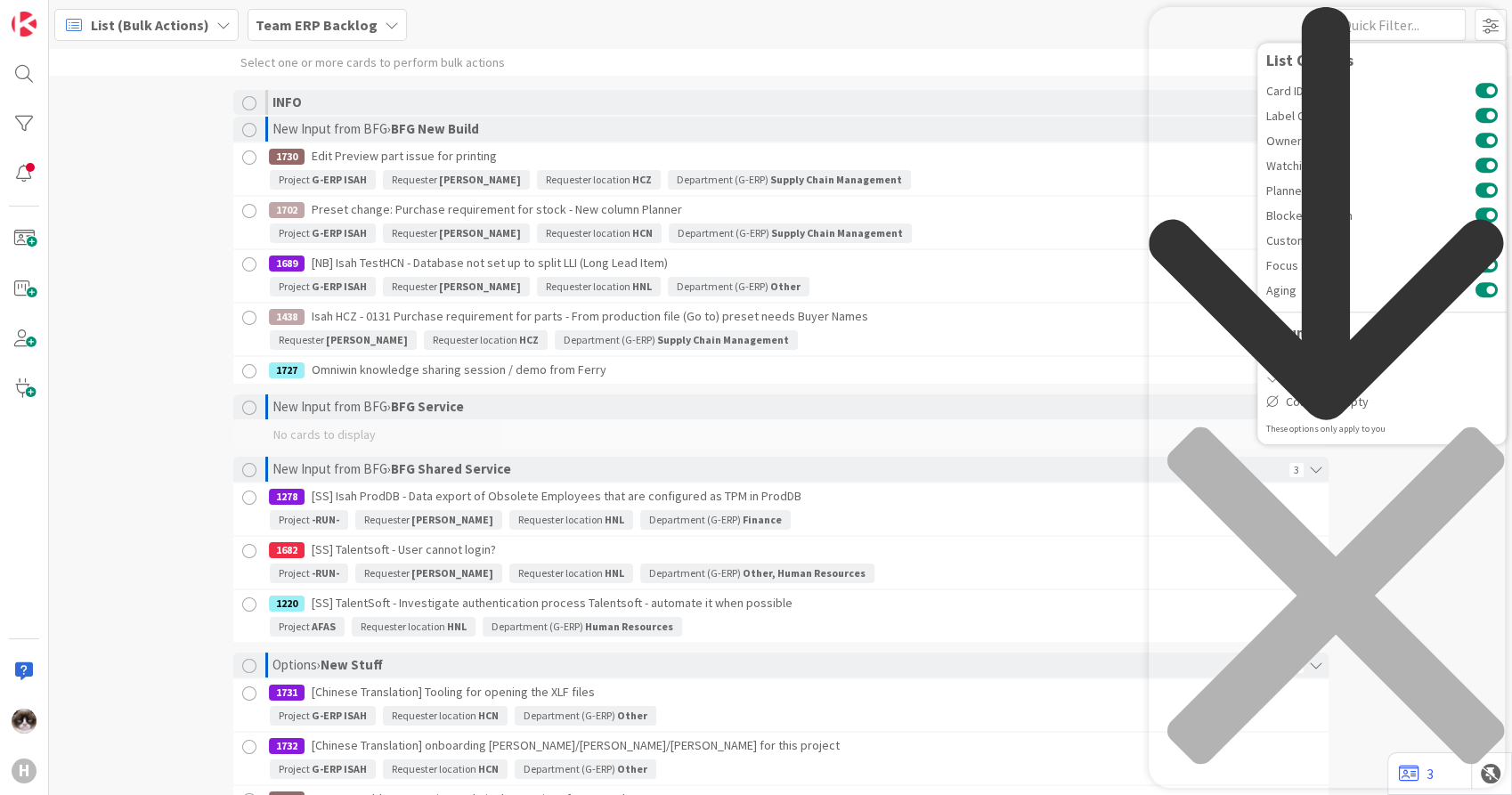
click at [1275, 102] on div "Resource Center Header" at bounding box center [1326, 417] width 356 height 820
type input "filter"
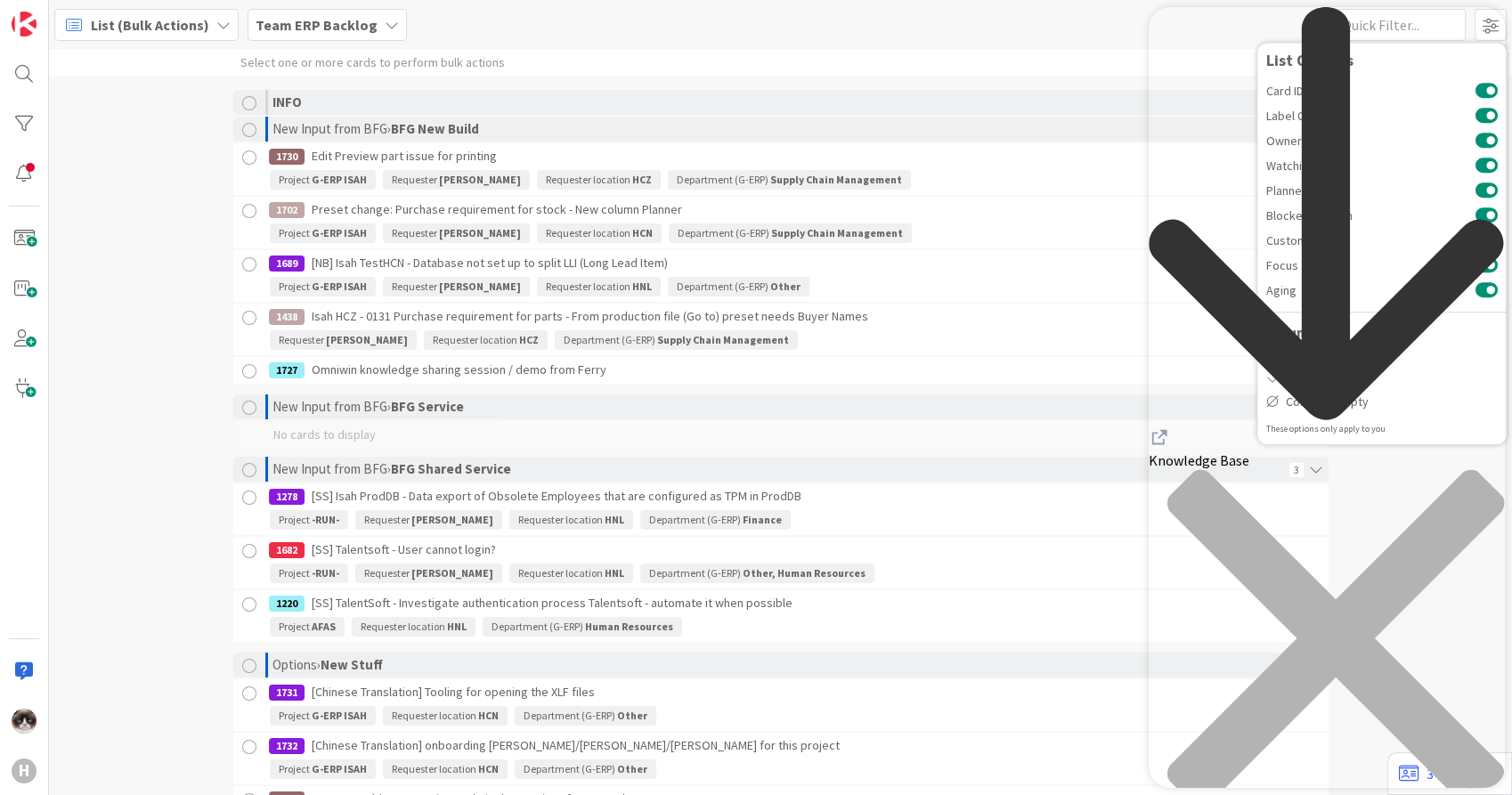
scroll to position [0, 0]
click at [1178, 45] on div "back to header" at bounding box center [1326, 217] width 356 height 419
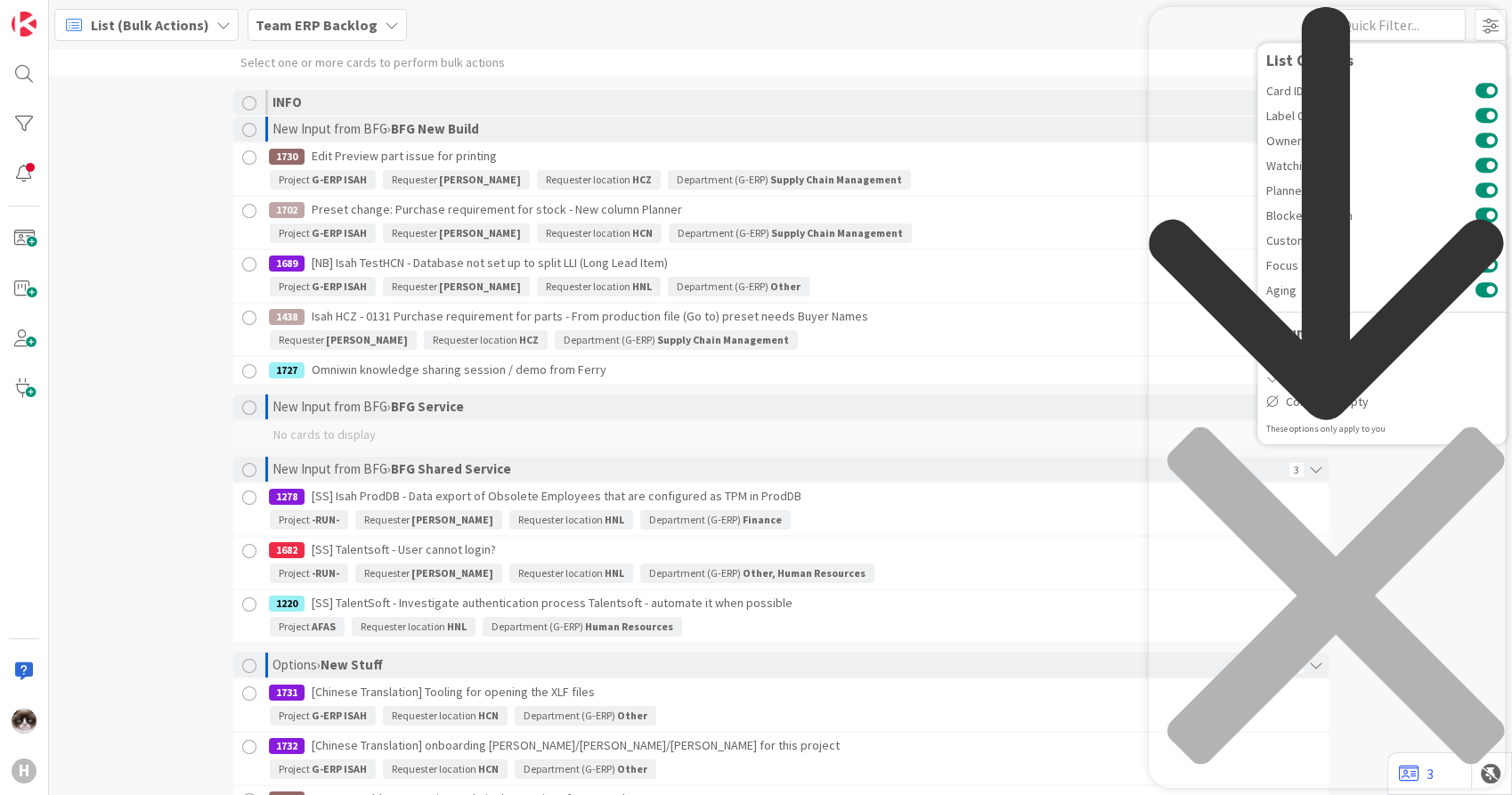
click at [1213, 99] on div "Resource Center Header" at bounding box center [1326, 417] width 356 height 820
type input "filter"
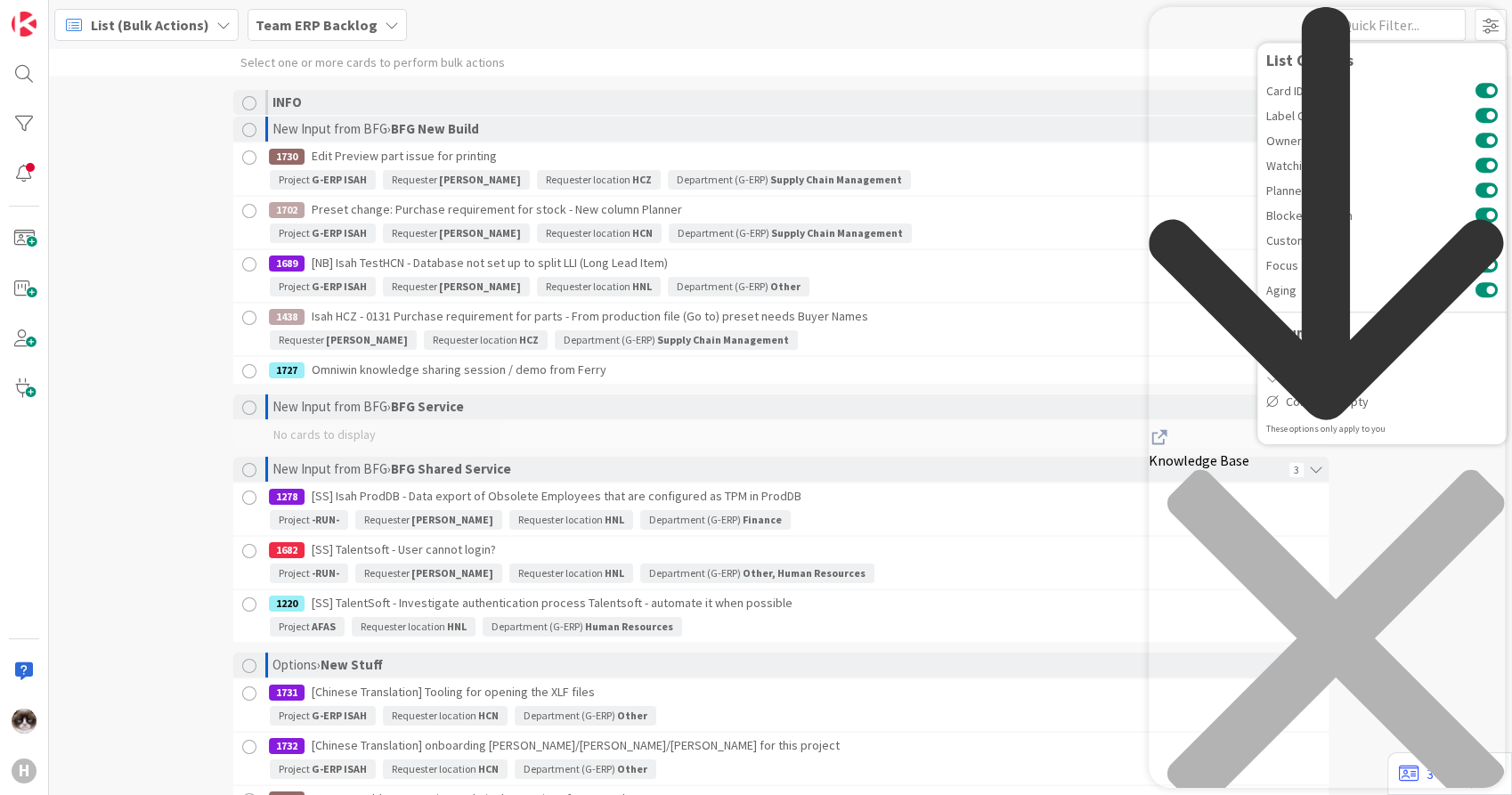
click at [1165, 35] on div "back to header" at bounding box center [1326, 217] width 356 height 419
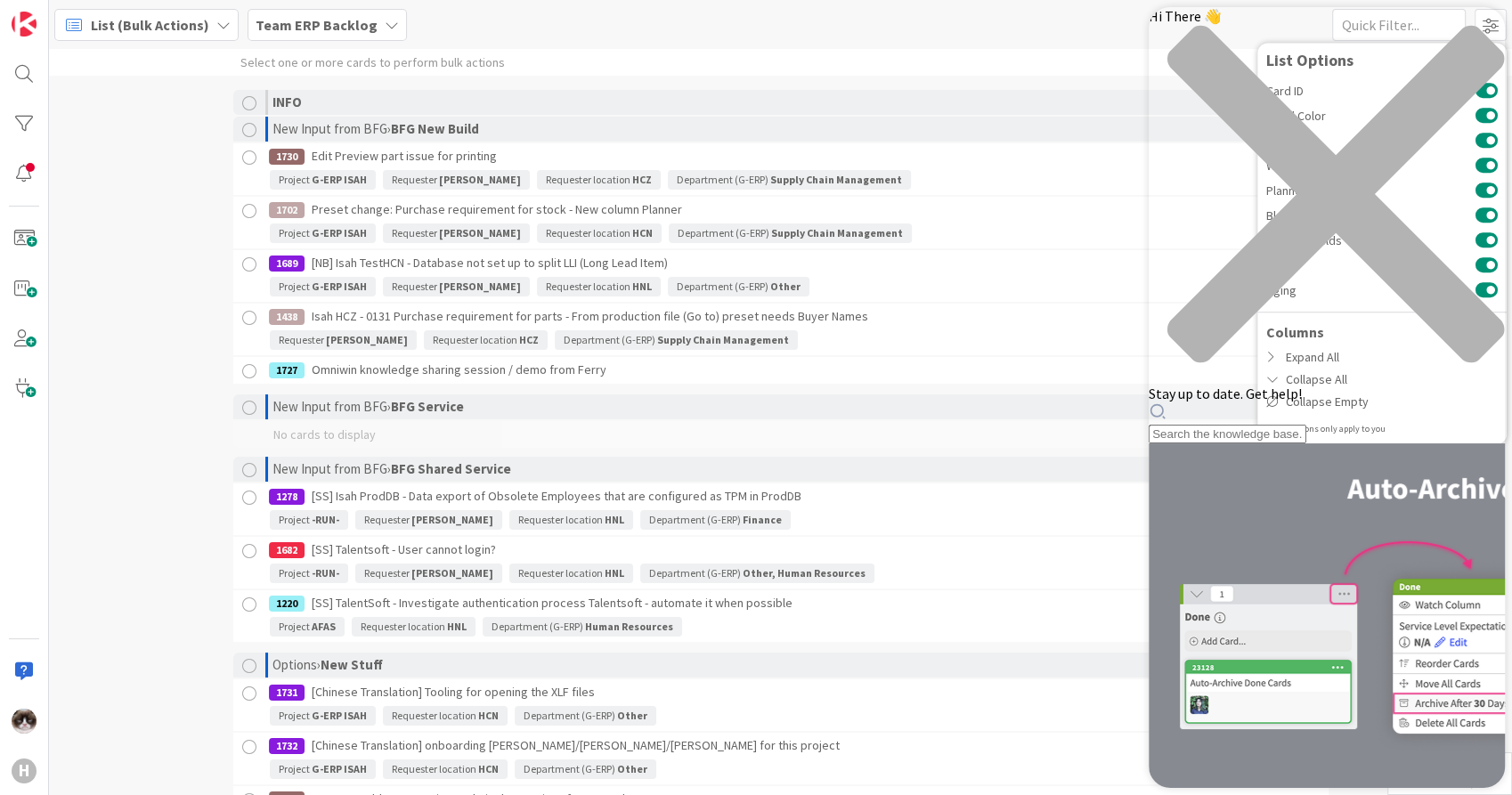
click at [199, 274] on div "Select one or more cards to perform bulk actions INFO 5 New Input from BFG › BF…" at bounding box center [781, 422] width 1464 height 746
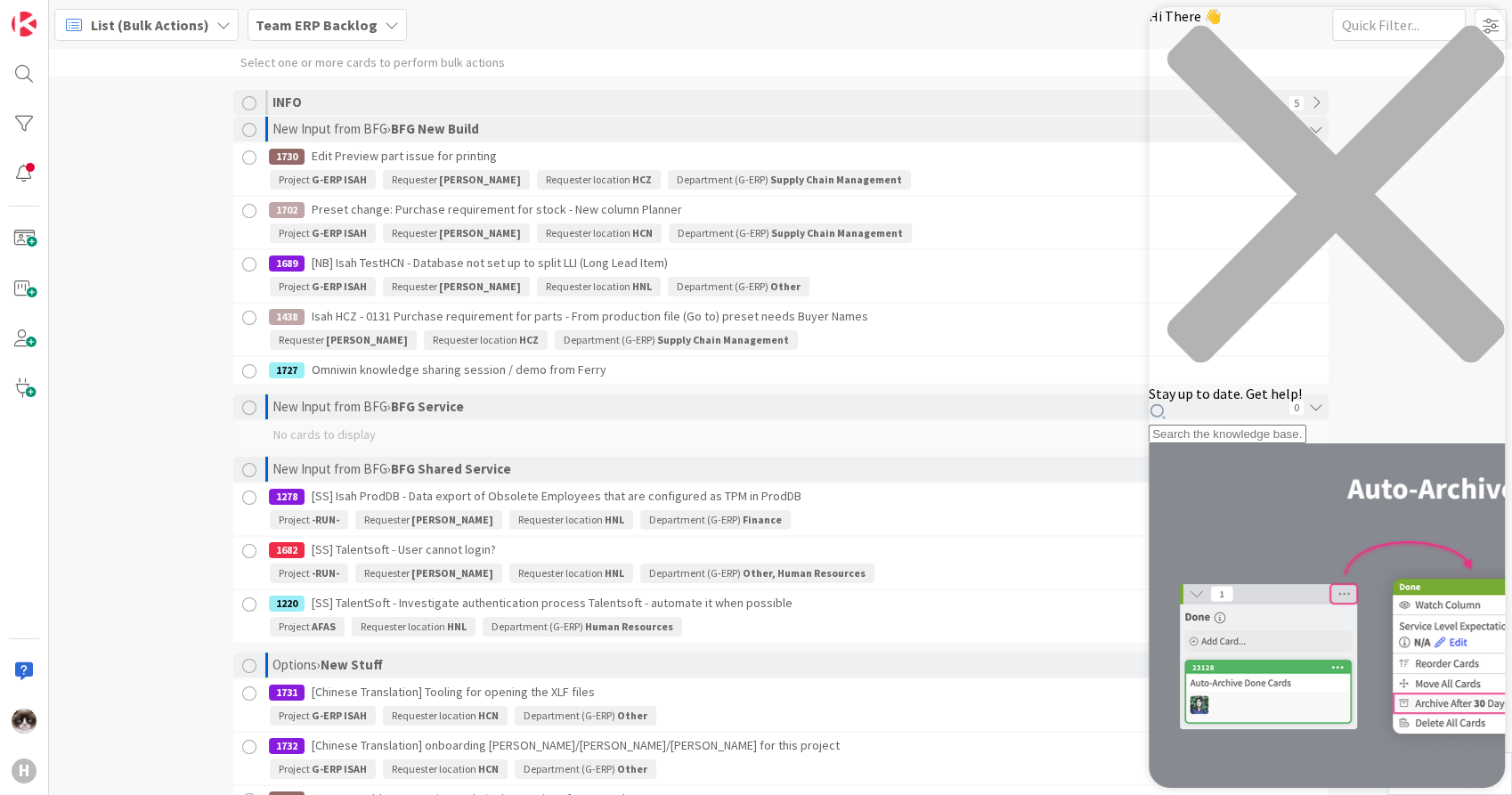
click at [1471, 31] on icon "close resource center" at bounding box center [1326, 203] width 356 height 356
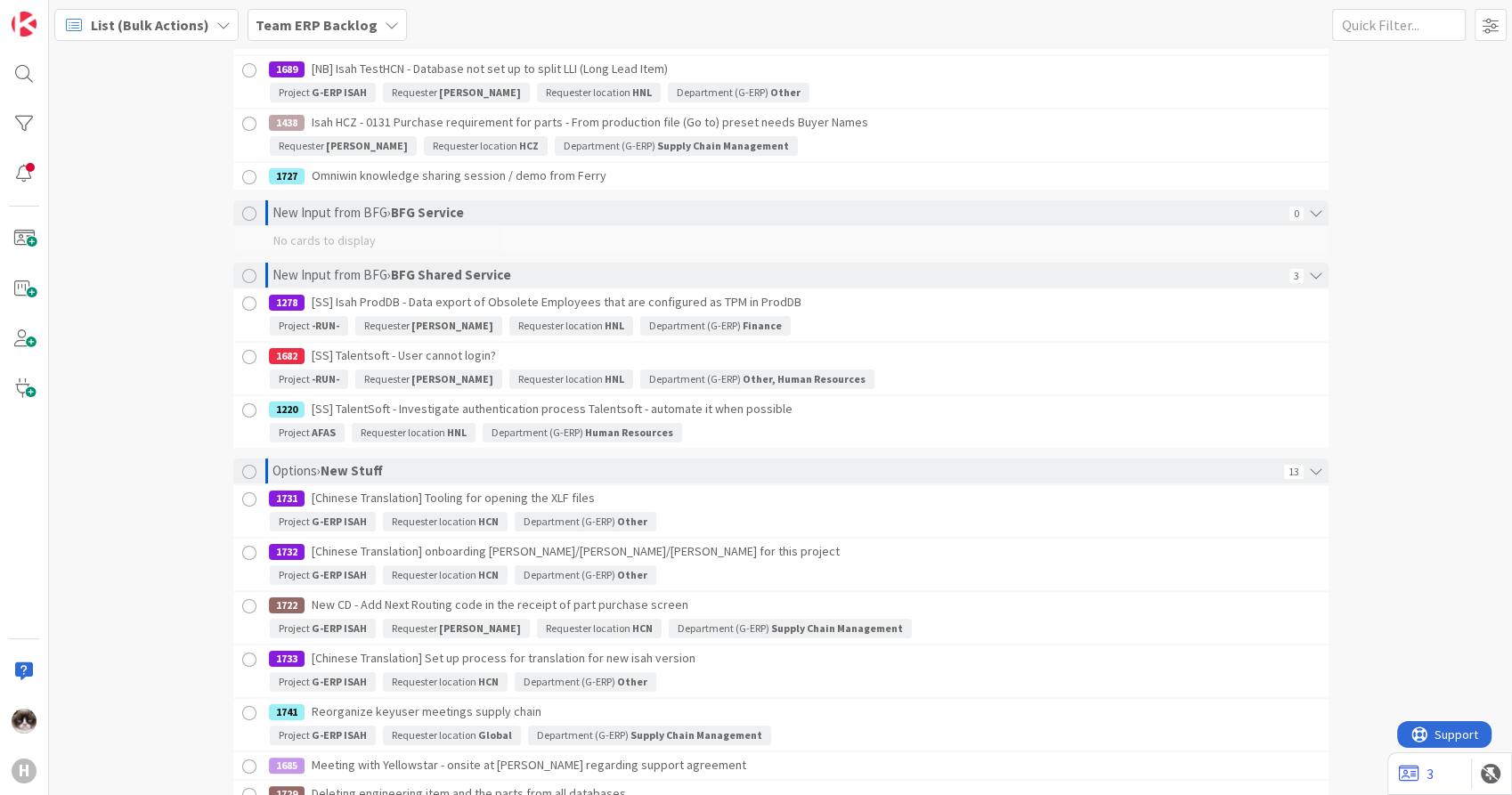
scroll to position [197, 0]
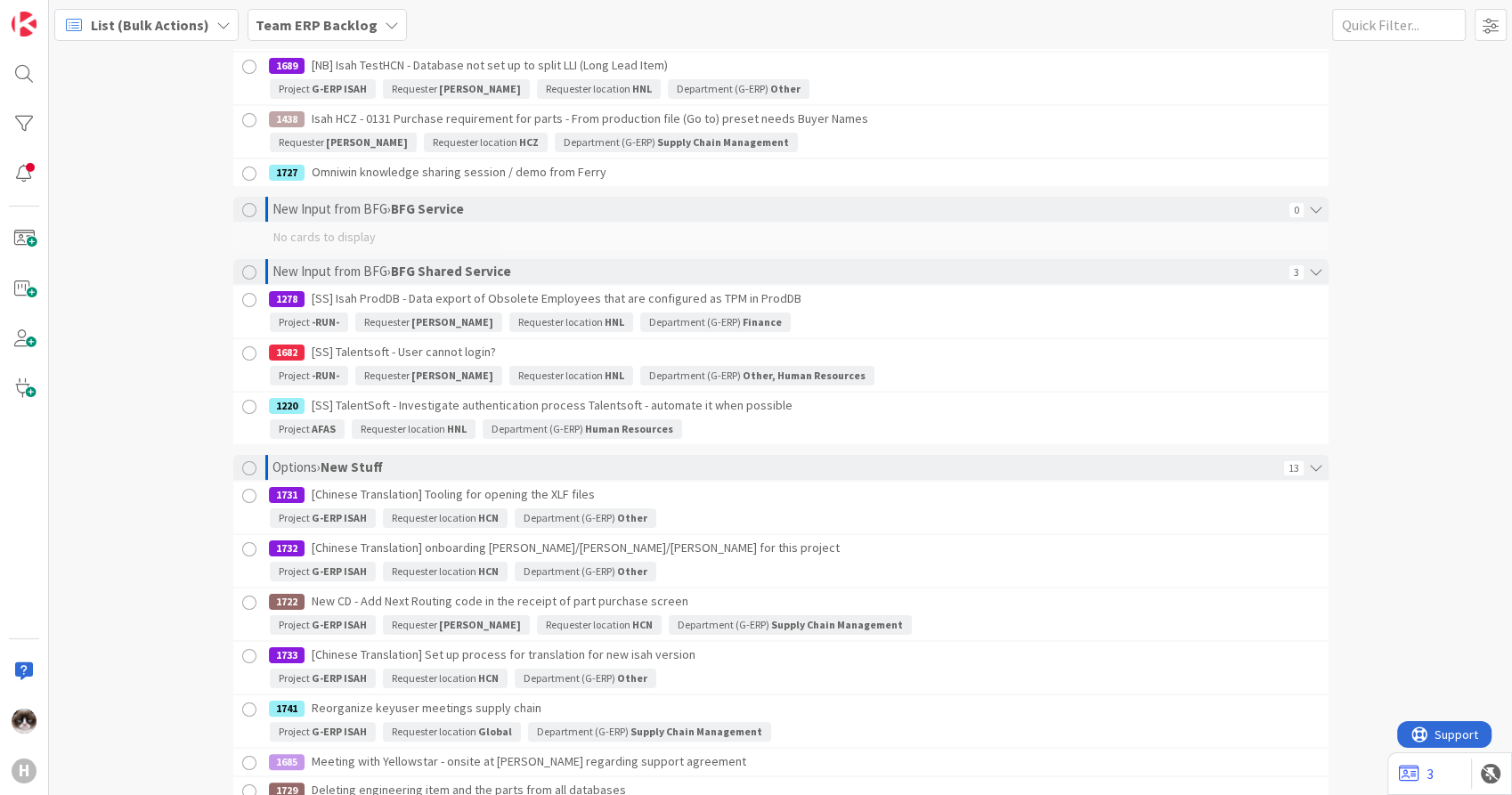
click at [243, 172] on div at bounding box center [249, 174] width 22 height 22
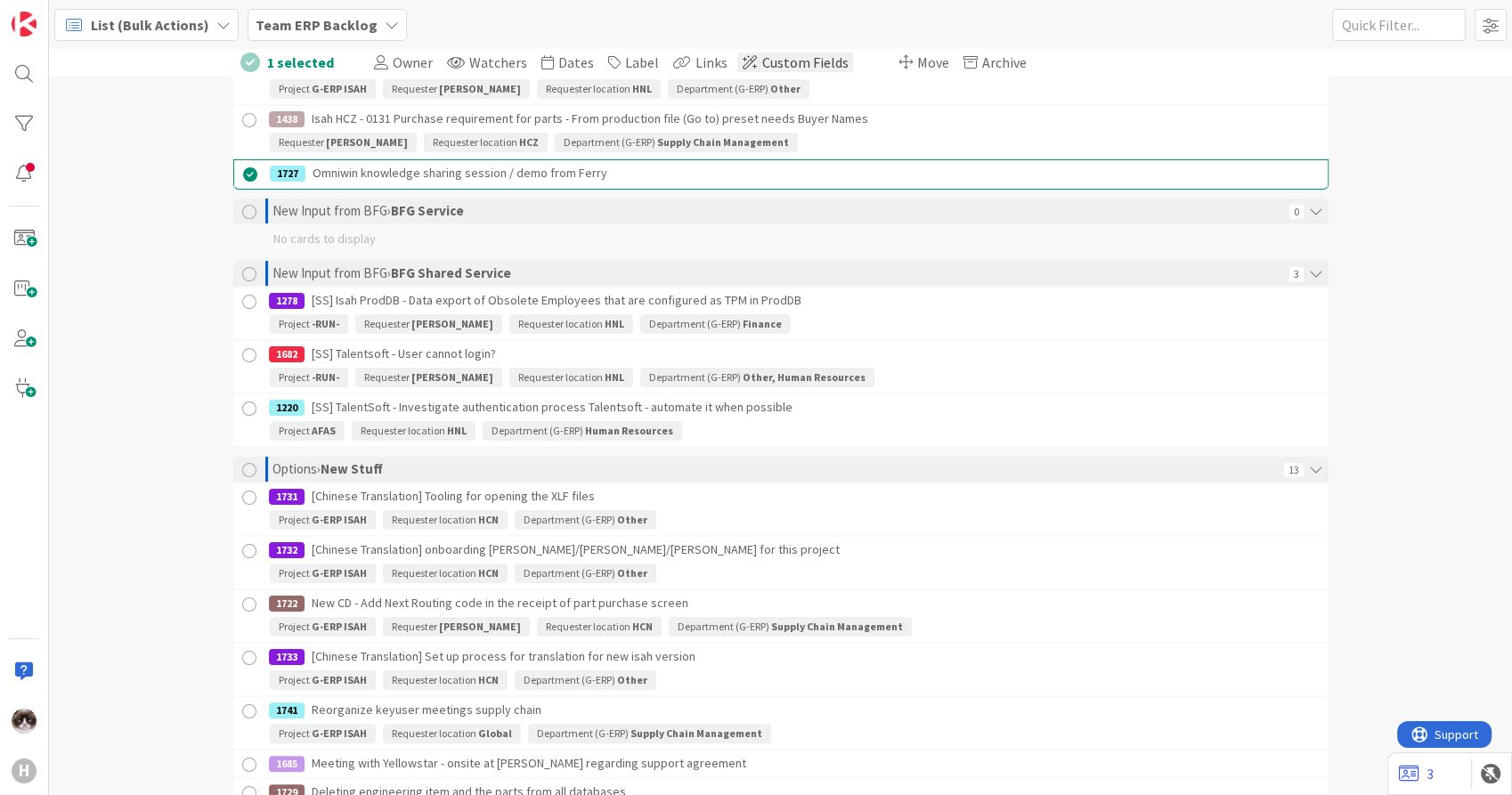
click at [762, 58] on span "Custom Fields" at bounding box center [805, 63] width 86 height 18
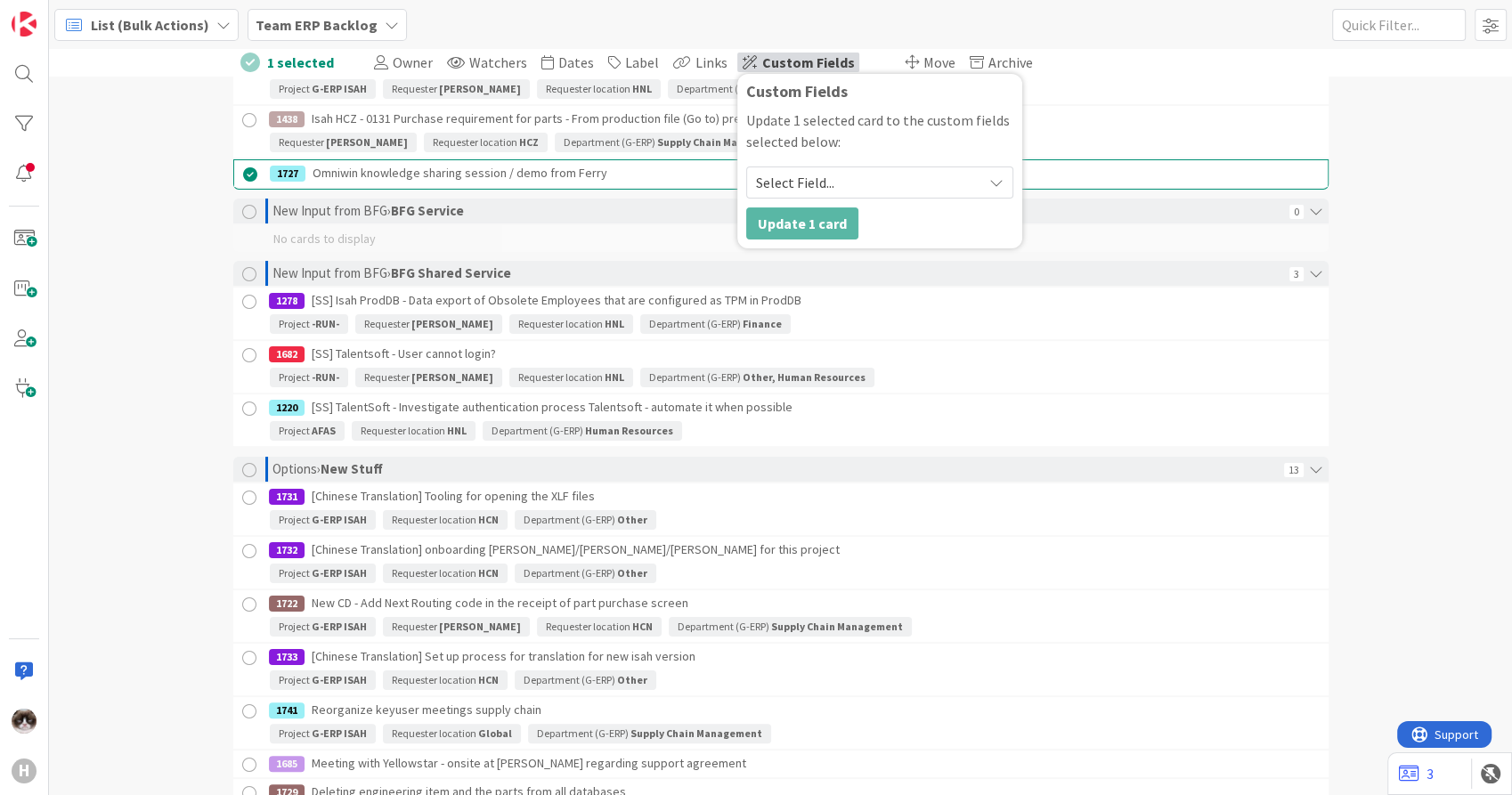
click at [1391, 190] on div "1 selected Owner Watchers Dates Label Links Custom Fields Custom Fields Update …" at bounding box center [781, 422] width 1464 height 746
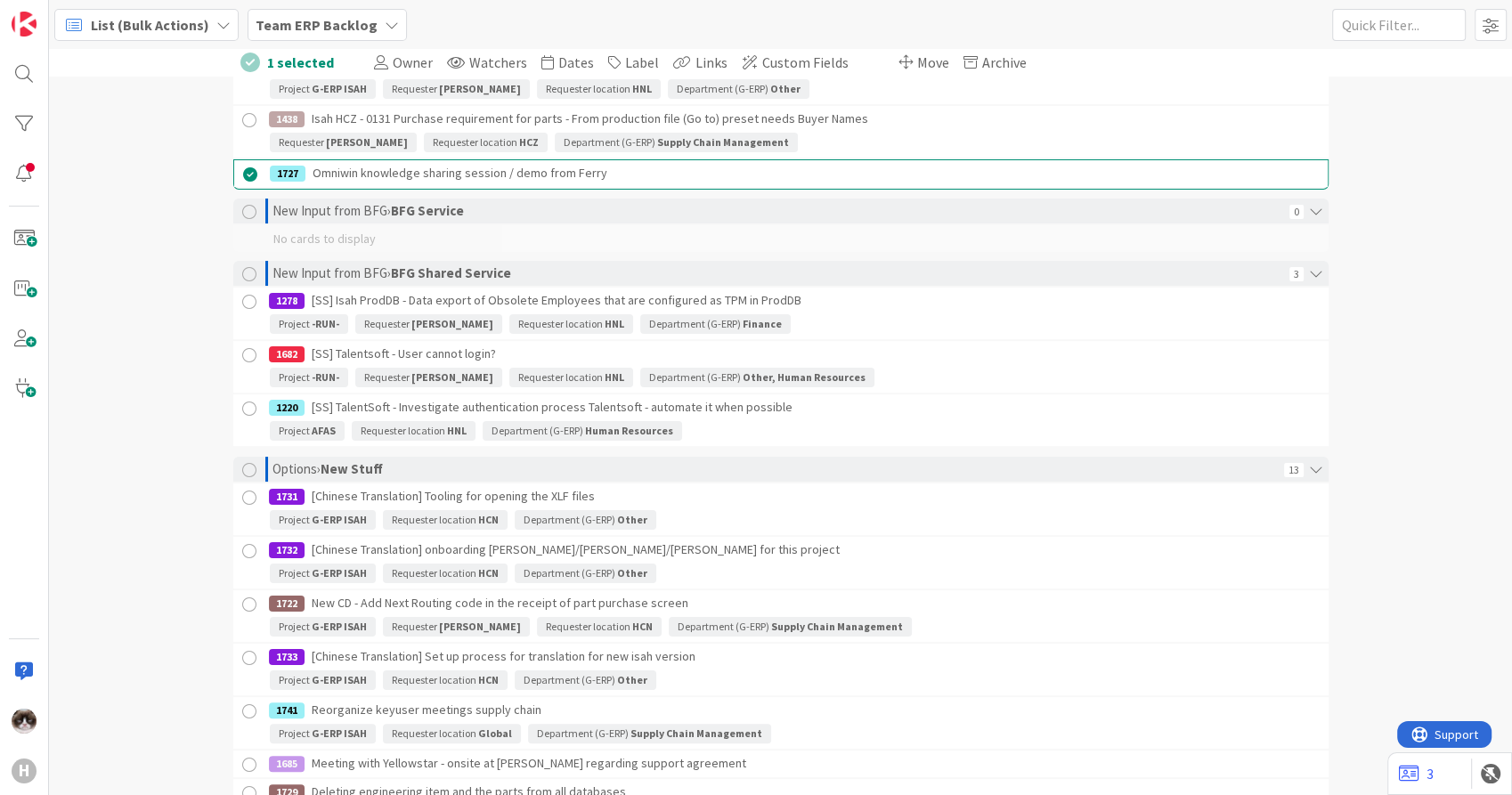
click at [161, 217] on div "1 selected Owner Watchers Dates Label Links Custom Fields Custom Fields Update …" at bounding box center [781, 422] width 1464 height 746
